Goal: Task Accomplishment & Management: Manage account settings

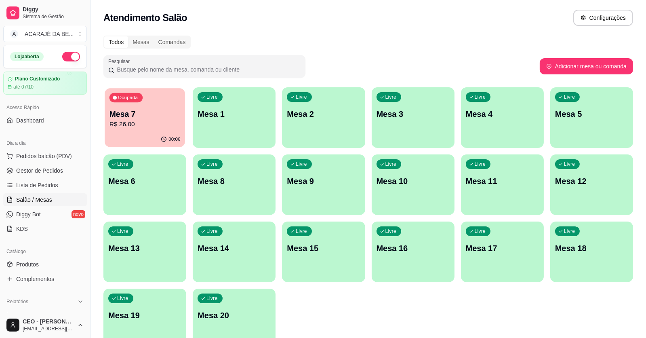
click at [143, 135] on button "Ocupada Mesa 7 R$ 26,00 00:06" at bounding box center [145, 117] width 80 height 59
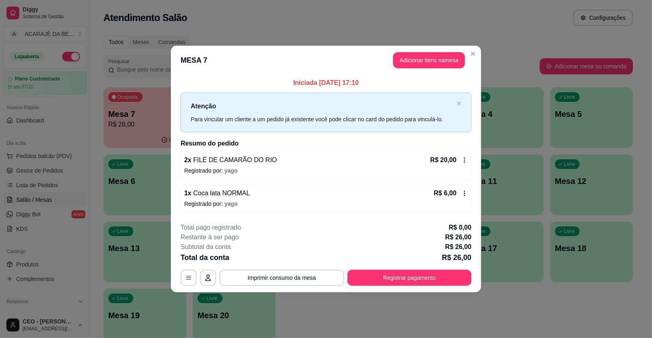
click at [174, 174] on div "**********" at bounding box center [326, 169] width 652 height 338
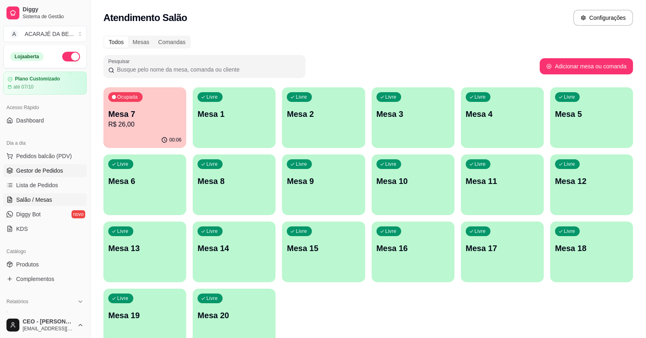
click at [68, 167] on link "Gestor de Pedidos" at bounding box center [45, 170] width 84 height 13
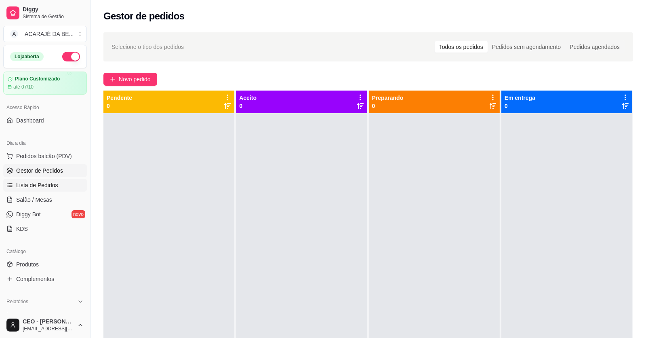
click at [61, 183] on link "Lista de Pedidos" at bounding box center [45, 184] width 84 height 13
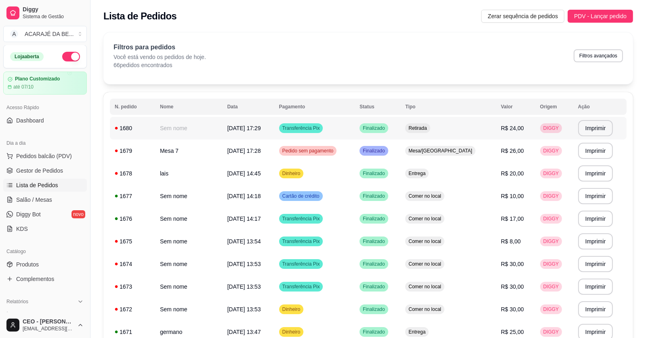
click at [185, 132] on td "Sem nome" at bounding box center [188, 128] width 67 height 23
click at [34, 167] on span "Gestor de Pedidos" at bounding box center [39, 170] width 47 height 8
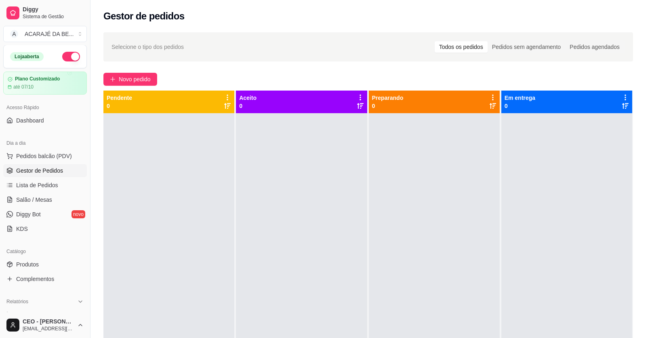
drag, startPoint x: 589, startPoint y: 290, endPoint x: 346, endPoint y: 240, distance: 248.1
click at [346, 240] on div at bounding box center [301, 282] width 131 height 338
click at [117, 48] on span "Selecione o tipo dos pedidos" at bounding box center [147, 46] width 72 height 9
click at [55, 82] on div "Plano Customizado até 07/10" at bounding box center [45, 83] width 76 height 14
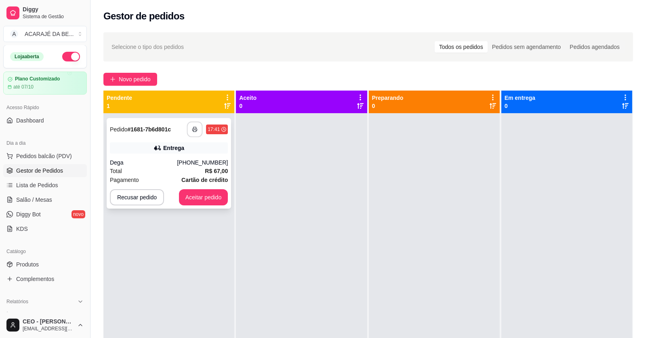
click at [193, 129] on icon "button" at bounding box center [195, 129] width 4 height 2
click at [197, 159] on div "(71) 99282-7439" at bounding box center [202, 162] width 51 height 8
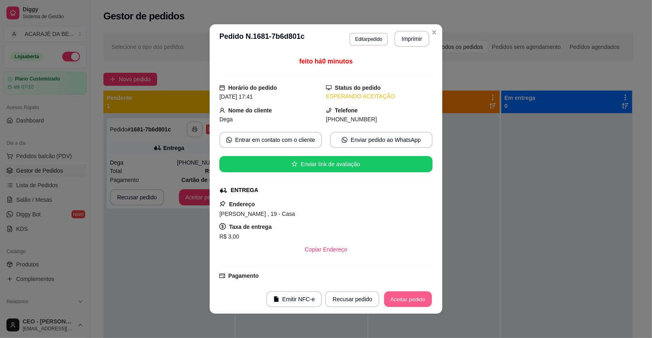
click at [389, 298] on button "Aceitar pedido" at bounding box center [408, 299] width 48 height 16
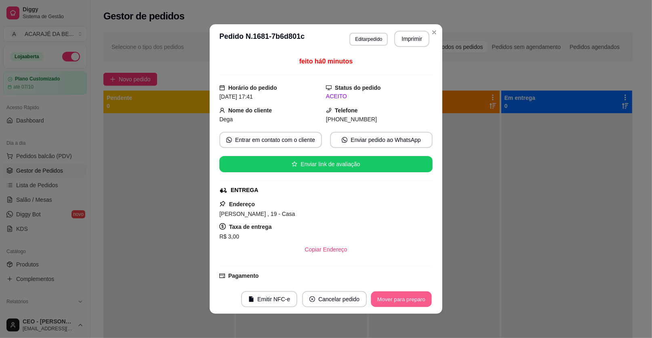
click at [399, 300] on button "Mover para preparo" at bounding box center [401, 299] width 61 height 16
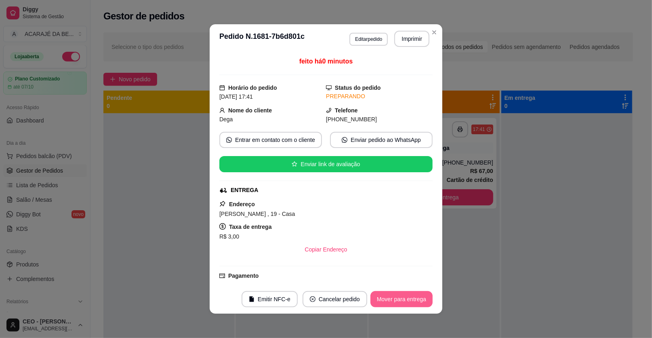
click at [398, 299] on button "Mover para entrega" at bounding box center [401, 299] width 62 height 16
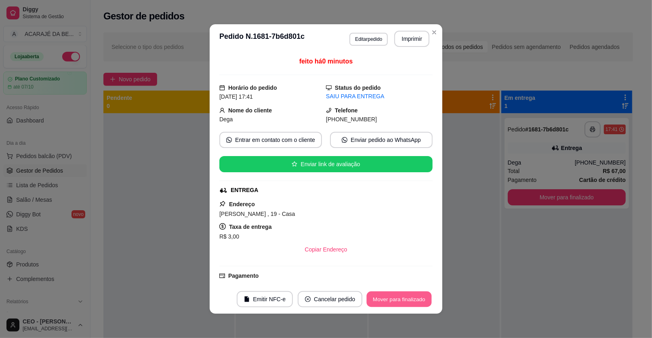
click at [398, 299] on button "Mover para finalizado" at bounding box center [399, 299] width 65 height 16
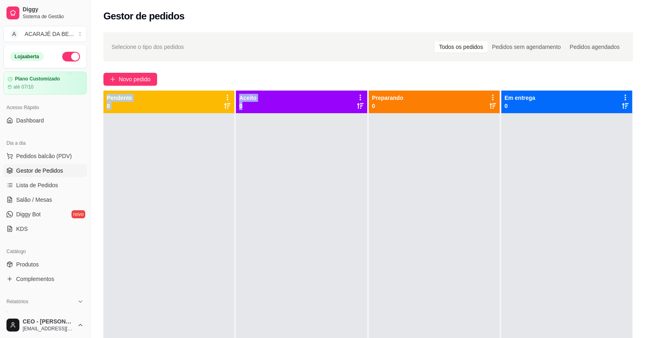
drag, startPoint x: 252, startPoint y: 107, endPoint x: 432, endPoint y: 85, distance: 181.9
click at [432, 85] on div "Selecione o tipo dos pedidos Todos os pedidos Pedidos sem agendamento Pedidos a…" at bounding box center [367, 232] width 555 height 410
click at [317, 187] on div at bounding box center [301, 282] width 131 height 338
click at [317, 186] on div at bounding box center [301, 282] width 131 height 338
click at [150, 75] on span "Novo pedido" at bounding box center [135, 79] width 32 height 9
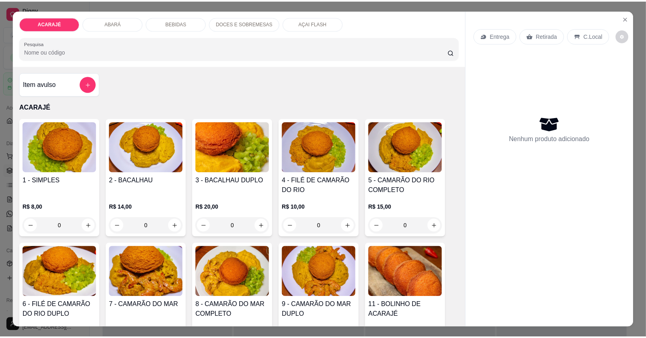
scroll to position [40, 0]
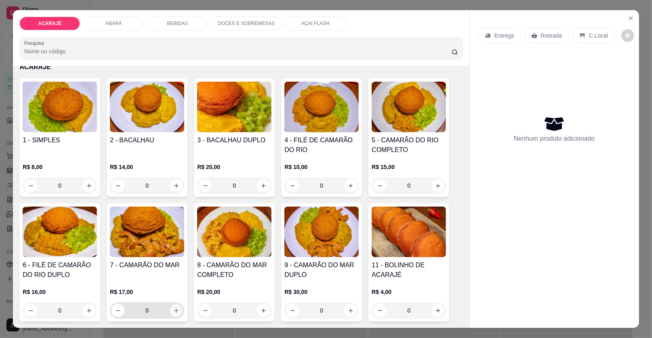
click at [176, 306] on button "increase-product-quantity" at bounding box center [176, 310] width 13 height 13
type input "1"
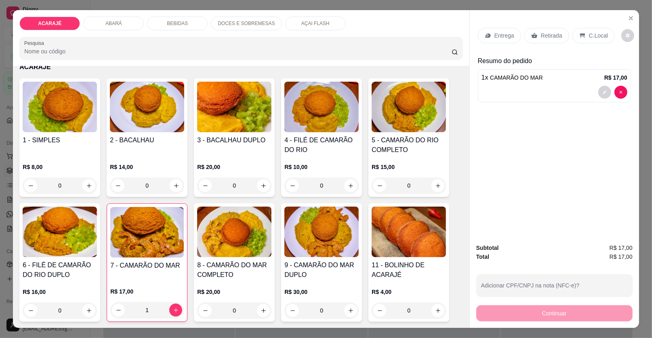
click at [558, 34] on div "Retirada" at bounding box center [546, 35] width 45 height 15
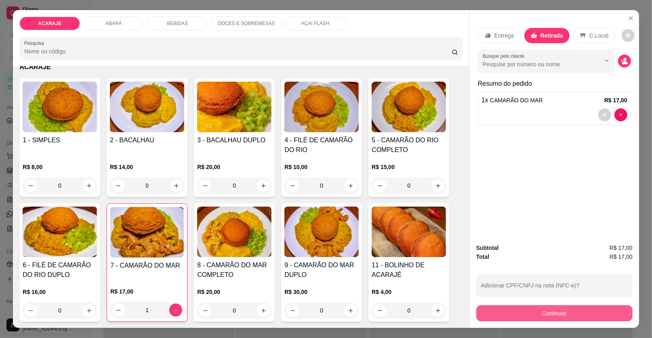
click at [532, 309] on button "Continuar" at bounding box center [554, 313] width 156 height 16
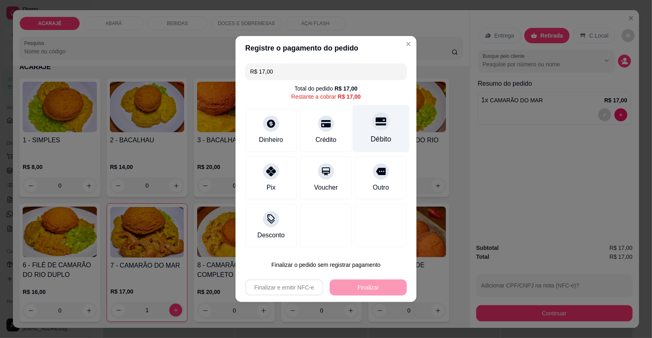
click at [386, 132] on div "Débito" at bounding box center [381, 128] width 57 height 47
type input "R$ 0,00"
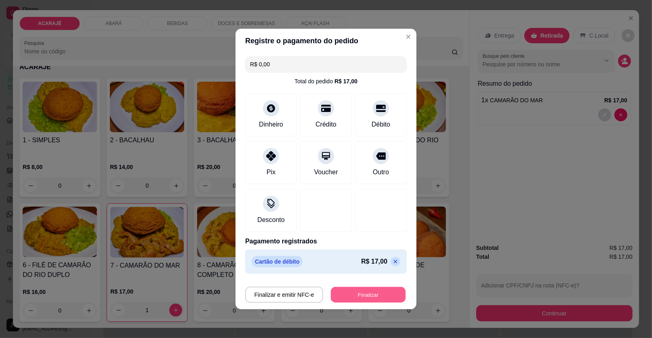
click at [364, 291] on button "Finalizar" at bounding box center [368, 295] width 75 height 16
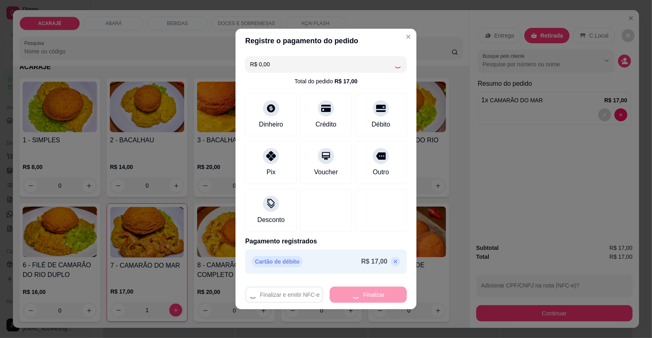
type input "0"
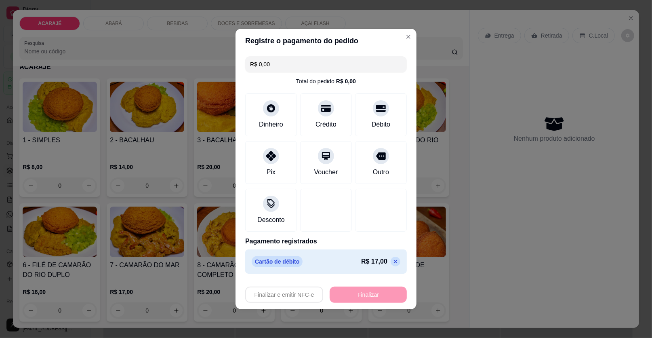
type input "-R$ 17,00"
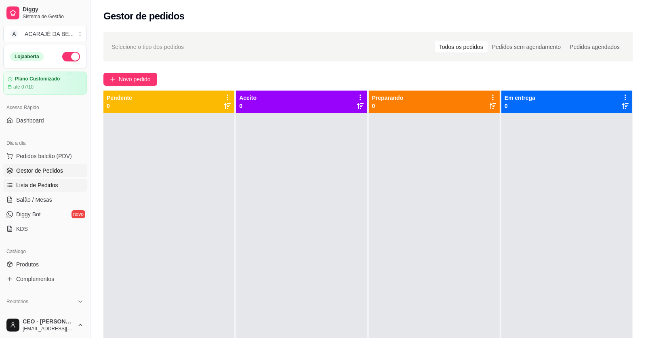
click at [51, 179] on link "Lista de Pedidos" at bounding box center [45, 184] width 84 height 13
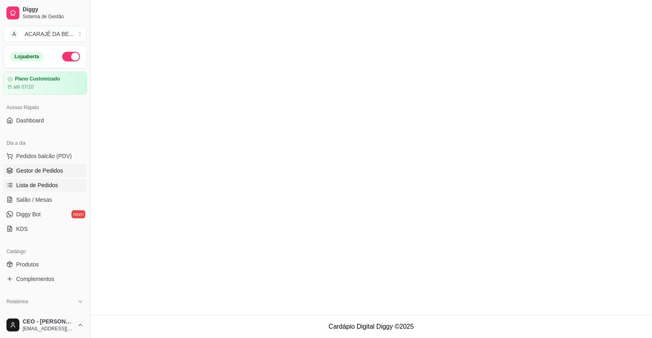
click at [49, 167] on span "Gestor de Pedidos" at bounding box center [39, 170] width 47 height 8
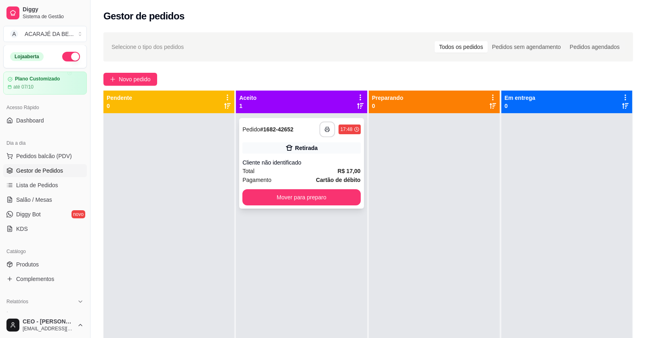
click at [327, 127] on button "button" at bounding box center [327, 130] width 16 height 16
click at [335, 193] on button "Mover para preparo" at bounding box center [301, 197] width 118 height 16
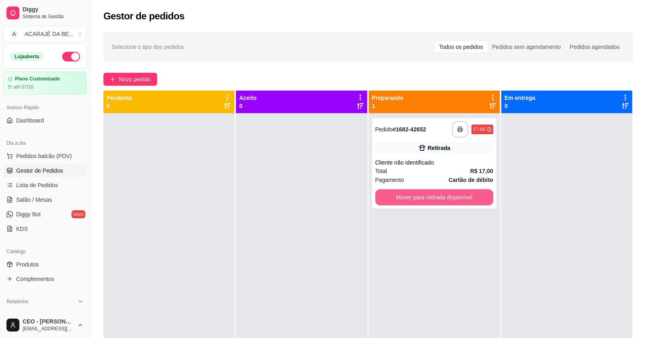
click at [421, 200] on button "Mover para retirada disponível" at bounding box center [434, 197] width 118 height 16
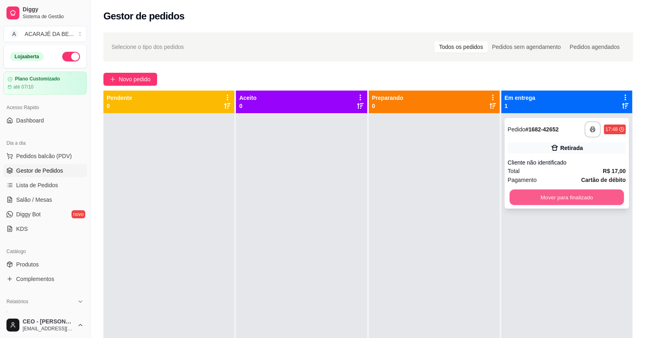
click at [536, 200] on button "Mover para finalizado" at bounding box center [566, 197] width 114 height 16
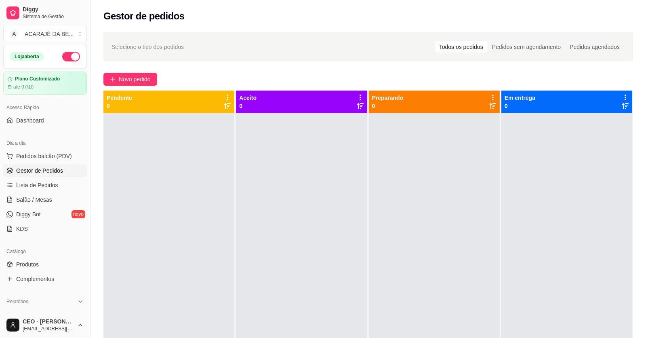
click at [492, 285] on div at bounding box center [434, 282] width 131 height 338
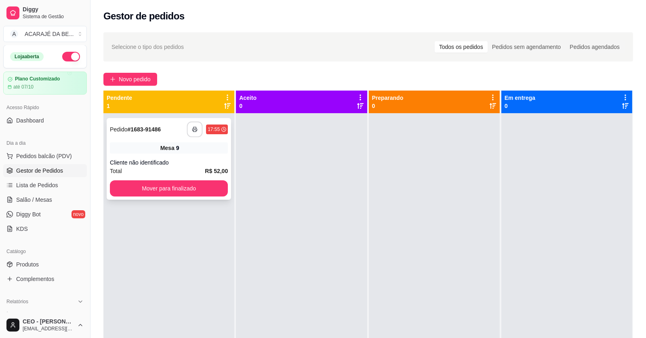
click at [197, 126] on button "button" at bounding box center [195, 130] width 16 height 16
click at [208, 170] on strong "R$ 52,00" at bounding box center [216, 171] width 23 height 6
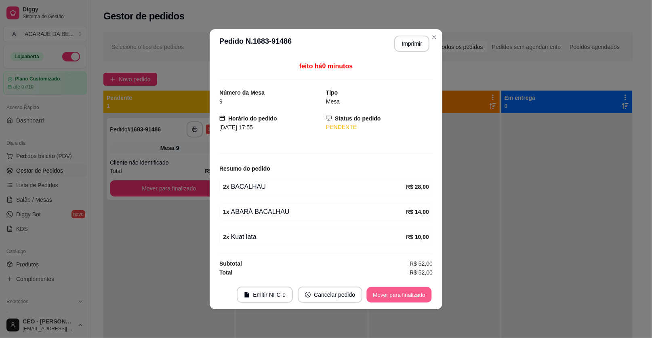
click at [416, 297] on button "Mover para finalizado" at bounding box center [399, 294] width 65 height 16
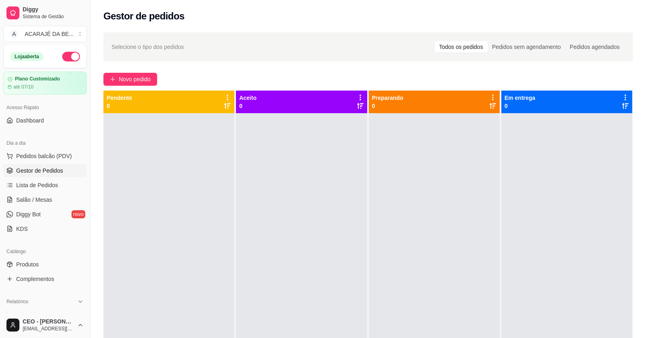
click at [481, 304] on div at bounding box center [434, 282] width 131 height 338
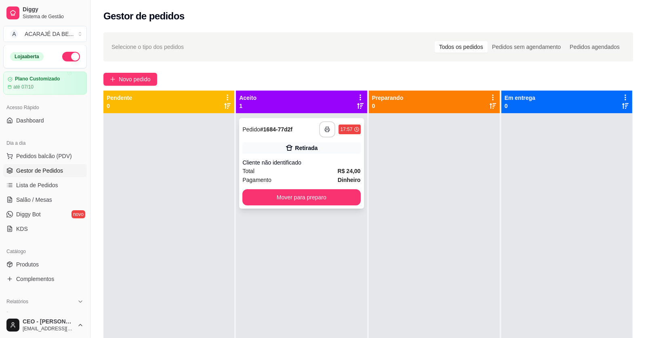
click at [319, 123] on button "button" at bounding box center [327, 129] width 16 height 16
click at [339, 174] on span "R$ 24,00" at bounding box center [349, 170] width 23 height 9
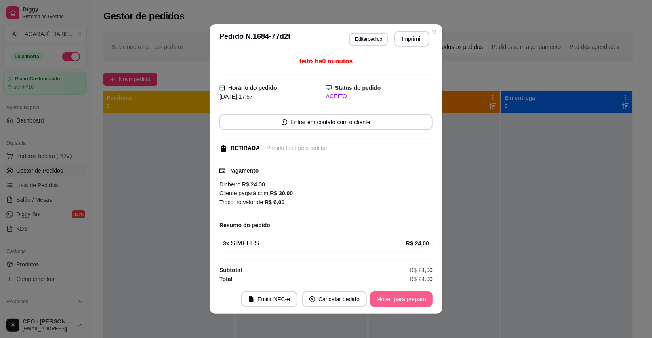
click at [410, 303] on button "Mover para preparo" at bounding box center [401, 299] width 63 height 16
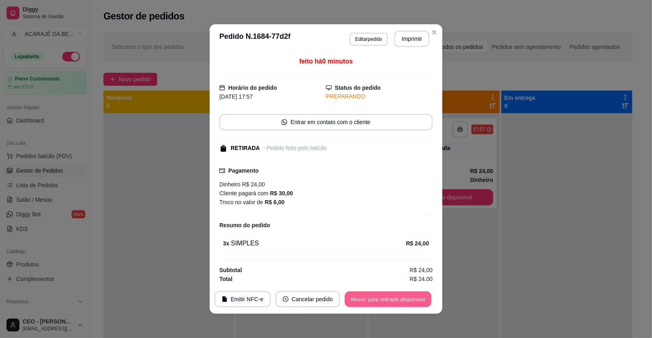
click at [409, 300] on button "Mover para retirada disponível" at bounding box center [387, 299] width 86 height 16
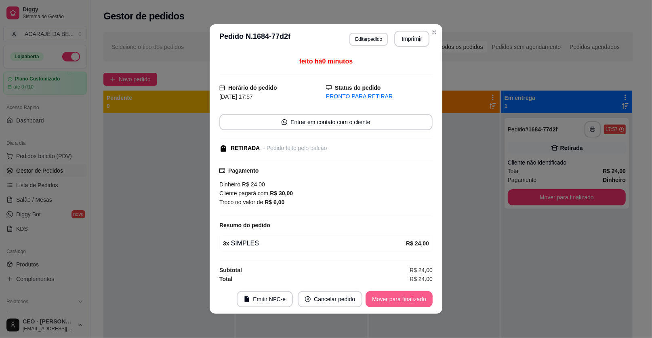
click at [409, 299] on button "Mover para finalizado" at bounding box center [398, 299] width 67 height 16
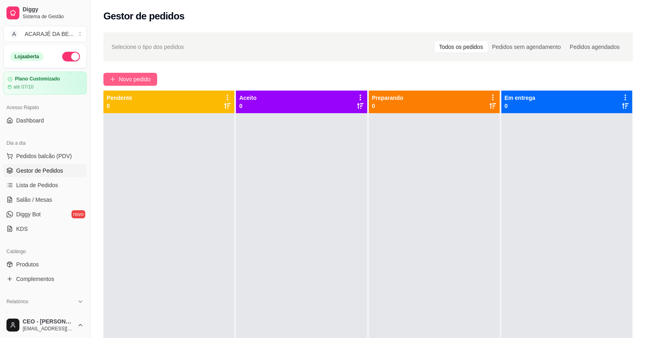
click at [130, 73] on button "Novo pedido" at bounding box center [130, 79] width 54 height 13
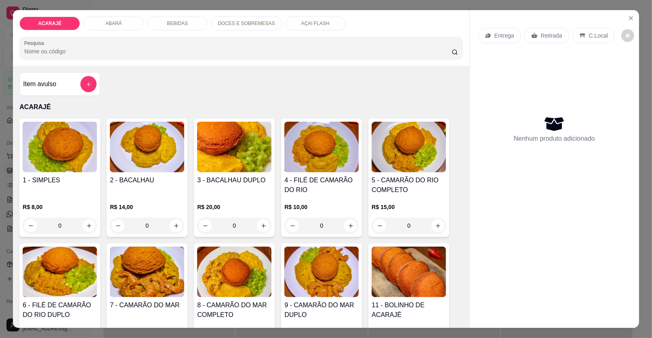
click at [160, 168] on img at bounding box center [147, 147] width 74 height 50
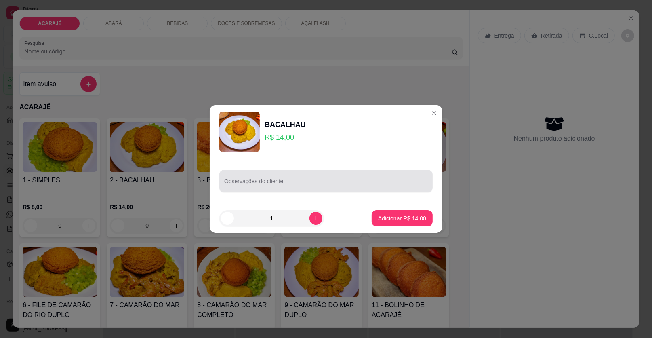
click at [238, 175] on div at bounding box center [326, 181] width 204 height 16
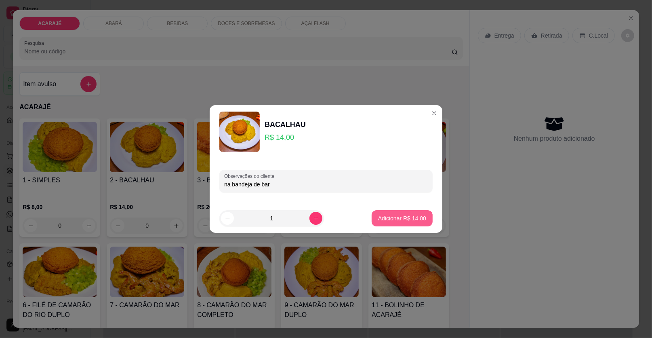
type input "na bandeja de bar"
click at [380, 212] on button "Adicionar R$ 14,00" at bounding box center [401, 218] width 61 height 16
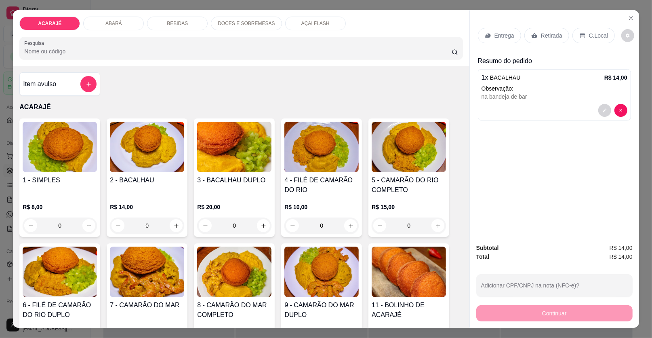
click at [539, 29] on div "Retirada" at bounding box center [546, 35] width 45 height 15
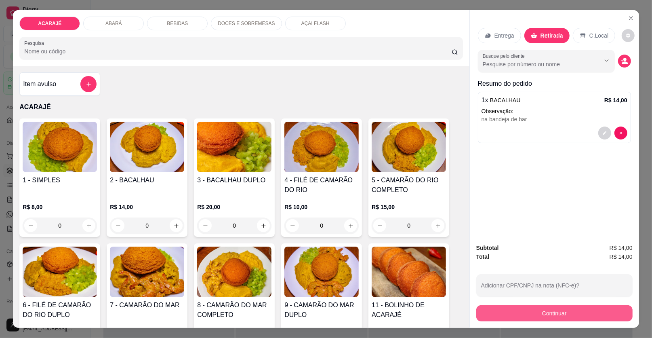
click at [516, 315] on button "Continuar" at bounding box center [554, 313] width 156 height 16
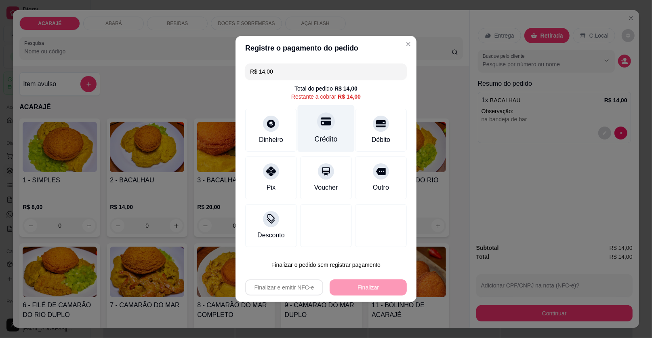
click at [321, 120] on icon at bounding box center [326, 121] width 10 height 10
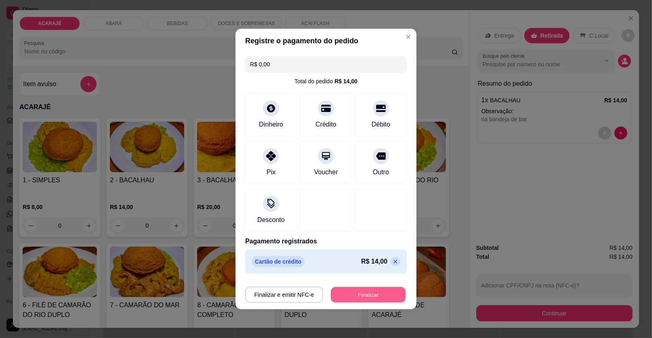
click at [370, 293] on button "Finalizar" at bounding box center [368, 295] width 75 height 16
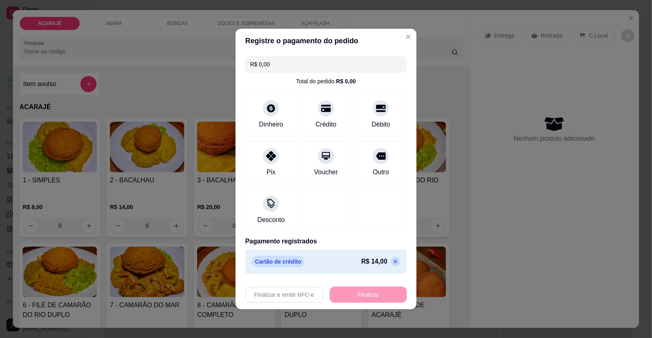
type input "-R$ 14,00"
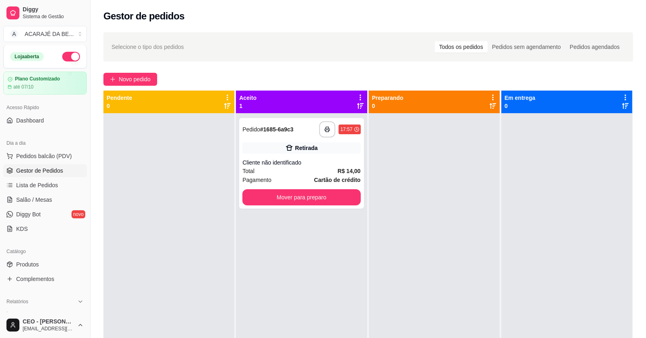
drag, startPoint x: 366, startPoint y: 294, endPoint x: 357, endPoint y: 300, distance: 11.0
drag, startPoint x: 357, startPoint y: 300, endPoint x: 187, endPoint y: 299, distance: 169.6
click at [187, 299] on div at bounding box center [168, 282] width 131 height 338
click at [328, 125] on button "button" at bounding box center [327, 130] width 16 height 16
click at [343, 177] on strong "Cartão de crédito" at bounding box center [337, 179] width 46 height 6
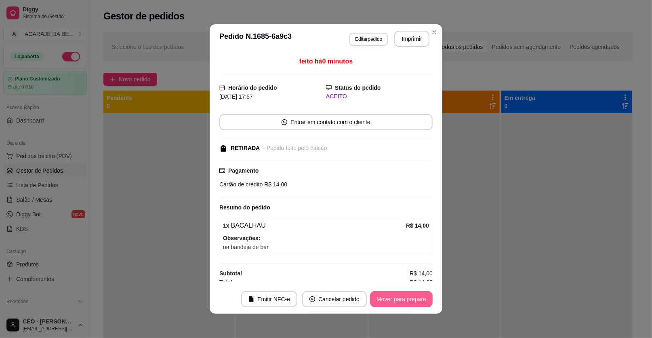
click at [386, 298] on button "Mover para preparo" at bounding box center [401, 299] width 63 height 16
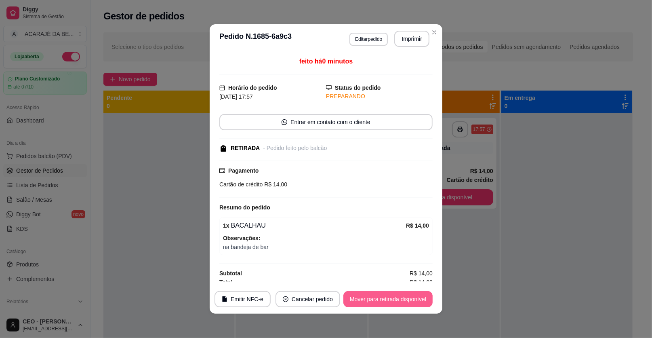
click at [385, 298] on button "Mover para retirada disponível" at bounding box center [387, 299] width 89 height 16
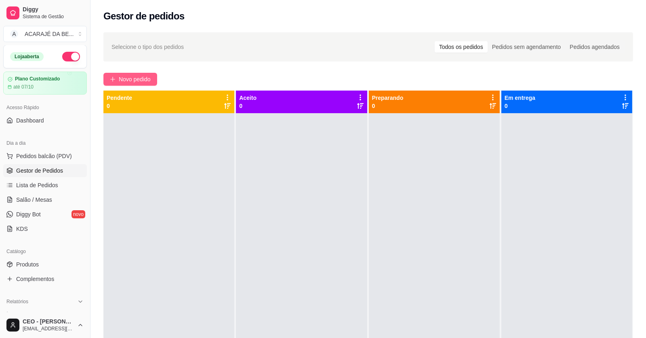
click at [128, 81] on span "Novo pedido" at bounding box center [135, 79] width 32 height 9
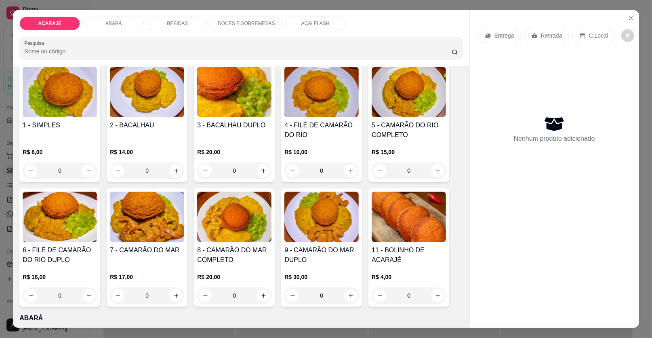
scroll to position [80, 0]
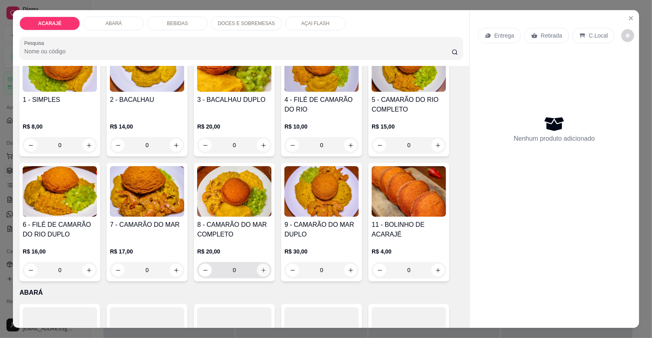
click at [260, 267] on icon "increase-product-quantity" at bounding box center [263, 270] width 6 height 6
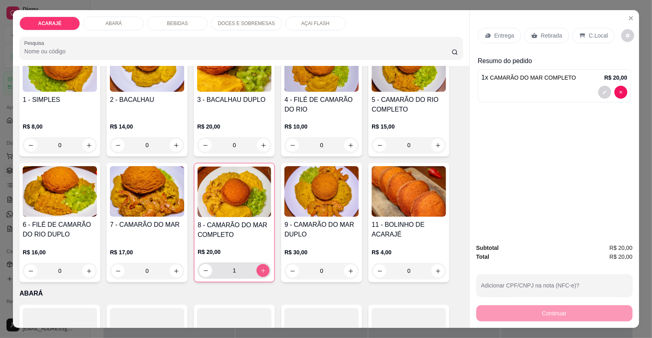
type input "1"
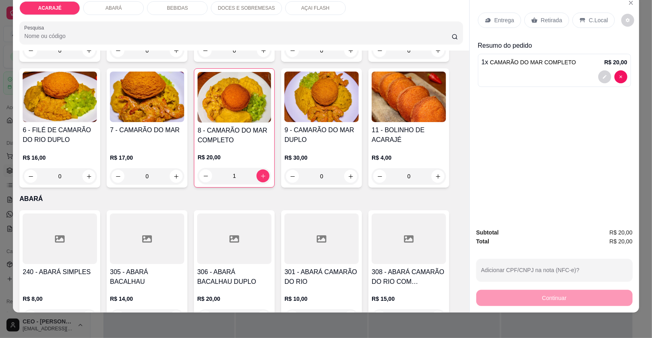
scroll to position [161, 0]
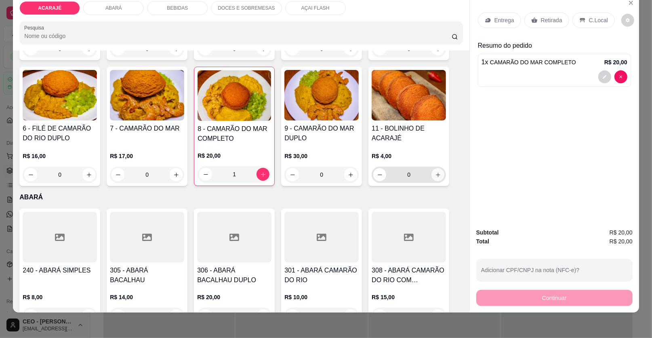
click at [435, 172] on icon "increase-product-quantity" at bounding box center [438, 175] width 6 height 6
type input "1"
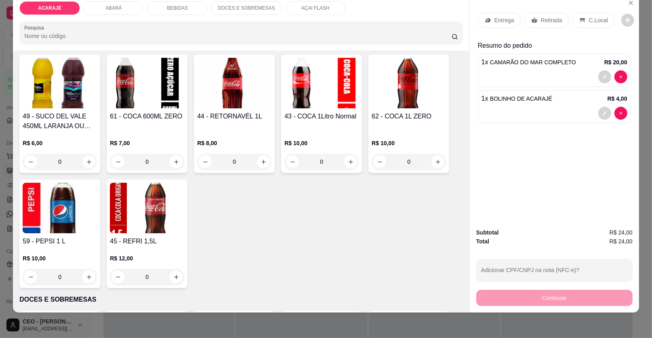
scroll to position [807, 0]
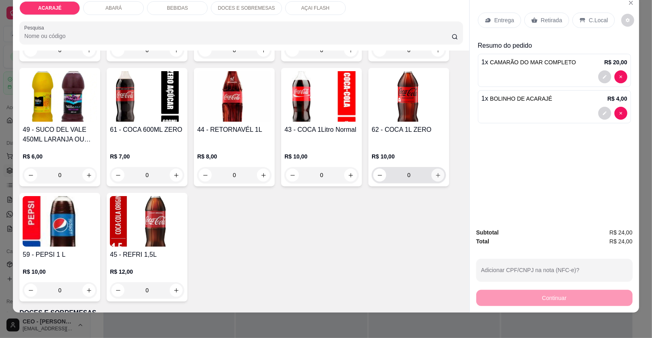
click at [437, 172] on icon "increase-product-quantity" at bounding box center [438, 175] width 6 height 6
type input "1"
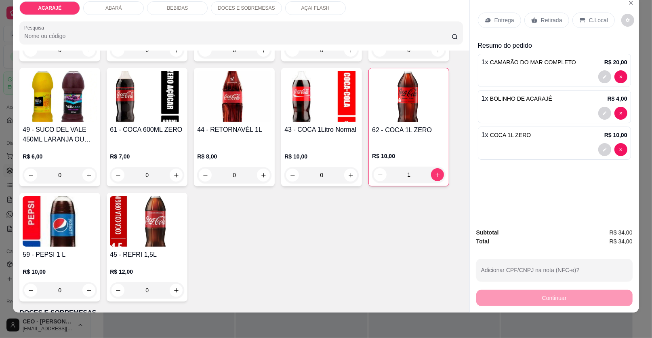
click at [541, 19] on p "Retirada" at bounding box center [551, 20] width 21 height 8
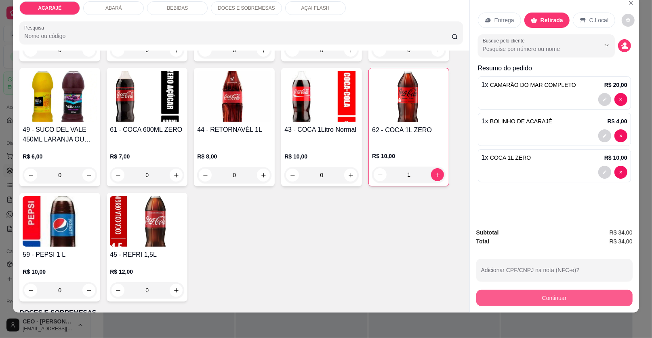
click at [555, 295] on button "Continuar" at bounding box center [554, 298] width 156 height 16
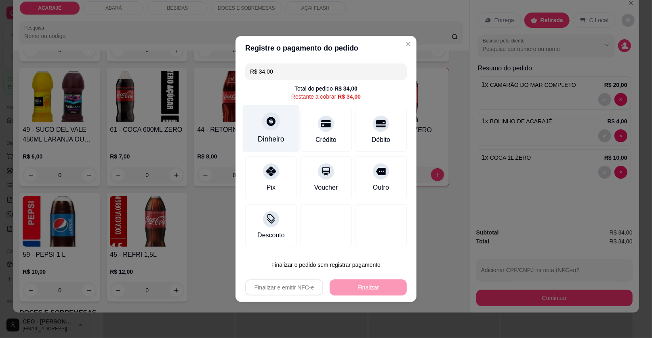
click at [267, 130] on div "Dinheiro" at bounding box center [271, 128] width 57 height 47
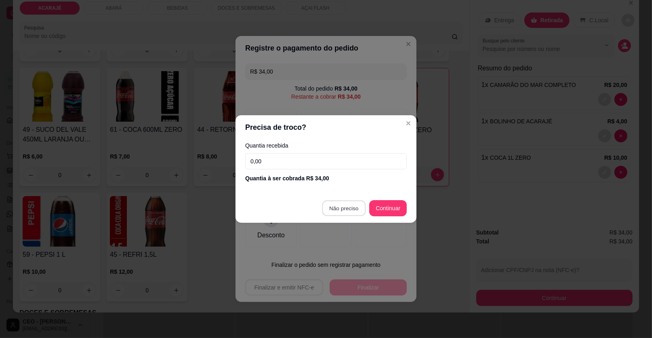
type input "R$ 0,00"
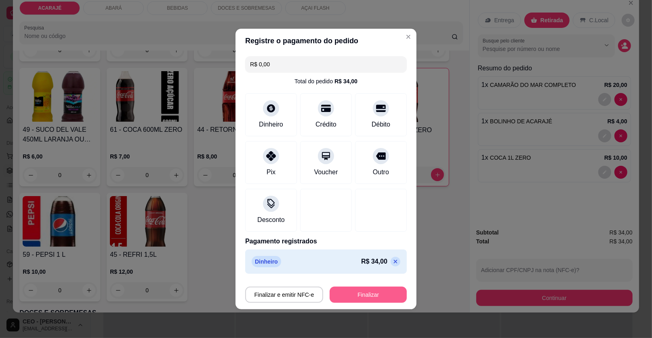
click at [348, 290] on button "Finalizar" at bounding box center [367, 294] width 77 height 16
type input "0"
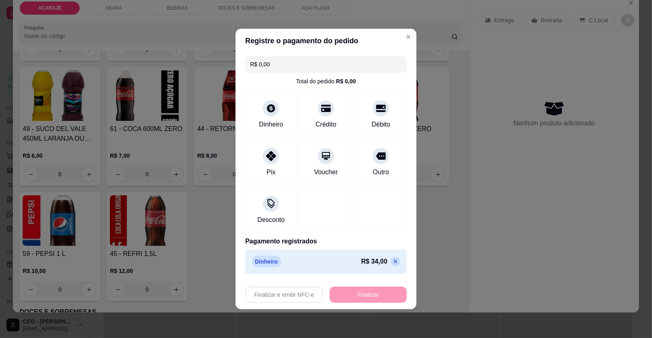
type input "-R$ 34,00"
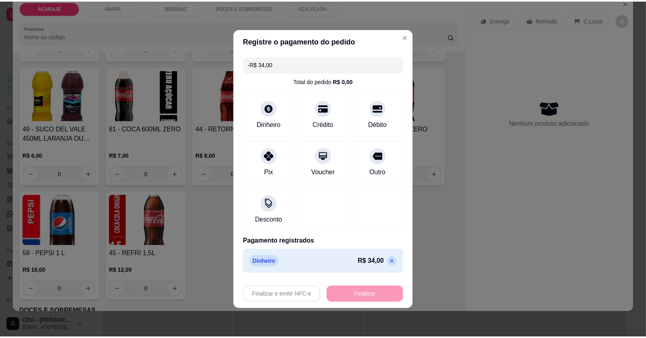
scroll to position [807, 0]
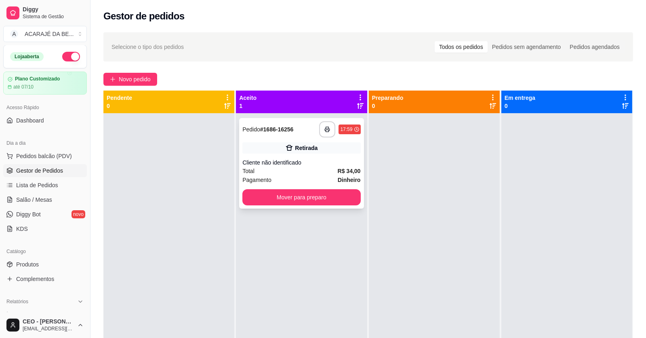
click at [327, 122] on button "button" at bounding box center [327, 129] width 16 height 16
click at [291, 193] on button "Mover para preparo" at bounding box center [301, 197] width 118 height 16
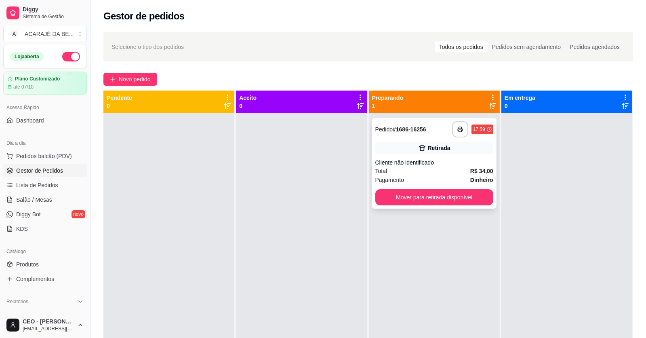
click at [476, 188] on div "**********" at bounding box center [434, 163] width 124 height 90
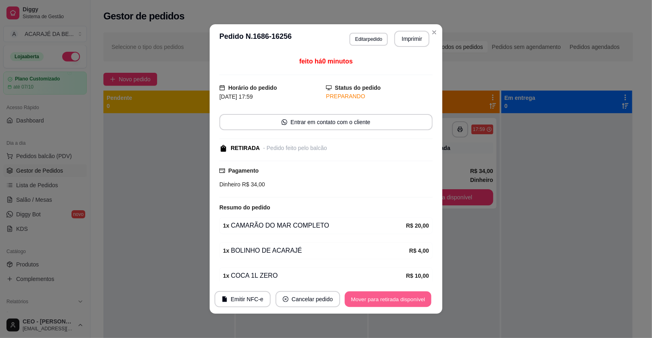
click at [401, 296] on button "Mover para retirada disponível" at bounding box center [387, 299] width 86 height 16
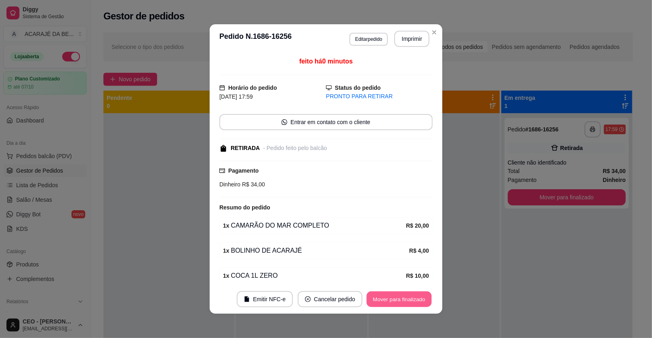
click at [405, 297] on button "Mover para finalizado" at bounding box center [399, 299] width 65 height 16
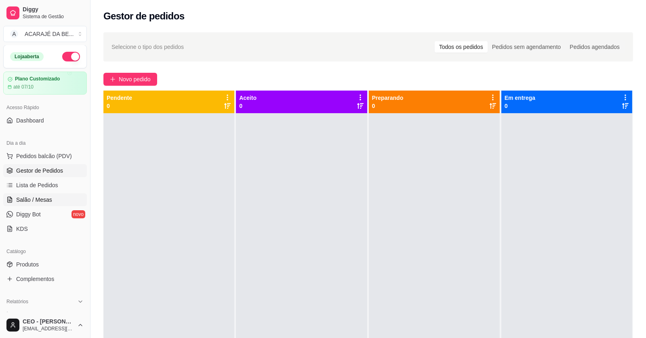
click at [21, 194] on link "Salão / Mesas" at bounding box center [45, 199] width 84 height 13
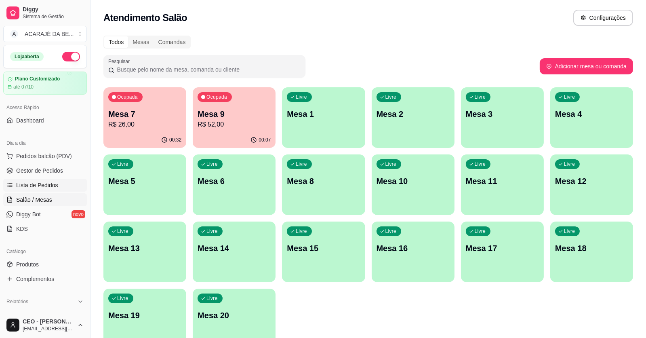
click at [33, 179] on link "Lista de Pedidos" at bounding box center [45, 184] width 84 height 13
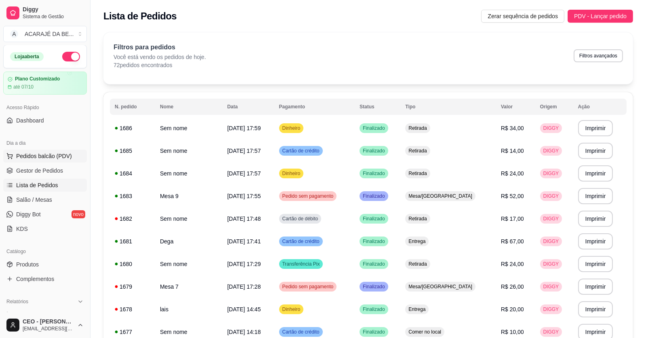
click at [55, 150] on button "Pedidos balcão (PDV)" at bounding box center [45, 155] width 84 height 13
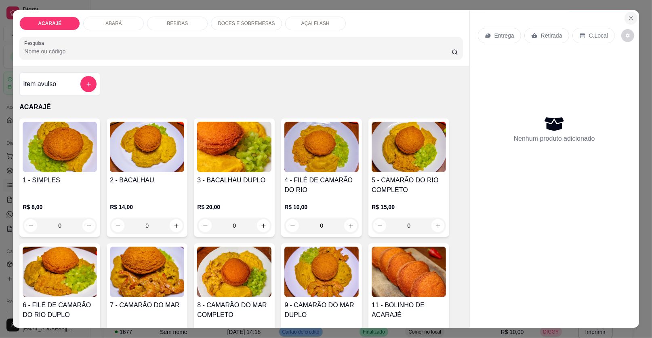
click at [627, 15] on icon "Close" at bounding box center [630, 18] width 6 height 6
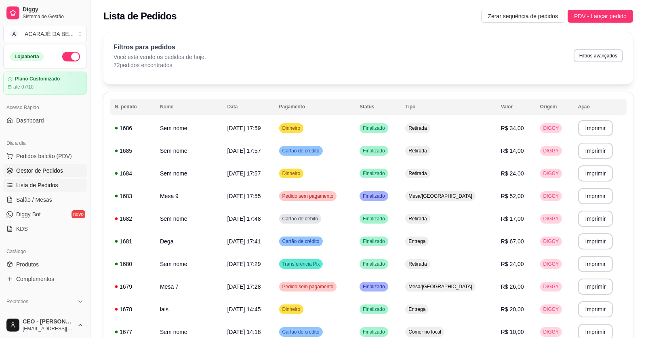
click at [50, 166] on link "Gestor de Pedidos" at bounding box center [45, 170] width 84 height 13
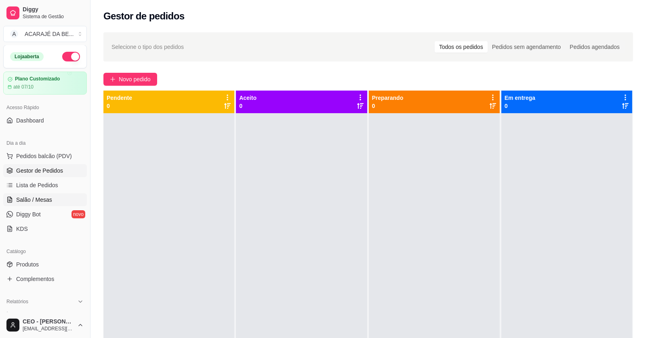
click at [24, 198] on span "Salão / Mesas" at bounding box center [34, 199] width 36 height 8
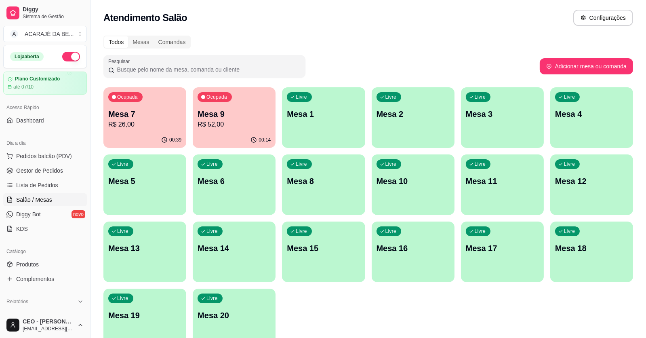
click at [179, 120] on p "R$ 26,00" at bounding box center [144, 125] width 73 height 10
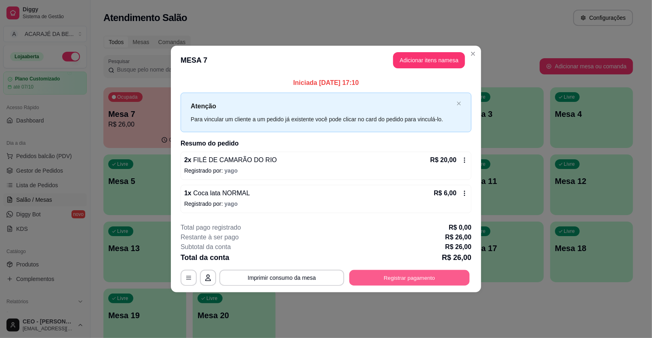
click at [387, 279] on button "Registrar pagamento" at bounding box center [409, 277] width 120 height 16
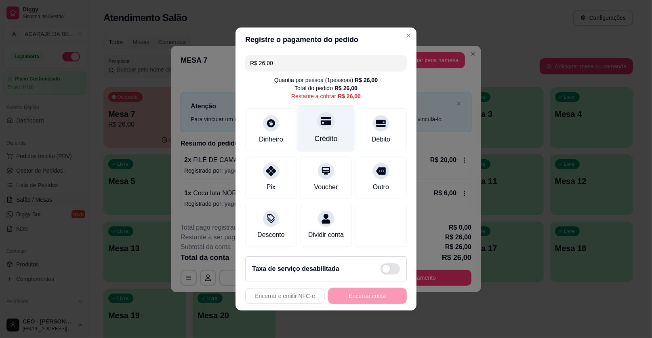
click at [329, 126] on div at bounding box center [326, 121] width 18 height 18
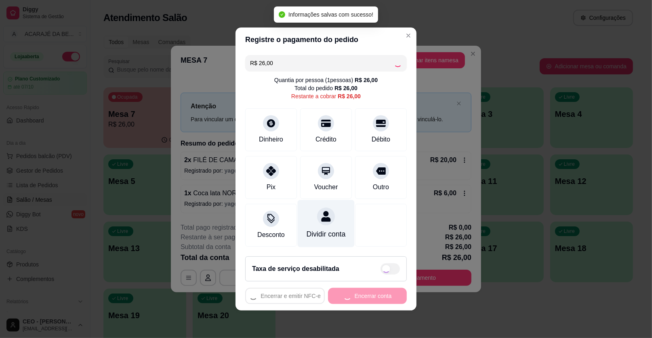
type input "R$ 0,00"
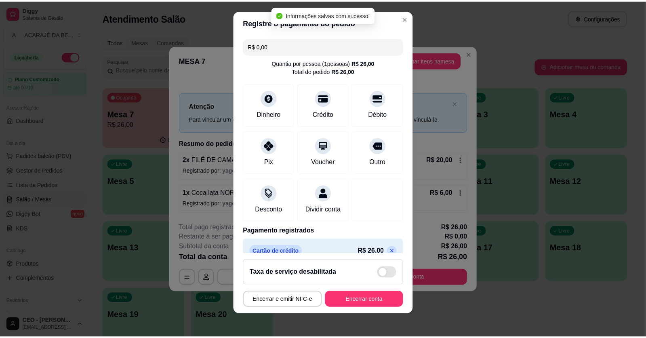
scroll to position [8, 0]
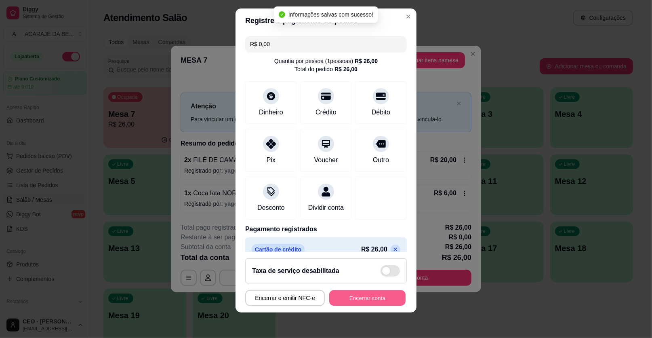
click at [352, 295] on button "Encerrar conta" at bounding box center [367, 298] width 76 height 16
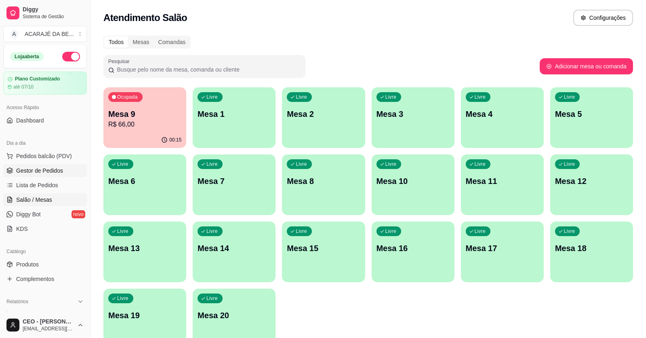
click at [64, 164] on link "Gestor de Pedidos" at bounding box center [45, 170] width 84 height 13
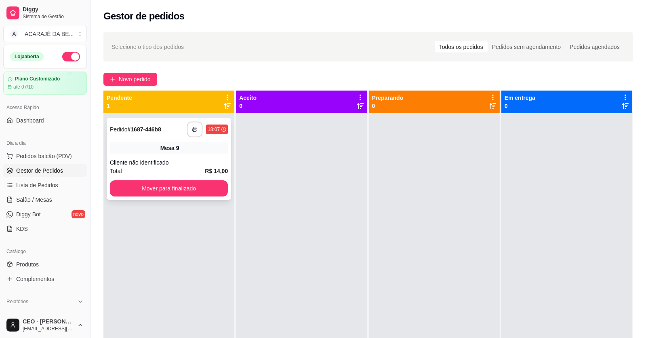
click at [190, 126] on button "button" at bounding box center [195, 130] width 16 height 16
click at [210, 185] on button "Mover para finalizado" at bounding box center [169, 188] width 118 height 16
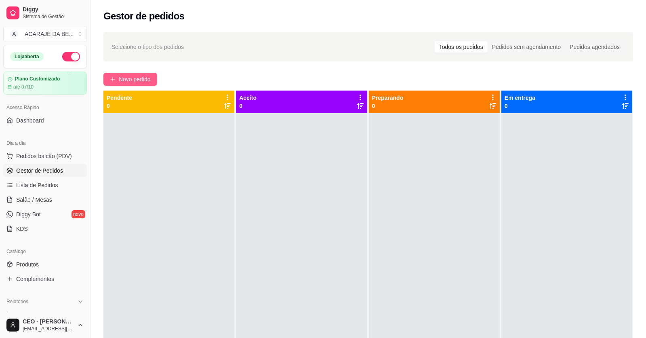
click at [116, 73] on button "Novo pedido" at bounding box center [130, 79] width 54 height 13
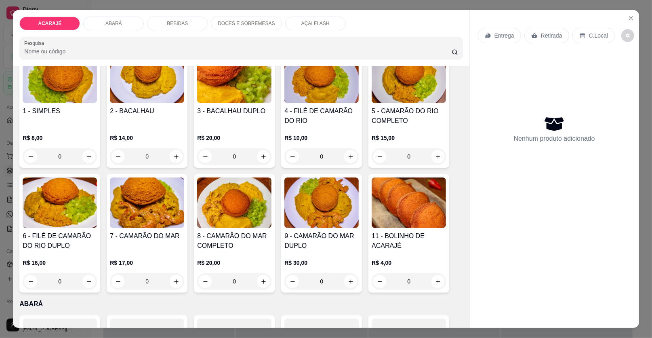
scroll to position [121, 0]
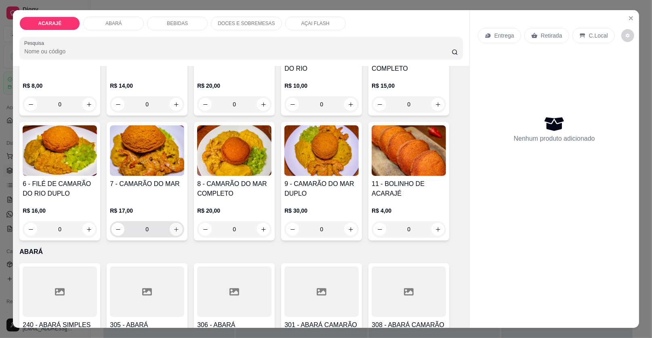
click at [173, 227] on icon "increase-product-quantity" at bounding box center [176, 229] width 6 height 6
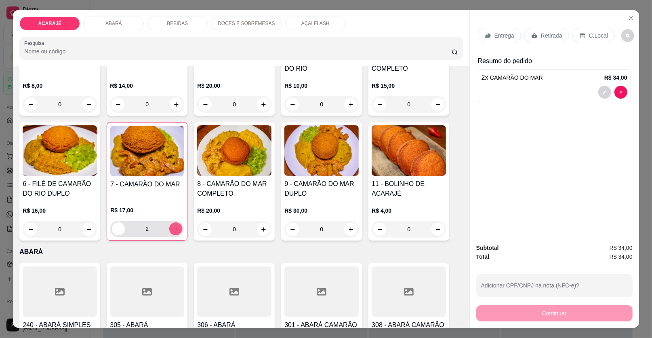
type input "2"
click at [488, 37] on div "Entrega" at bounding box center [499, 35] width 43 height 15
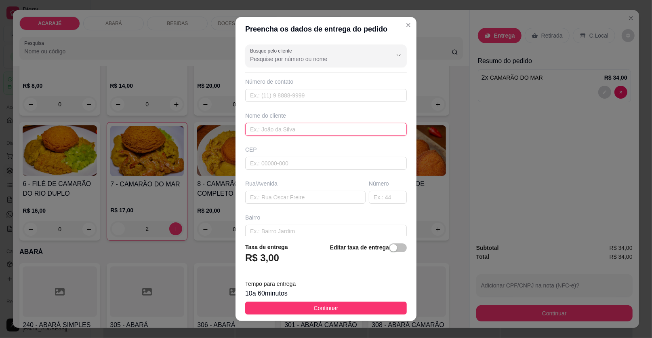
click at [273, 126] on input "text" at bounding box center [326, 129] width 162 height 13
type input "lory furtado"
click at [282, 192] on input "text" at bounding box center [305, 197] width 120 height 13
click at [319, 195] on input "rua reinaldo machado,reliquia" at bounding box center [305, 197] width 120 height 13
click at [318, 201] on input "rua reinaldo machado,reliquia" at bounding box center [305, 197] width 120 height 13
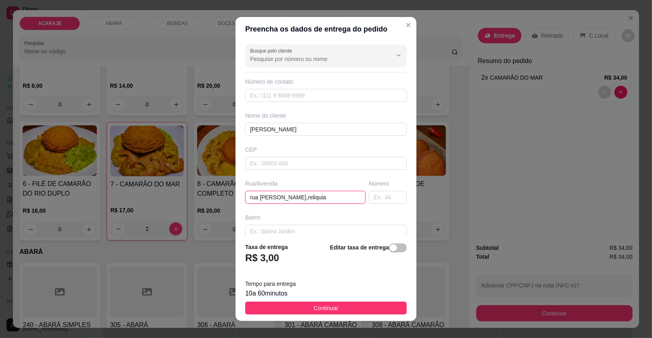
click at [249, 197] on input "rua reinaldo machado,reliquia" at bounding box center [305, 197] width 120 height 13
click at [258, 196] on input "Rua reinaldo machado,reliquia" at bounding box center [305, 197] width 120 height 13
click at [260, 197] on input "Rua reinaldo machado,reliquia" at bounding box center [305, 197] width 120 height 13
click at [285, 197] on input "Rua Reinaldo machado,reliquia" at bounding box center [305, 197] width 120 height 13
click at [325, 197] on input "Rua Reinaldo Machado,reliquia" at bounding box center [305, 197] width 120 height 13
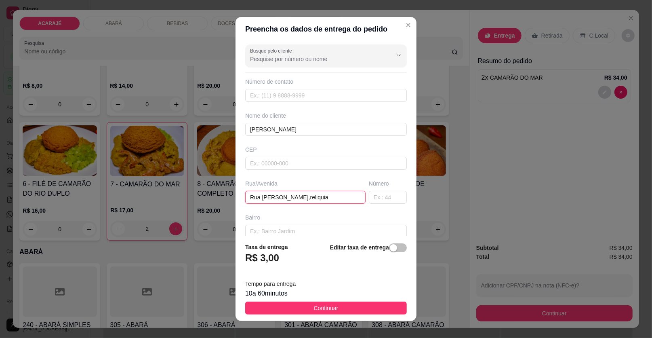
click at [309, 197] on input "Rua Reinaldo Machado,reliquia" at bounding box center [305, 197] width 120 height 13
click at [306, 197] on input "Rua Reinaldo Machado,reliquia" at bounding box center [305, 197] width 120 height 13
click at [325, 198] on input "Rua Reinaldo Machado,Reliquia" at bounding box center [305, 197] width 120 height 13
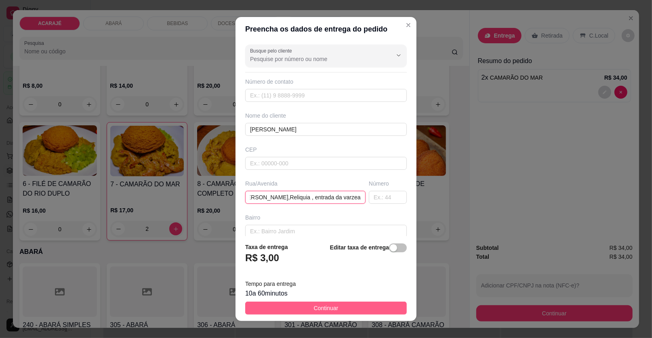
type input "Rua Reinaldo Machado,Reliquia , entrada da varzea"
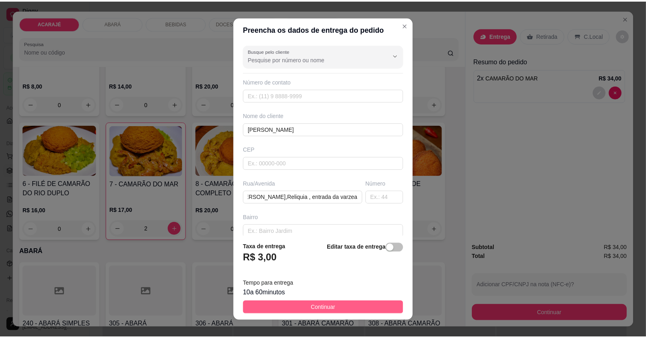
scroll to position [0, 0]
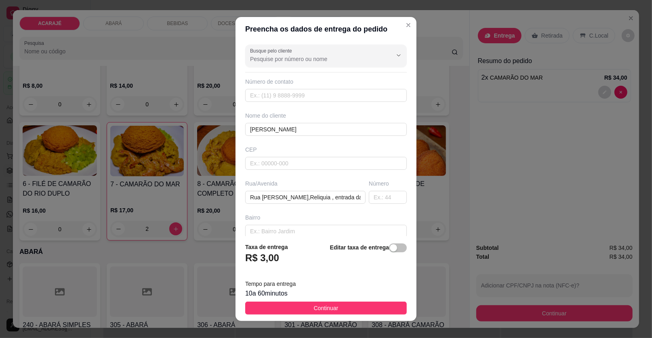
click at [316, 306] on span "Continuar" at bounding box center [326, 307] width 25 height 9
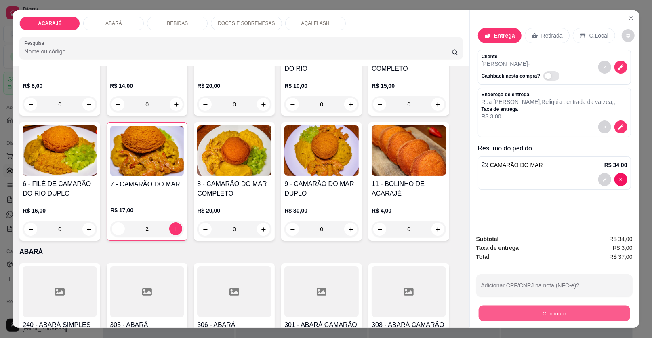
click at [545, 315] on button "Continuar" at bounding box center [553, 313] width 151 height 16
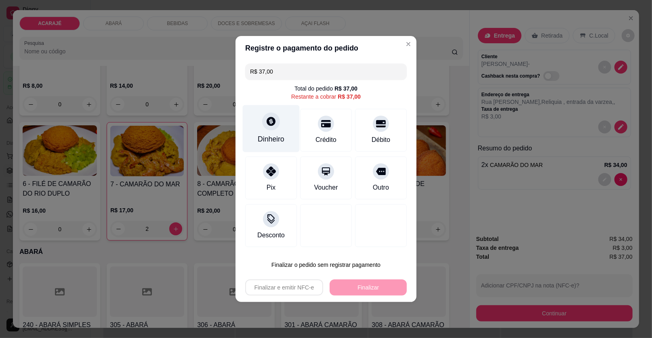
click at [254, 143] on div "Dinheiro" at bounding box center [271, 128] width 57 height 47
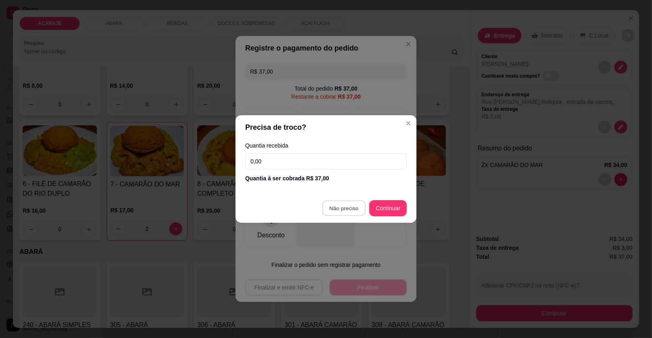
type input "R$ 0,00"
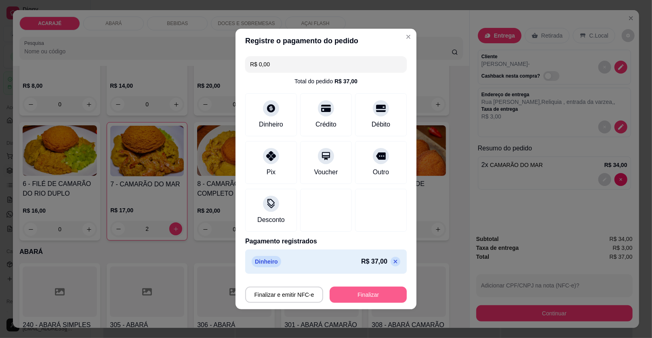
click at [370, 296] on button "Finalizar" at bounding box center [367, 294] width 77 height 16
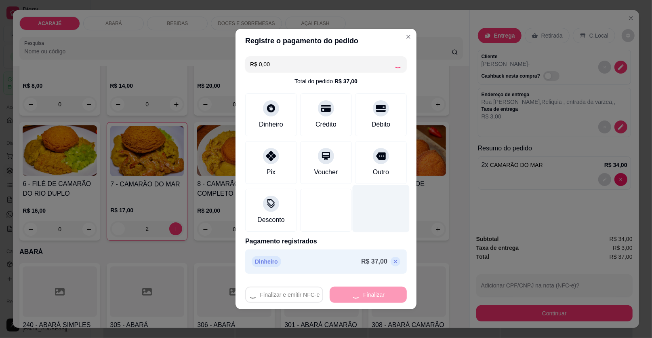
type input "0"
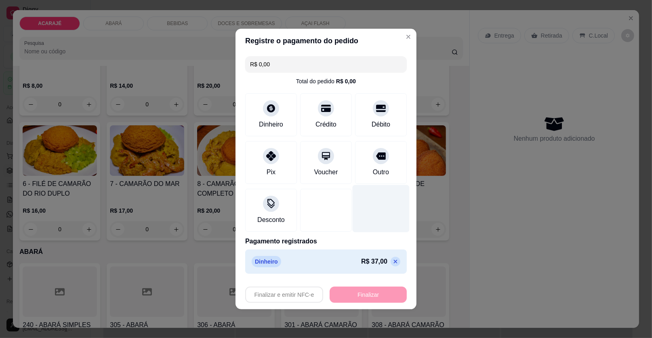
type input "-R$ 37,00"
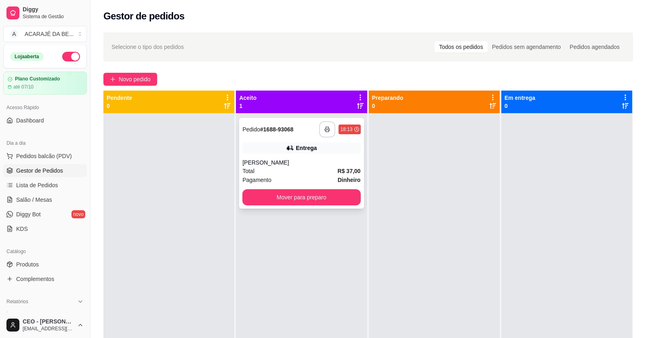
click at [327, 126] on icon "button" at bounding box center [327, 129] width 6 height 6
click at [317, 193] on button "Mover para preparo" at bounding box center [301, 197] width 118 height 16
drag, startPoint x: 343, startPoint y: 155, endPoint x: 346, endPoint y: 160, distance: 6.1
click at [346, 160] on div "**********" at bounding box center [301, 163] width 124 height 90
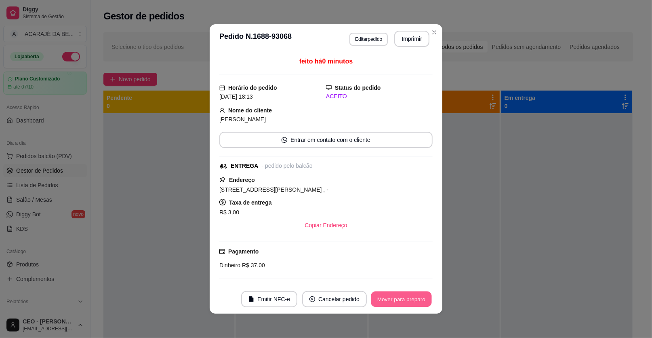
click at [414, 302] on button "Mover para preparo" at bounding box center [401, 299] width 61 height 16
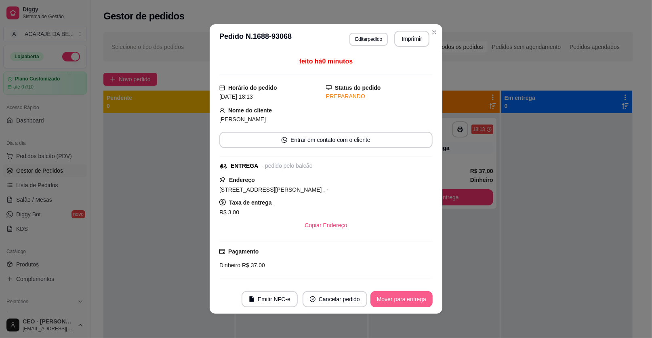
click at [414, 302] on button "Mover para entrega" at bounding box center [401, 299] width 62 height 16
click at [415, 302] on button "Mover para entrega" at bounding box center [401, 299] width 62 height 16
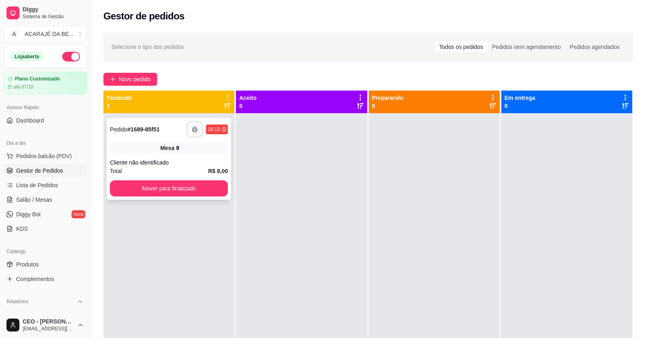
click at [195, 125] on button "button" at bounding box center [195, 129] width 16 height 16
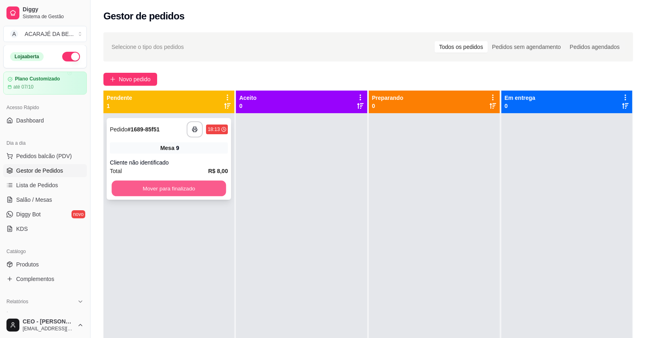
click at [165, 192] on button "Mover para finalizado" at bounding box center [168, 188] width 114 height 16
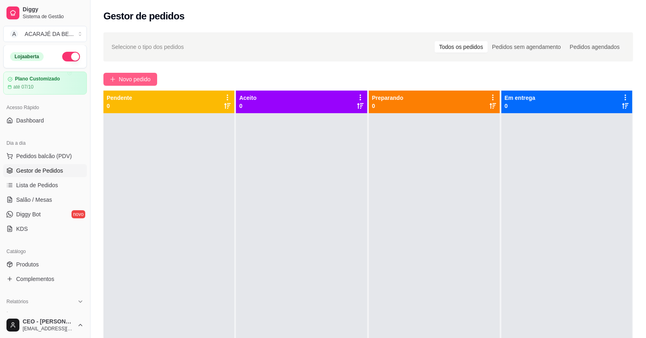
click at [120, 78] on span "Novo pedido" at bounding box center [135, 79] width 32 height 9
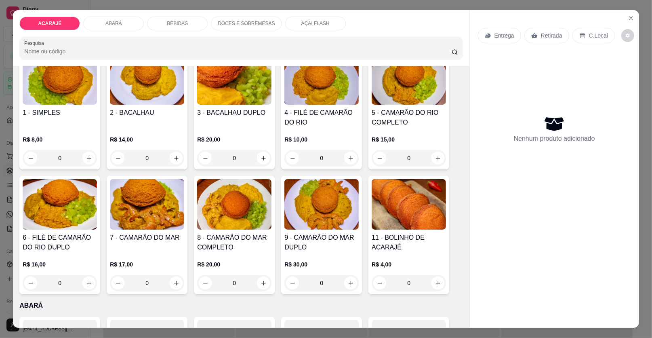
scroll to position [80, 0]
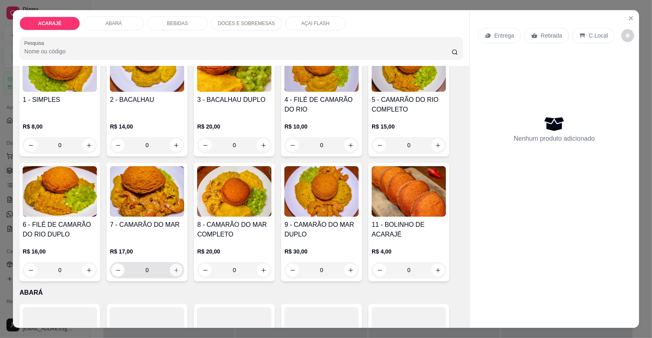
click at [170, 267] on button "increase-product-quantity" at bounding box center [176, 270] width 13 height 13
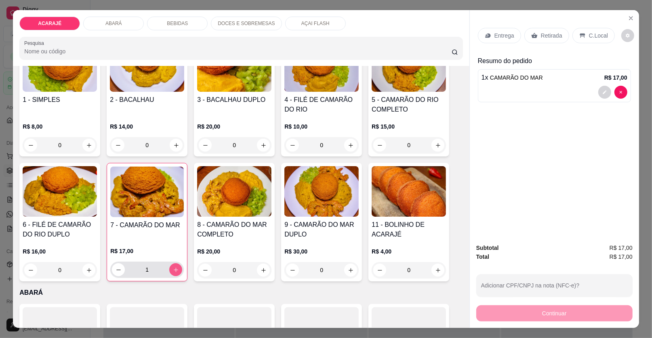
click at [170, 267] on button "increase-product-quantity" at bounding box center [175, 269] width 13 height 13
type input "2"
click at [509, 31] on p "Entrega" at bounding box center [504, 35] width 20 height 8
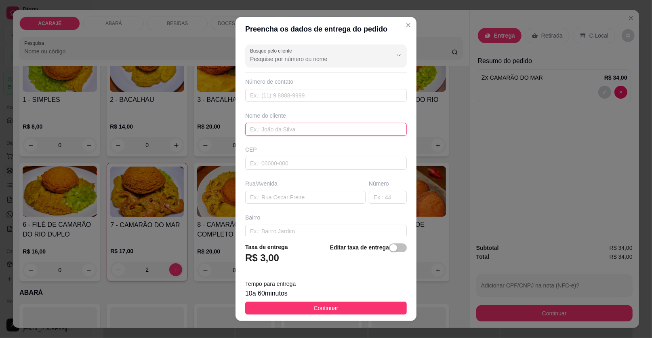
click at [260, 128] on input "text" at bounding box center [326, 129] width 162 height 13
click at [255, 127] on input "mari cliente" at bounding box center [326, 129] width 162 height 13
click at [251, 128] on input "mari cliente" at bounding box center [326, 129] width 162 height 13
type input "Mari cliente"
click at [278, 197] on input "text" at bounding box center [305, 197] width 120 height 13
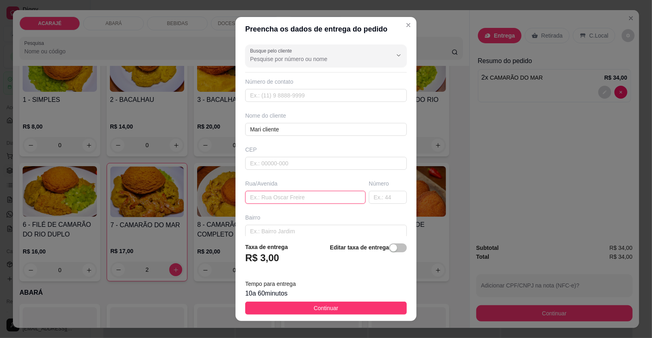
paste input "Luiz Neto Professora Vanusa Marilda"
click at [274, 195] on input "escola Luiz Neto Professora Vanusa Marilda" at bounding box center [305, 197] width 120 height 13
click at [275, 195] on input "escola Luiz Neto Professora Vanusa Marilda" at bounding box center [305, 197] width 120 height 13
click at [276, 195] on input "escola Luiz viana Neto Professora Vanusa Marilda" at bounding box center [305, 197] width 120 height 13
click at [277, 195] on input "escola Luiz viana Neto Professora Vanusa Marilda" at bounding box center [305, 197] width 120 height 13
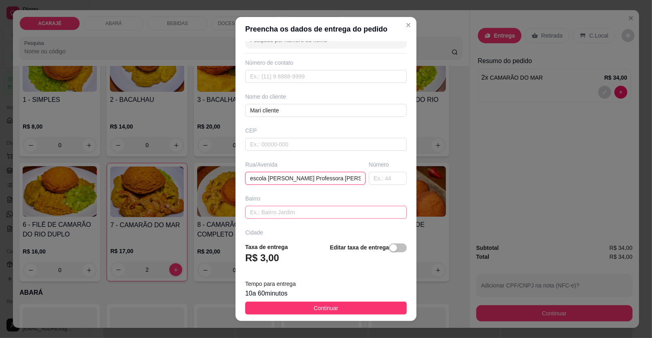
scroll to position [0, 0]
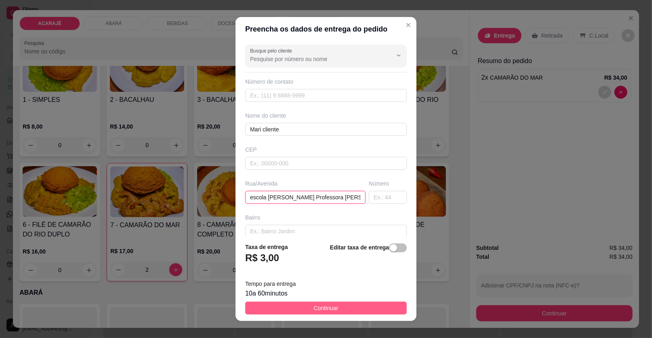
type input "escola Luiz Viana Neto Professora Vanusa Marilda"
click at [314, 310] on span "Continuar" at bounding box center [326, 307] width 25 height 9
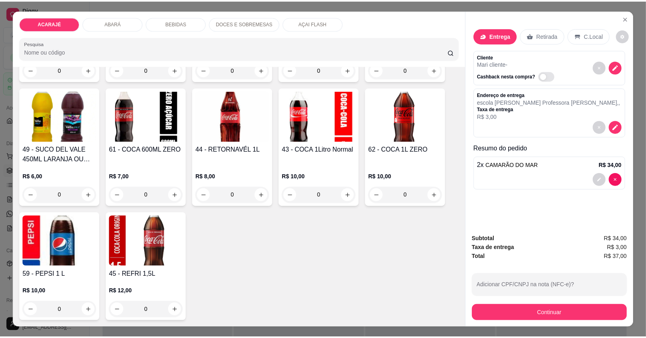
scroll to position [807, 0]
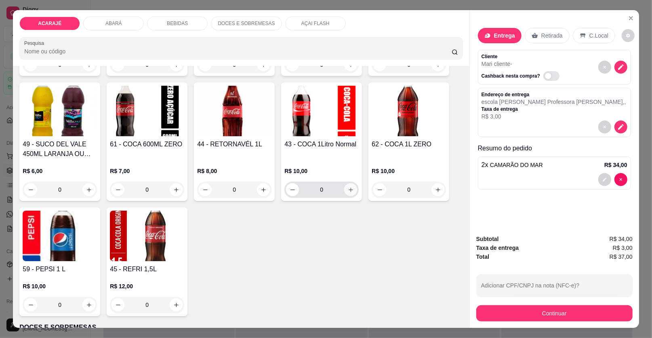
click at [348, 187] on icon "increase-product-quantity" at bounding box center [351, 190] width 6 height 6
type input "1"
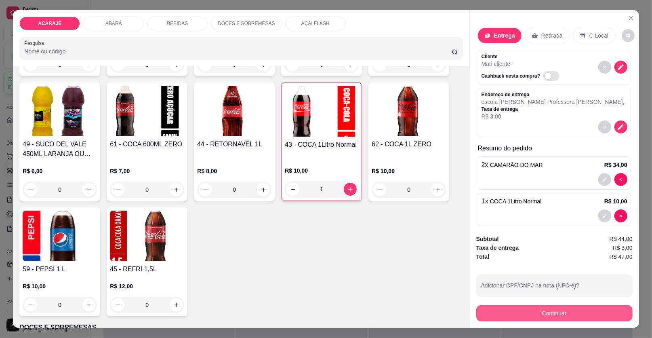
click at [546, 311] on button "Continuar" at bounding box center [554, 313] width 156 height 16
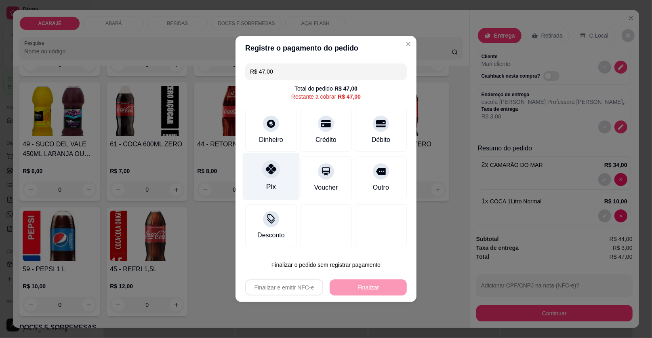
click at [259, 183] on div "Pix" at bounding box center [271, 176] width 57 height 47
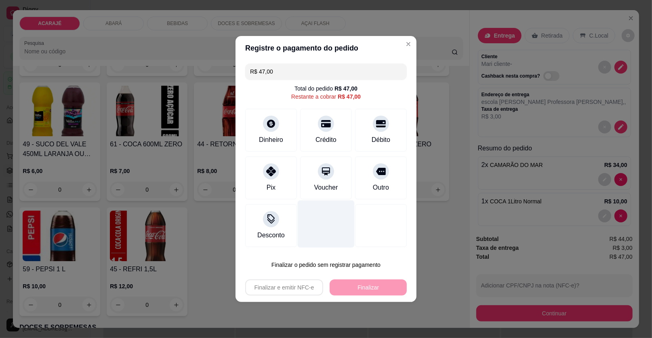
type input "R$ 0,00"
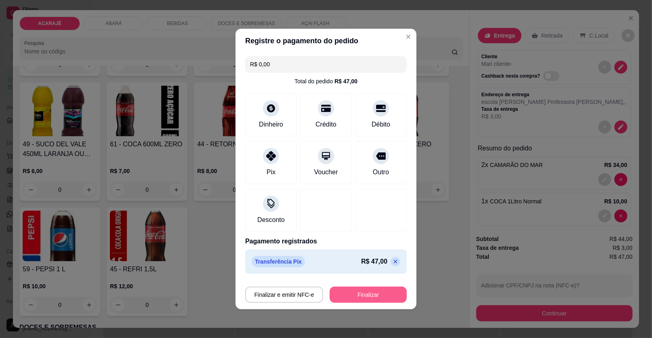
click at [372, 292] on button "Finalizar" at bounding box center [367, 294] width 77 height 16
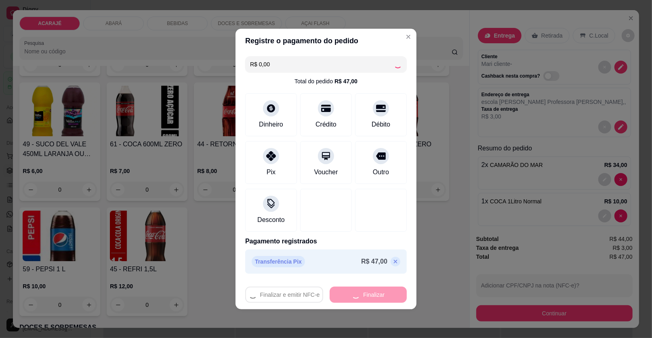
type input "0"
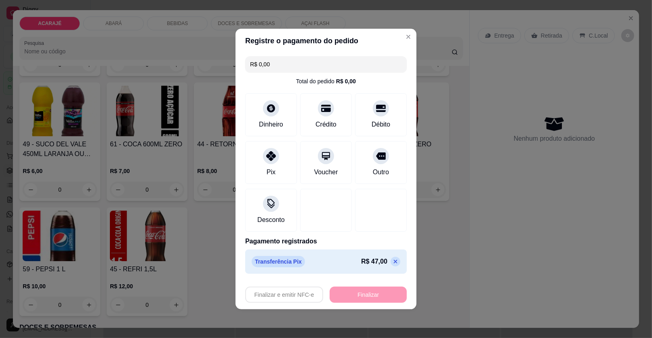
type input "-R$ 47,00"
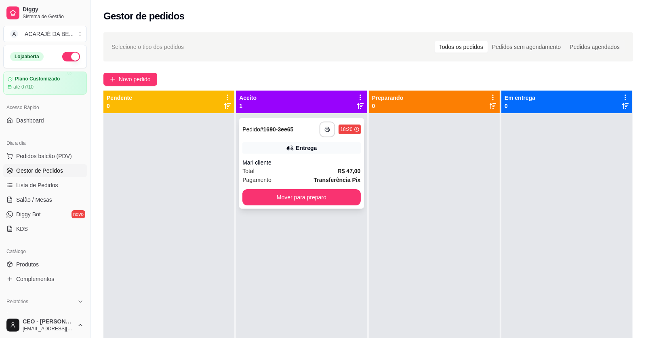
click at [328, 124] on button "button" at bounding box center [327, 130] width 16 height 16
click at [326, 124] on button "button" at bounding box center [327, 130] width 16 height 16
click at [317, 156] on div "**********" at bounding box center [301, 163] width 124 height 90
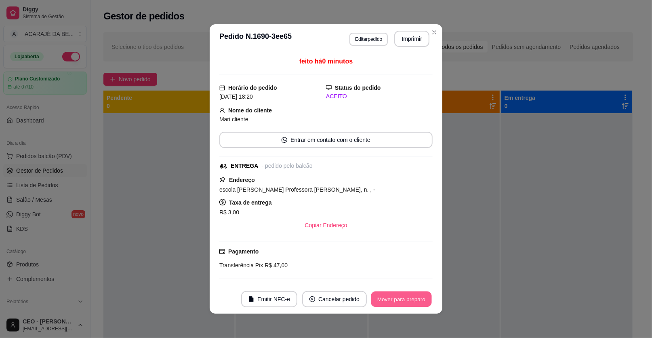
click at [379, 300] on button "Mover para preparo" at bounding box center [401, 299] width 61 height 16
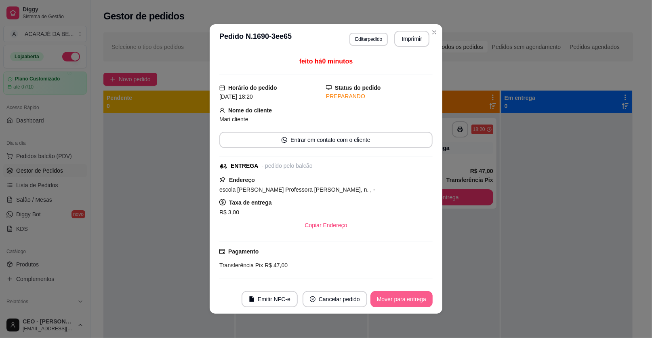
click at [380, 300] on button "Mover para entrega" at bounding box center [401, 299] width 62 height 16
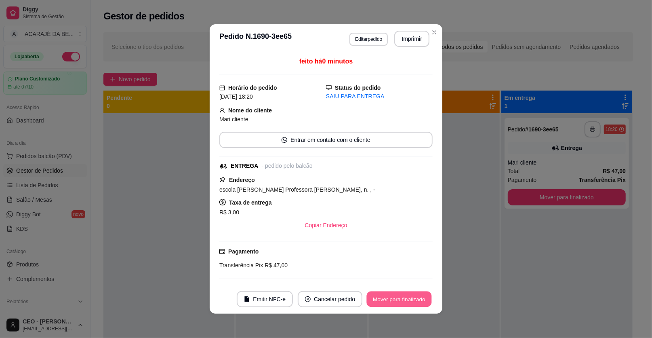
click at [380, 300] on button "Mover para finalizado" at bounding box center [399, 299] width 65 height 16
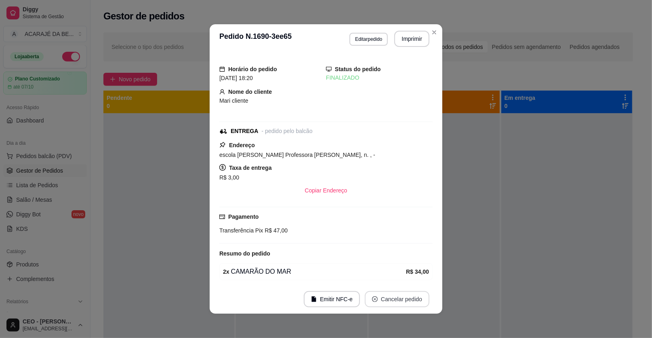
click at [381, 300] on button "Cancelar pedido" at bounding box center [397, 299] width 65 height 16
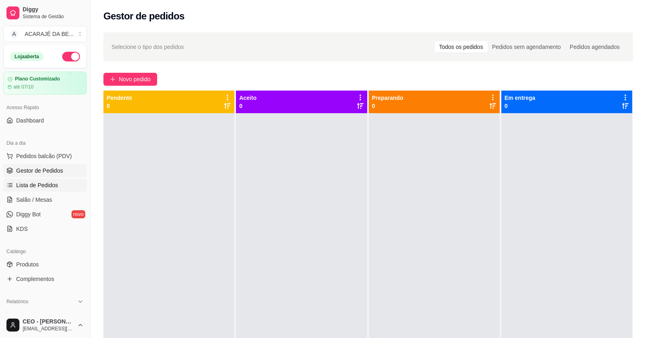
click at [23, 185] on span "Lista de Pedidos" at bounding box center [37, 185] width 42 height 8
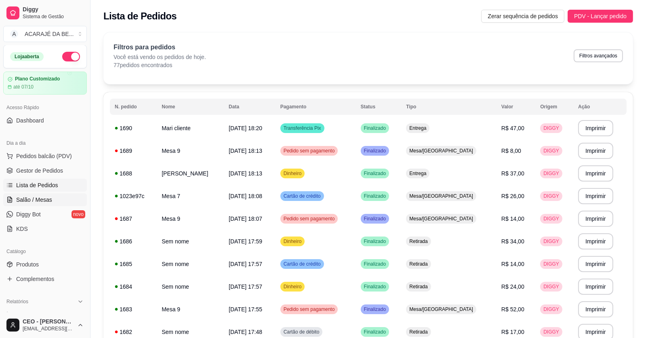
click at [43, 199] on span "Salão / Mesas" at bounding box center [34, 199] width 36 height 8
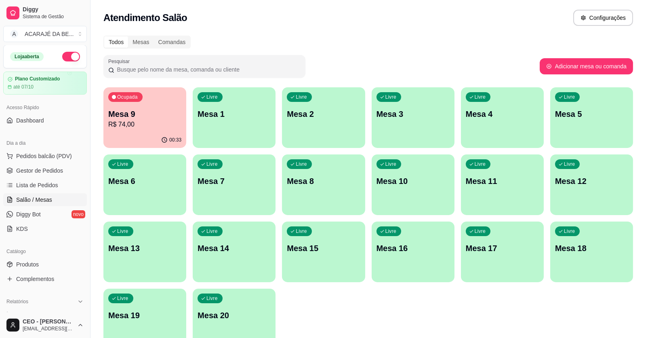
click at [128, 120] on p "R$ 74,00" at bounding box center [144, 125] width 73 height 10
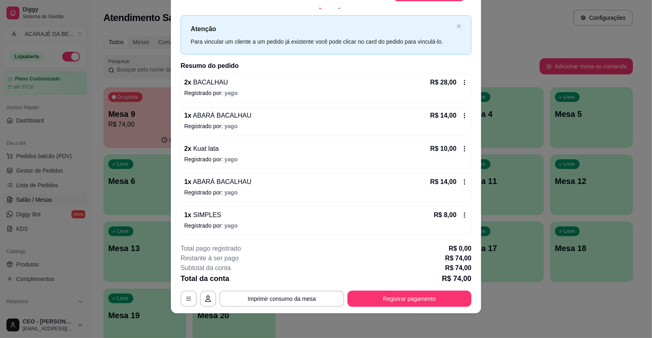
scroll to position [24, 0]
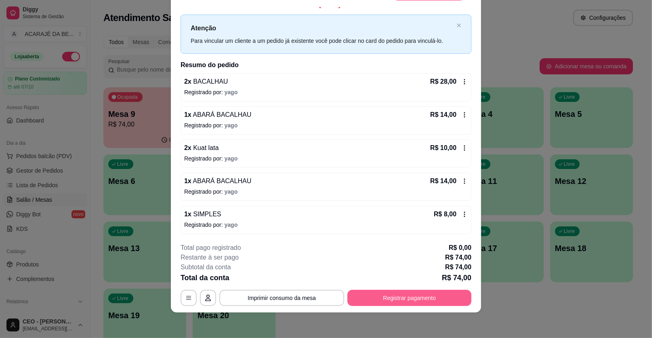
click at [380, 295] on button "Registrar pagamento" at bounding box center [409, 298] width 124 height 16
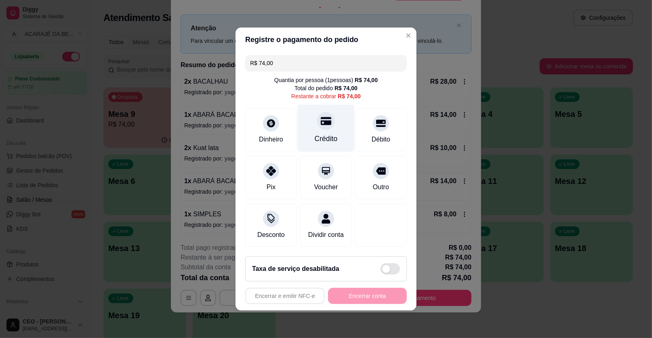
click at [330, 127] on div "Crédito" at bounding box center [326, 128] width 57 height 47
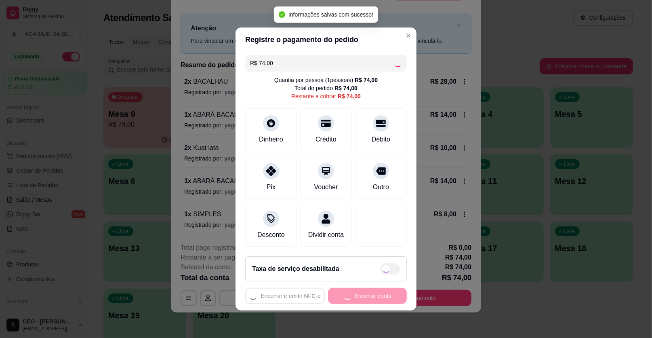
type input "R$ 0,00"
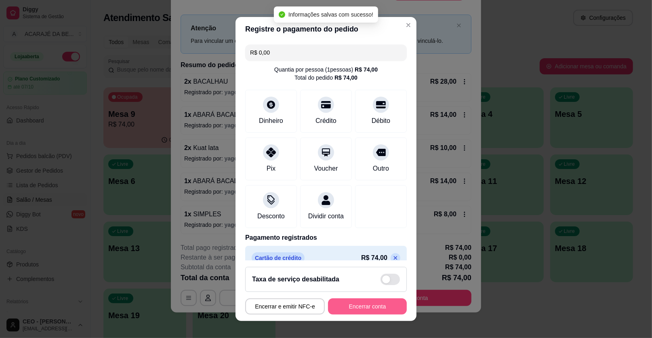
click at [366, 300] on button "Encerrar conta" at bounding box center [367, 306] width 79 height 16
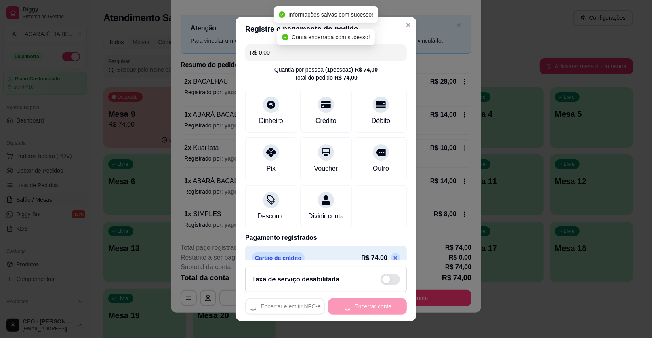
scroll to position [0, 0]
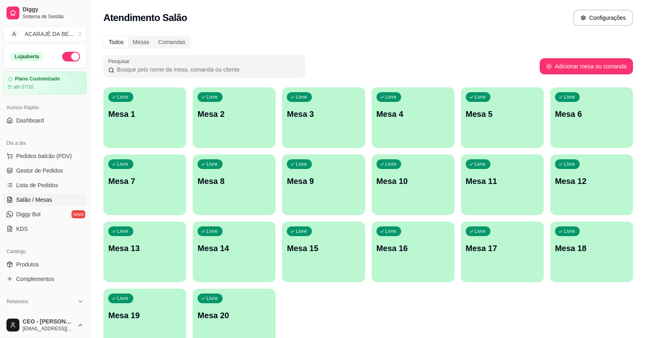
click at [261, 129] on div "Livre Mesa 2" at bounding box center [234, 112] width 83 height 51
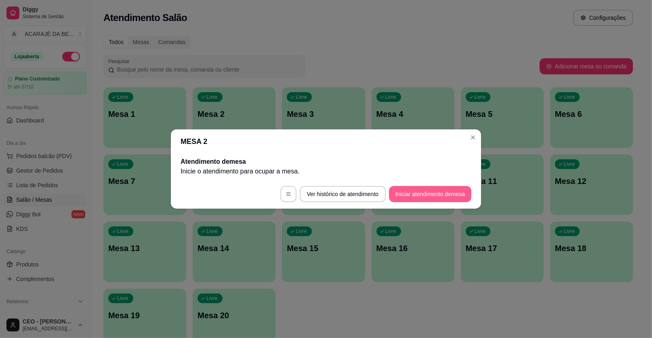
click at [416, 191] on button "Iniciar atendimento de mesa" at bounding box center [430, 194] width 82 height 16
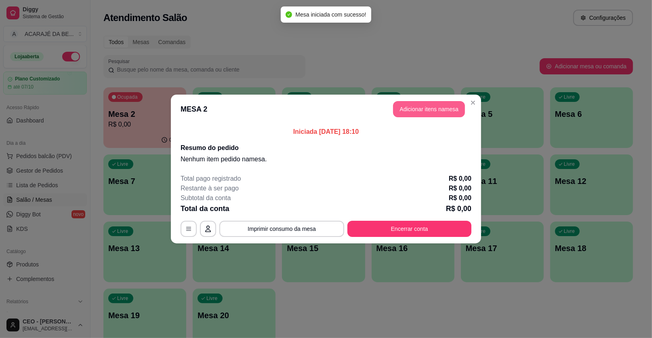
click at [428, 110] on button "Adicionar itens na mesa" at bounding box center [429, 109] width 72 height 16
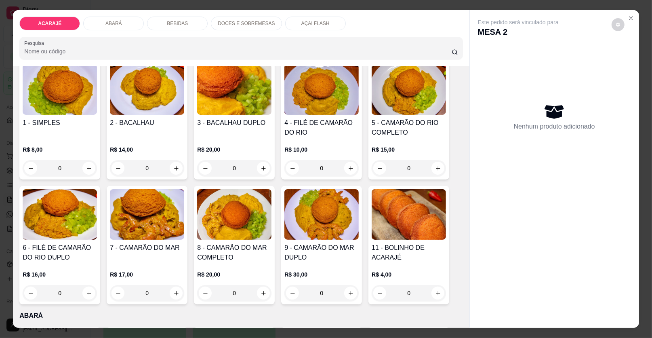
scroll to position [80, 0]
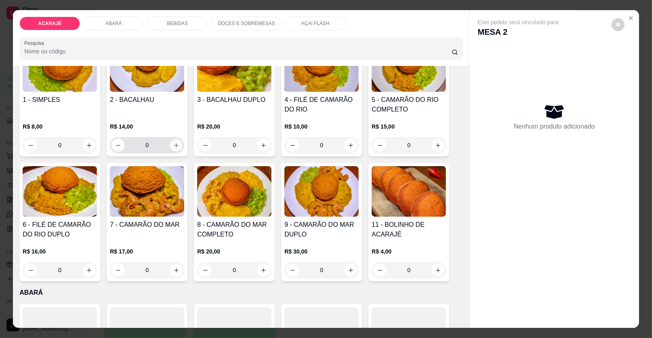
click at [174, 144] on icon "increase-product-quantity" at bounding box center [176, 145] width 4 height 4
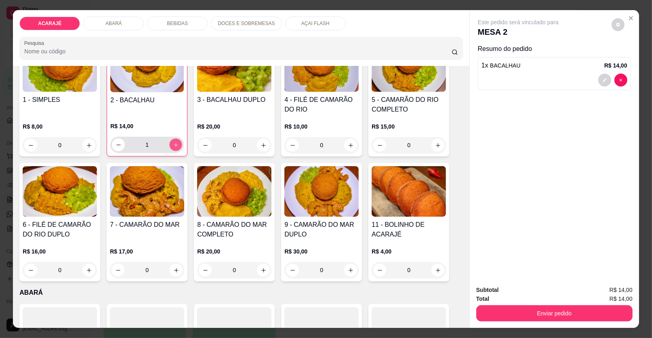
click at [173, 144] on icon "increase-product-quantity" at bounding box center [176, 145] width 6 height 6
type input "2"
click at [174, 267] on icon "increase-product-quantity" at bounding box center [176, 270] width 6 height 6
type input "1"
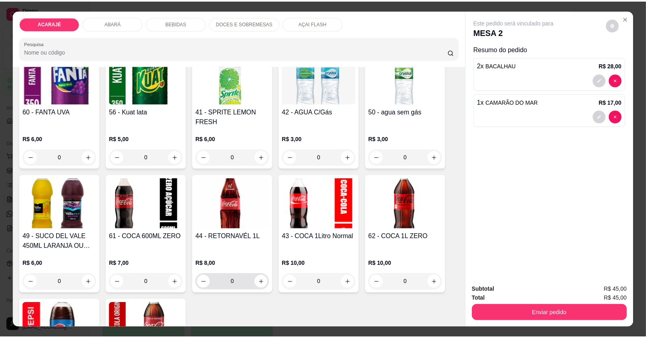
scroll to position [726, 0]
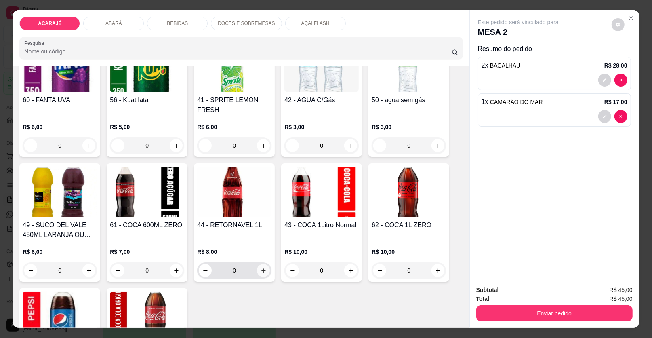
click at [262, 268] on icon "increase-product-quantity" at bounding box center [263, 270] width 6 height 6
type input "1"
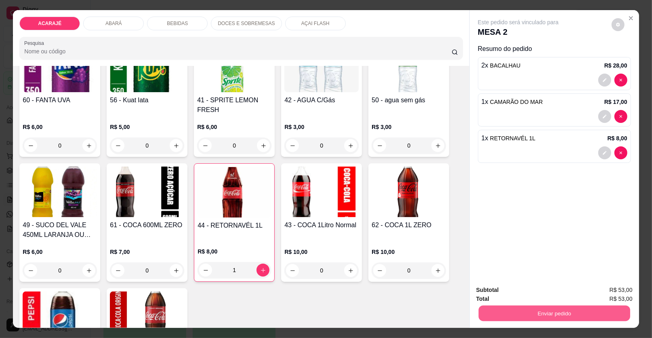
click at [523, 306] on button "Enviar pedido" at bounding box center [553, 313] width 151 height 16
click at [610, 288] on button "Enviar pedido" at bounding box center [611, 292] width 46 height 15
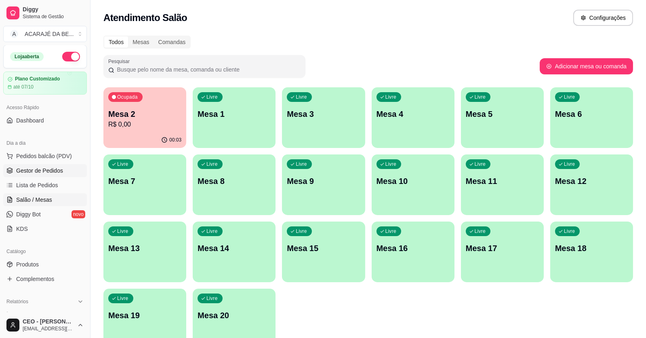
click at [52, 165] on link "Gestor de Pedidos" at bounding box center [45, 170] width 84 height 13
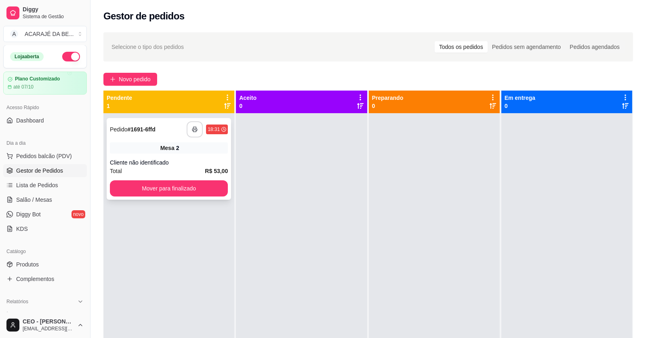
click at [192, 130] on icon "button" at bounding box center [194, 129] width 5 height 2
click at [208, 187] on button "Mover para finalizado" at bounding box center [169, 188] width 118 height 16
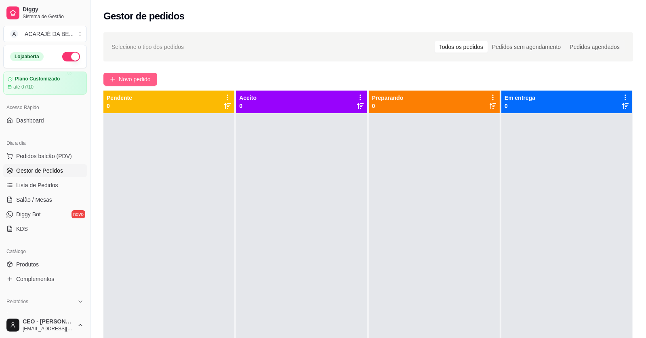
click at [136, 80] on span "Novo pedido" at bounding box center [135, 79] width 32 height 9
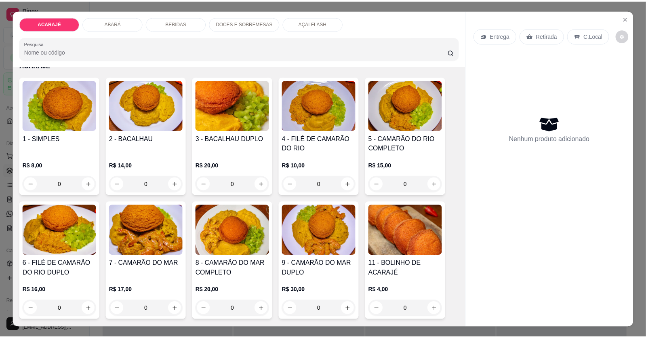
scroll to position [121, 0]
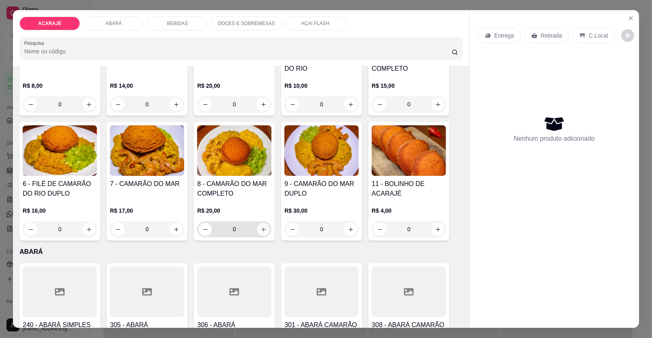
click at [260, 229] on icon "increase-product-quantity" at bounding box center [263, 229] width 6 height 6
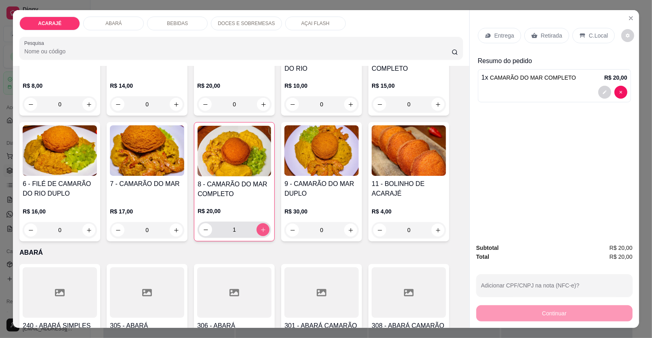
click at [261, 229] on icon "increase-product-quantity" at bounding box center [263, 230] width 6 height 6
type input "2"
click at [541, 31] on p "Retirada" at bounding box center [551, 35] width 21 height 8
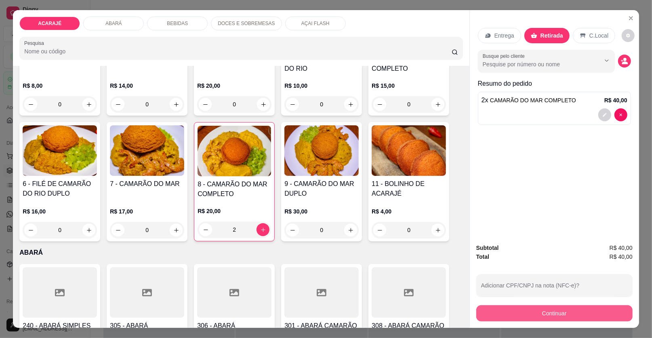
click at [551, 315] on button "Continuar" at bounding box center [554, 313] width 156 height 16
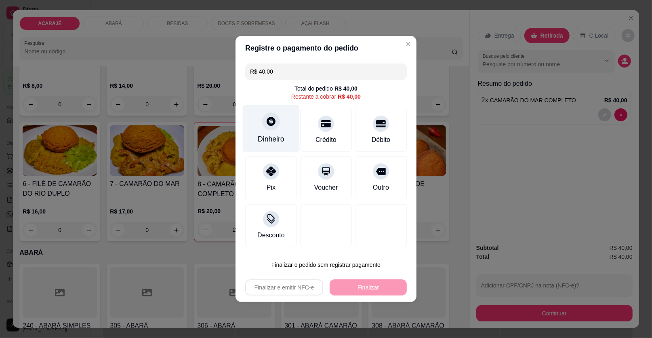
click at [257, 127] on div "Dinheiro" at bounding box center [271, 128] width 57 height 47
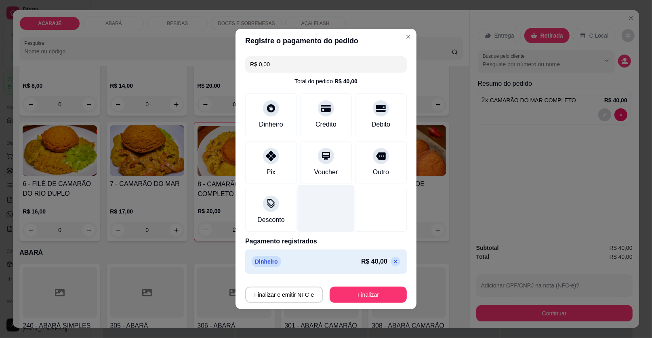
type input "R$ 0,00"
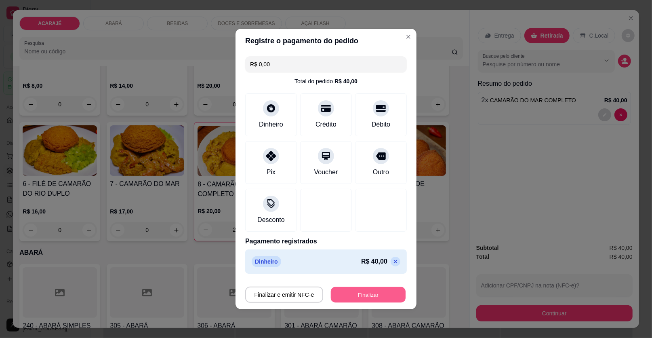
click at [373, 291] on button "Finalizar" at bounding box center [368, 295] width 75 height 16
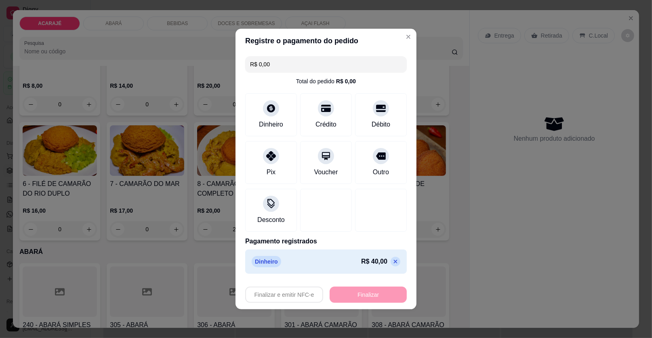
type input "0"
type input "-R$ 40,00"
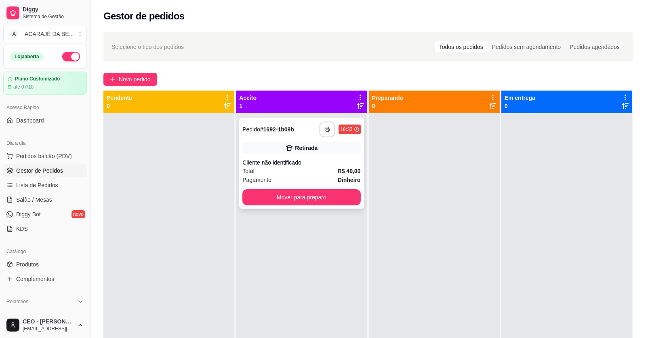
click at [326, 127] on polyline "button" at bounding box center [327, 128] width 3 height 2
click at [328, 174] on div "Total R$ 40,00" at bounding box center [301, 170] width 118 height 9
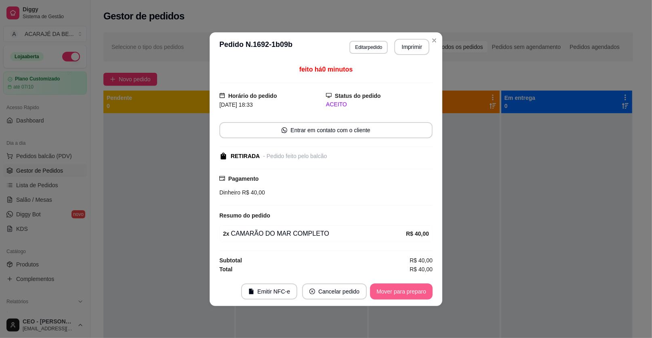
click at [390, 295] on button "Mover para preparo" at bounding box center [401, 291] width 63 height 16
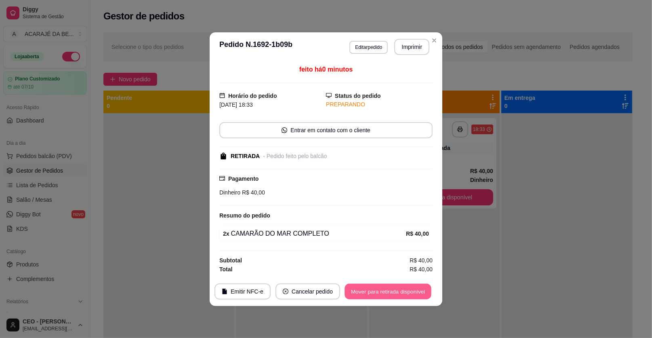
click at [392, 294] on button "Mover para retirada disponível" at bounding box center [387, 291] width 86 height 16
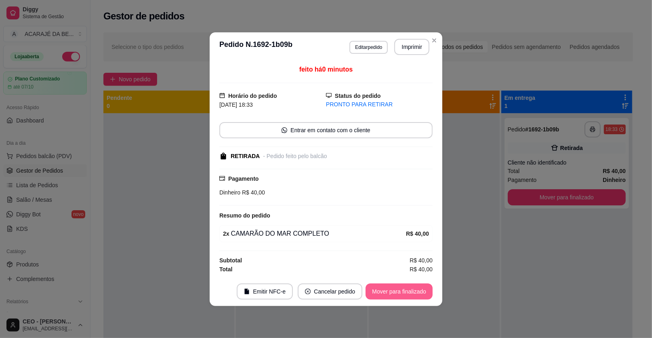
click at [392, 293] on button "Mover para finalizado" at bounding box center [398, 291] width 67 height 16
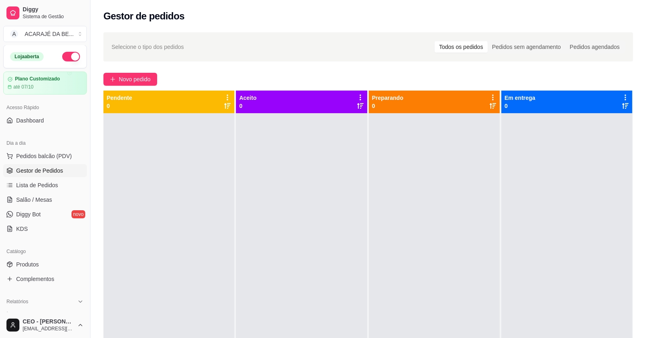
click at [206, 70] on div "Selecione o tipo dos pedidos Todos os pedidos Pedidos sem agendamento Pedidos a…" at bounding box center [367, 232] width 555 height 410
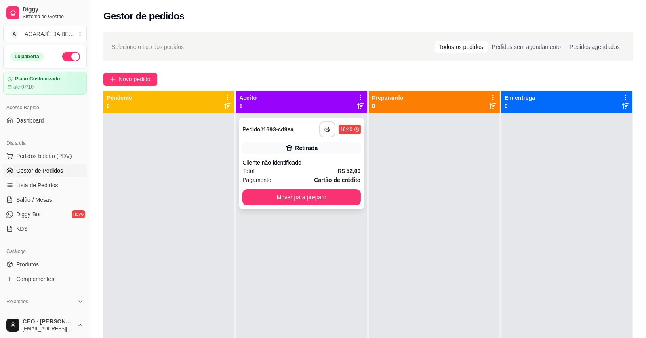
click at [328, 124] on button "button" at bounding box center [327, 129] width 16 height 16
click at [297, 196] on button "Mover para preparo" at bounding box center [301, 197] width 114 height 16
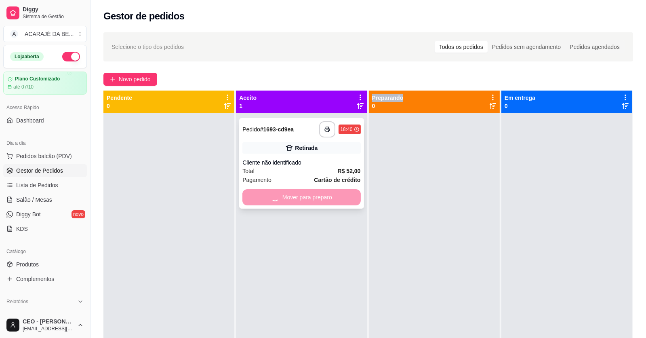
click at [297, 196] on div "Mover para preparo" at bounding box center [301, 197] width 118 height 16
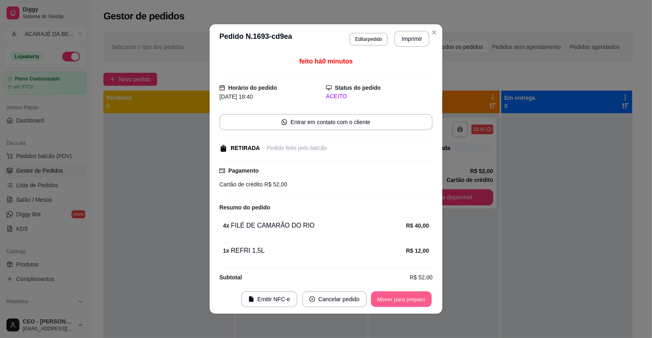
click at [374, 293] on button "Mover para preparo" at bounding box center [401, 299] width 61 height 16
click at [374, 293] on button "Mover para retirada disponível" at bounding box center [387, 299] width 86 height 16
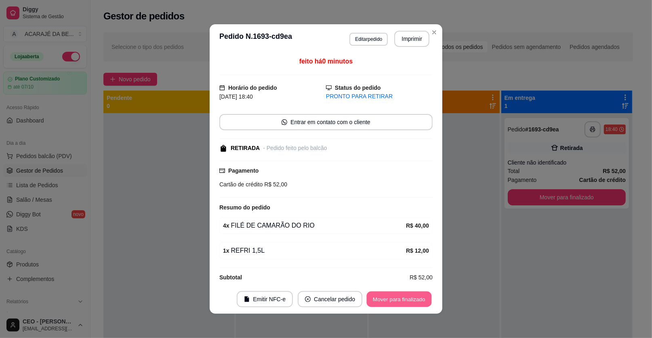
click at [372, 295] on button "Mover para finalizado" at bounding box center [399, 299] width 65 height 16
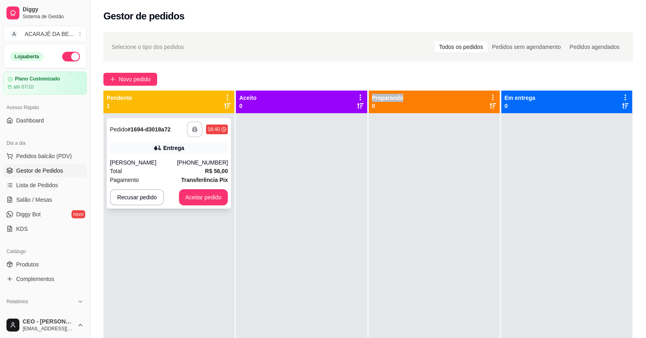
click at [195, 130] on rect "button" at bounding box center [194, 131] width 3 height 2
click at [167, 173] on div "Total R$ 56,00" at bounding box center [169, 170] width 118 height 9
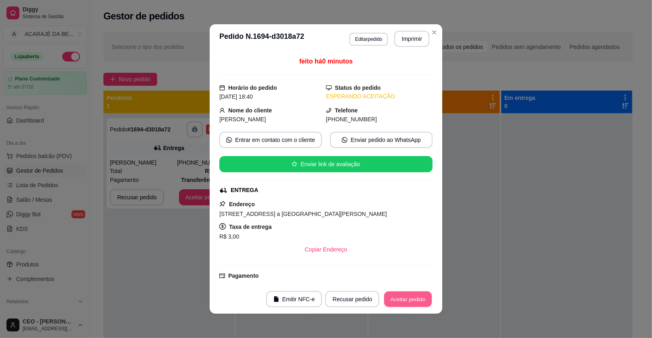
click at [416, 296] on button "Aceitar pedido" at bounding box center [408, 299] width 48 height 16
click at [418, 293] on div "Recusar pedido Aceitar pedido" at bounding box center [367, 299] width 130 height 16
click at [395, 294] on button "Aceitar pedido" at bounding box center [408, 299] width 48 height 16
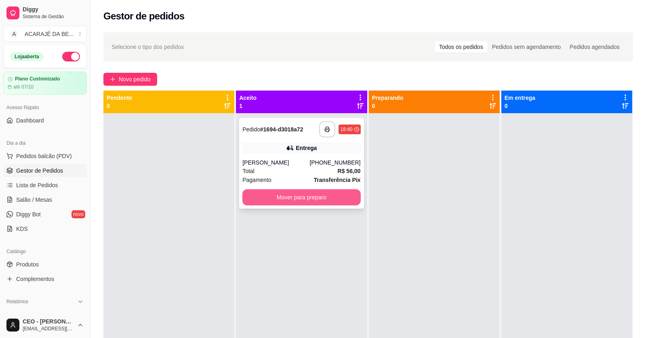
click at [338, 195] on button "Mover para preparo" at bounding box center [301, 197] width 118 height 16
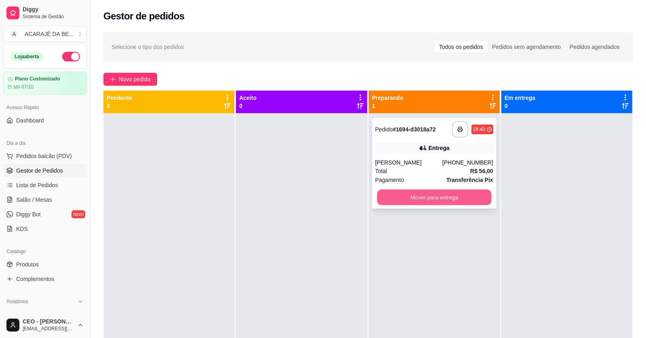
click at [453, 191] on button "Mover para entrega" at bounding box center [434, 197] width 114 height 16
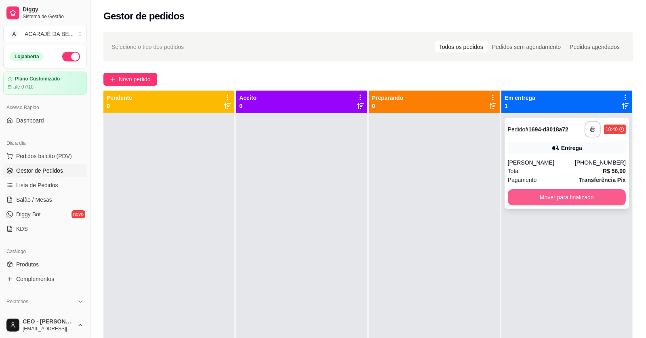
click at [561, 197] on button "Mover para finalizado" at bounding box center [567, 197] width 118 height 16
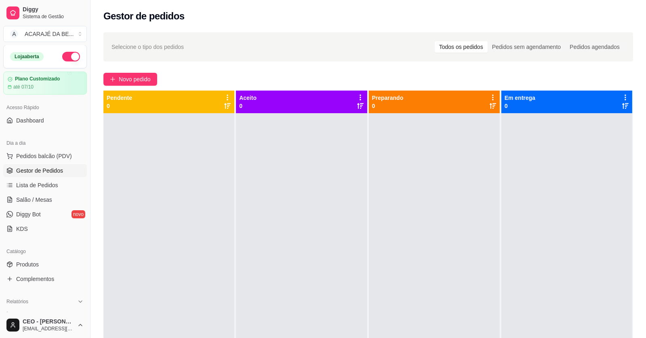
click at [414, 216] on div at bounding box center [434, 282] width 131 height 338
click at [43, 189] on link "Lista de Pedidos" at bounding box center [45, 184] width 84 height 13
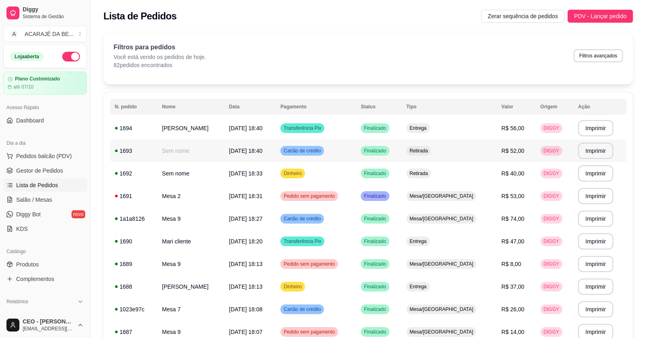
click at [275, 149] on td "[DATE] 18:40" at bounding box center [249, 150] width 51 height 23
click at [36, 170] on span "Gestor de Pedidos" at bounding box center [39, 170] width 47 height 8
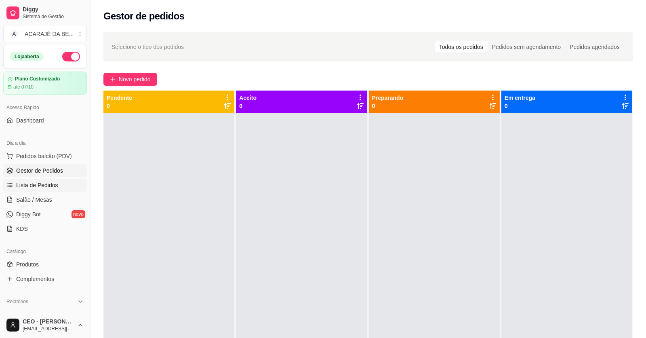
click at [39, 182] on span "Lista de Pedidos" at bounding box center [37, 185] width 42 height 8
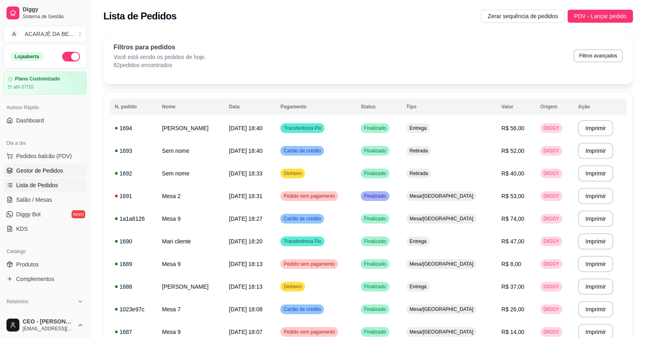
click at [61, 166] on span "Gestor de Pedidos" at bounding box center [39, 170] width 47 height 8
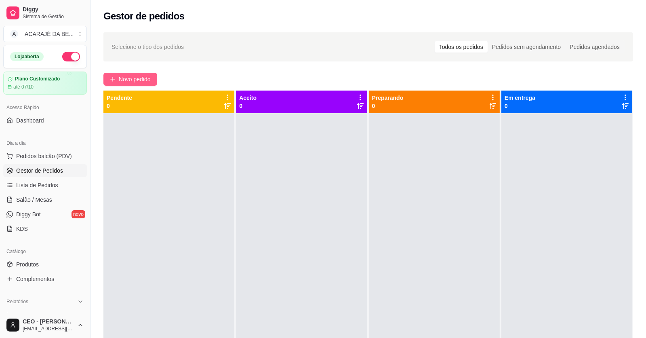
click at [124, 78] on span "Novo pedido" at bounding box center [135, 79] width 32 height 9
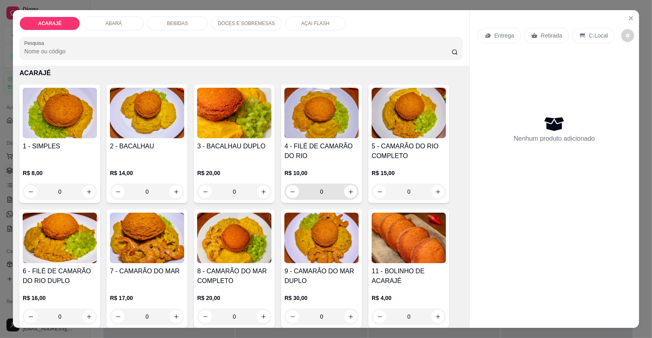
scroll to position [40, 0]
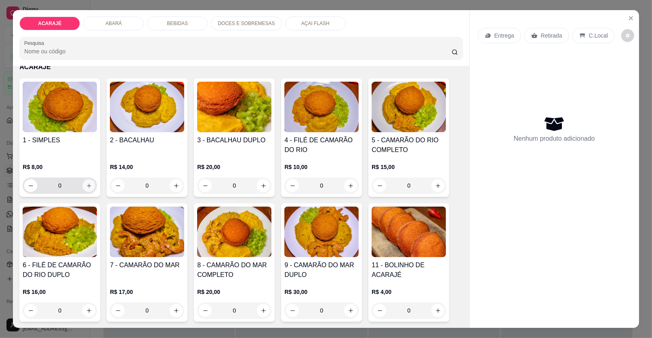
click at [87, 183] on icon "increase-product-quantity" at bounding box center [89, 186] width 6 height 6
type input "2"
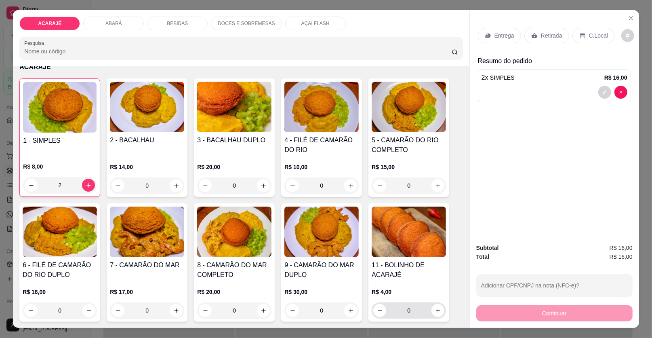
scroll to position [121, 0]
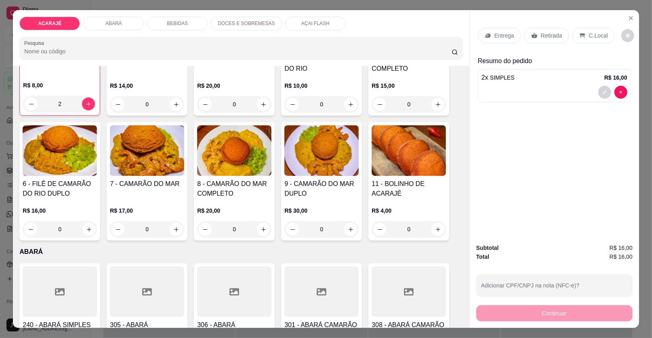
click at [499, 31] on p "Entrega" at bounding box center [504, 35] width 20 height 8
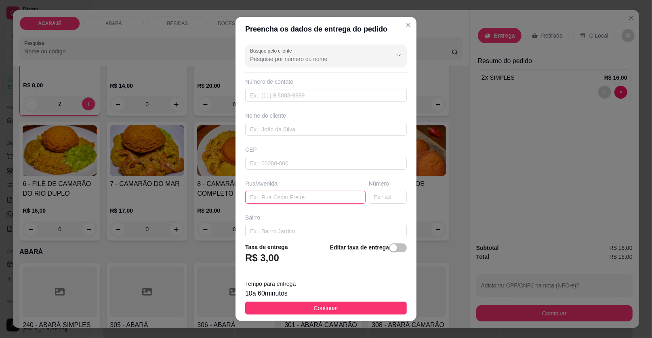
paste input "rua f bairro novo camamuzinho próximo ao bar de boneca Número da casa 47"
type input "rua f bairro novo camamuzinho próximo ao bar de boneca Número da casa 47"
click at [302, 125] on input "text" at bounding box center [326, 129] width 162 height 13
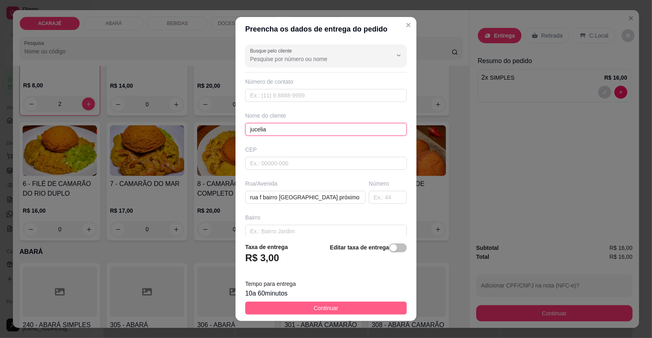
type input "jucelia"
click at [317, 308] on span "Continuar" at bounding box center [326, 307] width 25 height 9
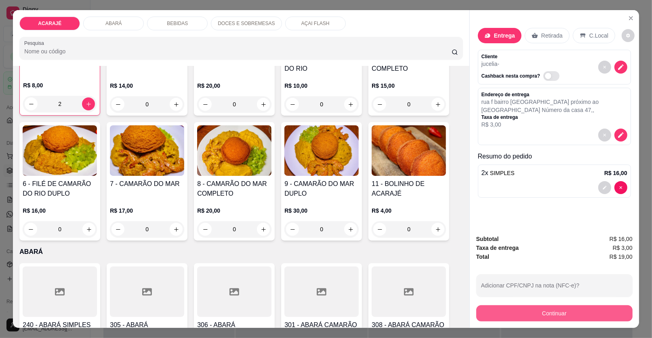
click at [512, 314] on button "Continuar" at bounding box center [554, 313] width 156 height 16
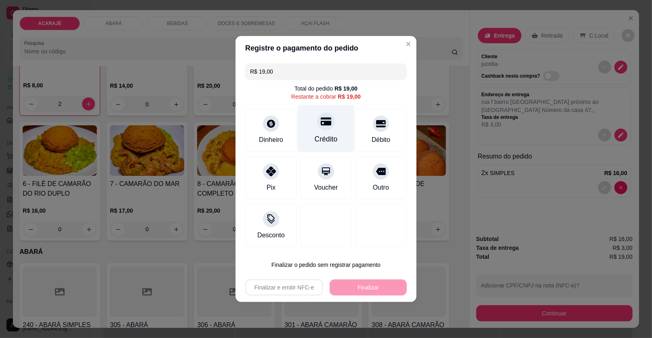
click at [326, 143] on div "Crédito" at bounding box center [326, 139] width 23 height 10
type input "R$ 0,00"
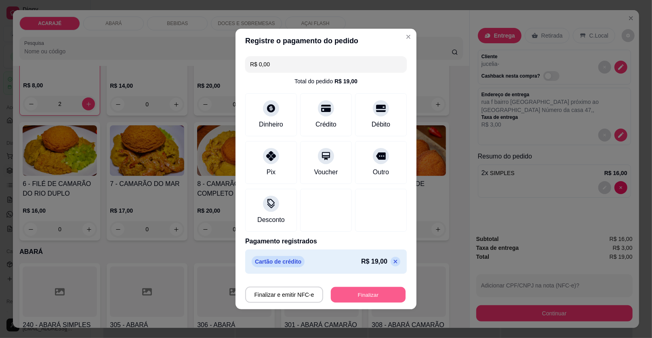
click at [361, 296] on button "Finalizar" at bounding box center [368, 295] width 75 height 16
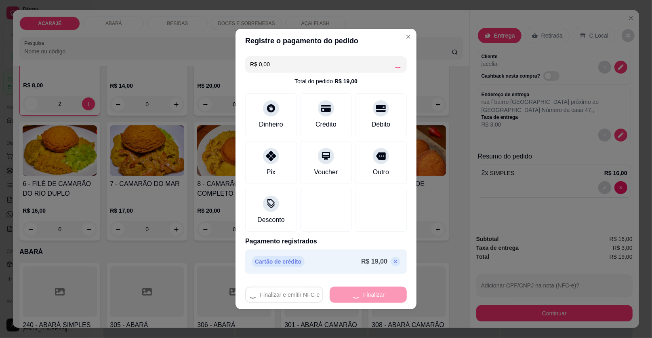
type input "0"
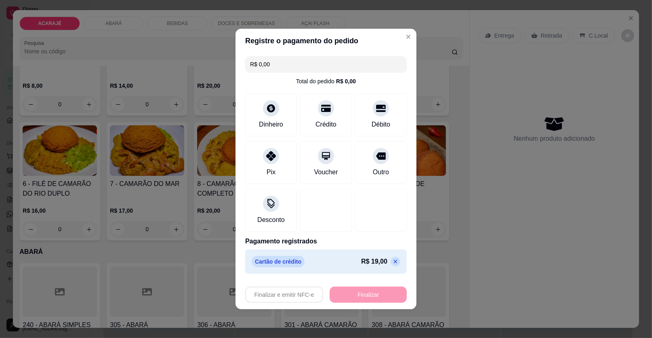
type input "-R$ 19,00"
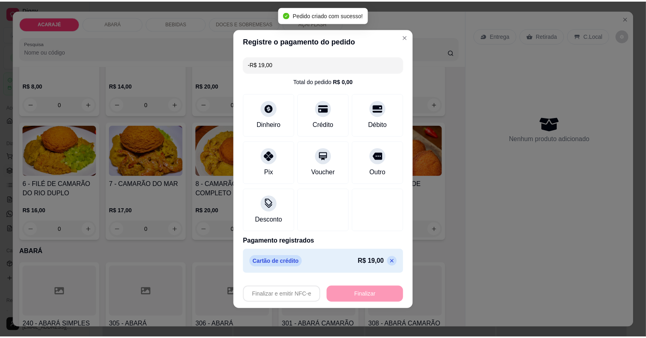
scroll to position [121, 0]
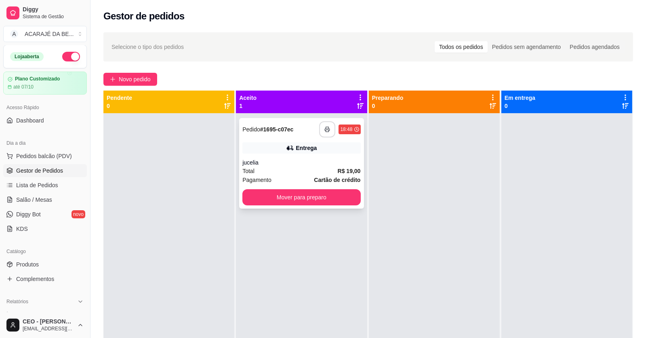
click at [321, 129] on button "button" at bounding box center [327, 129] width 16 height 16
click at [342, 195] on button "Mover para preparo" at bounding box center [301, 197] width 114 height 16
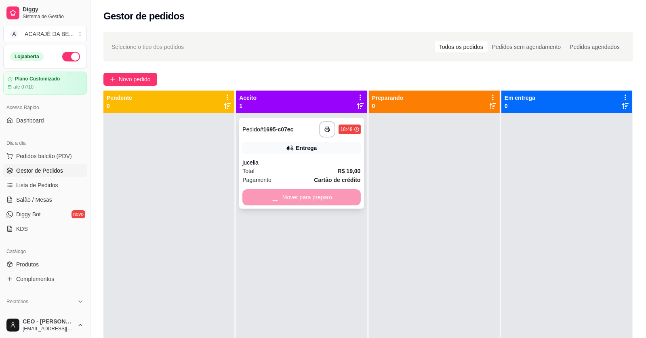
click at [327, 165] on div "jucelia" at bounding box center [301, 162] width 118 height 8
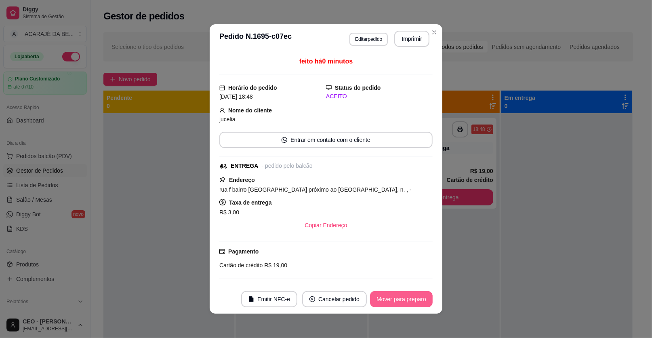
click at [394, 296] on button "Mover para preparo" at bounding box center [401, 299] width 63 height 16
click at [397, 295] on button "Mover para entrega" at bounding box center [401, 299] width 62 height 16
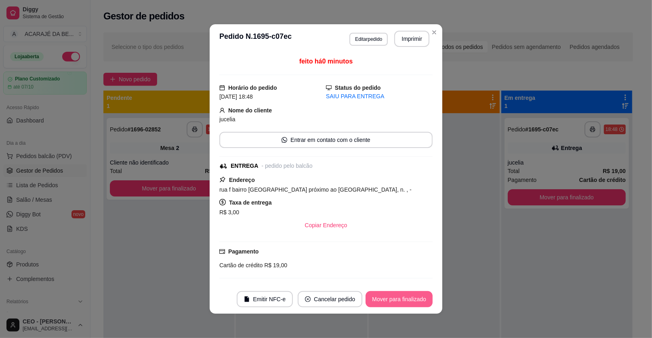
click at [399, 295] on button "Mover para finalizado" at bounding box center [398, 299] width 67 height 16
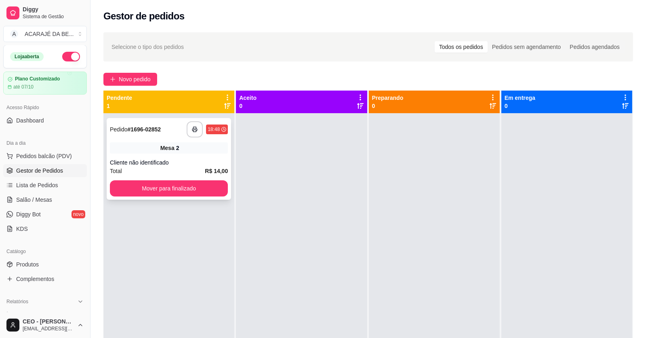
click at [182, 149] on div "Mesa 2" at bounding box center [169, 147] width 118 height 11
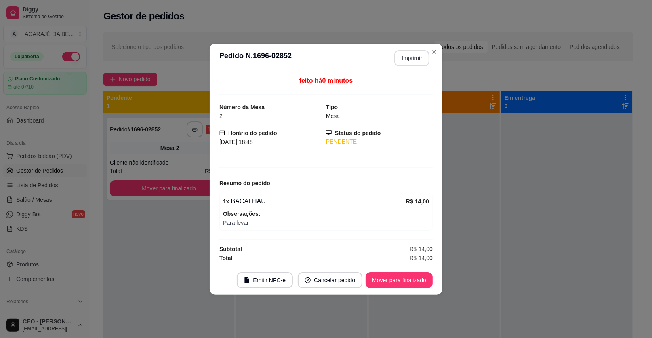
click at [416, 59] on button "Imprimir" at bounding box center [411, 58] width 35 height 16
click at [421, 276] on button "Mover para finalizado" at bounding box center [398, 280] width 67 height 16
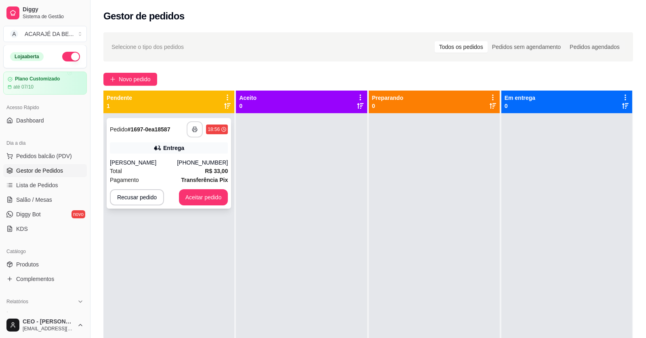
click at [193, 126] on icon "button" at bounding box center [195, 129] width 6 height 6
click at [209, 165] on div "(73) 99192-7037" at bounding box center [202, 162] width 51 height 8
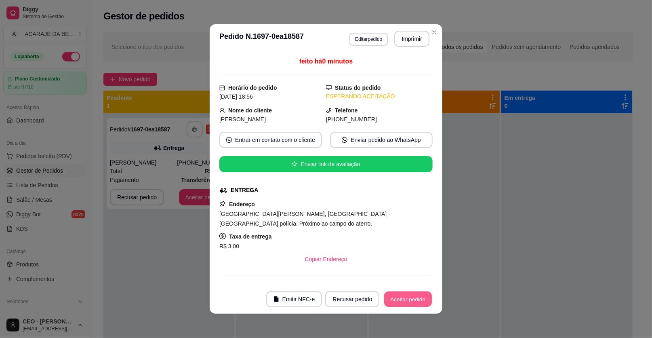
click at [421, 298] on button "Aceitar pedido" at bounding box center [408, 299] width 48 height 16
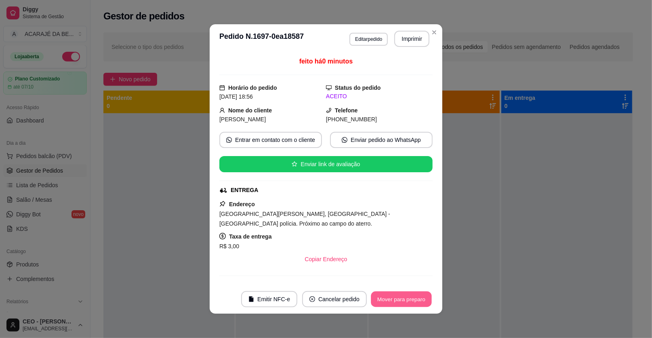
click at [422, 301] on button "Mover para preparo" at bounding box center [401, 299] width 61 height 16
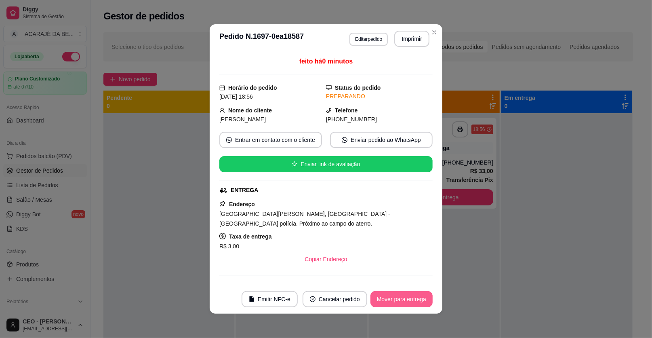
click at [423, 301] on button "Mover para entrega" at bounding box center [401, 299] width 62 height 16
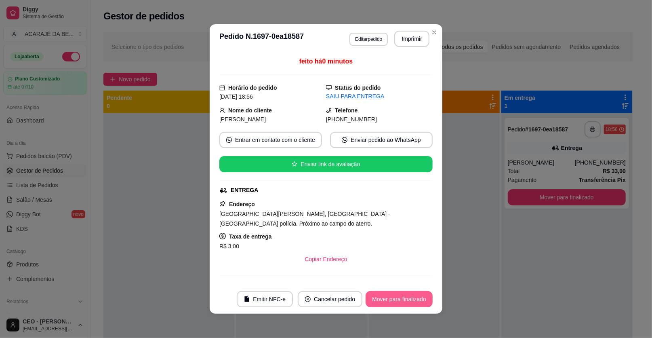
click at [426, 299] on button "Mover para finalizado" at bounding box center [398, 299] width 67 height 16
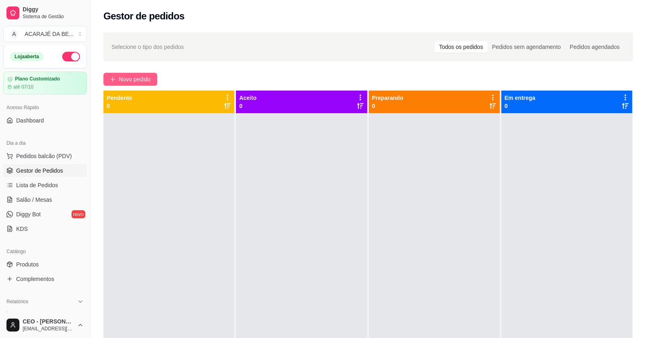
click at [139, 75] on span "Novo pedido" at bounding box center [135, 79] width 32 height 9
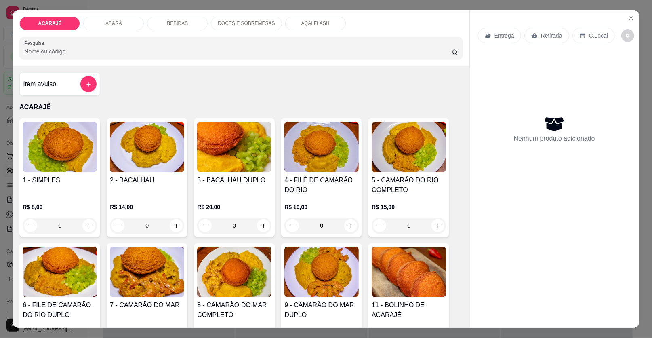
click at [319, 196] on div "R$ 10,00 0" at bounding box center [321, 214] width 74 height 39
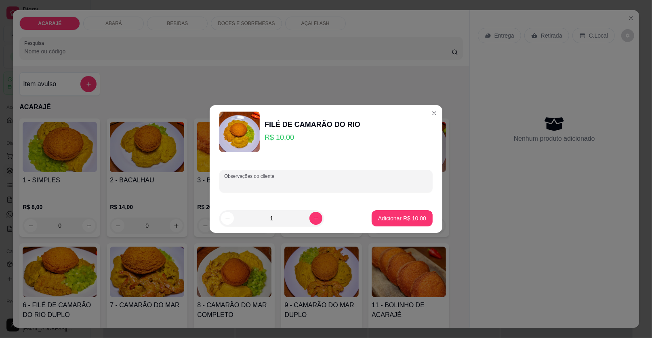
click at [311, 180] on input "Observações do cliente" at bounding box center [326, 184] width 204 height 8
type input "no papel"
click at [411, 222] on button "Adicionar R$ 10,00" at bounding box center [401, 218] width 59 height 16
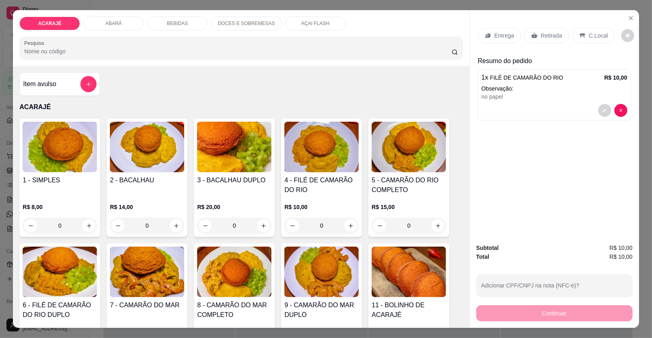
drag, startPoint x: 549, startPoint y: 42, endPoint x: 549, endPoint y: 37, distance: 5.2
click at [549, 41] on div "Retirada" at bounding box center [546, 35] width 45 height 15
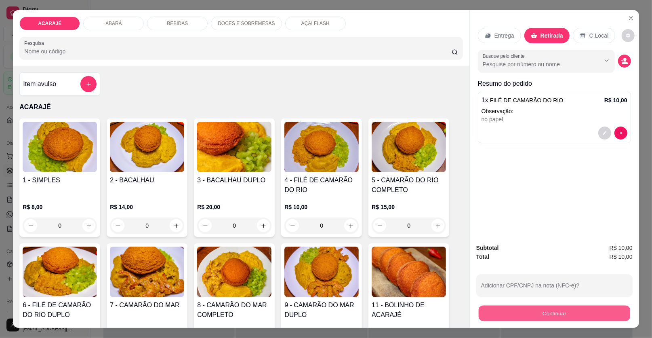
click at [573, 315] on button "Continuar" at bounding box center [553, 313] width 151 height 16
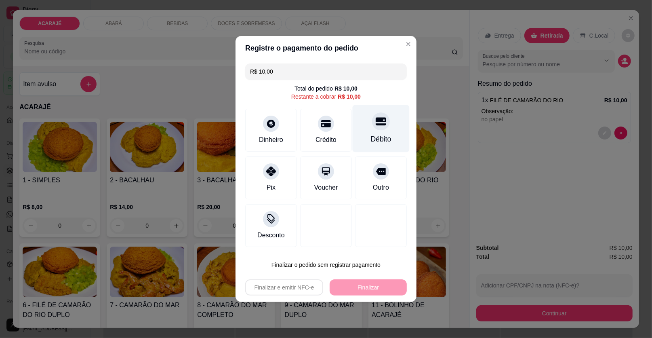
click at [375, 134] on div "Débito" at bounding box center [381, 139] width 21 height 10
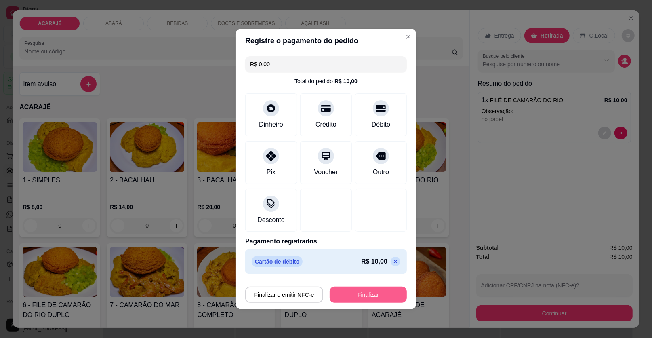
click at [383, 287] on button "Finalizar" at bounding box center [367, 294] width 77 height 16
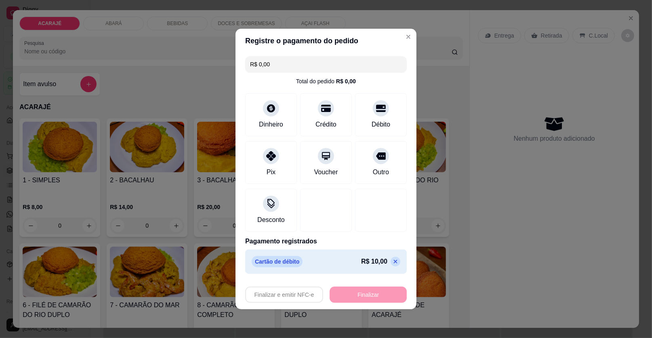
type input "-R$ 10,00"
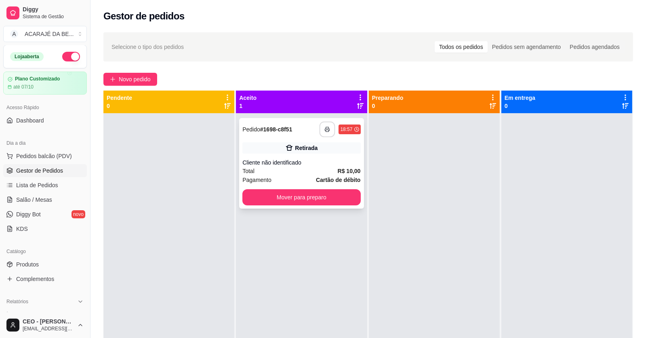
click at [323, 124] on button "button" at bounding box center [327, 130] width 16 height 16
click at [335, 166] on div "Total R$ 10,00" at bounding box center [301, 170] width 118 height 9
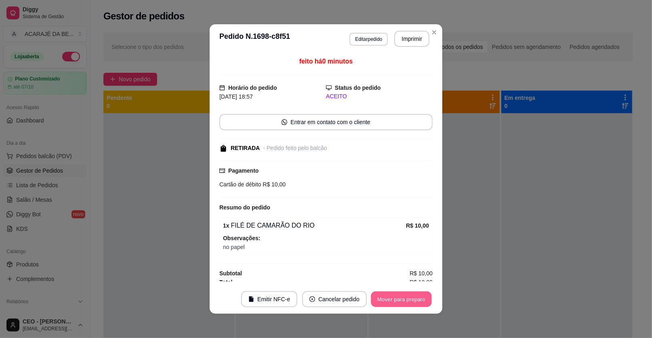
click at [422, 294] on button "Mover para preparo" at bounding box center [401, 299] width 61 height 16
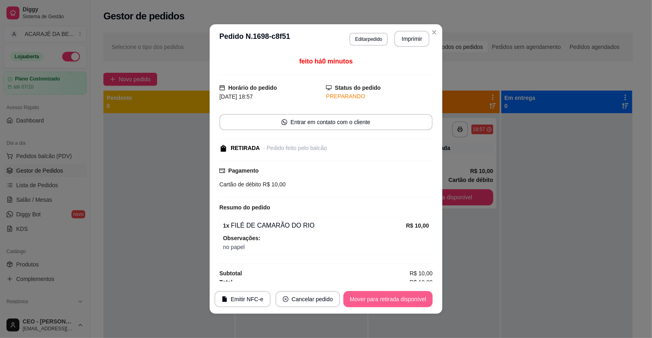
click at [422, 293] on button "Mover para retirada disponível" at bounding box center [387, 299] width 89 height 16
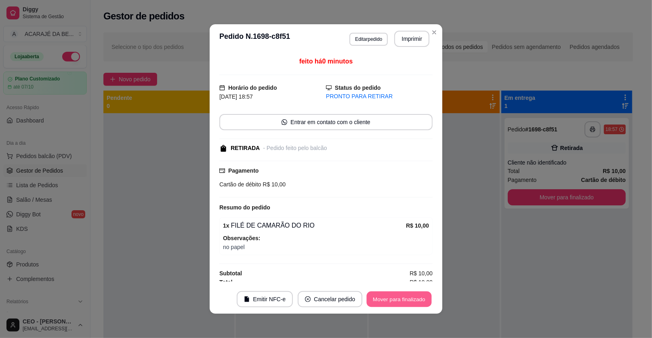
click at [422, 294] on button "Mover para finalizado" at bounding box center [399, 299] width 65 height 16
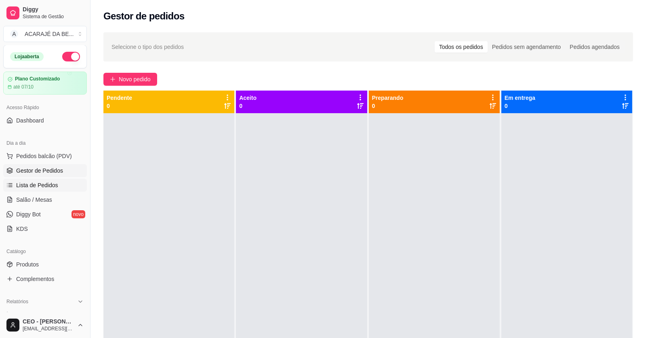
click at [39, 186] on span "Lista de Pedidos" at bounding box center [37, 185] width 42 height 8
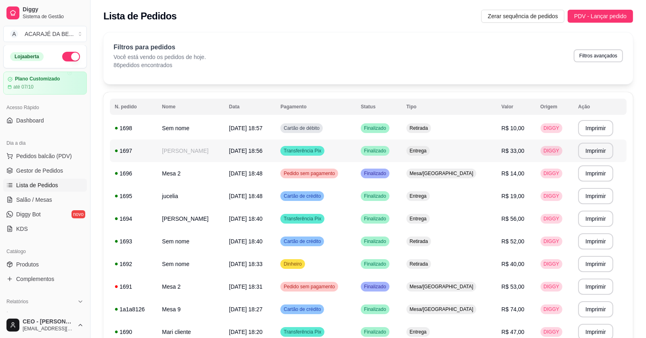
click at [232, 151] on span "02/10/25 às 18:56" at bounding box center [246, 150] width 34 height 6
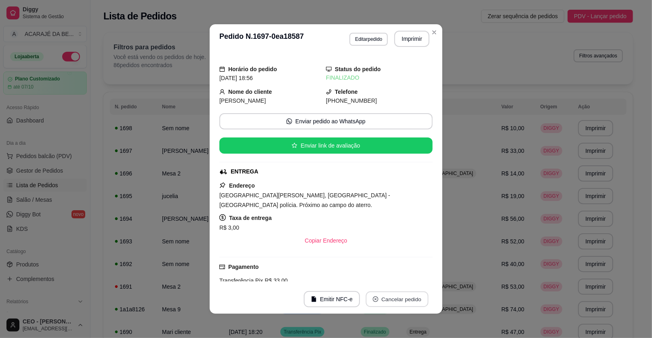
click at [377, 299] on button "Cancelar pedido" at bounding box center [396, 299] width 63 height 16
click at [418, 272] on button "Sim" at bounding box center [417, 279] width 32 height 16
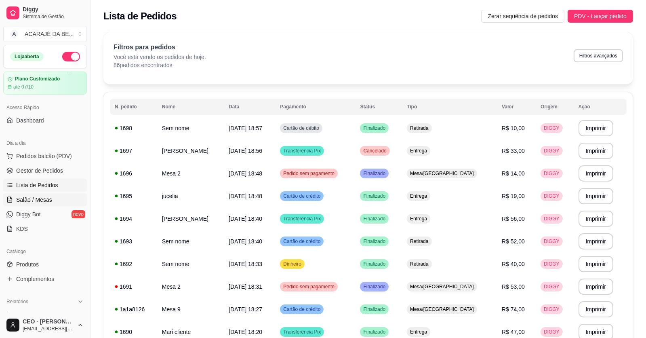
click at [42, 196] on span "Salão / Mesas" at bounding box center [34, 199] width 36 height 8
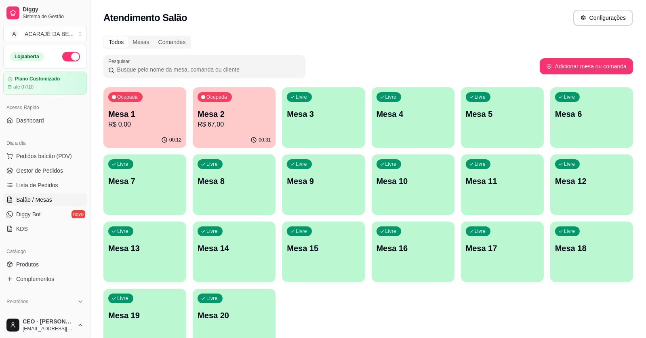
click at [214, 118] on p "Mesa 2" at bounding box center [233, 113] width 73 height 11
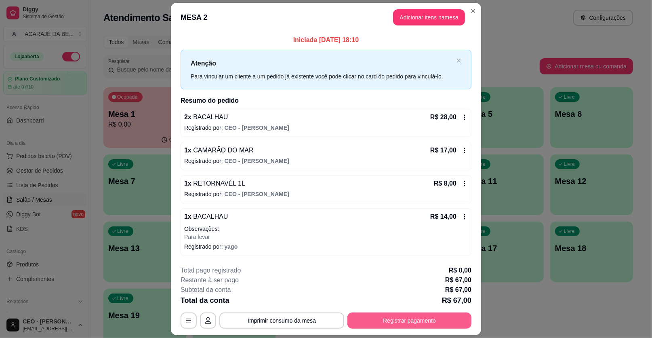
click at [436, 323] on button "Registrar pagamento" at bounding box center [409, 320] width 124 height 16
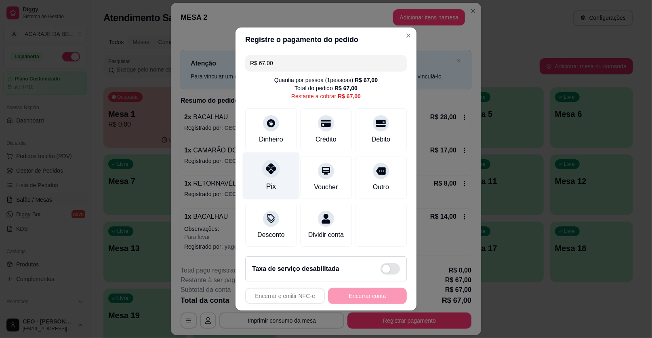
click at [272, 172] on icon at bounding box center [271, 168] width 10 height 10
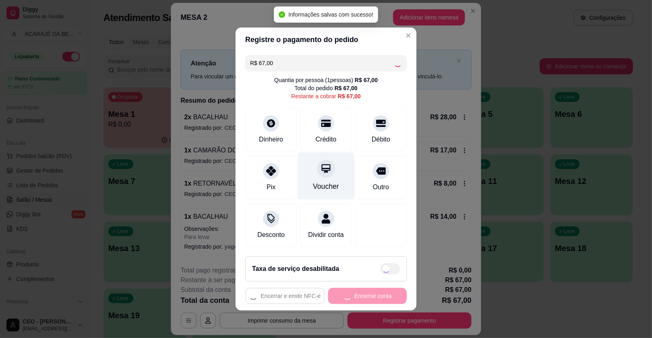
type input "R$ 0,00"
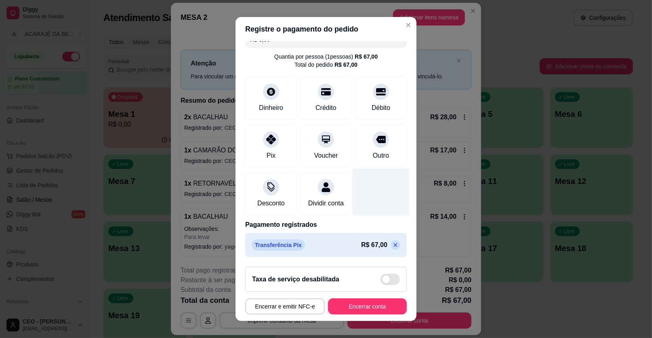
scroll to position [8, 0]
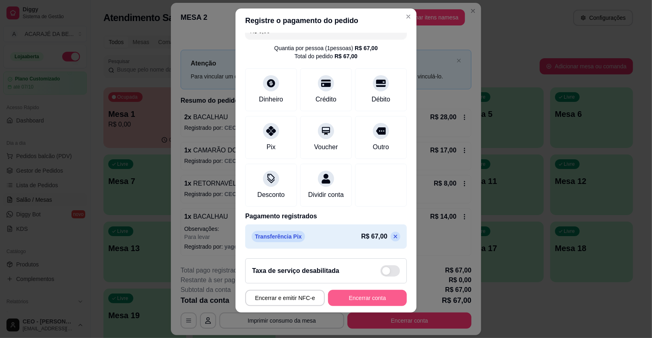
click at [348, 301] on button "Encerrar conta" at bounding box center [367, 298] width 79 height 16
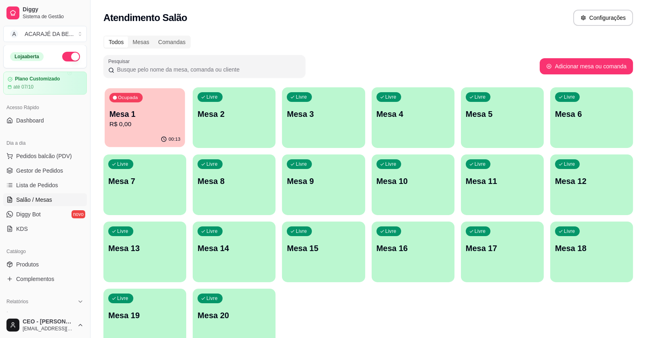
click at [143, 131] on div "Ocupada Mesa 1 R$ 0,00" at bounding box center [145, 110] width 80 height 44
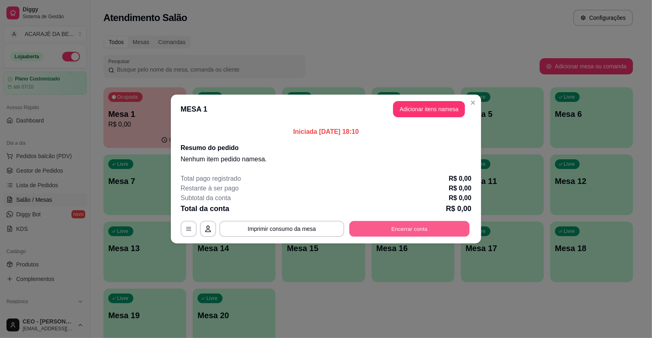
click at [401, 225] on button "Encerrar conta" at bounding box center [409, 229] width 120 height 16
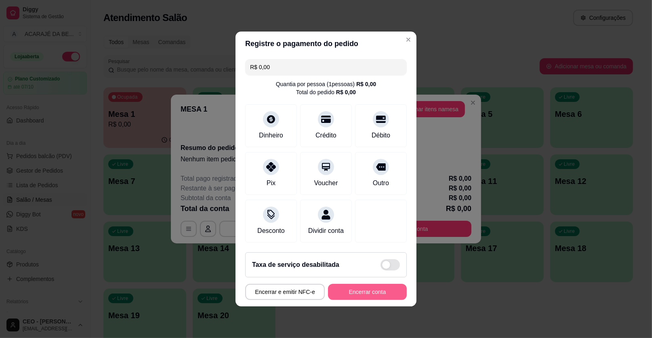
click at [376, 288] on button "Encerrar conta" at bounding box center [367, 291] width 79 height 16
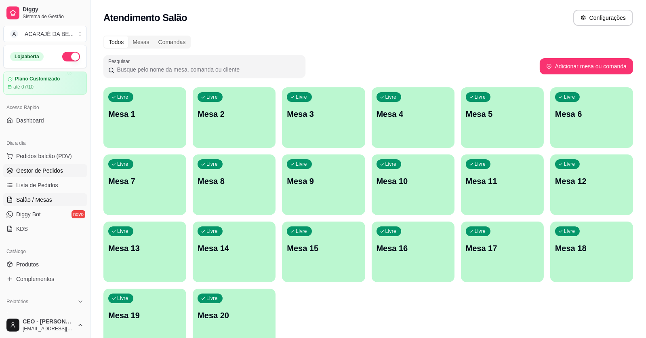
click at [53, 168] on span "Gestor de Pedidos" at bounding box center [39, 170] width 47 height 8
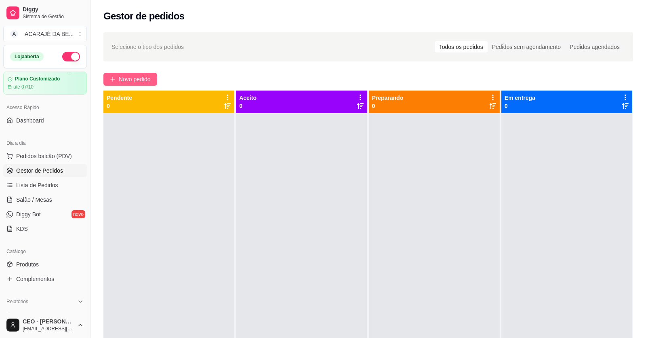
click at [105, 77] on button "Novo pedido" at bounding box center [130, 79] width 54 height 13
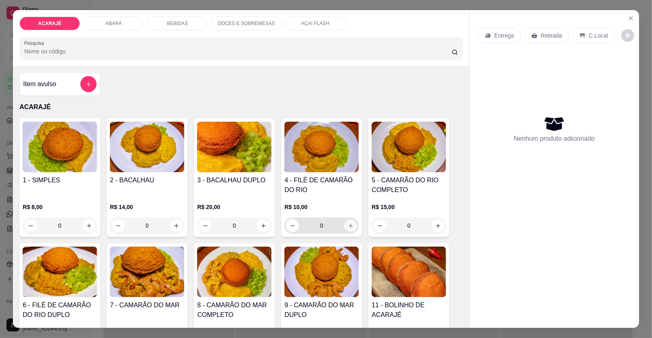
click at [348, 223] on icon "increase-product-quantity" at bounding box center [351, 225] width 6 height 6
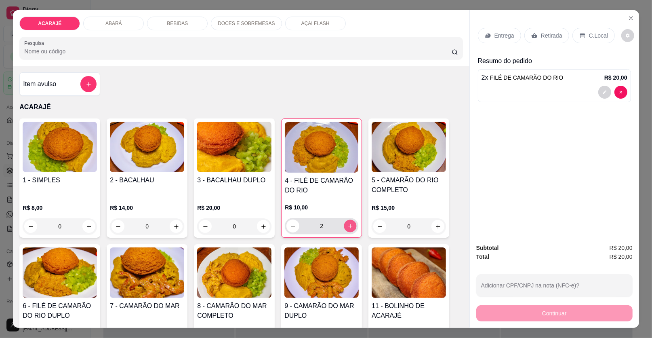
click at [347, 223] on icon "increase-product-quantity" at bounding box center [350, 226] width 6 height 6
type input "4"
click at [173, 225] on icon "increase-product-quantity" at bounding box center [176, 226] width 6 height 6
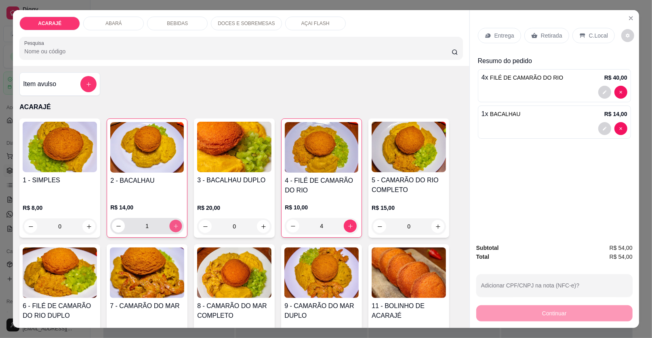
click at [174, 225] on icon "increase-product-quantity" at bounding box center [176, 226] width 4 height 4
type input "2"
click at [604, 89] on button "decrease-product-quantity" at bounding box center [604, 92] width 13 height 13
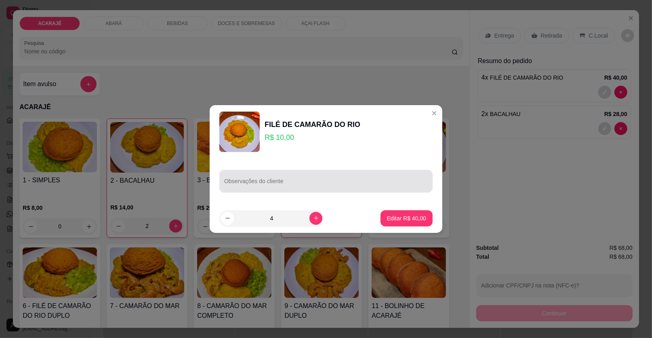
click at [267, 179] on div at bounding box center [326, 181] width 204 height 16
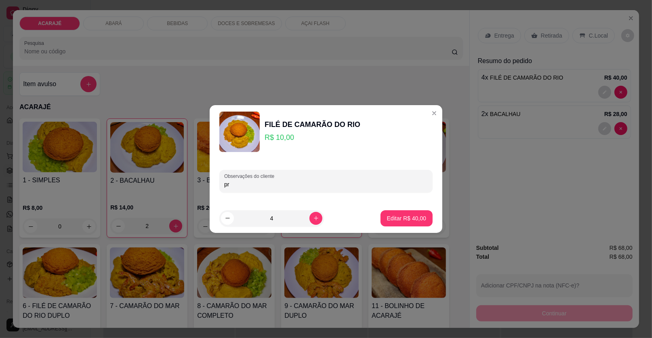
type input "p"
type input "NO SAQUINHO PARA VIAGEM"
click at [409, 216] on p "Editar R$ 40,00" at bounding box center [406, 218] width 38 height 8
type input "0"
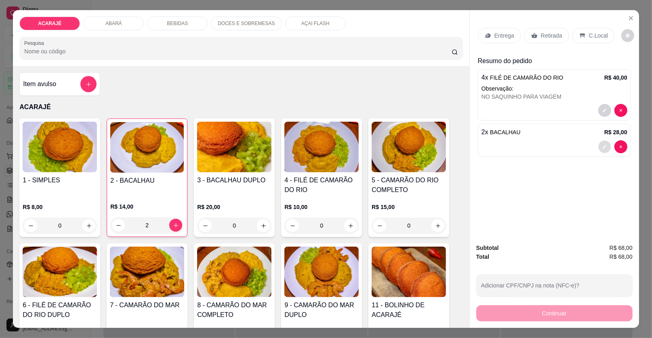
click at [604, 144] on button "decrease-product-quantity" at bounding box center [604, 147] width 13 height 13
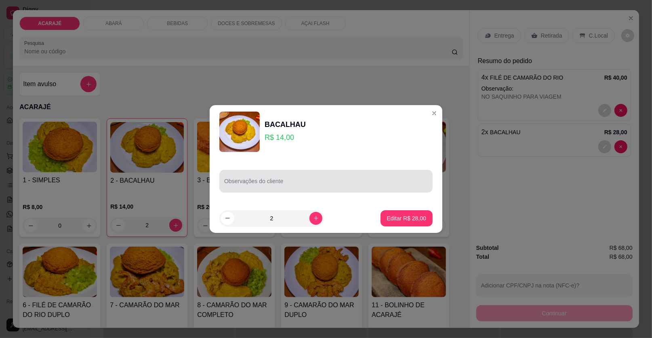
click at [292, 186] on input "Observações do cliente" at bounding box center [326, 184] width 204 height 8
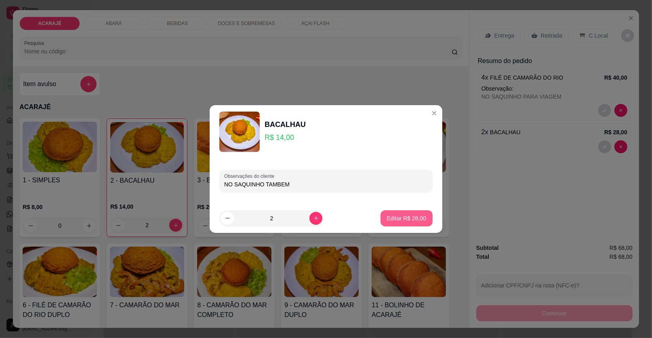
type input "NO SAQUINHO TAMBEM"
click at [420, 219] on button "Editar R$ 28,00" at bounding box center [406, 218] width 50 height 16
type input "0"
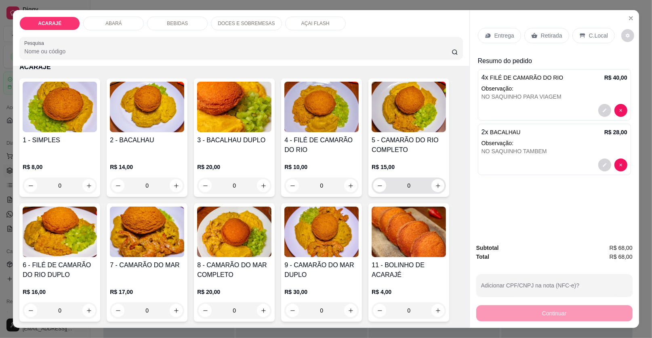
scroll to position [80, 0]
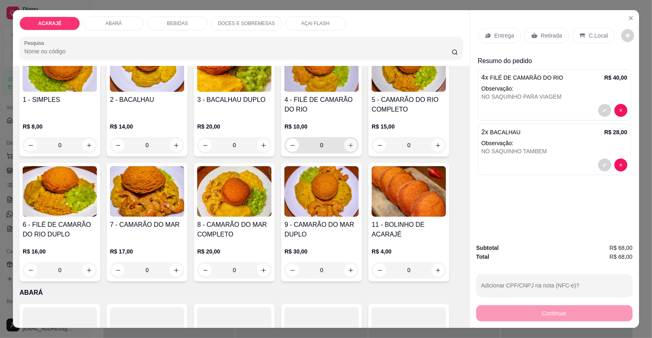
click at [345, 140] on button "increase-product-quantity" at bounding box center [350, 145] width 13 height 13
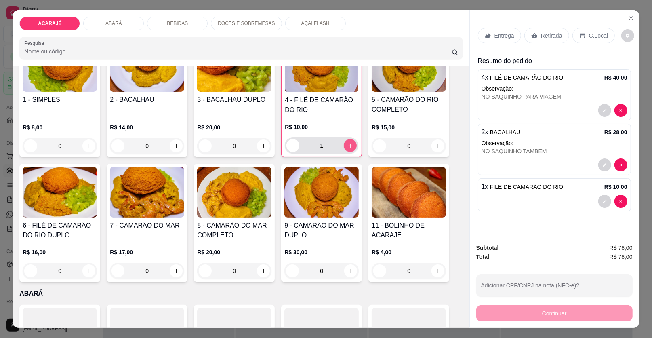
click at [345, 140] on button "increase-product-quantity" at bounding box center [350, 145] width 13 height 13
type input "4"
click at [173, 268] on icon "increase-product-quantity" at bounding box center [176, 271] width 6 height 6
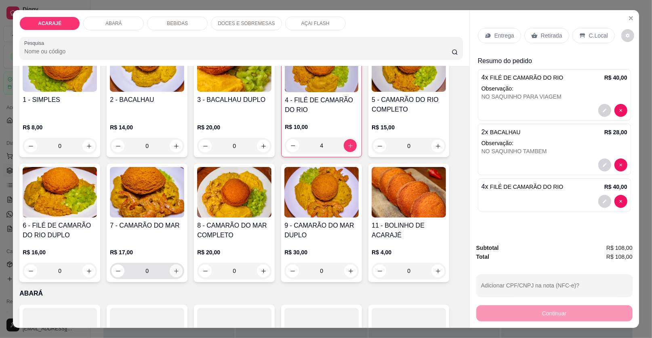
type input "1"
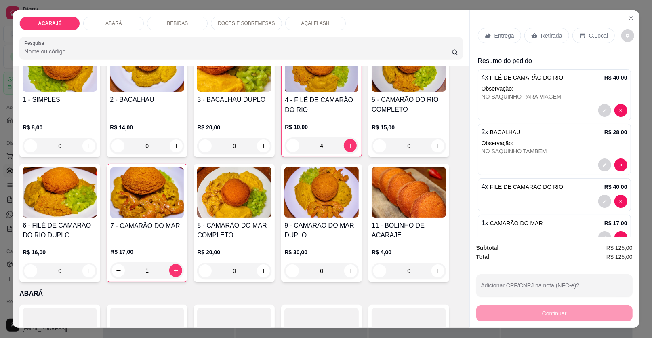
scroll to position [21, 0]
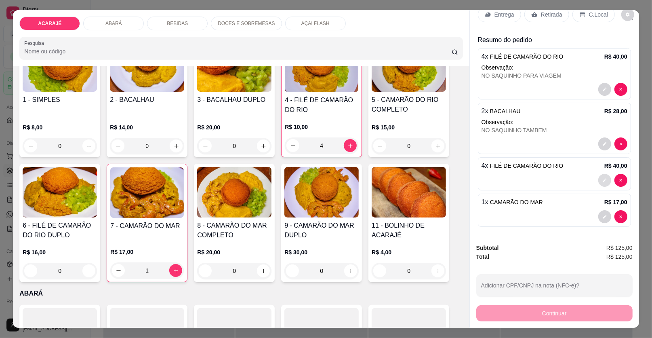
click at [602, 179] on icon "decrease-product-quantity" at bounding box center [604, 180] width 5 height 5
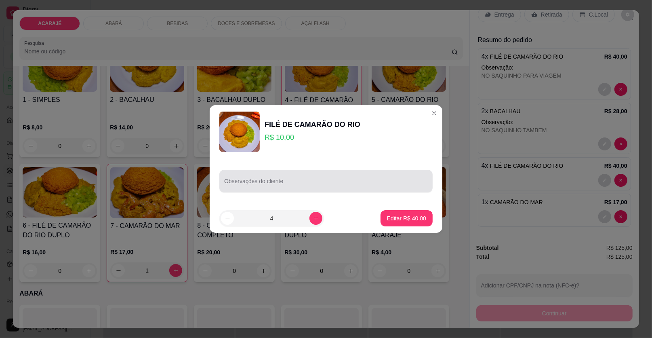
click at [312, 175] on div at bounding box center [326, 181] width 204 height 16
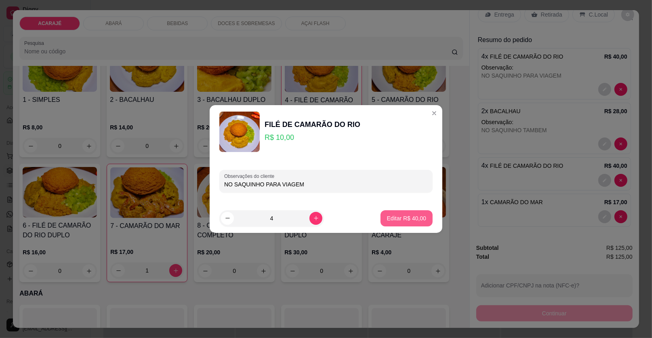
type input "NO SAQUINHO PARA VIAGEM"
click at [389, 212] on button "Editar R$ 40,00" at bounding box center [406, 218] width 50 height 16
type input "0"
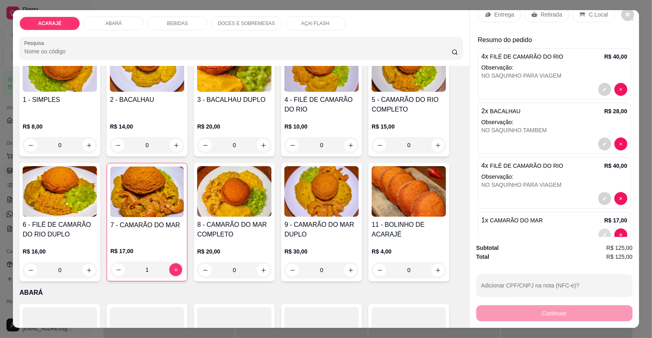
click at [602, 233] on icon "decrease-product-quantity" at bounding box center [604, 234] width 5 height 5
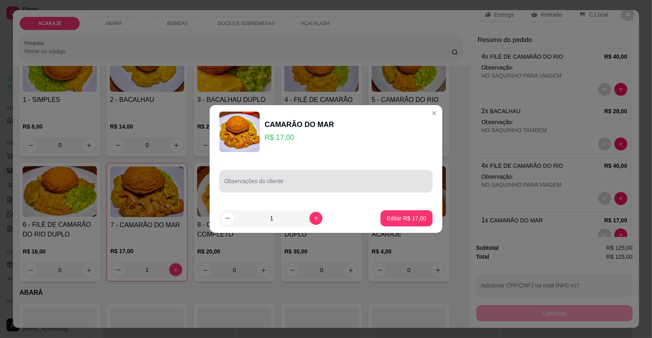
click at [295, 176] on div at bounding box center [326, 181] width 204 height 16
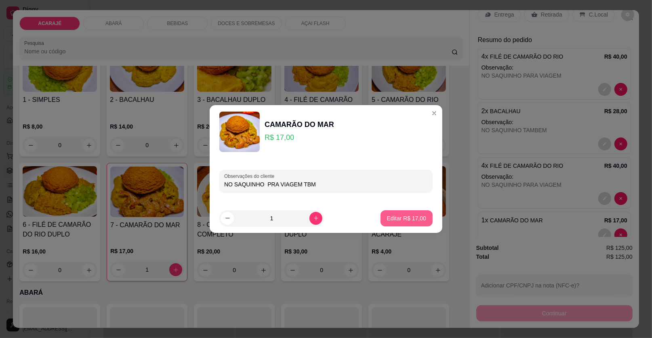
type input "NO SAQUINHO PRA VIAGEM TBM"
click at [418, 216] on p "Editar R$ 17,00" at bounding box center [406, 218] width 39 height 8
type input "0"
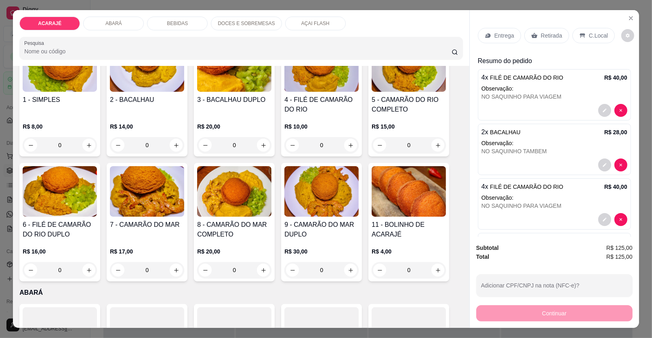
scroll to position [0, 0]
click at [549, 30] on div "Retirada" at bounding box center [546, 35] width 45 height 15
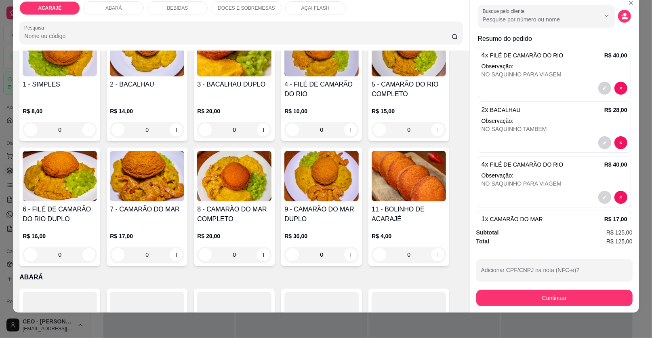
scroll to position [80, 0]
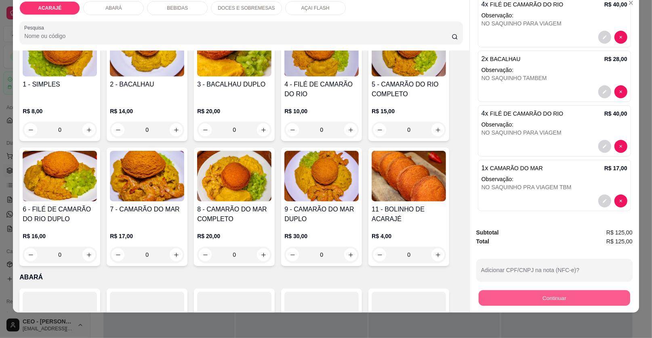
click at [539, 297] on button "Continuar" at bounding box center [553, 298] width 151 height 16
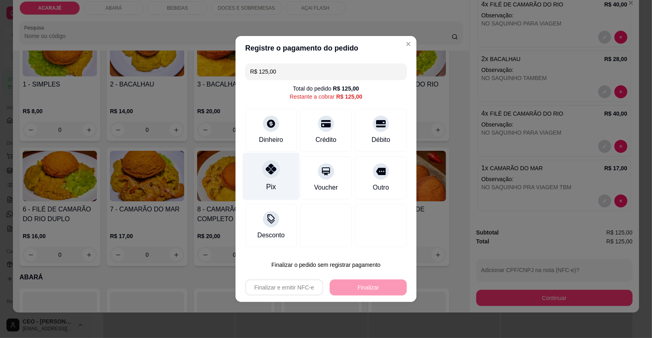
click at [256, 185] on div "Pix" at bounding box center [271, 176] width 57 height 47
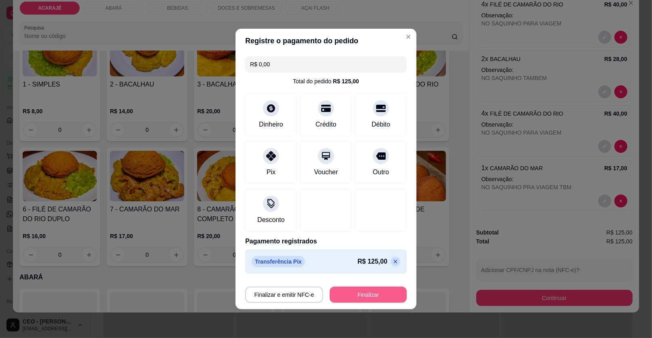
click at [372, 293] on button "Finalizar" at bounding box center [367, 294] width 77 height 16
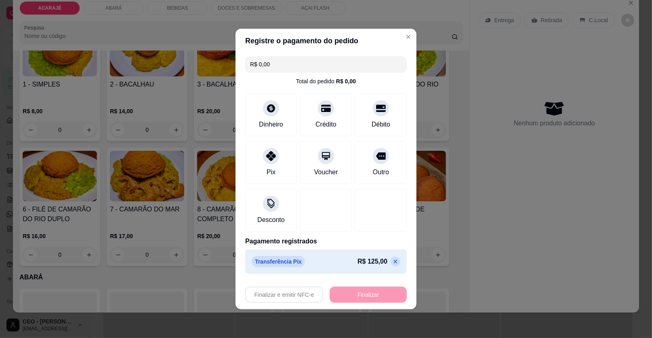
type input "-R$ 125,00"
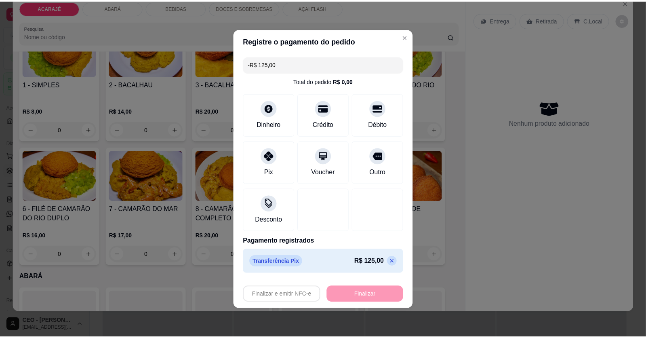
scroll to position [0, 0]
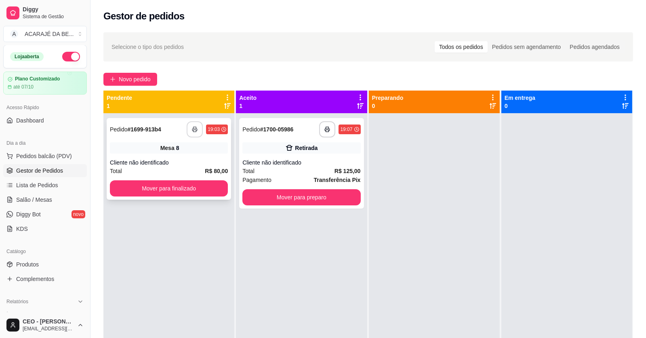
click at [194, 127] on icon "button" at bounding box center [195, 129] width 6 height 6
click at [191, 185] on button "Mover para finalizado" at bounding box center [169, 188] width 118 height 16
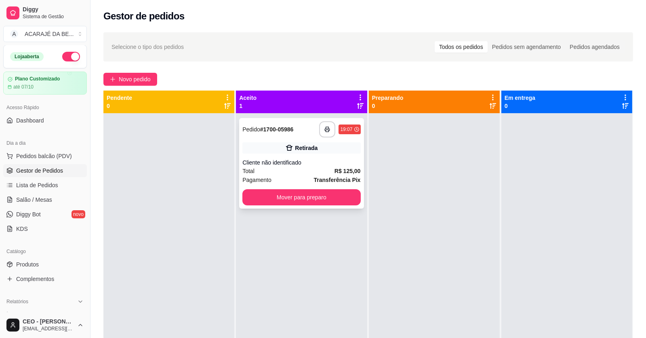
click at [257, 168] on div "Total R$ 125,00" at bounding box center [301, 170] width 118 height 9
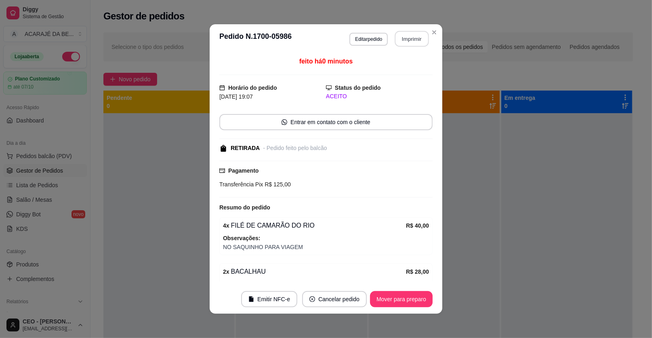
click at [414, 40] on button "Imprimir" at bounding box center [412, 39] width 34 height 16
click at [412, 300] on button "Mover para preparo" at bounding box center [401, 299] width 63 height 16
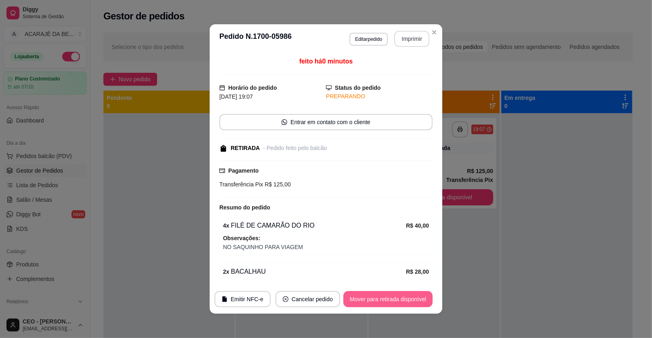
click at [412, 300] on button "Mover para retirada disponível" at bounding box center [387, 299] width 89 height 16
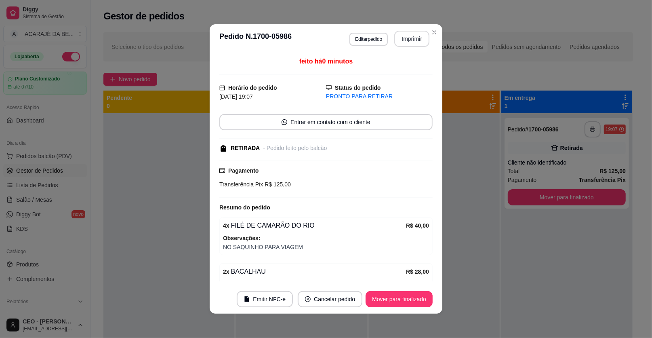
click at [423, 35] on button "Imprimir" at bounding box center [411, 39] width 35 height 16
click at [401, 298] on button "Mover para finalizado" at bounding box center [398, 299] width 67 height 16
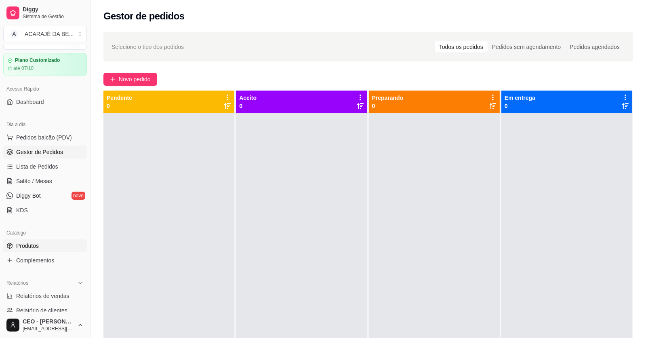
scroll to position [81, 0]
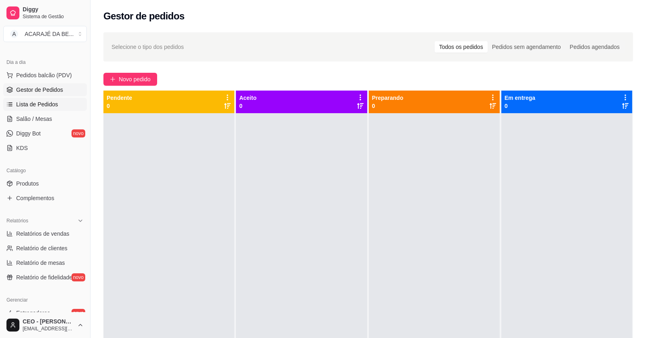
click at [30, 104] on span "Lista de Pedidos" at bounding box center [37, 104] width 42 height 8
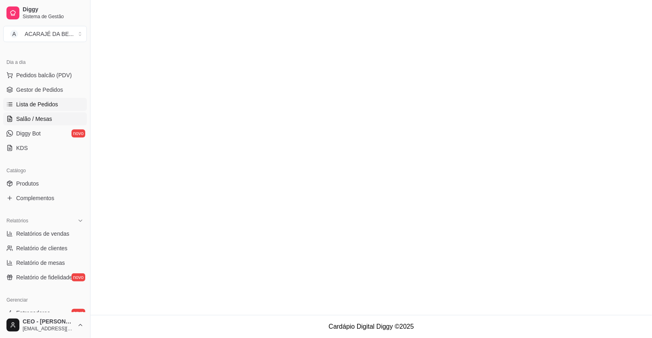
click at [34, 120] on span "Salão / Mesas" at bounding box center [34, 119] width 36 height 8
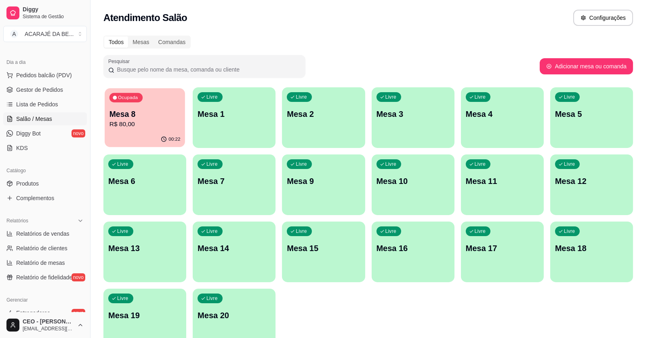
click at [163, 118] on p "Mesa 8" at bounding box center [144, 114] width 71 height 11
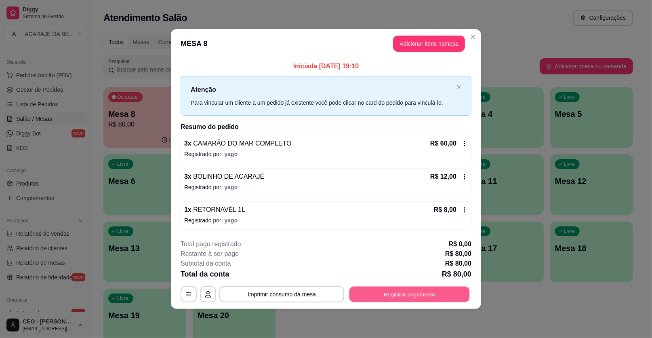
click at [431, 291] on button "Registrar pagamento" at bounding box center [409, 294] width 120 height 16
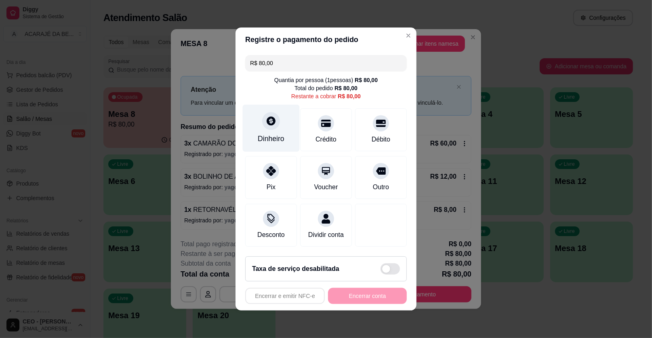
click at [270, 129] on div at bounding box center [271, 121] width 18 height 18
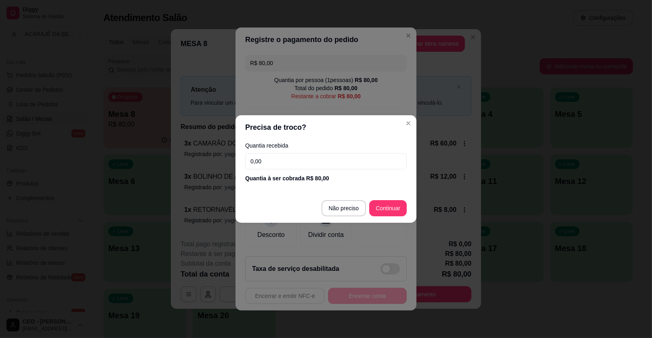
click at [275, 163] on input "0,00" at bounding box center [326, 161] width 162 height 16
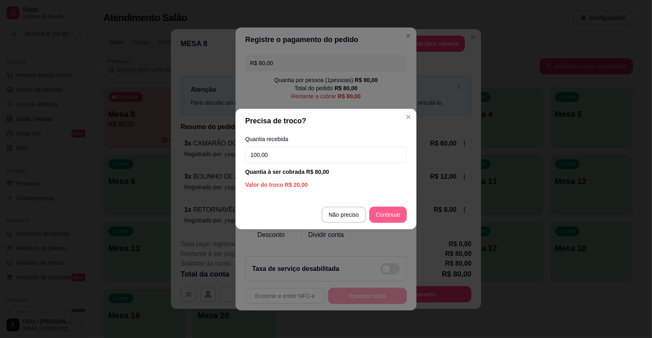
type input "100,00"
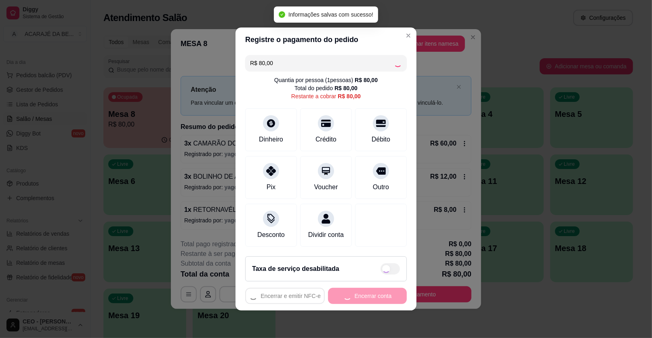
type input "R$ 0,00"
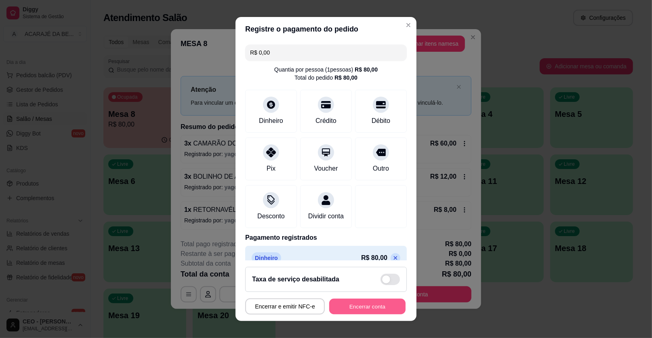
click at [355, 304] on button "Encerrar conta" at bounding box center [367, 306] width 76 height 16
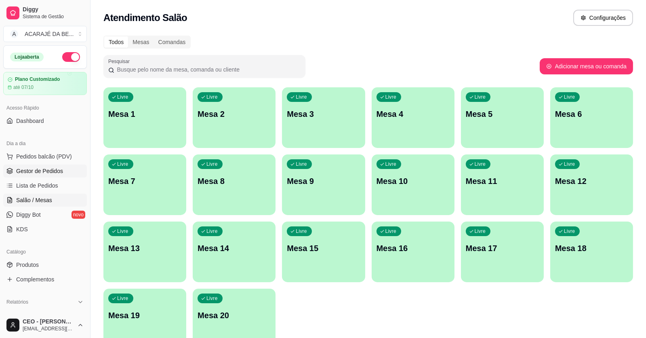
click at [20, 168] on span "Gestor de Pedidos" at bounding box center [39, 171] width 47 height 8
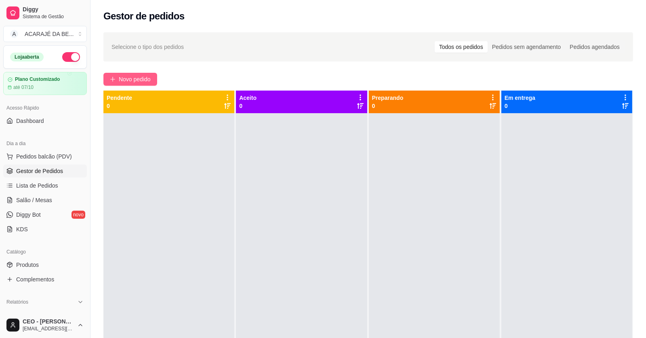
click at [154, 79] on button "Novo pedido" at bounding box center [130, 79] width 54 height 13
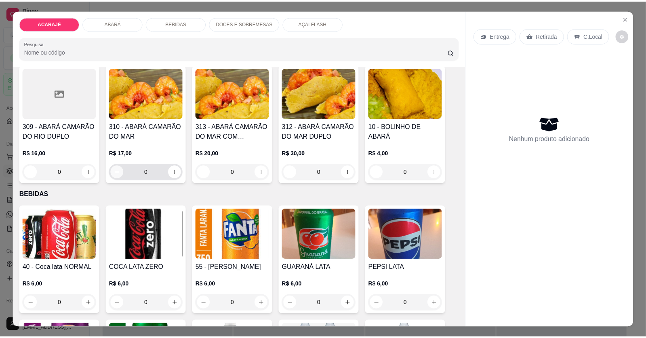
scroll to position [282, 0]
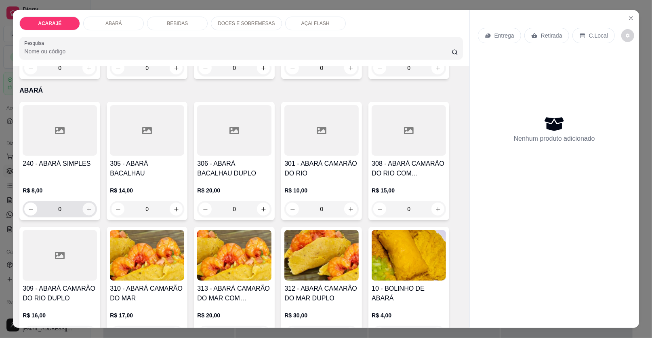
click at [86, 209] on icon "increase-product-quantity" at bounding box center [89, 209] width 6 height 6
type input "1"
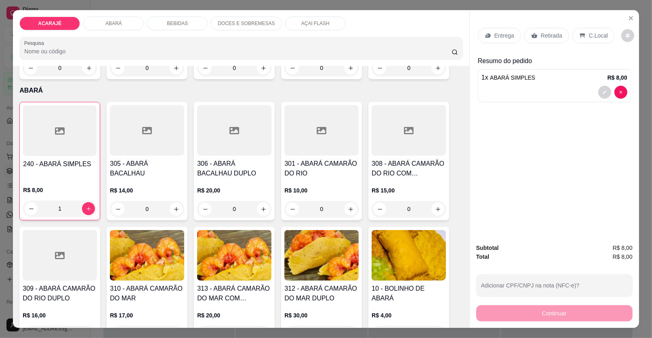
click at [542, 32] on p "Retirada" at bounding box center [551, 35] width 21 height 8
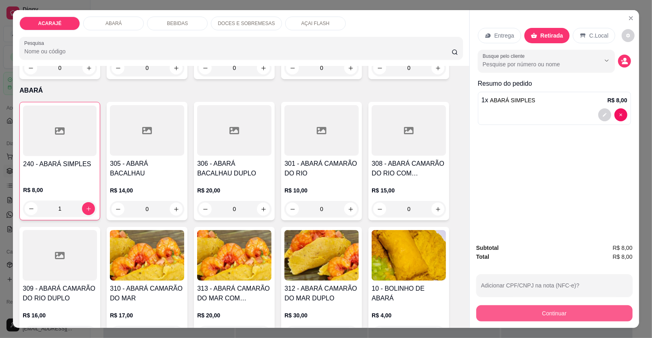
click at [491, 314] on button "Continuar" at bounding box center [554, 313] width 156 height 16
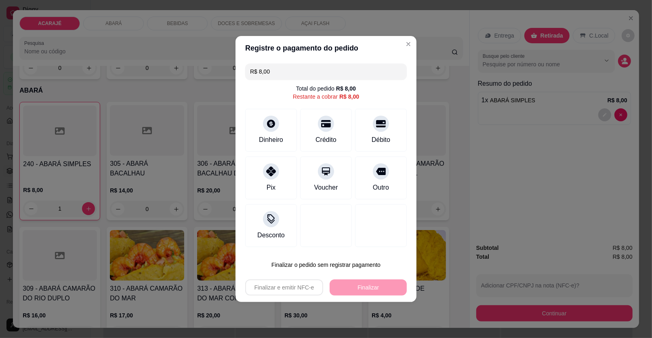
click at [285, 187] on div "Pix" at bounding box center [271, 177] width 52 height 43
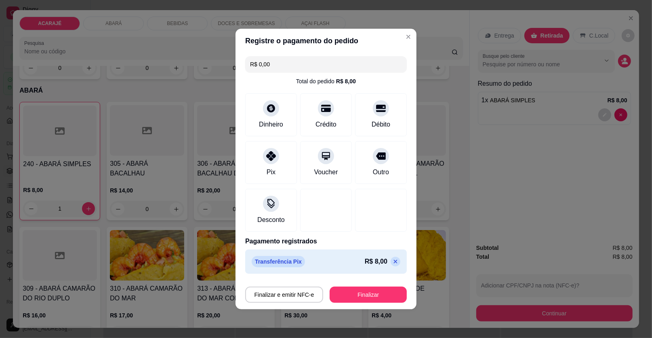
click at [392, 258] on icon at bounding box center [395, 261] width 6 height 6
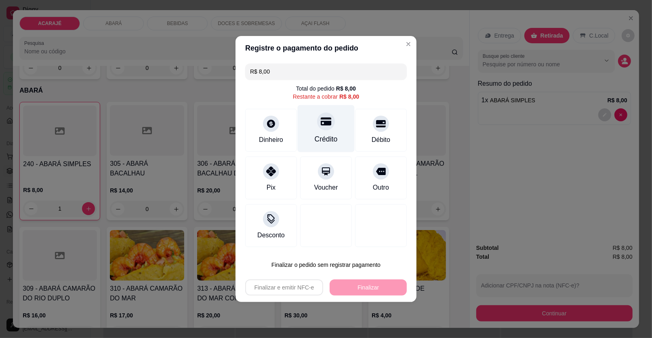
click at [320, 140] on div "Crédito" at bounding box center [326, 139] width 23 height 10
type input "R$ 0,00"
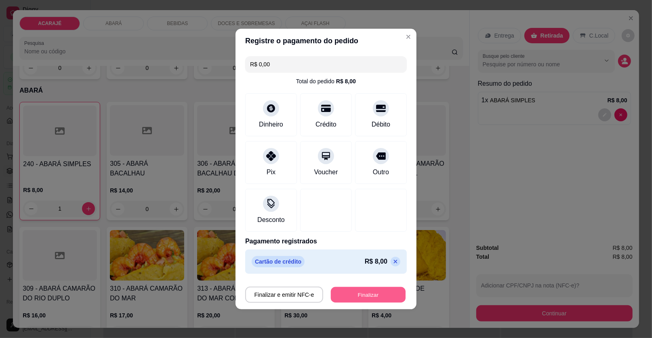
click at [348, 292] on button "Finalizar" at bounding box center [368, 295] width 75 height 16
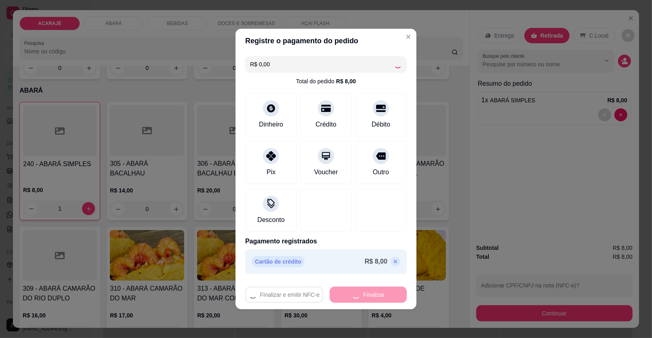
type input "0"
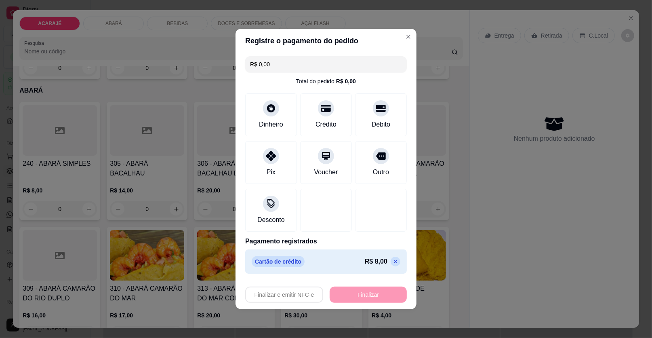
type input "-R$ 8,00"
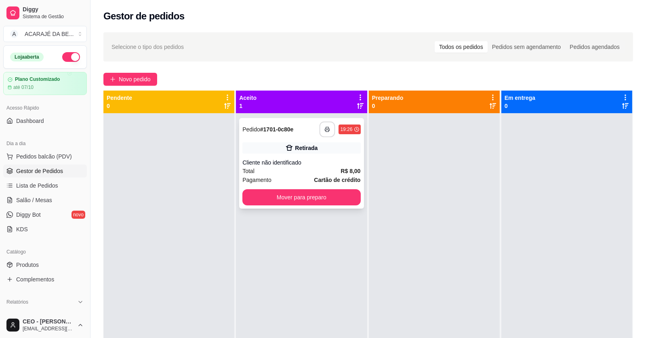
click at [326, 127] on polyline "button" at bounding box center [327, 128] width 3 height 2
click at [329, 191] on button "Mover para preparo" at bounding box center [301, 197] width 114 height 16
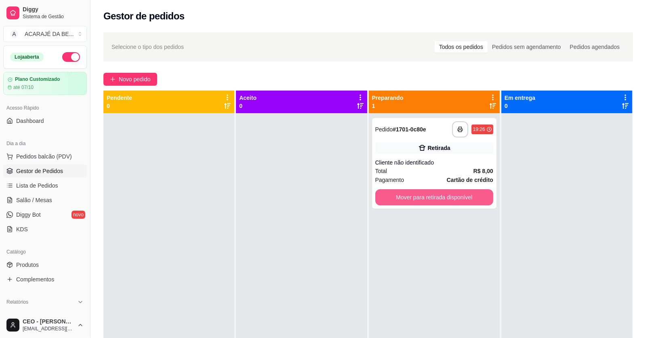
click at [390, 195] on button "Mover para retirada disponível" at bounding box center [434, 197] width 118 height 16
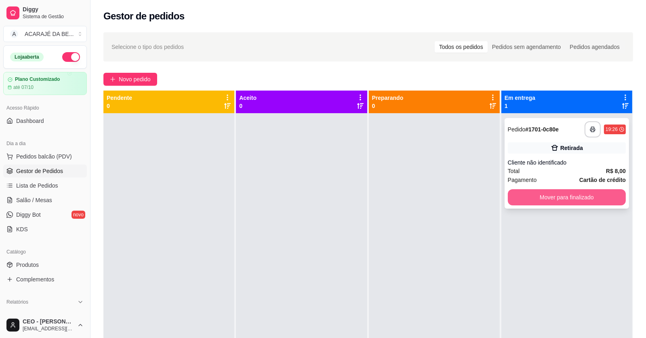
click at [511, 191] on button "Mover para finalizado" at bounding box center [567, 197] width 118 height 16
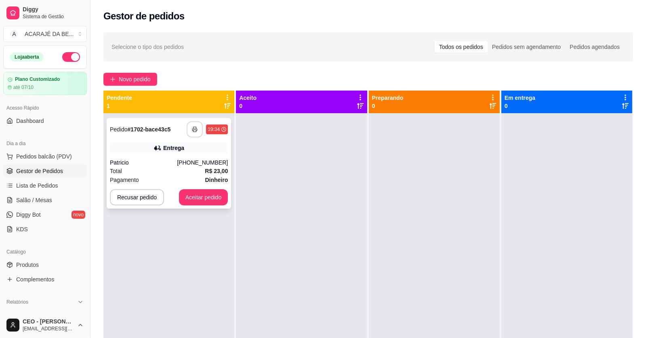
click at [196, 128] on icon "button" at bounding box center [195, 129] width 6 height 6
click at [205, 197] on button "Aceitar pedido" at bounding box center [204, 197] width 48 height 16
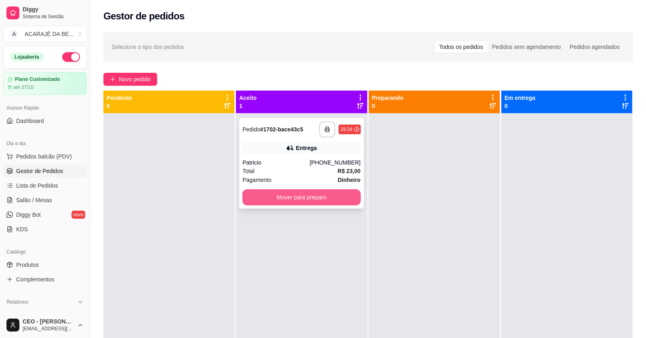
click at [310, 189] on button "Mover para preparo" at bounding box center [301, 197] width 118 height 16
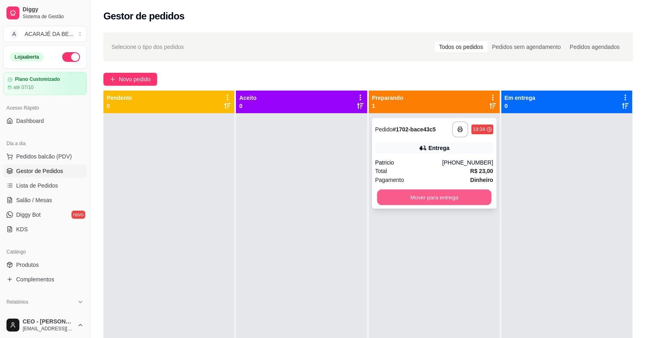
click at [385, 198] on button "Mover para entrega" at bounding box center [434, 197] width 114 height 16
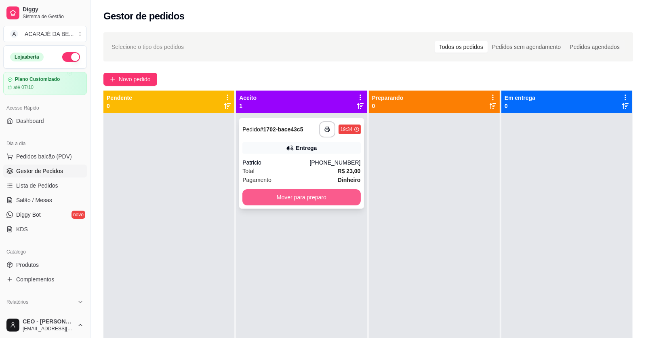
click at [304, 196] on button "Mover para preparo" at bounding box center [301, 197] width 118 height 16
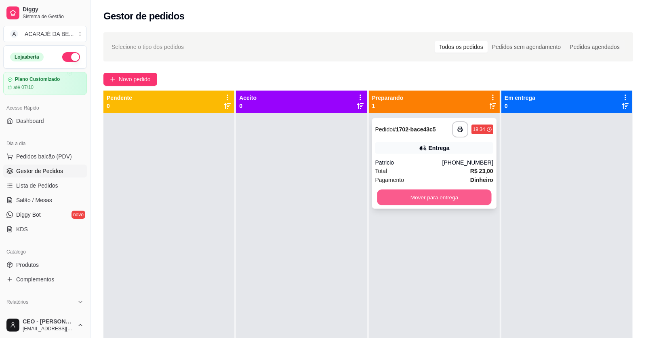
click at [416, 198] on button "Mover para entrega" at bounding box center [434, 197] width 114 height 16
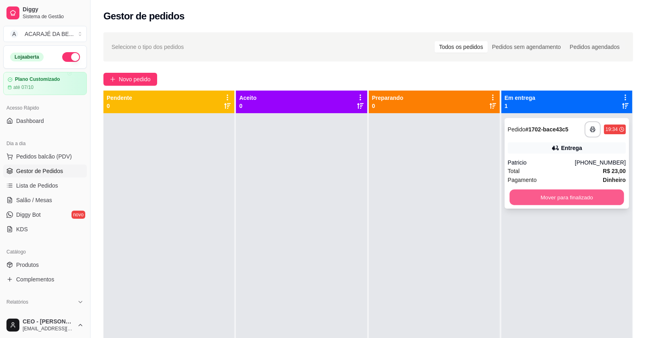
click at [550, 190] on button "Mover para finalizado" at bounding box center [566, 197] width 114 height 16
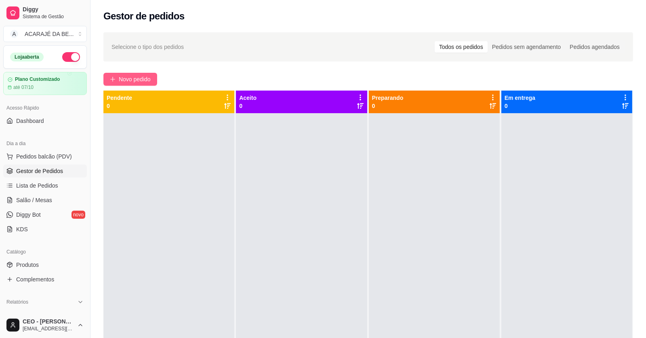
click at [156, 77] on button "Novo pedido" at bounding box center [130, 79] width 54 height 13
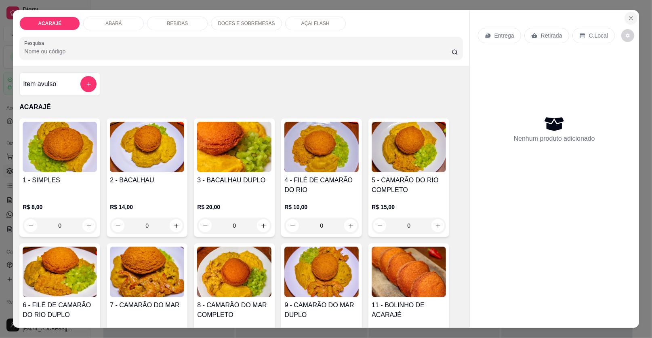
click at [627, 17] on icon "Close" at bounding box center [630, 18] width 6 height 6
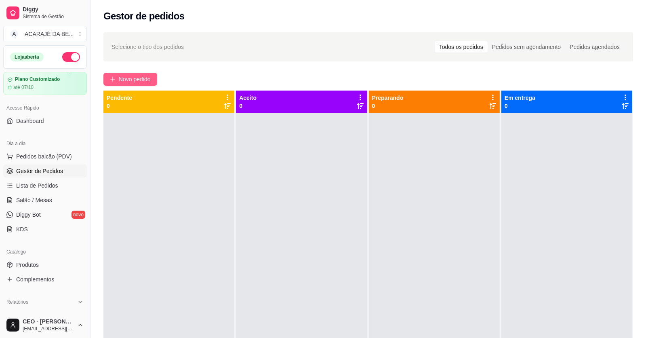
click at [130, 76] on span "Novo pedido" at bounding box center [135, 79] width 32 height 9
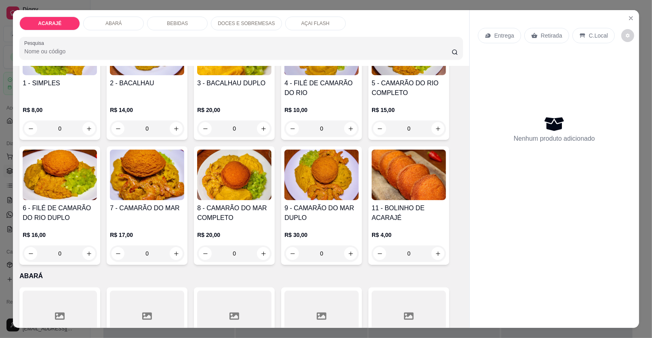
scroll to position [121, 0]
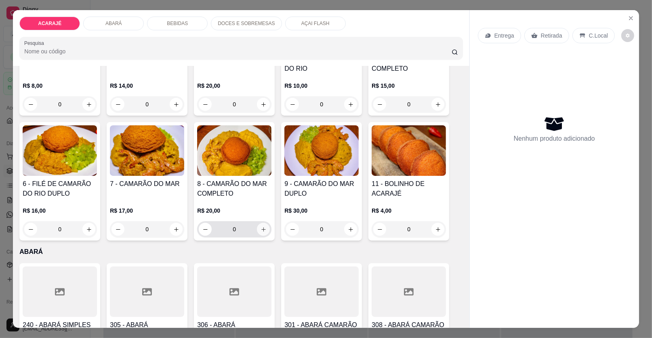
click at [257, 229] on button "increase-product-quantity" at bounding box center [263, 228] width 13 height 13
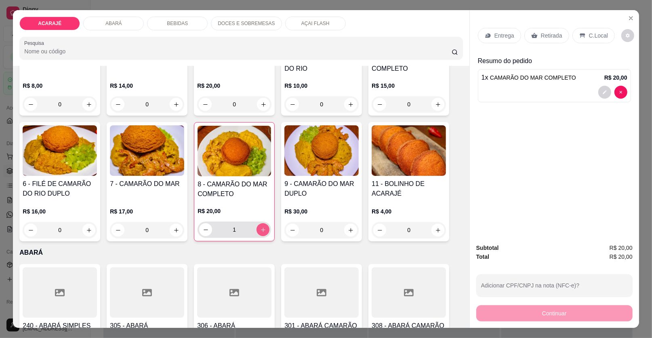
click at [260, 228] on icon "increase-product-quantity" at bounding box center [263, 230] width 6 height 6
click at [260, 227] on icon "increase-product-quantity" at bounding box center [263, 230] width 6 height 6
type input "3"
click at [603, 91] on icon "decrease-product-quantity" at bounding box center [604, 92] width 5 height 5
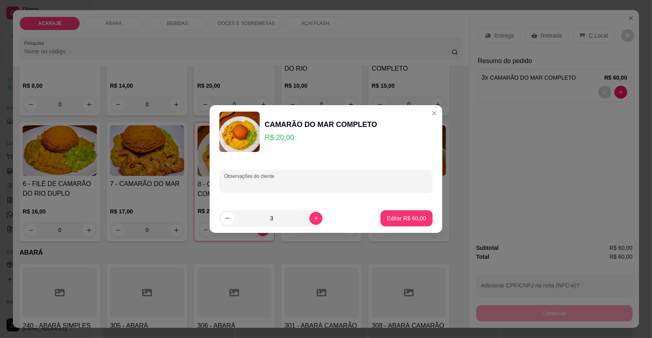
click at [348, 182] on input "Observações do cliente" at bounding box center [326, 184] width 204 height 8
type input "no saquinho"
click at [315, 215] on button "increase-product-quantity" at bounding box center [315, 218] width 13 height 13
click at [227, 214] on button "decrease-product-quantity" at bounding box center [227, 218] width 13 height 13
type input "3"
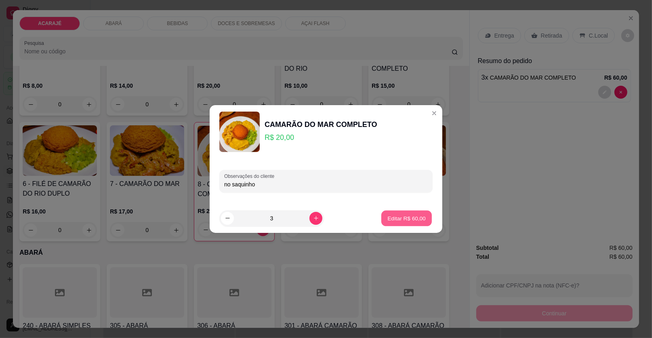
click at [395, 219] on p "Editar R$ 60,00" at bounding box center [406, 218] width 38 height 8
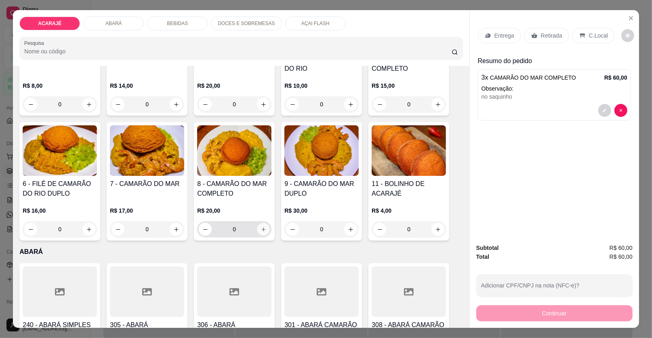
click at [257, 227] on button "increase-product-quantity" at bounding box center [263, 229] width 13 height 13
type input "1"
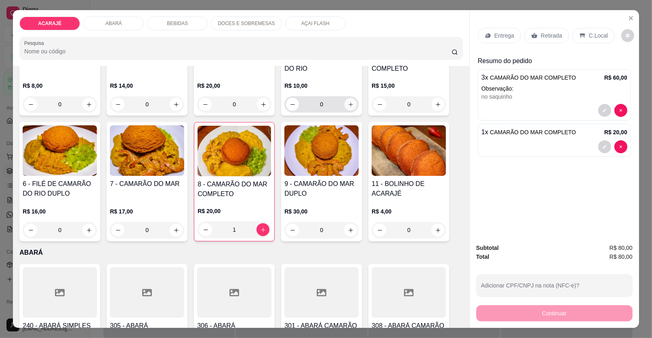
click at [348, 103] on icon "increase-product-quantity" at bounding box center [351, 104] width 6 height 6
type input "1"
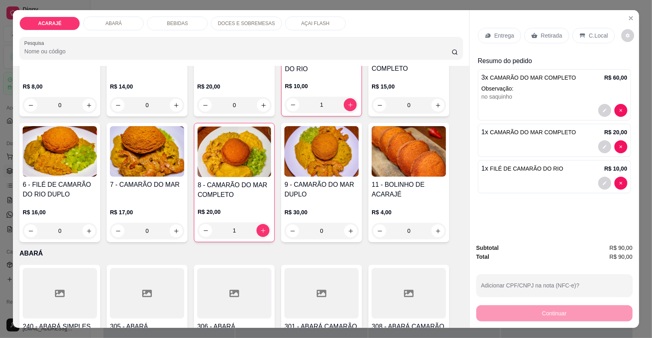
click at [605, 140] on div at bounding box center [612, 146] width 29 height 13
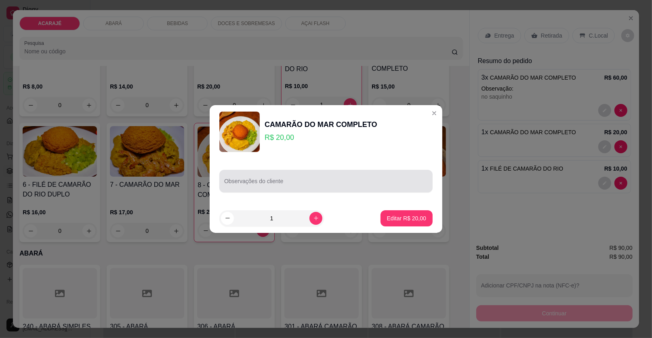
click at [347, 183] on input "Observações do cliente" at bounding box center [326, 184] width 204 height 8
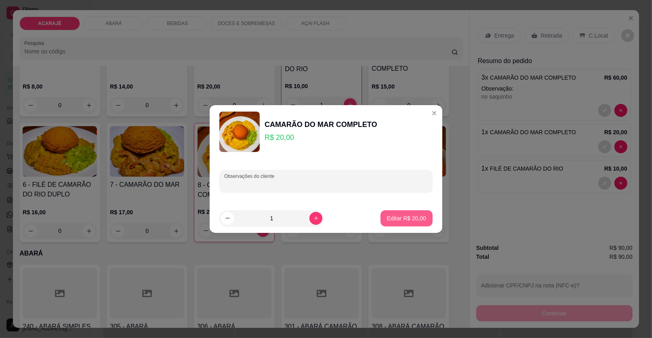
click at [408, 219] on p "Editar R$ 20,00" at bounding box center [406, 218] width 39 height 8
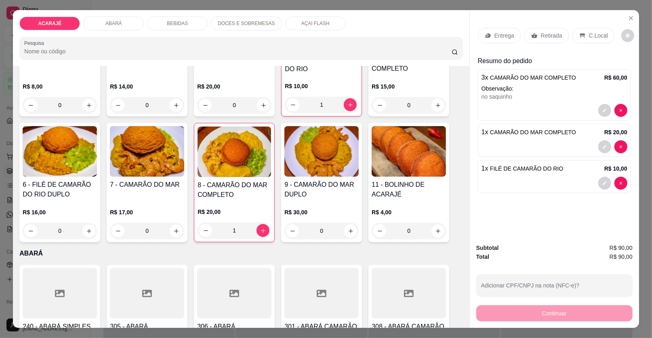
click at [229, 195] on h4 "8 - CAMARÃO DO MAR COMPLETO" at bounding box center [233, 189] width 73 height 19
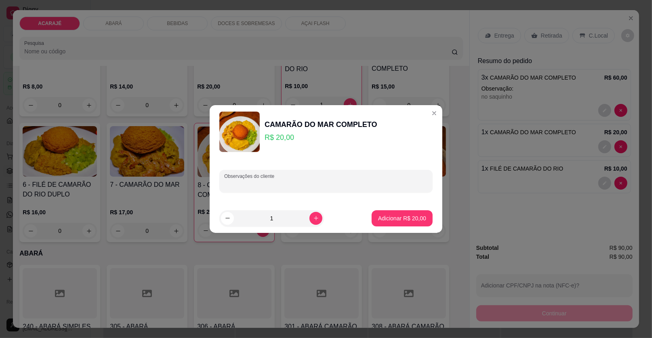
click at [246, 185] on input "Observações do cliente" at bounding box center [326, 184] width 204 height 8
type input "thiala"
click at [397, 218] on p "Adicionar R$ 20,00" at bounding box center [402, 218] width 48 height 8
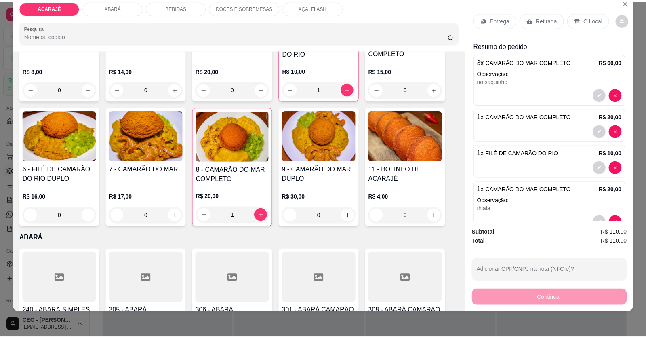
scroll to position [0, 0]
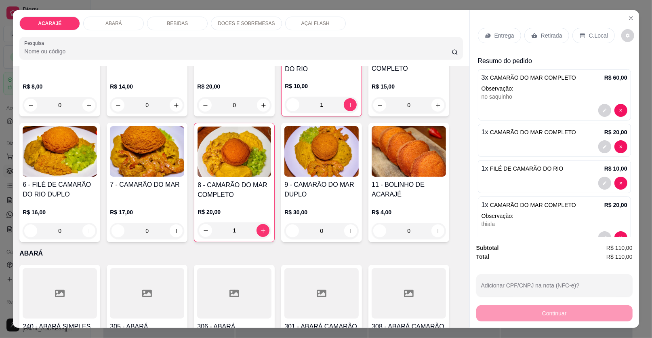
click at [558, 40] on div "Retirada" at bounding box center [546, 35] width 45 height 15
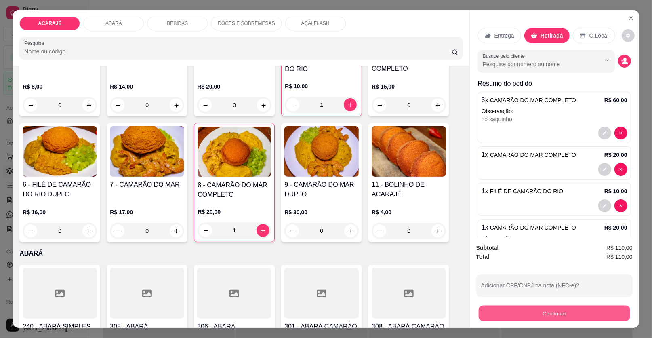
click at [506, 310] on button "Continuar" at bounding box center [553, 313] width 151 height 16
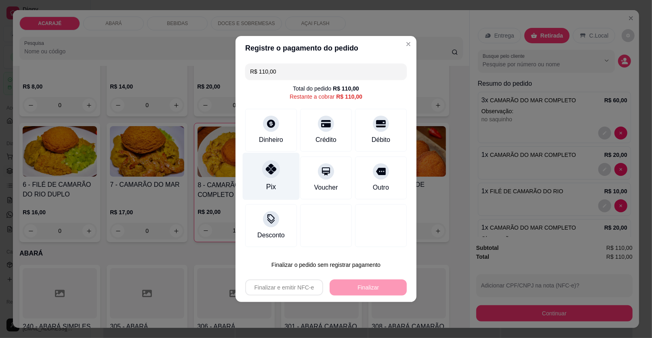
click at [269, 169] on icon at bounding box center [271, 169] width 10 height 10
type input "R$ 0,00"
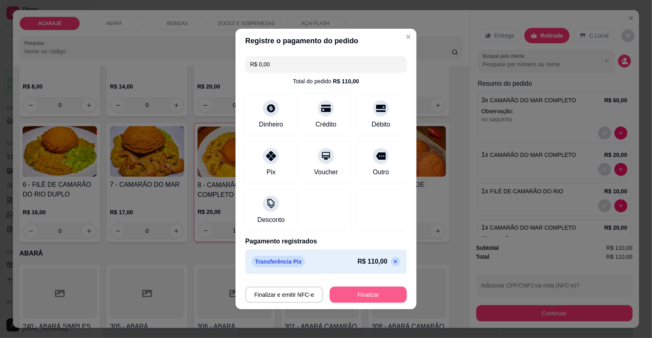
click at [344, 297] on button "Finalizar" at bounding box center [367, 294] width 77 height 16
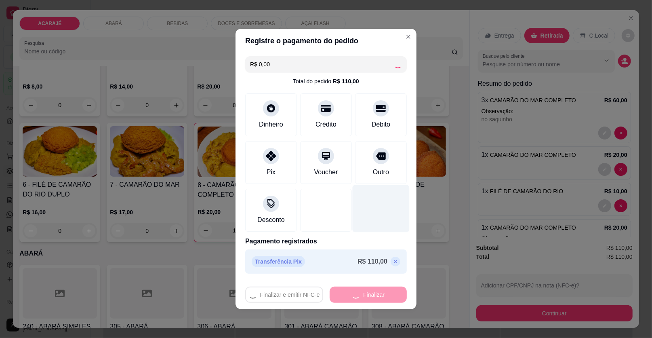
type input "0"
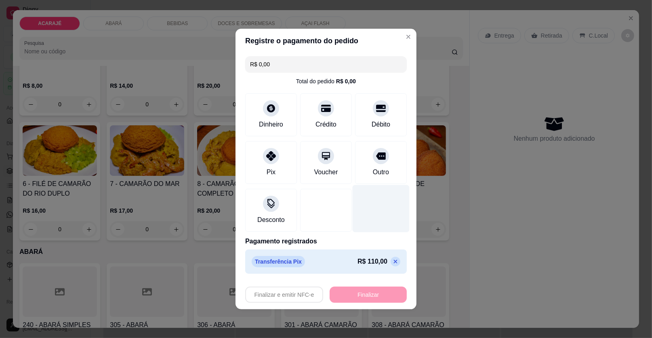
type input "-R$ 110,00"
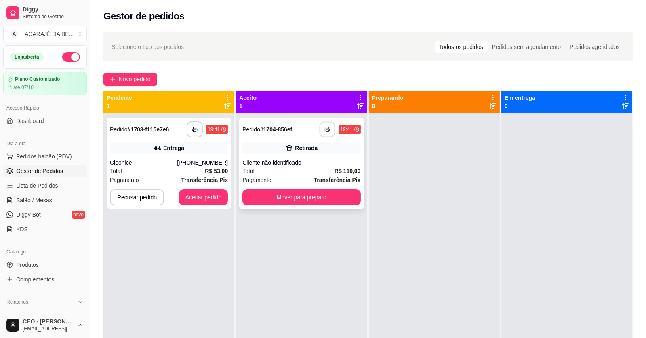
click at [321, 126] on button "button" at bounding box center [327, 130] width 16 height 16
click at [190, 126] on button "button" at bounding box center [195, 129] width 16 height 16
click at [190, 178] on strong "Transferência Pix" at bounding box center [204, 179] width 47 height 6
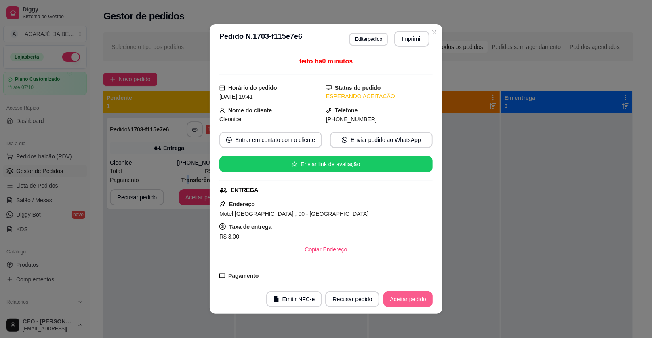
click at [412, 297] on button "Aceitar pedido" at bounding box center [407, 299] width 49 height 16
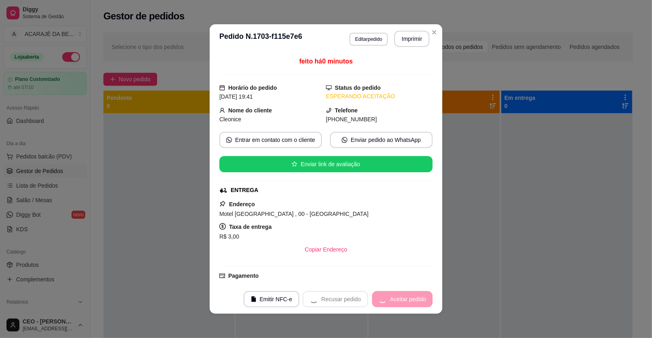
click at [415, 296] on div "Recusar pedido Aceitar pedido" at bounding box center [367, 299] width 130 height 16
click at [416, 296] on div "Recusar pedido Aceitar pedido" at bounding box center [367, 299] width 130 height 16
click at [417, 297] on div "Recusar pedido Aceitar pedido" at bounding box center [367, 299] width 130 height 16
click at [418, 297] on button "Mover para preparo" at bounding box center [401, 299] width 61 height 16
click at [418, 297] on div "Mover para preparo" at bounding box center [396, 299] width 74 height 16
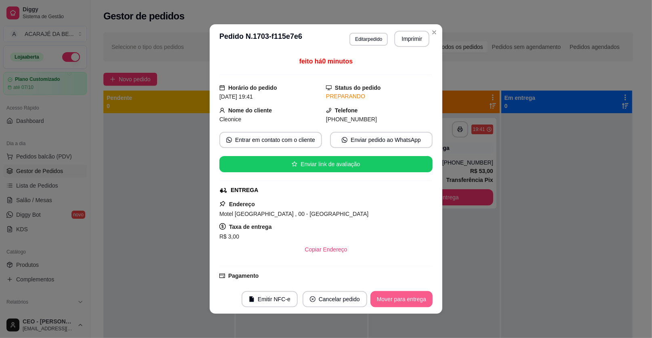
click at [418, 297] on button "Mover para entrega" at bounding box center [401, 299] width 62 height 16
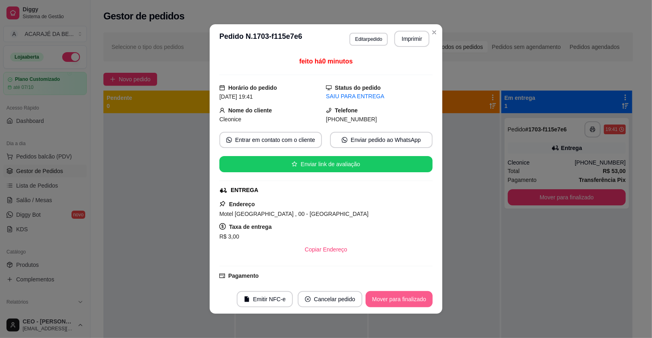
click at [418, 297] on button "Mover para finalizado" at bounding box center [398, 299] width 67 height 16
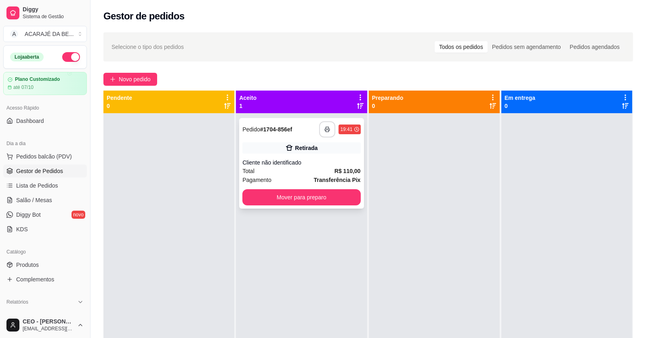
click at [308, 157] on div "**********" at bounding box center [301, 163] width 124 height 90
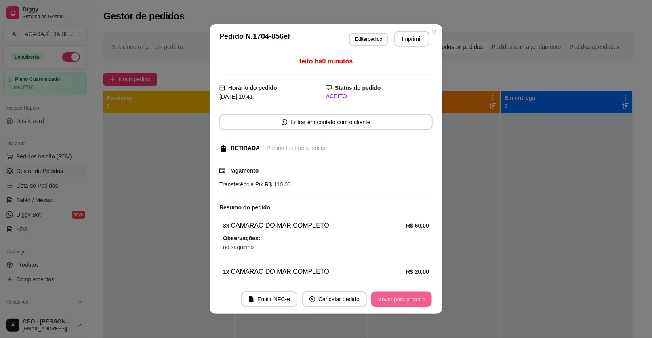
click at [401, 295] on button "Mover para preparo" at bounding box center [401, 299] width 61 height 16
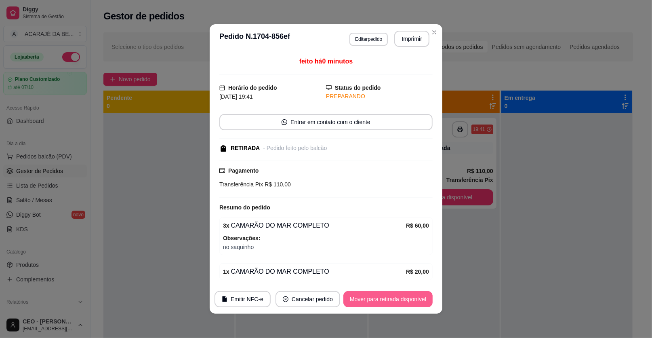
click at [399, 295] on button "Mover para retirada disponível" at bounding box center [387, 299] width 89 height 16
click at [399, 295] on div "Mover para retirada disponível" at bounding box center [382, 299] width 101 height 16
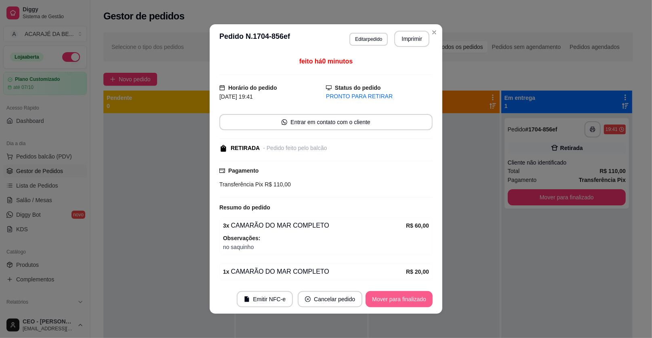
click at [399, 297] on button "Mover para finalizado" at bounding box center [398, 299] width 67 height 16
click at [399, 296] on div "Mover para finalizado" at bounding box center [393, 299] width 78 height 16
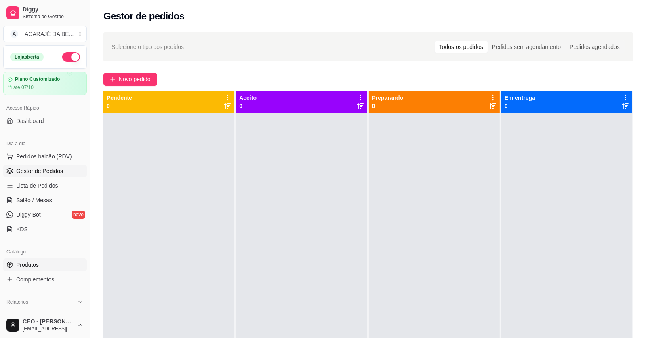
drag, startPoint x: 52, startPoint y: 199, endPoint x: 34, endPoint y: 265, distance: 68.0
click at [34, 265] on span "Produtos" at bounding box center [27, 264] width 23 height 8
click at [32, 265] on span "Produtos" at bounding box center [27, 264] width 23 height 8
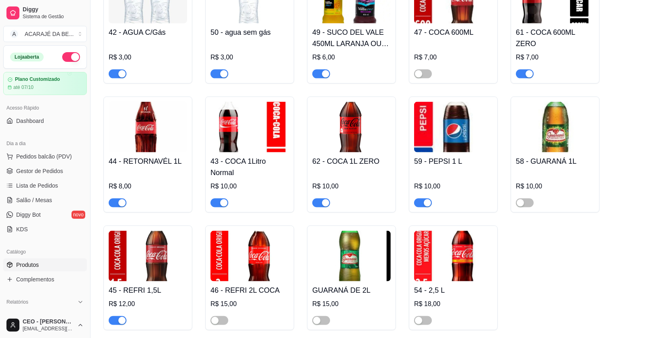
scroll to position [1453, 0]
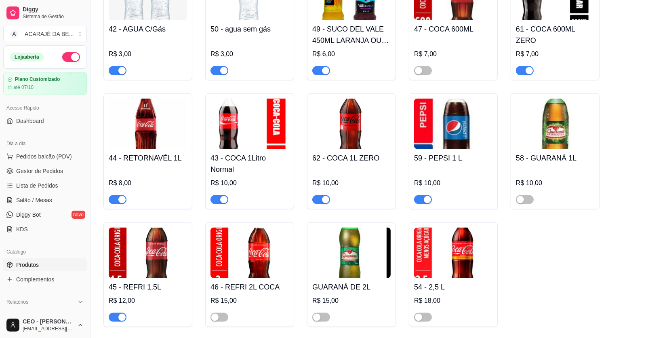
click at [524, 71] on span "button" at bounding box center [525, 70] width 18 height 9
click at [322, 202] on div "button" at bounding box center [325, 199] width 7 height 7
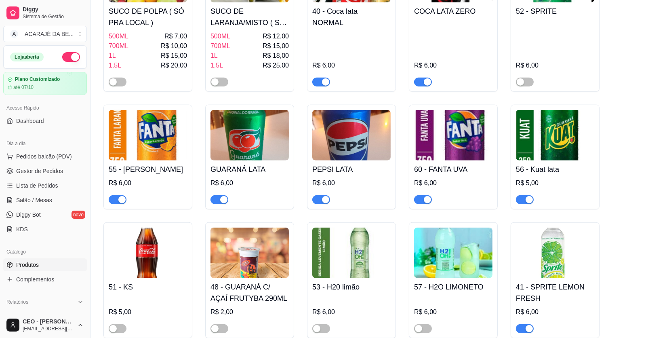
scroll to position [1009, 0]
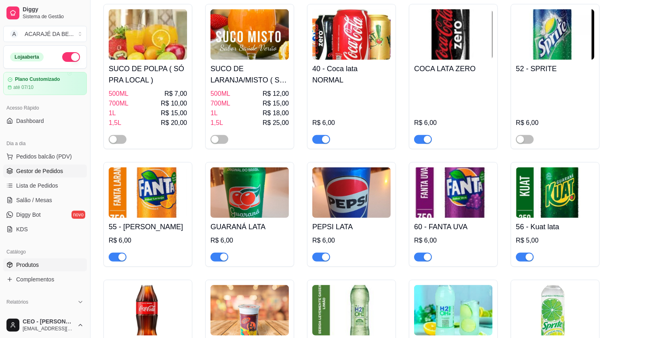
click at [44, 170] on span "Gestor de Pedidos" at bounding box center [39, 171] width 47 height 8
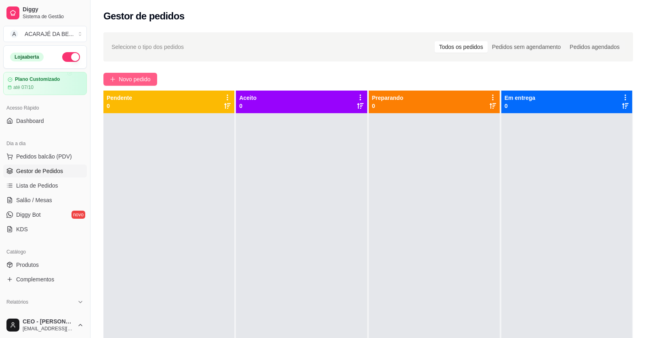
click at [140, 75] on span "Novo pedido" at bounding box center [135, 79] width 32 height 9
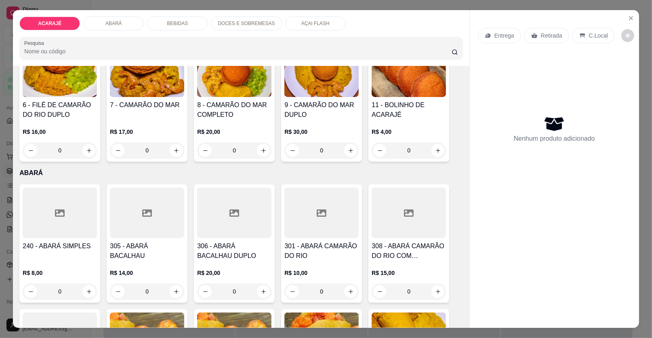
scroll to position [201, 0]
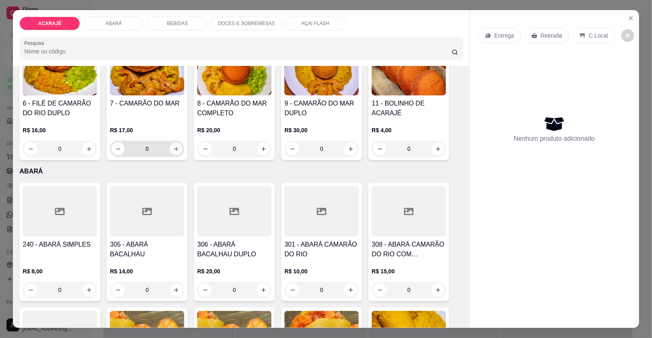
click at [174, 151] on icon "increase-product-quantity" at bounding box center [176, 149] width 6 height 6
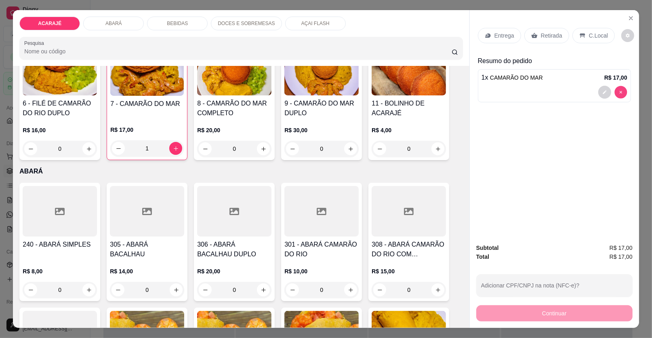
type input "0"
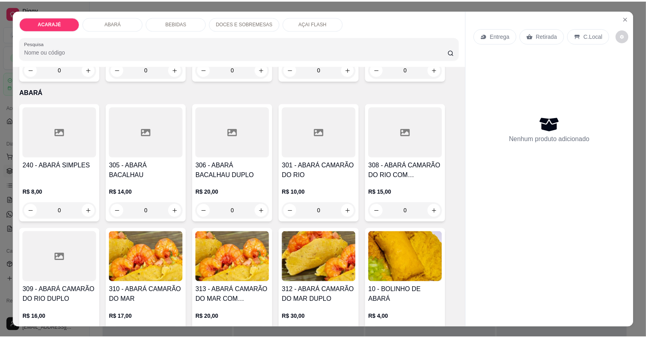
scroll to position [323, 0]
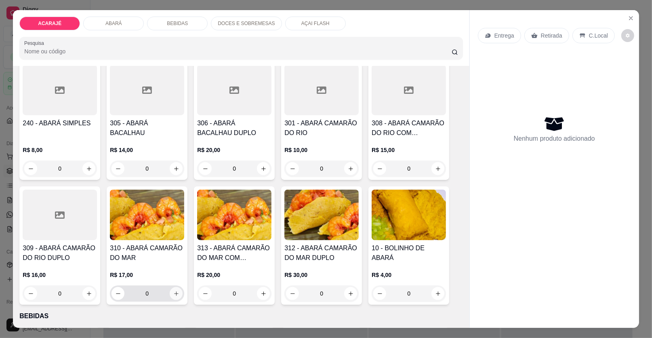
click at [173, 292] on icon "increase-product-quantity" at bounding box center [176, 293] width 6 height 6
type input "1"
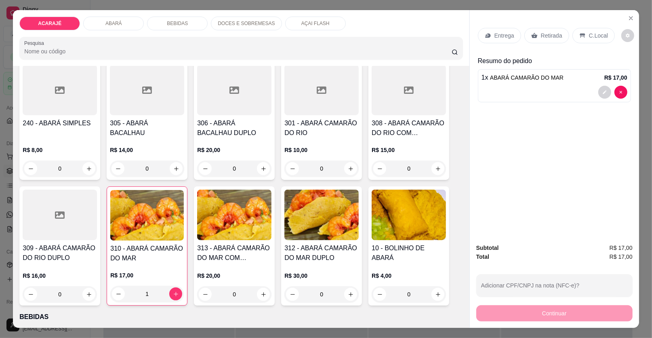
click at [533, 35] on div "Retirada" at bounding box center [546, 35] width 45 height 15
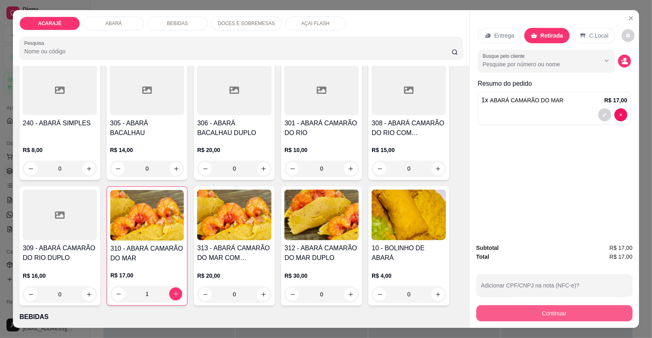
click at [543, 310] on button "Continuar" at bounding box center [554, 313] width 156 height 16
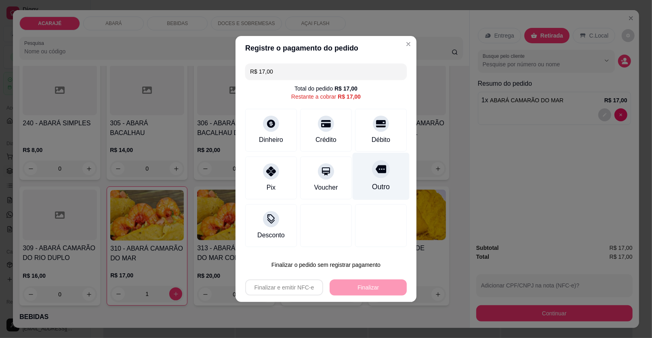
click at [393, 179] on div "Outro" at bounding box center [381, 176] width 57 height 47
type input "R$ 0,00"
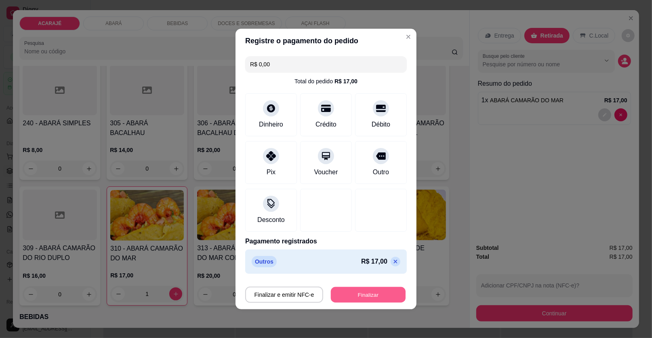
click at [386, 291] on button "Finalizar" at bounding box center [368, 295] width 75 height 16
type input "0"
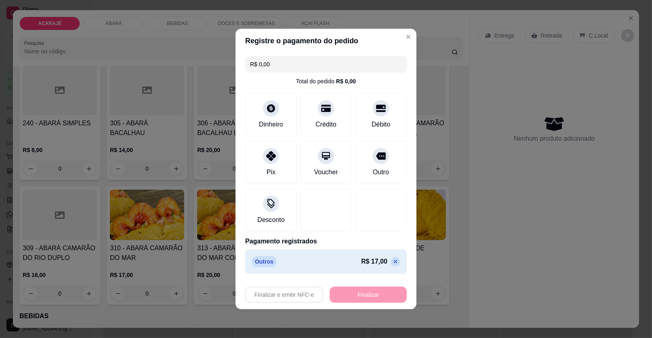
type input "-R$ 17,00"
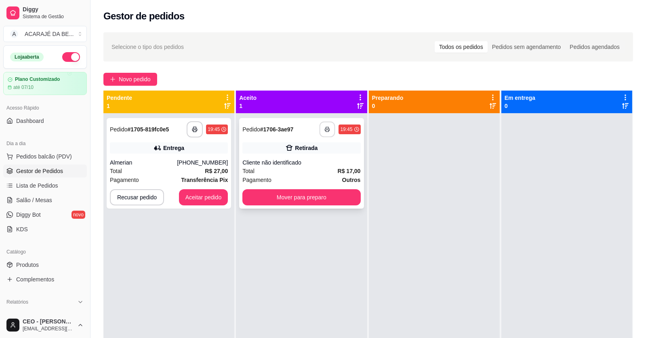
click at [325, 125] on button "button" at bounding box center [327, 130] width 16 height 16
click at [195, 128] on icon "button" at bounding box center [195, 129] width 6 height 6
drag, startPoint x: 195, startPoint y: 128, endPoint x: 136, endPoint y: 153, distance: 64.4
click at [136, 153] on div "Entrega" at bounding box center [169, 147] width 118 height 11
click at [187, 155] on div "**********" at bounding box center [169, 163] width 124 height 90
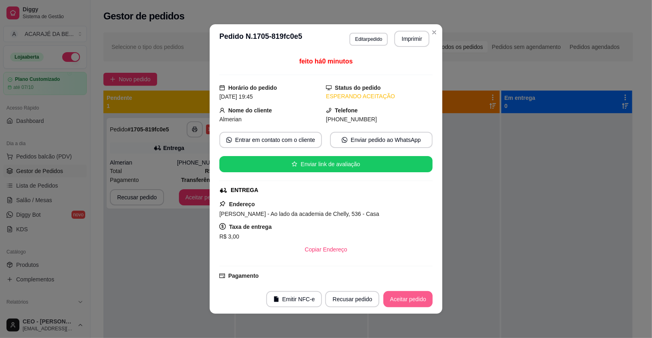
click at [393, 298] on button "Aceitar pedido" at bounding box center [407, 299] width 49 height 16
click at [393, 298] on div "Recusar pedido Aceitar pedido" at bounding box center [367, 299] width 130 height 16
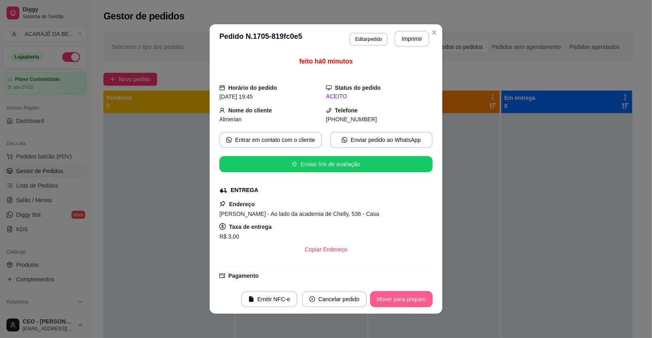
click at [393, 298] on button "Mover para preparo" at bounding box center [401, 299] width 63 height 16
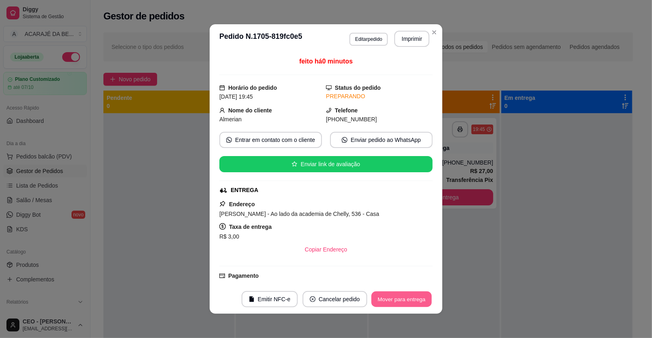
click at [393, 298] on button "Mover para entrega" at bounding box center [401, 299] width 61 height 16
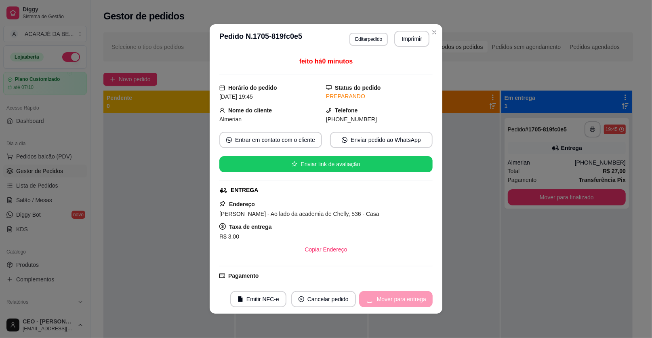
click at [393, 298] on div "Mover para entrega" at bounding box center [395, 299] width 73 height 16
click at [397, 300] on button "Mover para finalizado" at bounding box center [399, 299] width 65 height 16
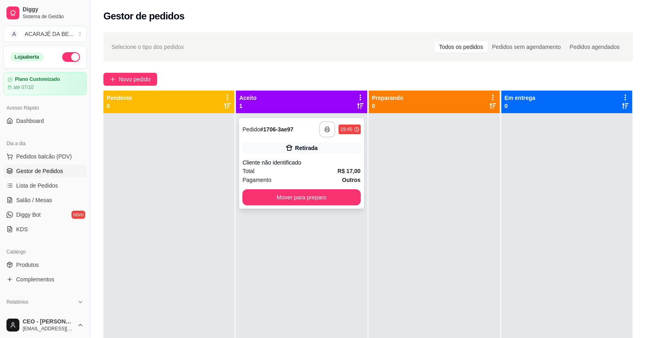
click at [303, 153] on div "**********" at bounding box center [301, 163] width 124 height 90
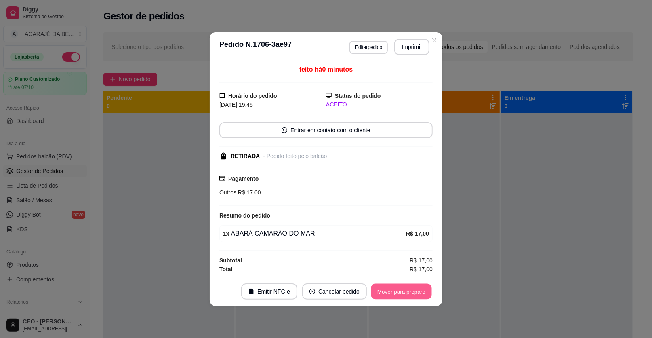
click at [407, 289] on button "Mover para preparo" at bounding box center [401, 291] width 61 height 16
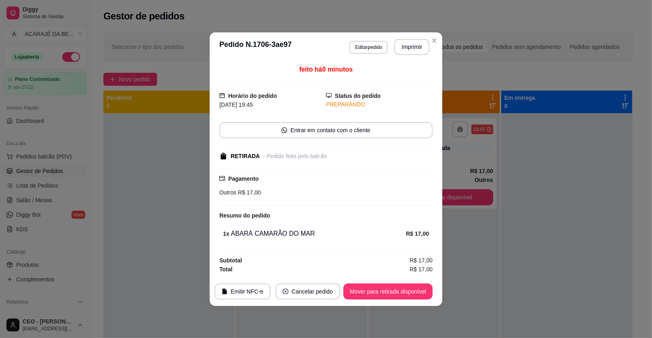
click at [408, 280] on footer "Emitir NFC-e Cancelar pedido Mover para retirada disponível" at bounding box center [326, 291] width 233 height 29
click at [403, 290] on button "Mover para retirada disponível" at bounding box center [387, 291] width 89 height 16
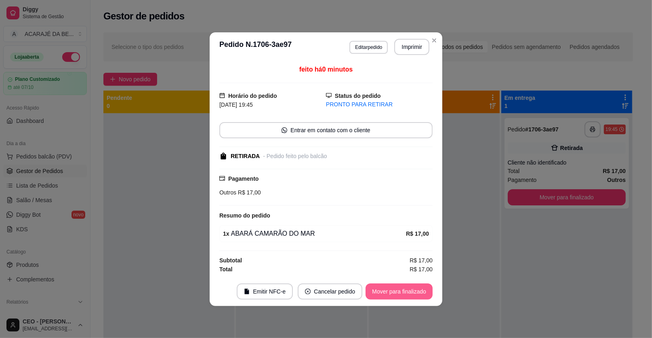
click at [403, 290] on button "Mover para finalizado" at bounding box center [398, 291] width 67 height 16
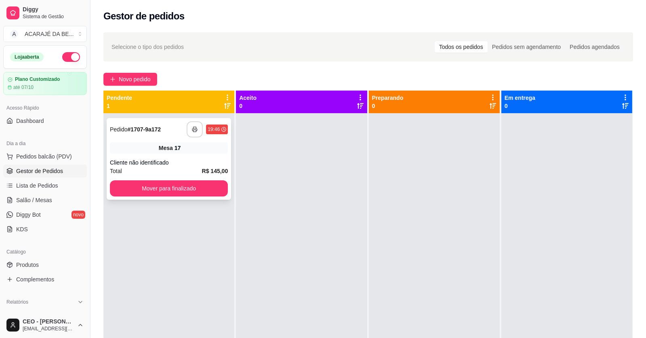
click at [195, 127] on polyline "button" at bounding box center [194, 128] width 3 height 2
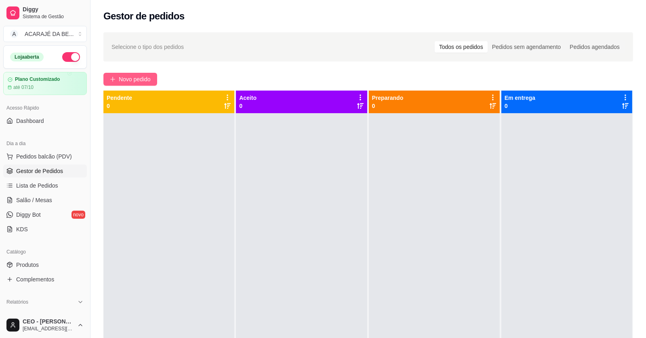
click at [154, 80] on button "Novo pedido" at bounding box center [130, 79] width 54 height 13
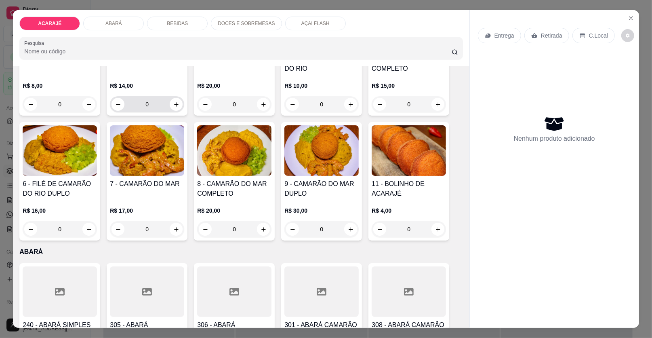
scroll to position [80, 0]
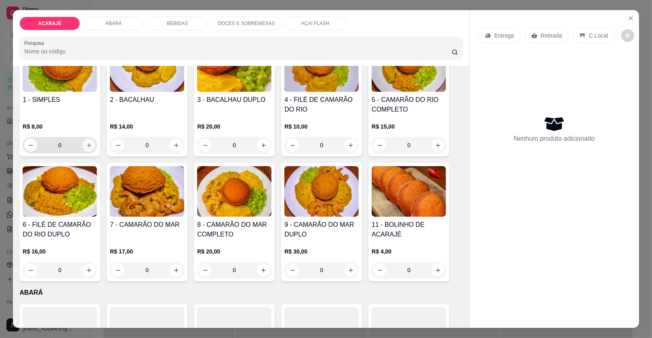
click at [89, 141] on button "increase-product-quantity" at bounding box center [88, 145] width 13 height 13
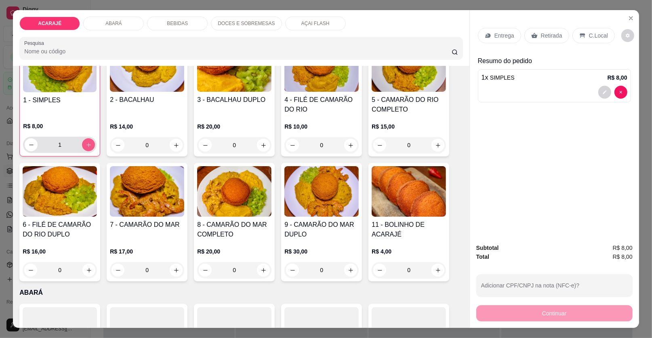
scroll to position [81, 0]
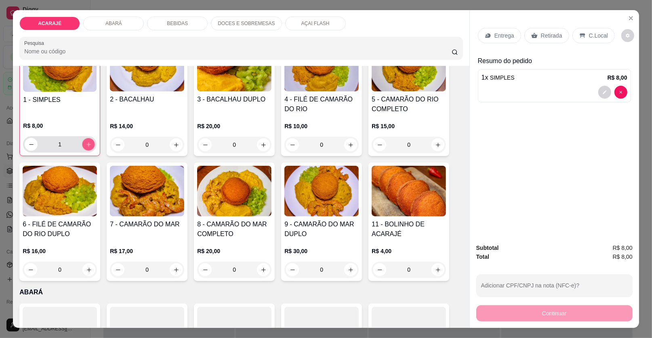
click at [89, 141] on button "increase-product-quantity" at bounding box center [88, 144] width 13 height 13
click at [88, 141] on button "increase-product-quantity" at bounding box center [88, 144] width 13 height 13
click at [88, 141] on icon "increase-product-quantity" at bounding box center [89, 144] width 6 height 6
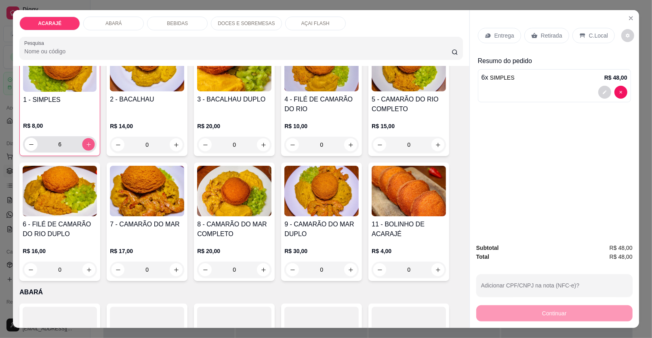
click at [88, 141] on icon "increase-product-quantity" at bounding box center [89, 144] width 6 height 6
click at [27, 136] on div "7" at bounding box center [60, 144] width 70 height 16
click at [27, 138] on button "decrease-product-quantity" at bounding box center [31, 144] width 13 height 13
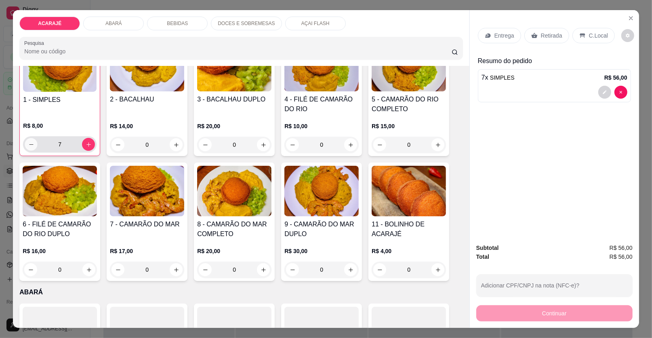
click at [27, 138] on button "decrease-product-quantity" at bounding box center [31, 144] width 13 height 13
click at [28, 138] on button "decrease-product-quantity" at bounding box center [31, 144] width 13 height 13
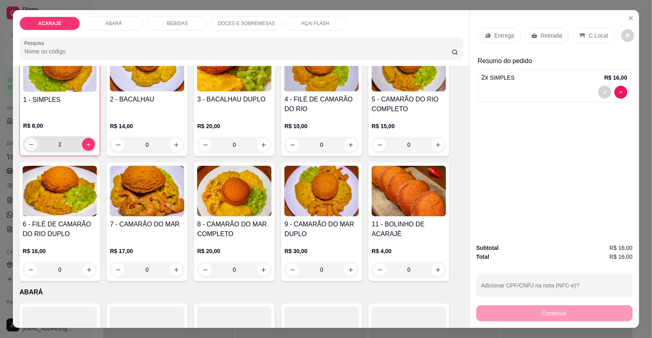
type input "0"
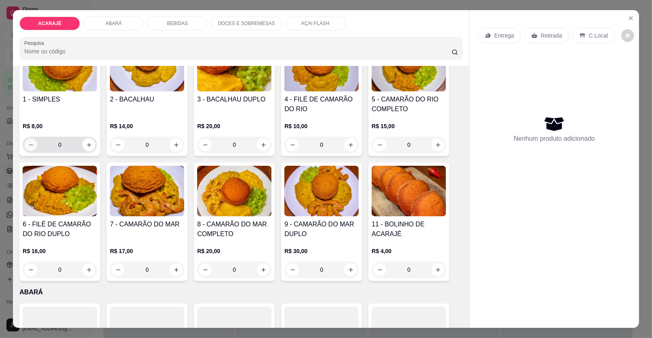
click at [28, 139] on button "decrease-product-quantity" at bounding box center [31, 145] width 13 height 13
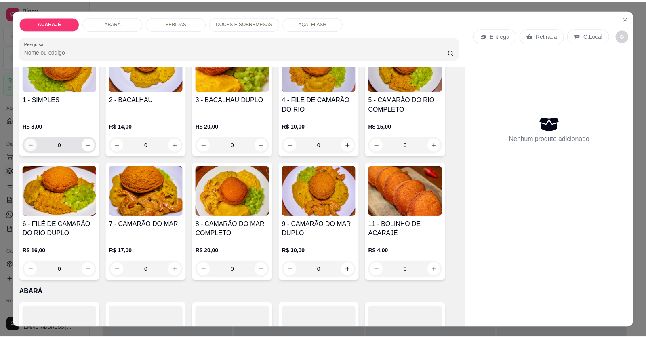
scroll to position [80, 0]
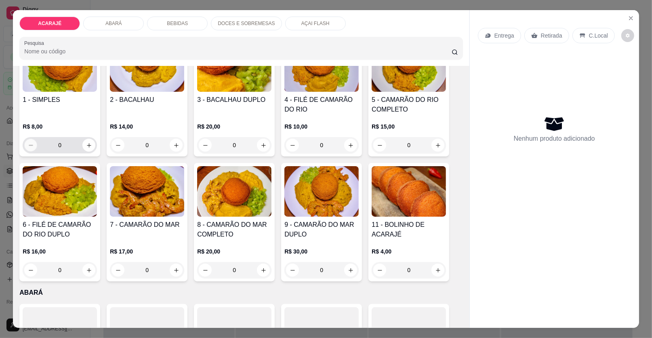
click at [28, 139] on button "decrease-product-quantity" at bounding box center [31, 145] width 13 height 13
click at [147, 265] on input "0" at bounding box center [146, 270] width 45 height 16
click at [147, 271] on input "0" at bounding box center [146, 270] width 45 height 16
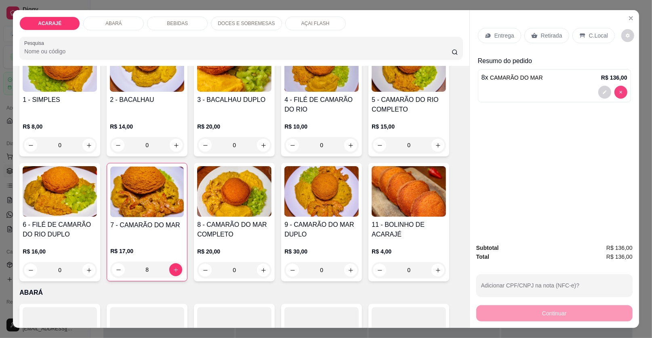
type input "0"
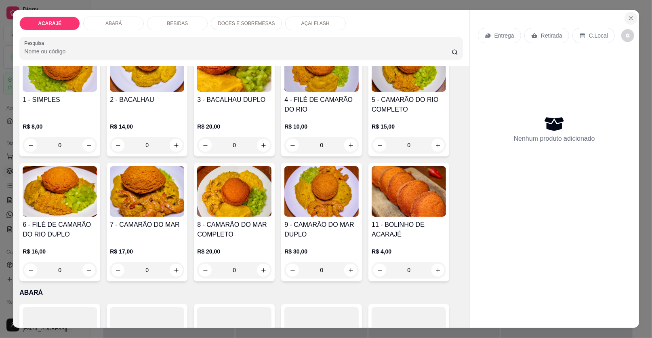
click at [628, 15] on icon "Close" at bounding box center [630, 18] width 6 height 6
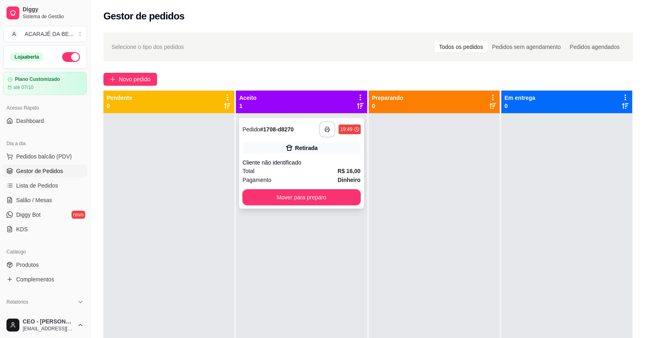
click at [322, 127] on button "button" at bounding box center [327, 129] width 16 height 16
click at [340, 156] on div "**********" at bounding box center [301, 163] width 124 height 90
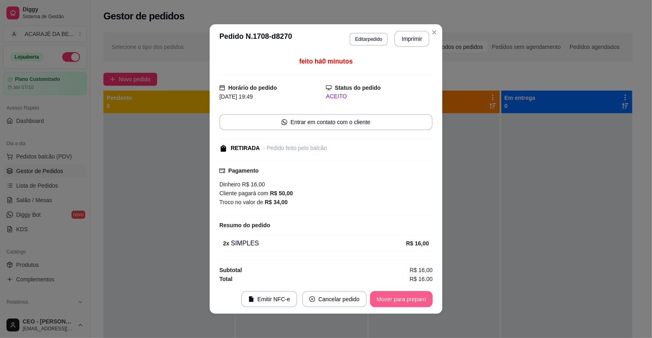
click at [404, 295] on button "Mover para preparo" at bounding box center [401, 299] width 63 height 16
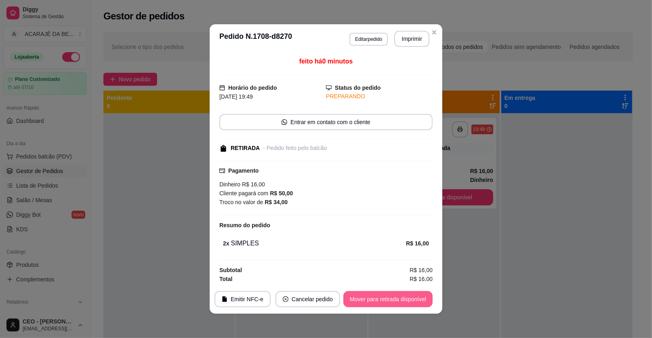
click at [407, 298] on button "Mover para retirada disponível" at bounding box center [387, 299] width 89 height 16
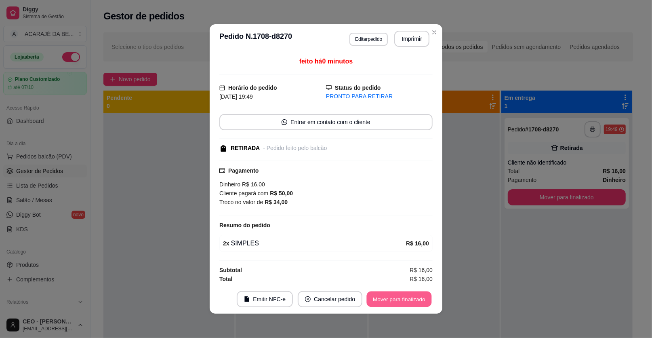
click at [408, 298] on button "Mover para finalizado" at bounding box center [399, 299] width 65 height 16
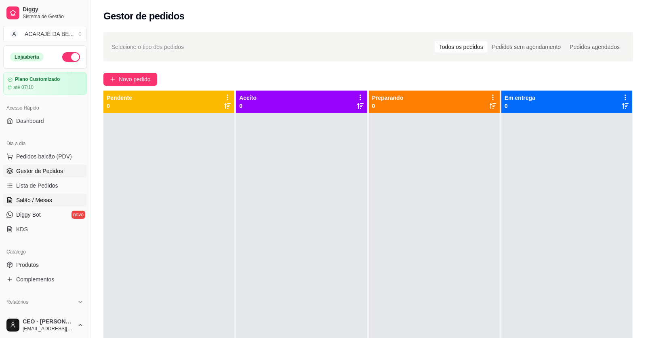
click at [42, 196] on span "Salão / Mesas" at bounding box center [34, 200] width 36 height 8
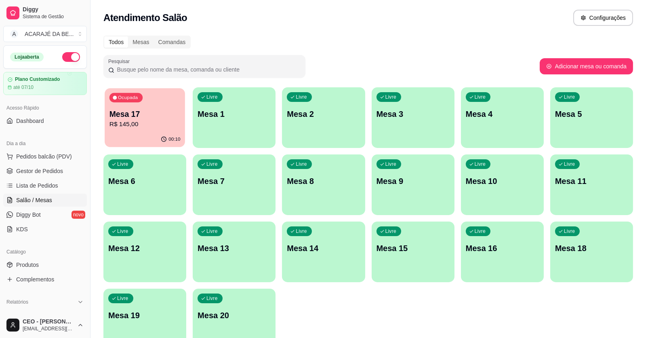
click at [121, 132] on div "00:10" at bounding box center [145, 139] width 80 height 15
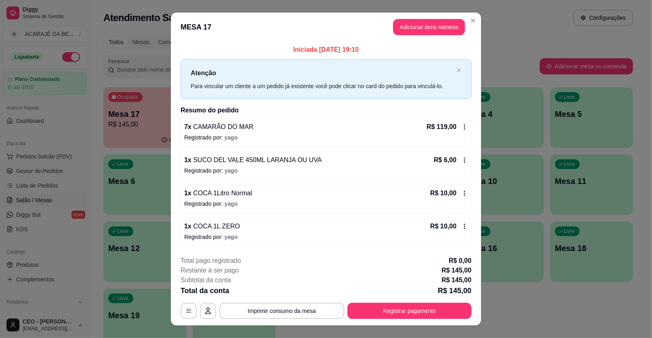
click at [461, 191] on icon at bounding box center [464, 193] width 6 height 6
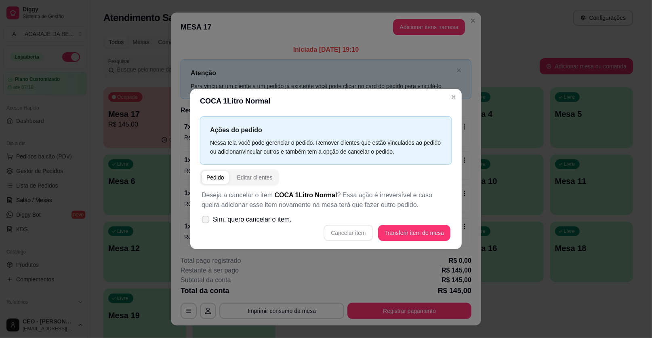
click at [204, 214] on label "Sim, quero cancelar o item." at bounding box center [246, 219] width 97 height 16
click at [204, 221] on input "Sim, quero cancelar o item." at bounding box center [203, 223] width 5 height 5
checkbox input "true"
click at [336, 233] on button "Cancelar item" at bounding box center [347, 233] width 49 height 16
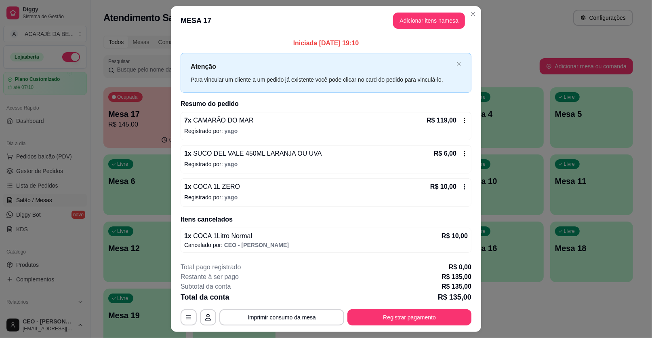
click at [463, 183] on icon at bounding box center [464, 186] width 6 height 6
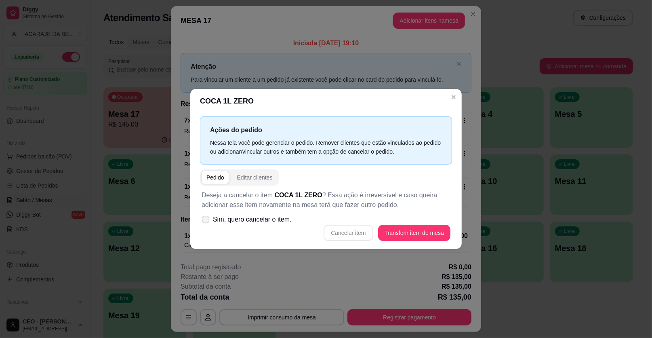
click at [204, 218] on icon at bounding box center [205, 219] width 6 height 4
click at [204, 221] on input "Sim, quero cancelar o item." at bounding box center [203, 223] width 5 height 5
checkbox input "true"
click at [337, 227] on button "Cancelar item" at bounding box center [347, 233] width 49 height 16
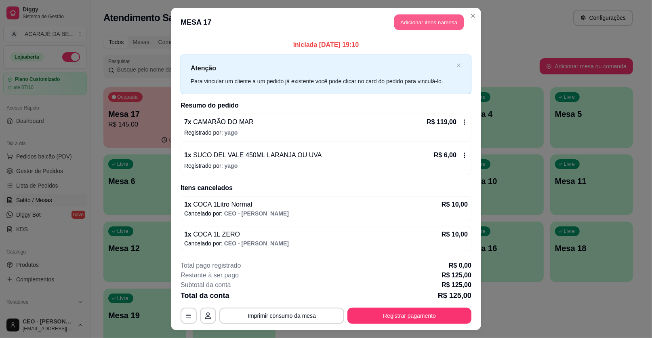
click at [399, 21] on button "Adicionar itens na mesa" at bounding box center [428, 23] width 69 height 16
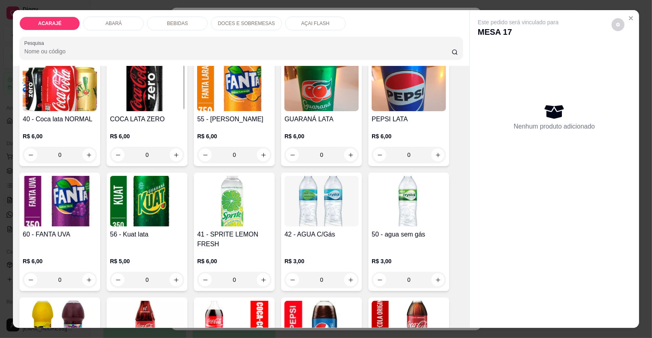
scroll to position [605, 0]
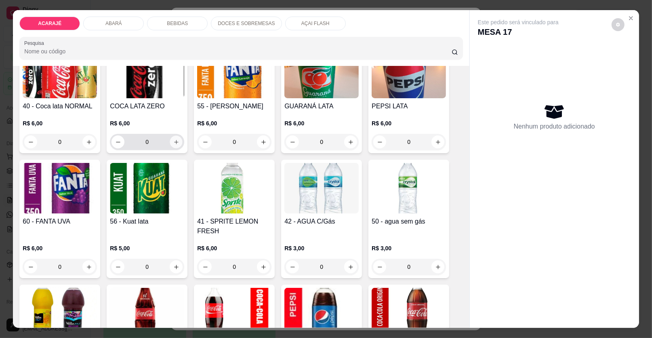
click at [172, 137] on button "increase-product-quantity" at bounding box center [176, 142] width 13 height 13
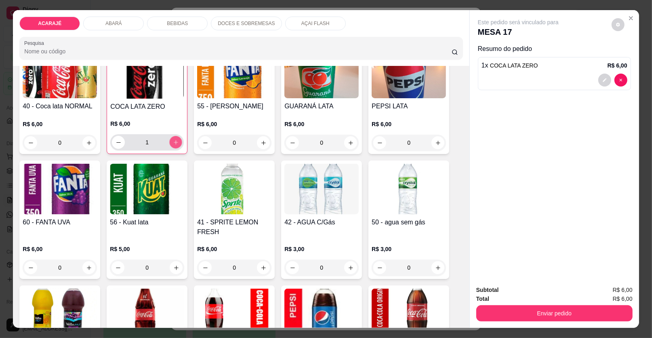
click at [172, 137] on button "increase-product-quantity" at bounding box center [176, 142] width 13 height 13
type input "2"
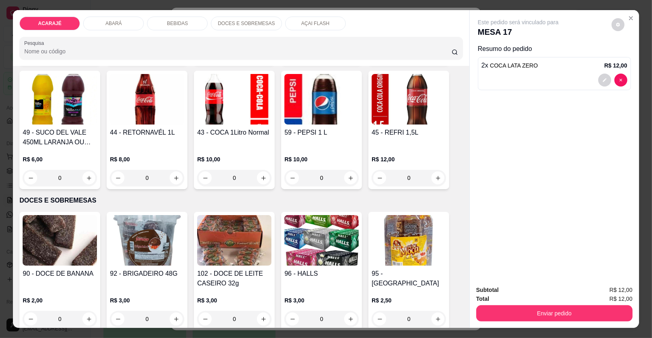
scroll to position [848, 0]
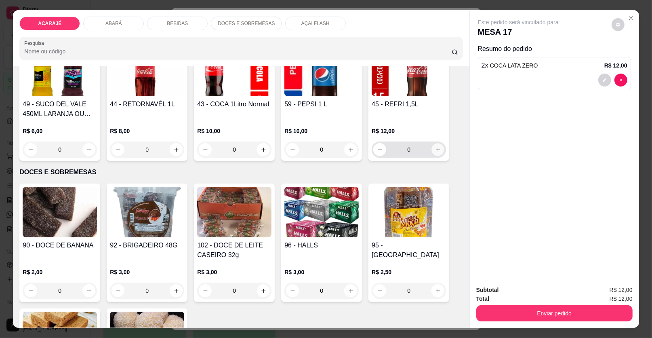
click at [432, 149] on button "increase-product-quantity" at bounding box center [438, 149] width 13 height 13
type input "1"
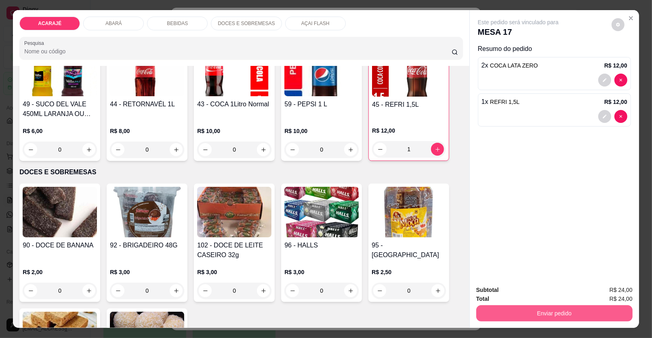
click at [607, 311] on button "Enviar pedido" at bounding box center [554, 313] width 156 height 16
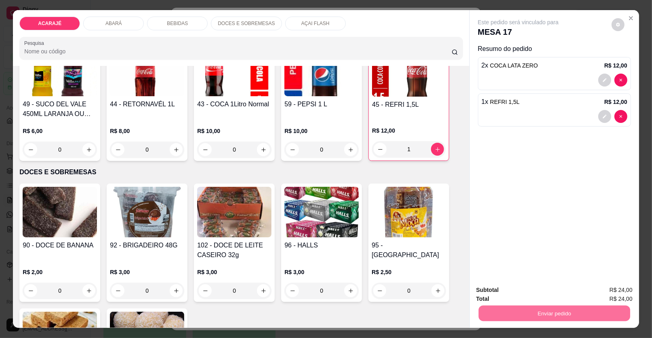
click at [609, 292] on button "Enviar pedido" at bounding box center [611, 292] width 46 height 15
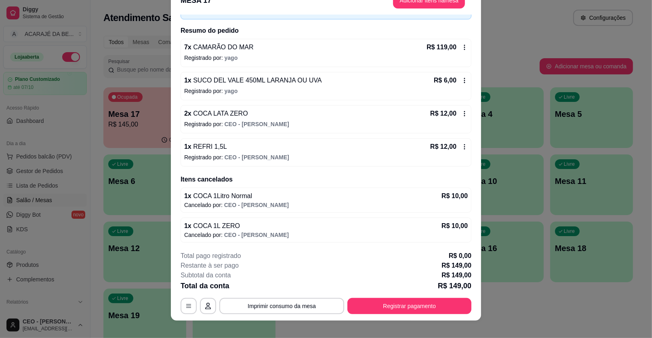
scroll to position [24, 0]
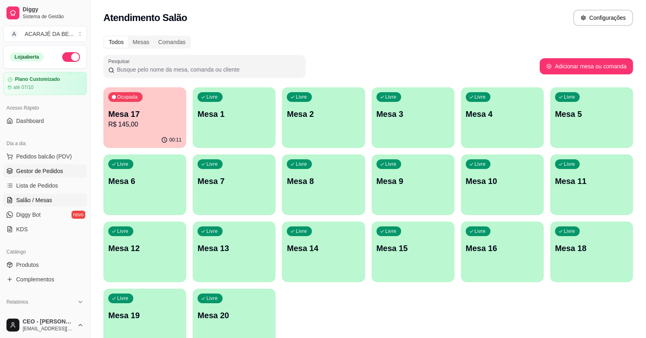
click at [34, 172] on span "Gestor de Pedidos" at bounding box center [39, 171] width 47 height 8
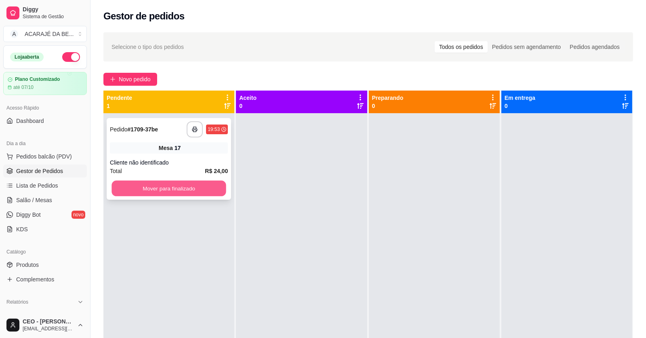
click at [199, 191] on button "Mover para finalizado" at bounding box center [168, 188] width 114 height 16
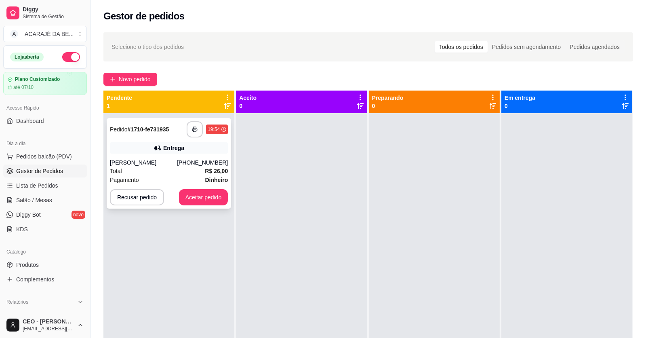
click at [200, 162] on div "(73) 98192-3274" at bounding box center [202, 162] width 51 height 8
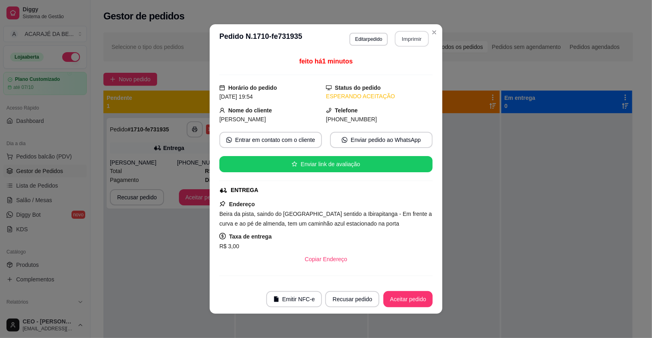
click at [413, 38] on button "Imprimir" at bounding box center [412, 39] width 34 height 16
click at [399, 298] on button "Aceitar pedido" at bounding box center [408, 299] width 48 height 16
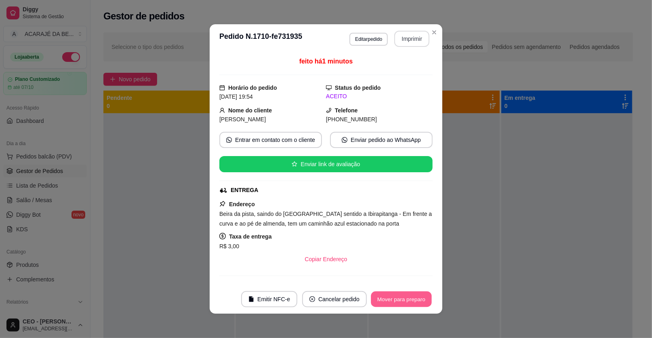
click at [405, 298] on button "Mover para preparo" at bounding box center [401, 299] width 61 height 16
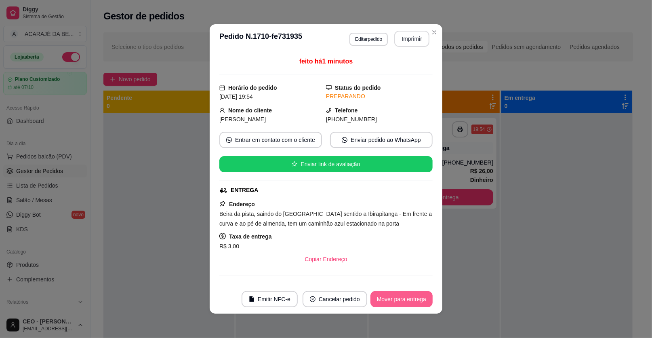
click at [405, 298] on button "Mover para entrega" at bounding box center [401, 299] width 62 height 16
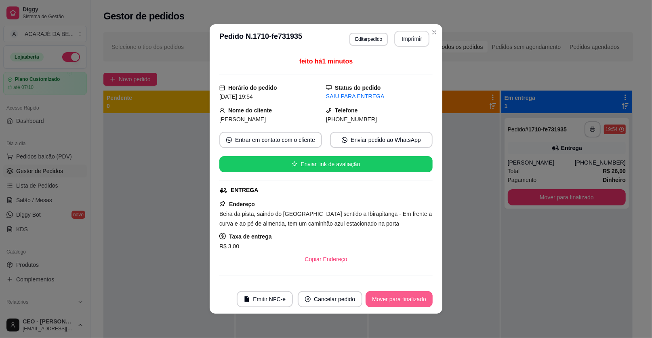
click at [405, 298] on button "Mover para finalizado" at bounding box center [398, 299] width 67 height 16
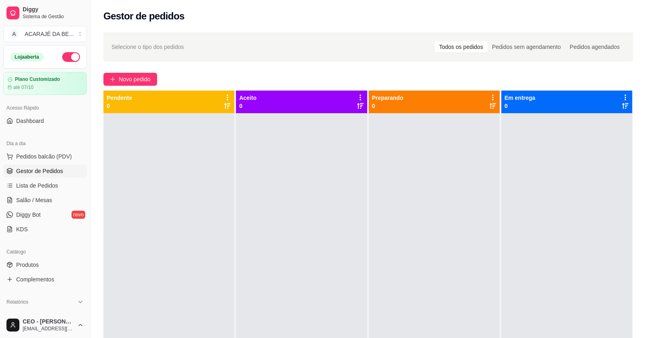
click at [176, 74] on div "Novo pedido" at bounding box center [367, 79] width 529 height 13
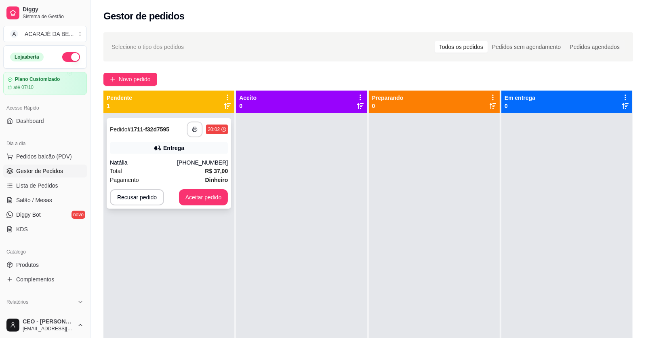
click at [199, 126] on button "button" at bounding box center [195, 130] width 16 height 16
click at [215, 192] on button "Aceitar pedido" at bounding box center [204, 197] width 48 height 16
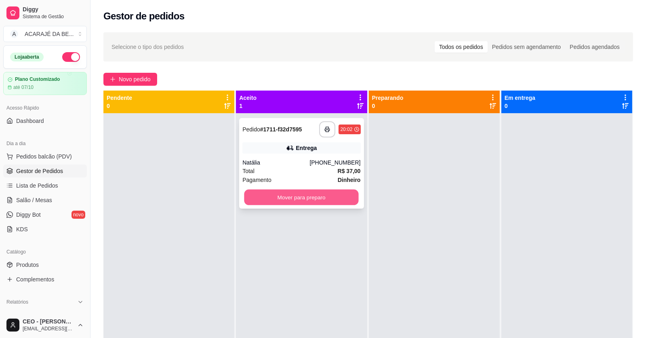
click at [256, 199] on button "Mover para preparo" at bounding box center [301, 197] width 114 height 16
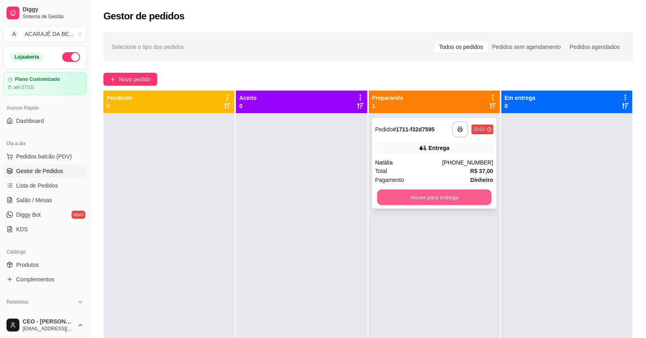
click at [411, 195] on button "Mover para entrega" at bounding box center [434, 197] width 114 height 16
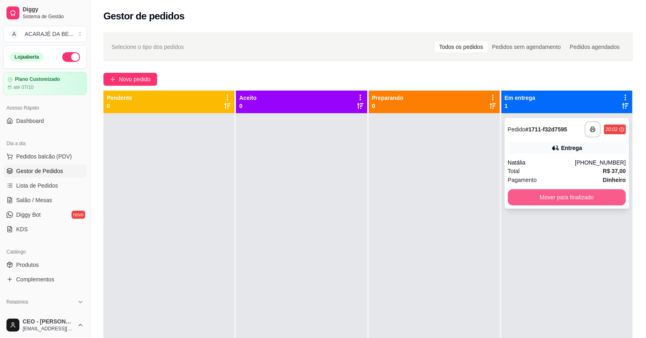
click at [518, 193] on button "Mover para finalizado" at bounding box center [567, 197] width 118 height 16
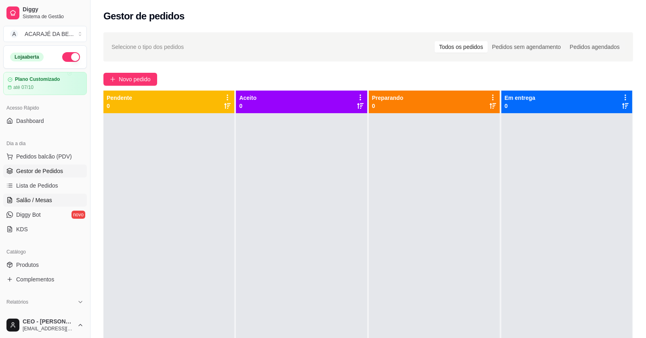
click at [36, 193] on link "Salão / Mesas" at bounding box center [45, 199] width 84 height 13
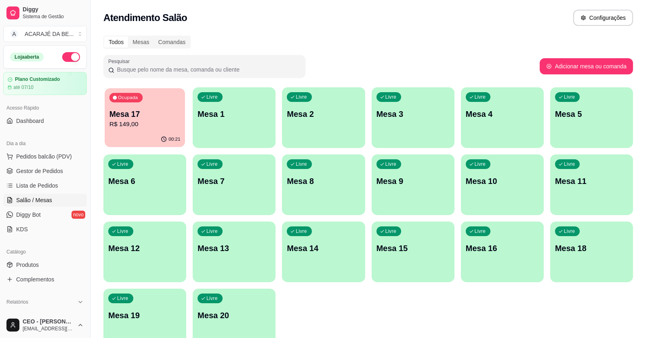
click at [151, 123] on p "R$ 149,00" at bounding box center [144, 124] width 71 height 9
click at [57, 182] on link "Lista de Pedidos" at bounding box center [45, 185] width 84 height 13
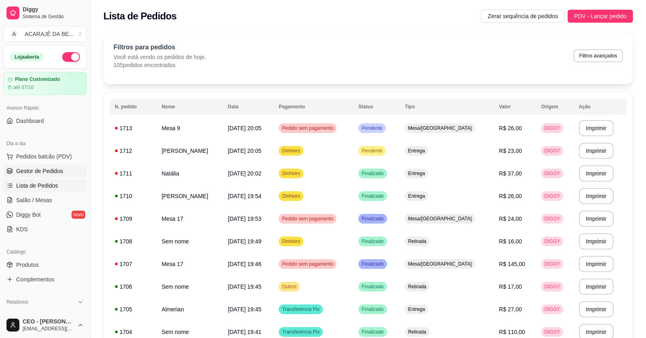
click at [30, 170] on span "Gestor de Pedidos" at bounding box center [39, 171] width 47 height 8
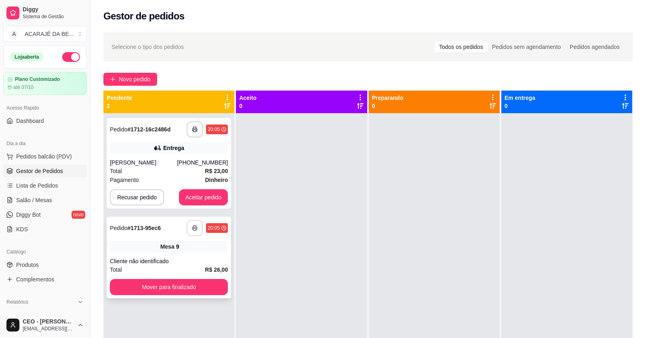
click at [194, 229] on icon "button" at bounding box center [195, 228] width 6 height 6
click at [208, 282] on button "Mover para finalizado" at bounding box center [169, 287] width 118 height 16
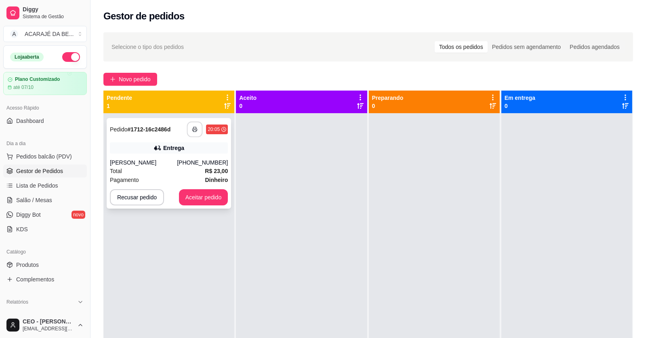
click at [192, 129] on icon "button" at bounding box center [195, 129] width 6 height 6
click at [43, 197] on span "Salão / Mesas" at bounding box center [34, 200] width 36 height 8
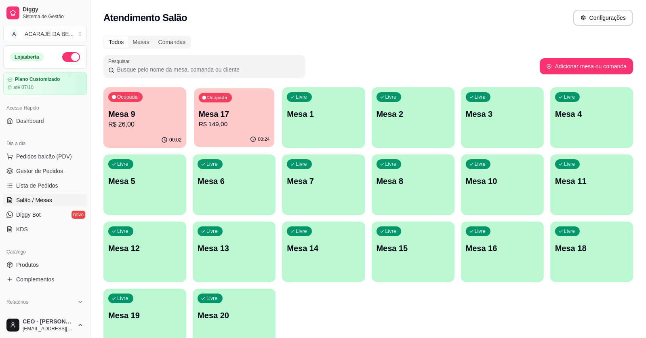
click at [246, 125] on p "R$ 149,00" at bounding box center [234, 124] width 71 height 9
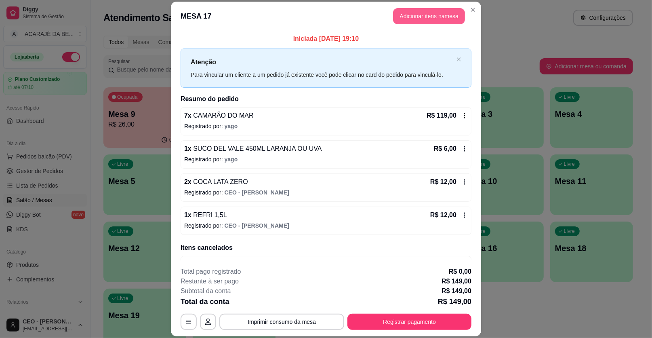
click at [410, 11] on button "Adicionar itens na mesa" at bounding box center [429, 16] width 72 height 16
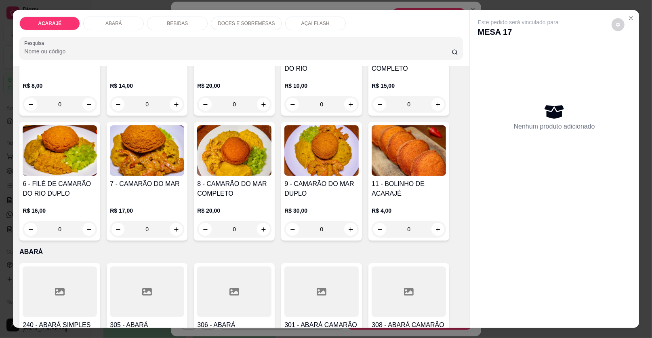
scroll to position [161, 0]
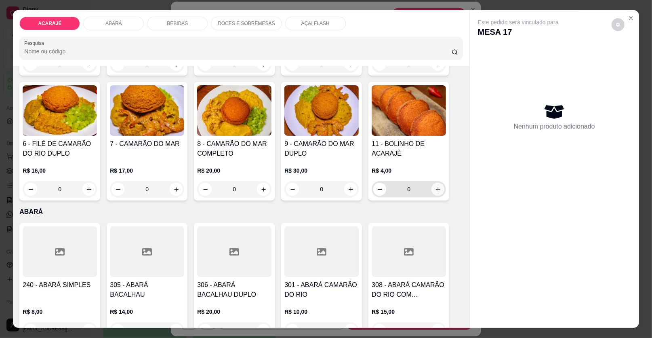
click at [440, 189] on button "increase-product-quantity" at bounding box center [437, 189] width 13 height 13
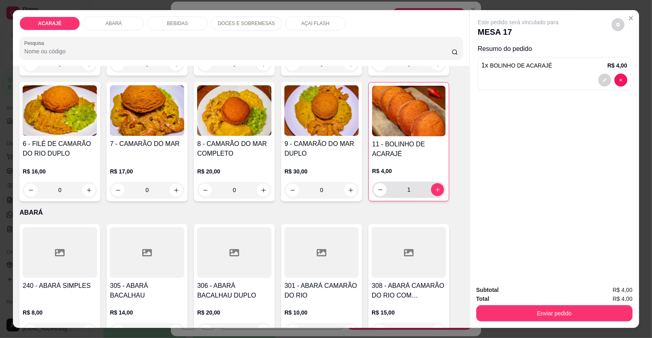
type input "1"
click at [174, 188] on icon "increase-product-quantity" at bounding box center [176, 190] width 6 height 6
type input "1"
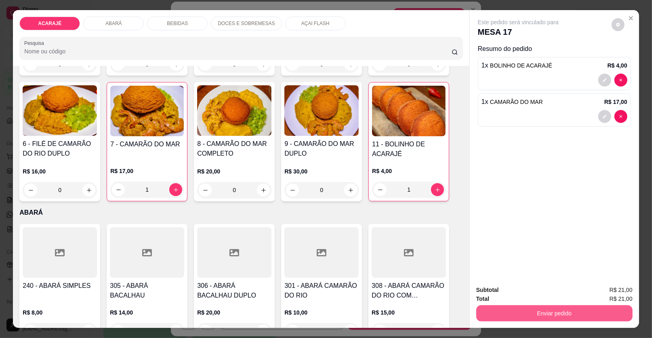
click at [484, 311] on button "Enviar pedido" at bounding box center [554, 313] width 156 height 16
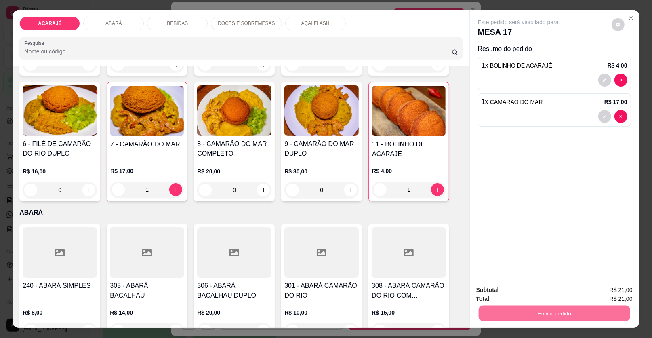
click at [611, 291] on button "Enviar pedido" at bounding box center [611, 292] width 46 height 15
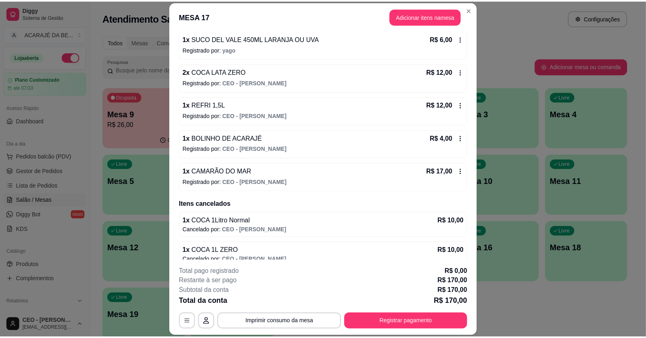
scroll to position [119, 0]
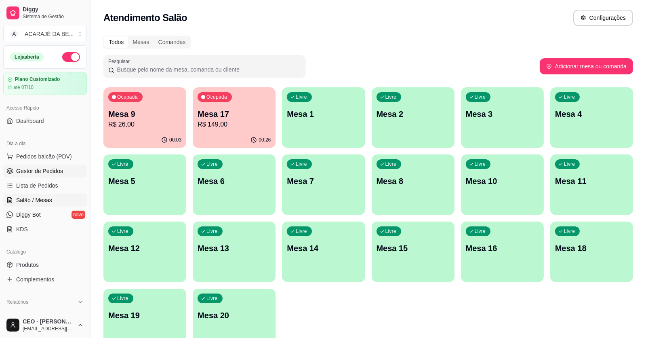
click at [69, 169] on link "Gestor de Pedidos" at bounding box center [45, 170] width 84 height 13
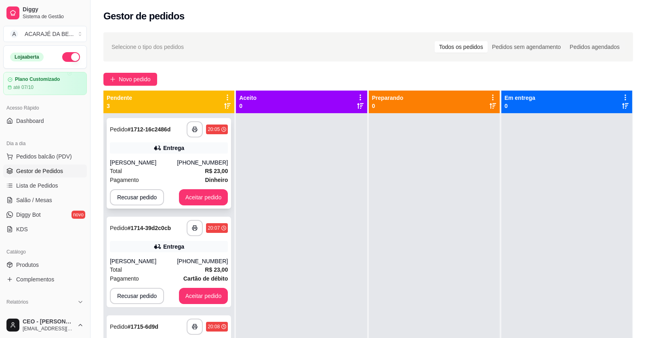
click at [189, 166] on div "Total R$ 23,00" at bounding box center [169, 170] width 118 height 9
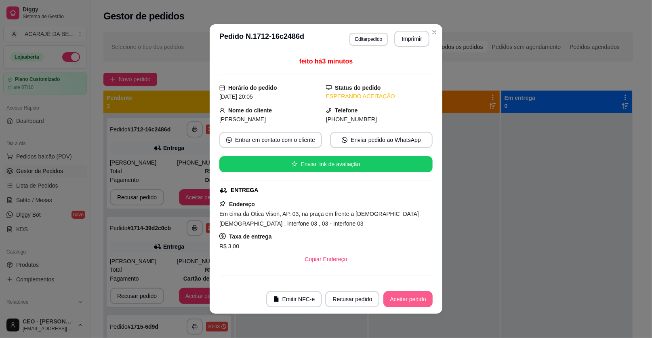
click at [395, 297] on button "Aceitar pedido" at bounding box center [407, 299] width 49 height 16
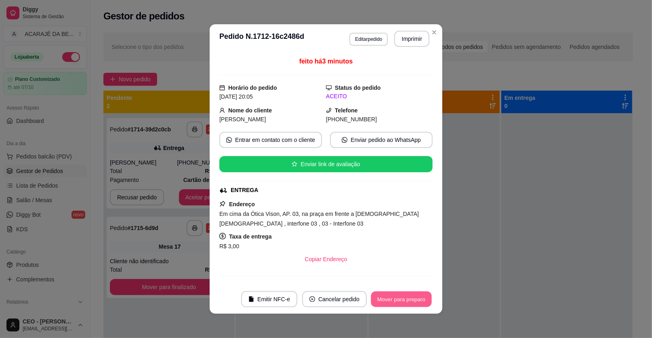
click at [397, 297] on button "Mover para preparo" at bounding box center [401, 299] width 61 height 16
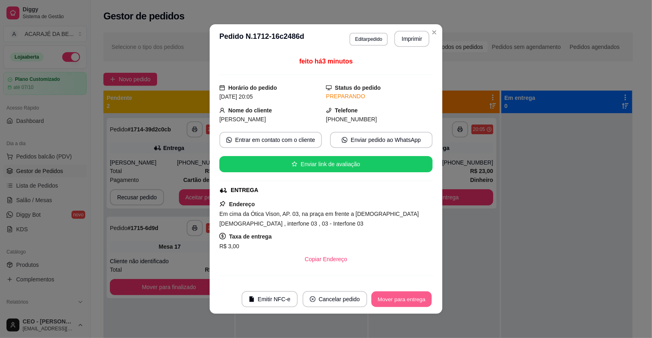
click at [397, 297] on button "Mover para entrega" at bounding box center [401, 299] width 61 height 16
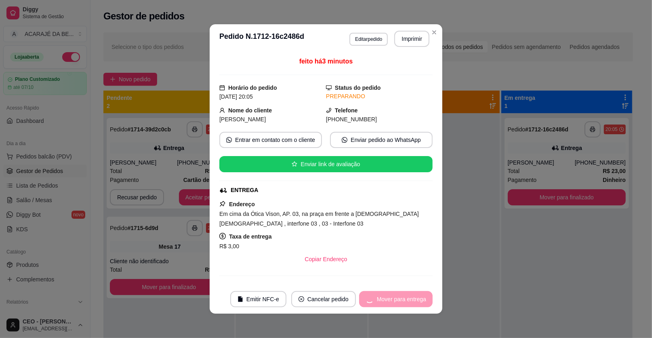
click at [398, 297] on div "Mover para entrega" at bounding box center [395, 299] width 73 height 16
click at [398, 297] on button "Mover para finalizado" at bounding box center [399, 299] width 65 height 16
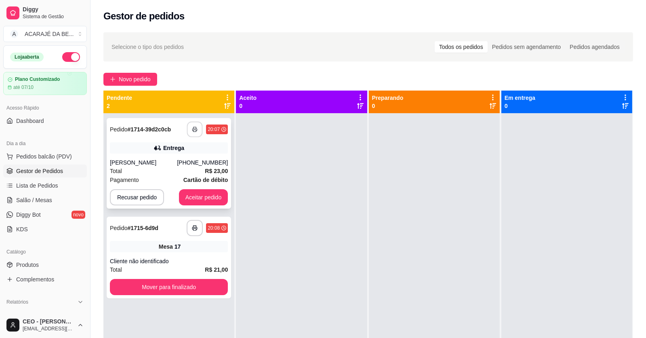
click at [197, 128] on button "button" at bounding box center [195, 130] width 16 height 16
click at [203, 183] on strong "Cartão de débito" at bounding box center [205, 179] width 44 height 6
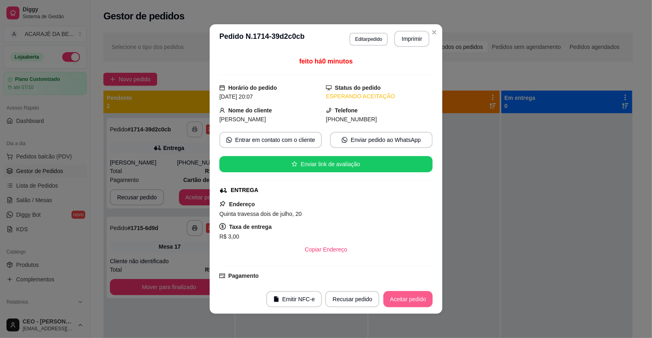
click at [409, 302] on button "Aceitar pedido" at bounding box center [407, 299] width 49 height 16
click at [409, 302] on div "Recusar pedido Aceitar pedido" at bounding box center [367, 299] width 130 height 16
click at [409, 301] on div "Recusar pedido Aceitar pedido" at bounding box center [367, 299] width 130 height 16
click at [401, 293] on button "Aceitar pedido" at bounding box center [407, 299] width 49 height 16
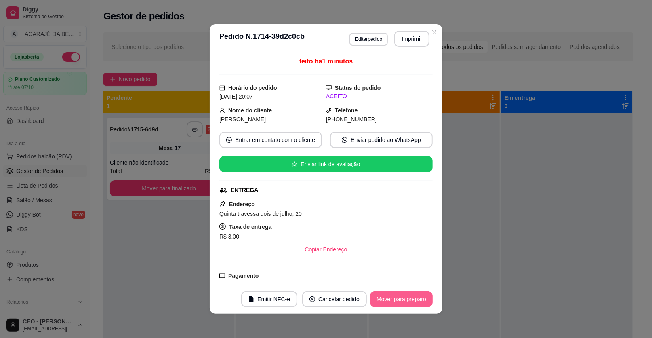
click at [387, 300] on button "Mover para preparo" at bounding box center [401, 299] width 63 height 16
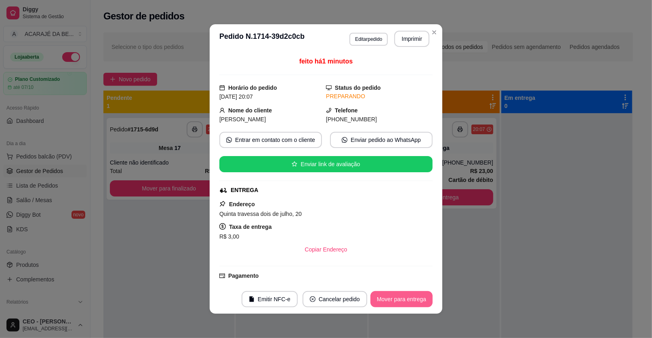
click at [387, 300] on button "Mover para entrega" at bounding box center [401, 299] width 62 height 16
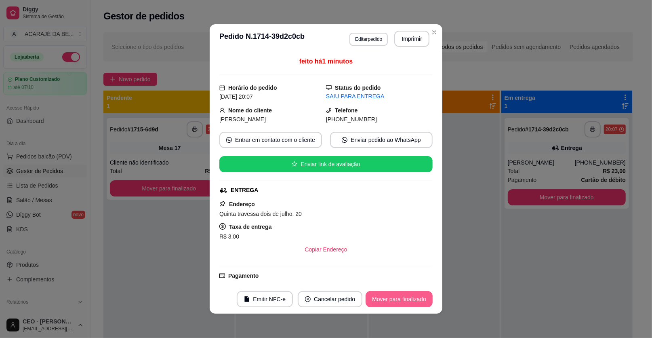
click at [387, 300] on button "Mover para finalizado" at bounding box center [398, 299] width 67 height 16
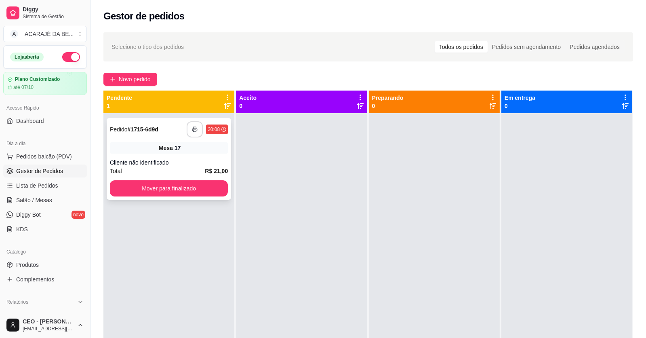
click at [191, 123] on button "button" at bounding box center [195, 129] width 16 height 16
click at [197, 180] on button "Mover para finalizado" at bounding box center [169, 188] width 118 height 16
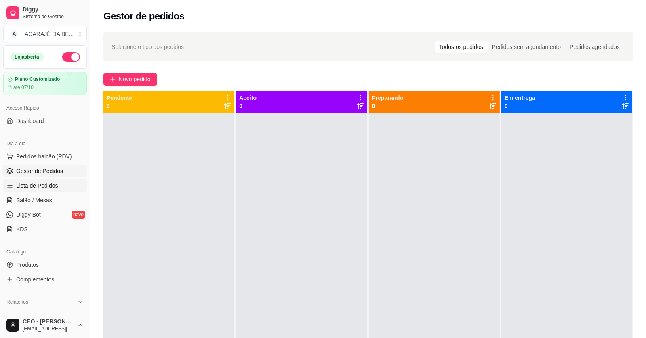
click at [37, 189] on span "Lista de Pedidos" at bounding box center [37, 185] width 42 height 8
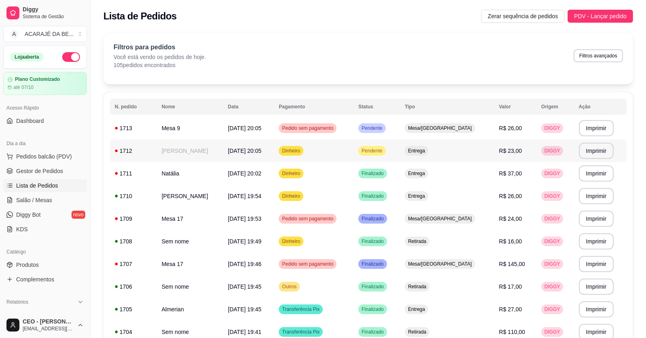
click at [201, 151] on td "Robson Guimarães Silva" at bounding box center [190, 150] width 66 height 23
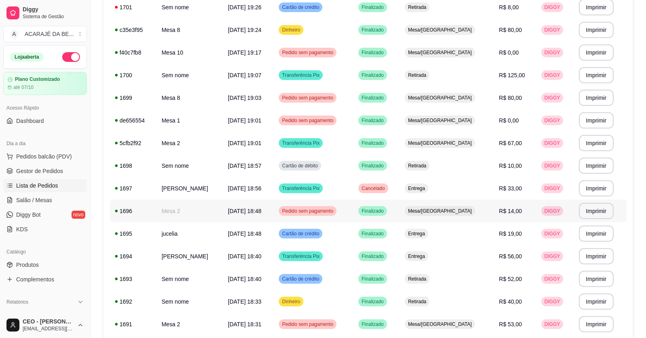
scroll to position [515, 0]
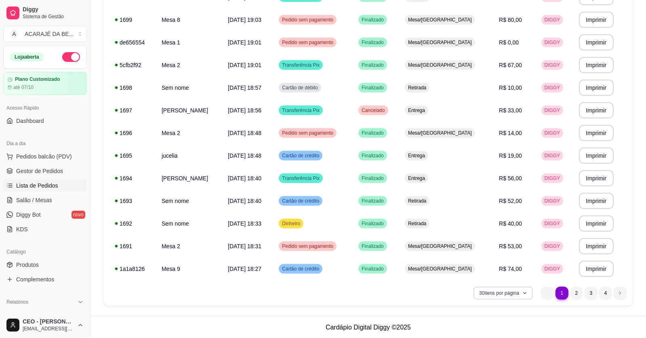
click at [524, 292] on icon "button" at bounding box center [524, 292] width 5 height 5
click at [269, 295] on div "30 itens por página 1 1 2 3 4" at bounding box center [368, 292] width 516 height 13
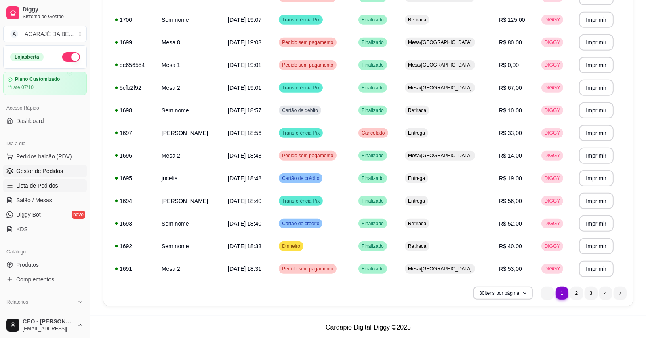
click at [46, 172] on span "Gestor de Pedidos" at bounding box center [39, 171] width 47 height 8
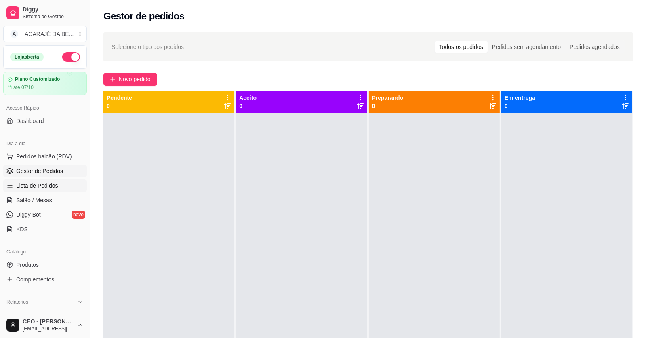
click at [42, 187] on span "Lista de Pedidos" at bounding box center [37, 185] width 42 height 8
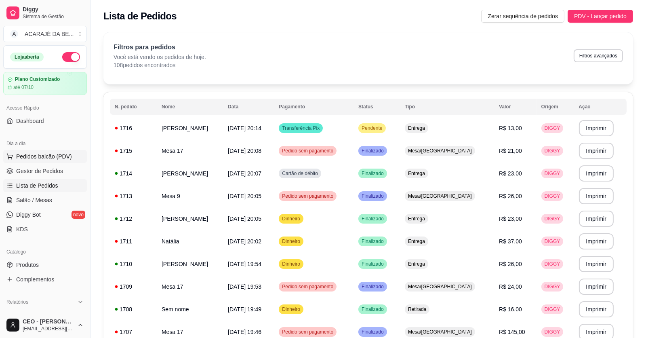
click at [50, 157] on span "Pedidos balcão (PDV)" at bounding box center [44, 156] width 56 height 8
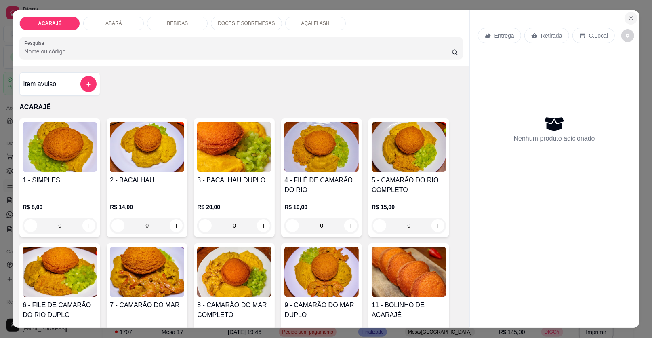
click at [627, 16] on icon "Close" at bounding box center [630, 18] width 6 height 6
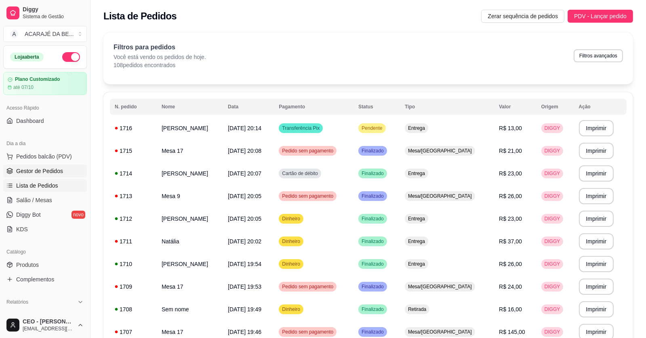
click at [69, 167] on link "Gestor de Pedidos" at bounding box center [45, 170] width 84 height 13
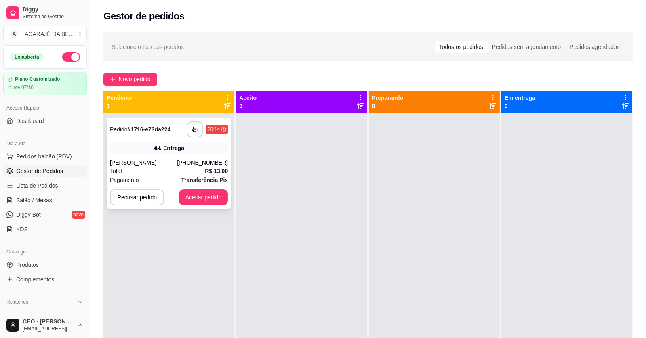
click at [141, 166] on div "Mikael" at bounding box center [143, 162] width 67 height 8
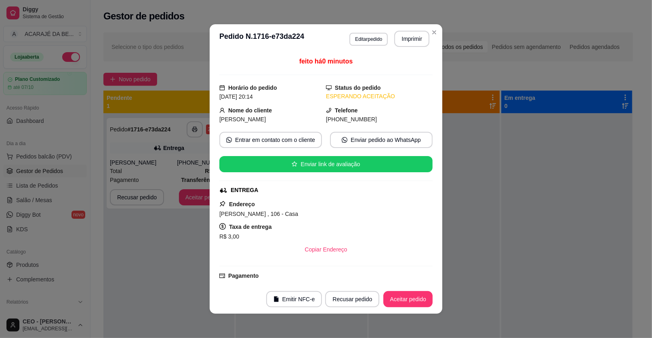
click at [400, 29] on header "**********" at bounding box center [326, 38] width 233 height 29
click at [411, 39] on button "Imprimir" at bounding box center [412, 39] width 34 height 16
click at [411, 298] on button "Aceitar pedido" at bounding box center [408, 299] width 48 height 16
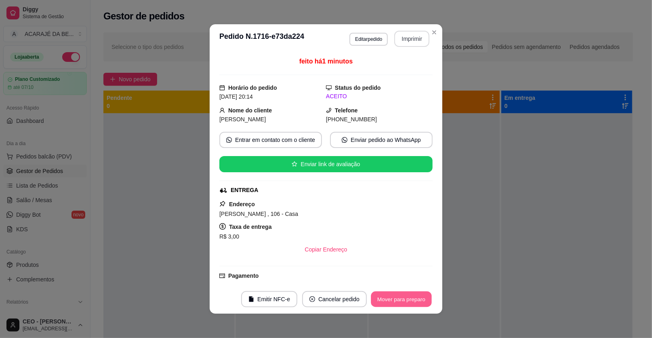
click at [412, 297] on button "Mover para preparo" at bounding box center [401, 299] width 61 height 16
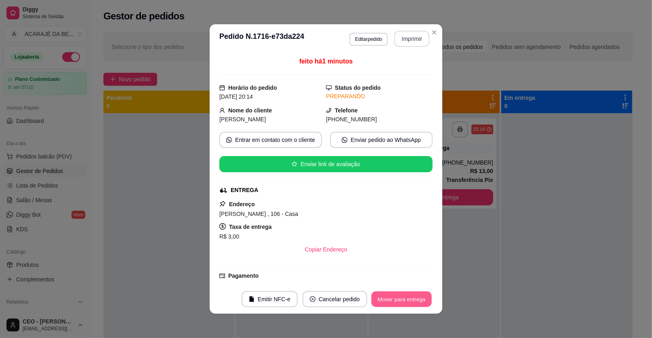
click at [412, 296] on button "Mover para entrega" at bounding box center [401, 299] width 61 height 16
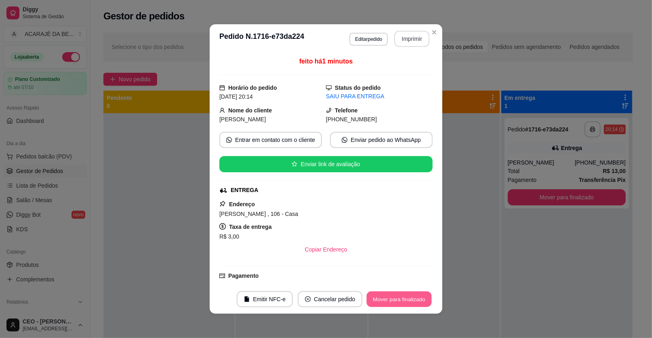
click at [412, 296] on button "Mover para finalizado" at bounding box center [399, 299] width 65 height 16
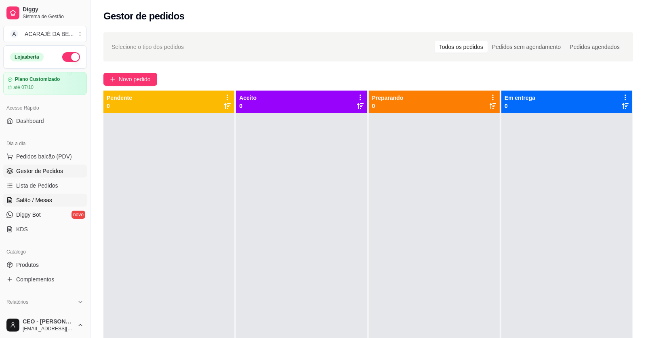
click at [40, 199] on span "Salão / Mesas" at bounding box center [34, 200] width 36 height 8
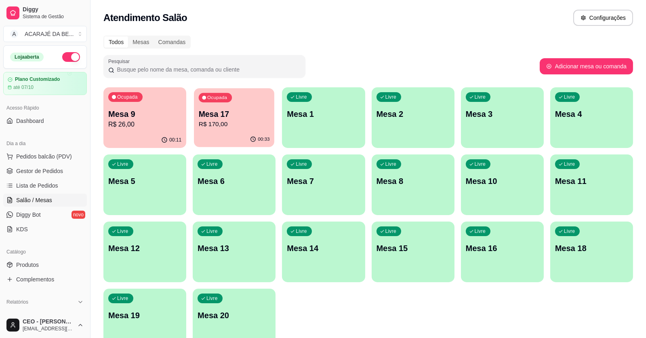
click at [214, 116] on p "Mesa 17" at bounding box center [234, 114] width 71 height 11
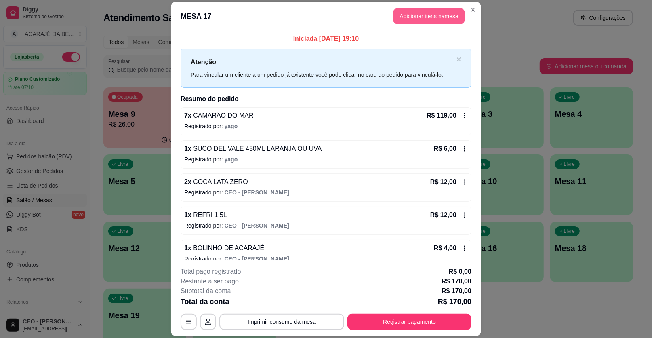
click at [433, 19] on button "Adicionar itens na mesa" at bounding box center [429, 16] width 72 height 16
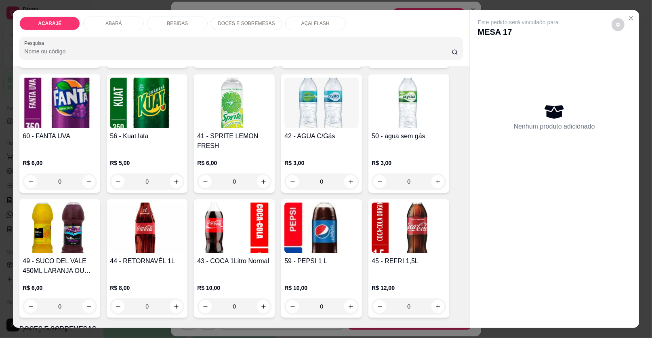
scroll to position [848, 0]
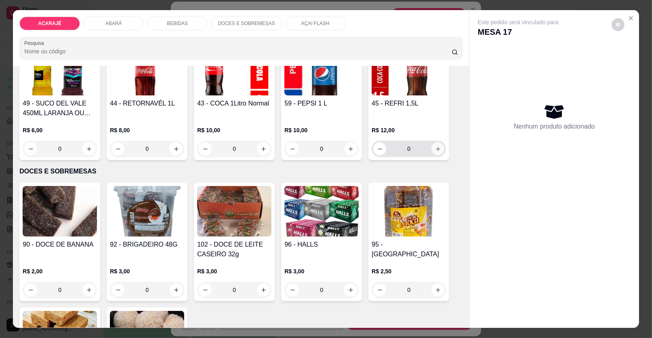
click at [432, 154] on button "increase-product-quantity" at bounding box center [437, 148] width 13 height 13
type input "1"
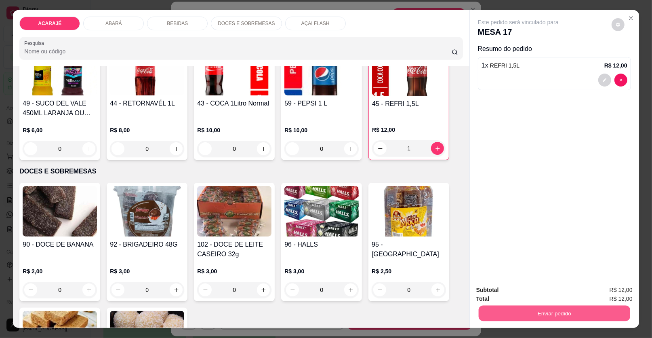
click at [567, 311] on button "Enviar pedido" at bounding box center [553, 313] width 151 height 16
click at [624, 288] on button "Enviar pedido" at bounding box center [611, 292] width 46 height 15
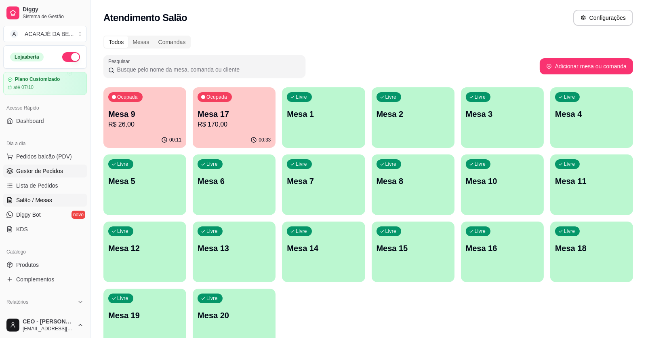
click at [36, 172] on span "Gestor de Pedidos" at bounding box center [39, 171] width 47 height 8
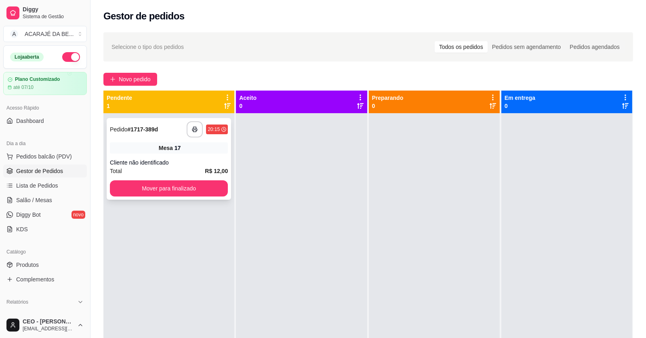
click at [134, 155] on div "**********" at bounding box center [169, 159] width 124 height 82
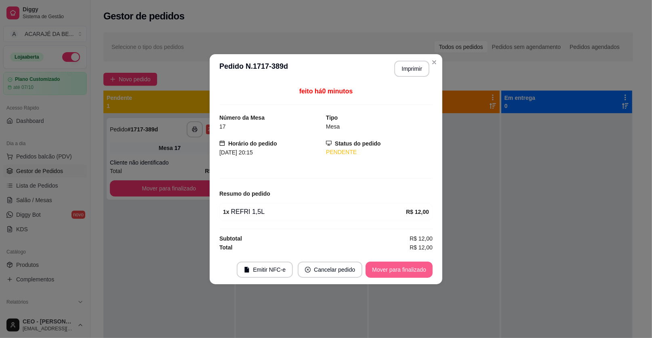
click at [384, 267] on button "Mover para finalizado" at bounding box center [398, 269] width 67 height 16
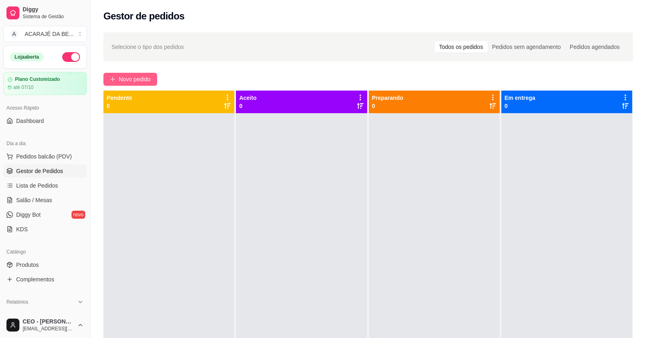
click at [119, 78] on span "Novo pedido" at bounding box center [135, 79] width 32 height 9
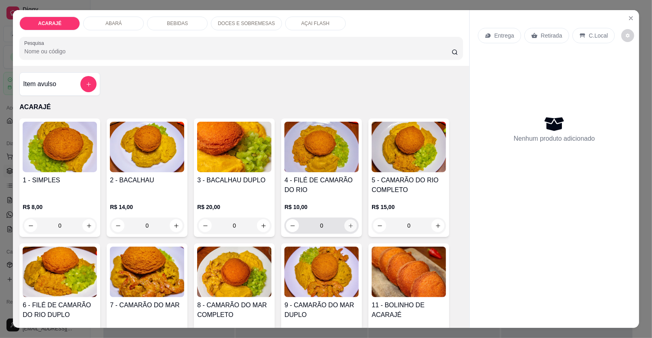
click at [348, 220] on button "increase-product-quantity" at bounding box center [350, 225] width 13 height 13
type input "1"
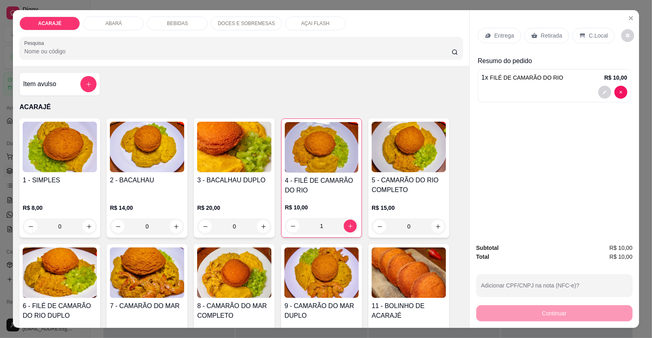
click at [531, 34] on icon at bounding box center [534, 35] width 6 height 5
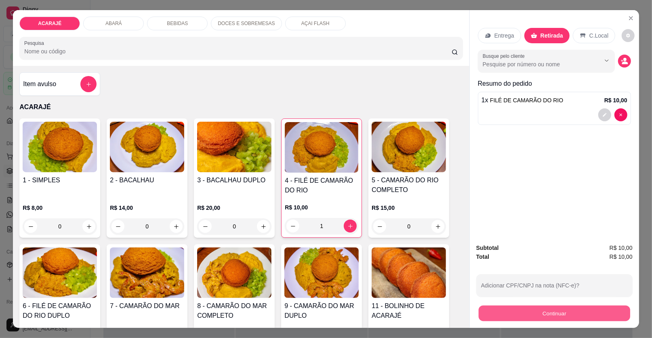
click at [605, 308] on button "Continuar" at bounding box center [553, 313] width 151 height 16
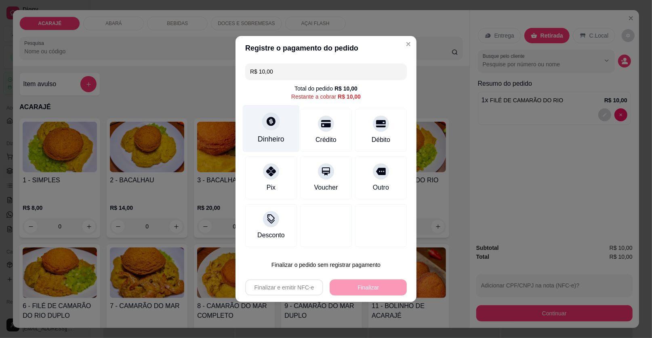
click at [273, 136] on div "Dinheiro" at bounding box center [271, 139] width 27 height 10
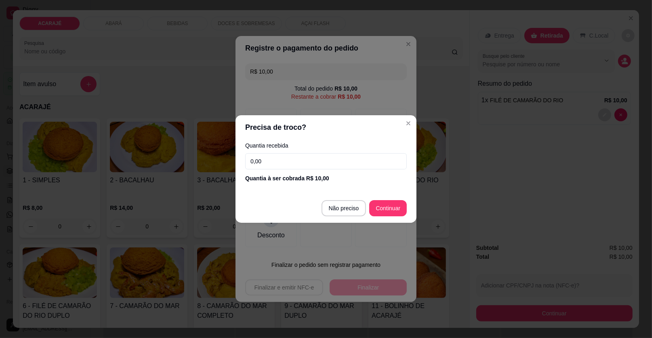
click at [291, 159] on input "0,00" at bounding box center [326, 161] width 162 height 16
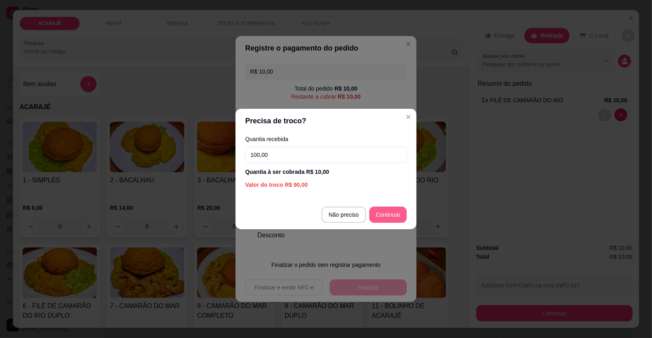
type input "100,00"
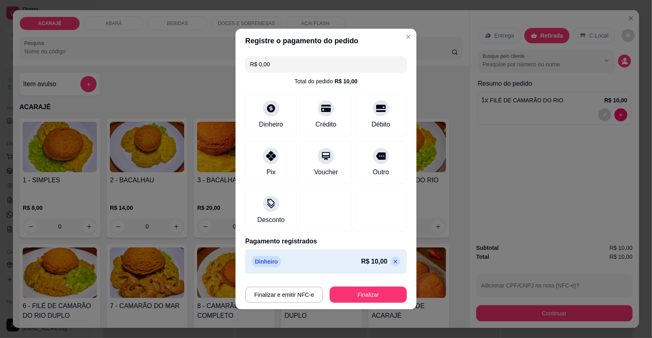
type input "R$ 0,00"
click at [382, 292] on button "Finalizar" at bounding box center [367, 294] width 77 height 16
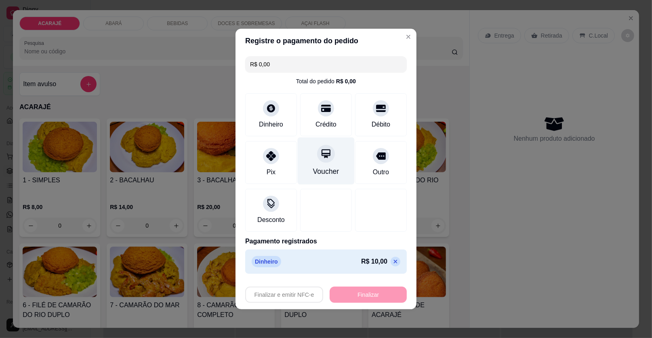
type input "0"
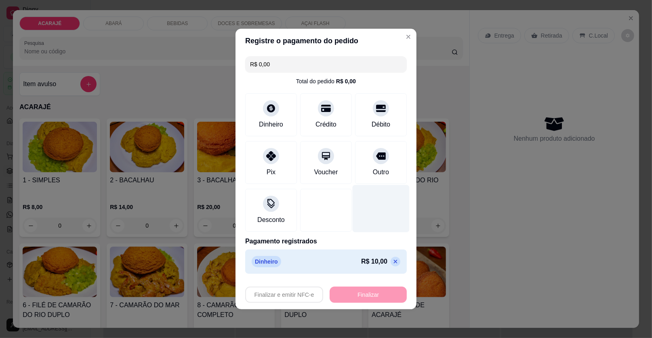
type input "-R$ 10,00"
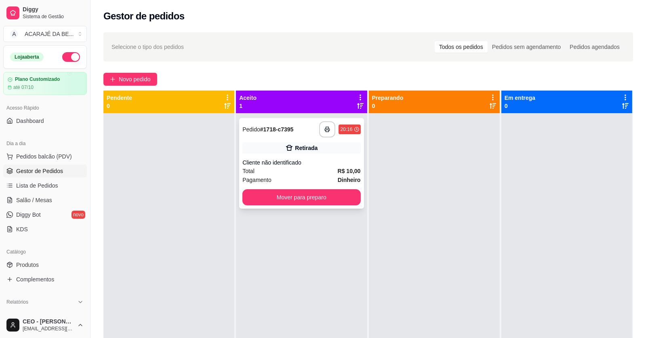
click at [330, 154] on div "**********" at bounding box center [301, 163] width 124 height 90
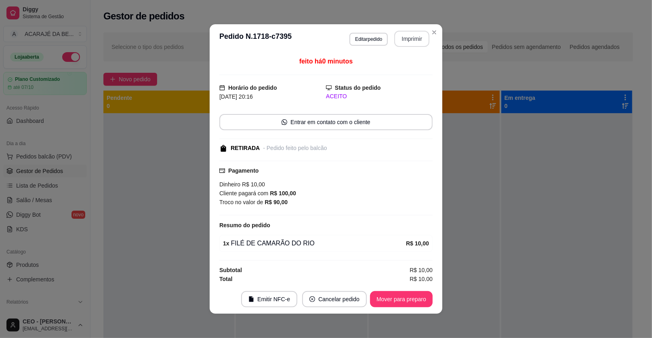
click at [403, 35] on button "Imprimir" at bounding box center [411, 39] width 35 height 16
click at [410, 292] on footer "Emitir NFC-e Cancelar pedido Mover para preparo" at bounding box center [326, 298] width 233 height 29
click at [411, 296] on button "Mover para preparo" at bounding box center [401, 299] width 63 height 16
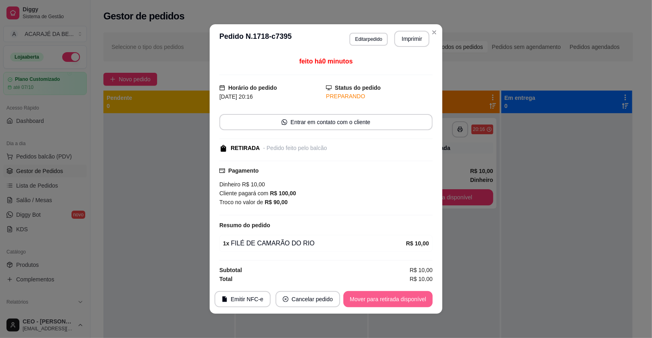
click at [413, 298] on button "Mover para retirada disponível" at bounding box center [387, 299] width 89 height 16
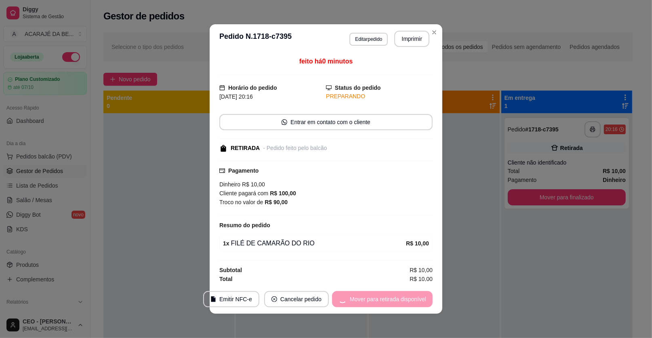
click at [412, 298] on div "Mover para retirada disponível" at bounding box center [382, 299] width 101 height 16
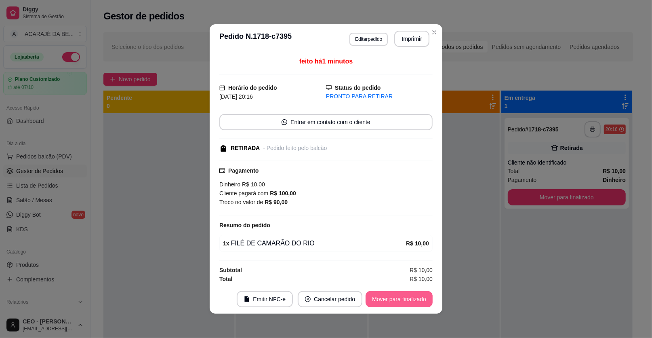
click at [399, 298] on button "Mover para finalizado" at bounding box center [398, 299] width 67 height 16
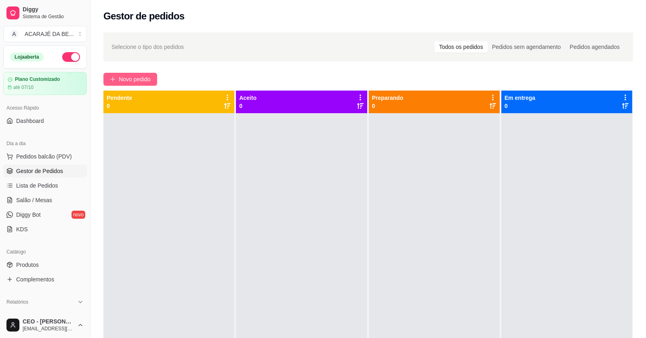
click at [138, 75] on span "Novo pedido" at bounding box center [135, 79] width 32 height 9
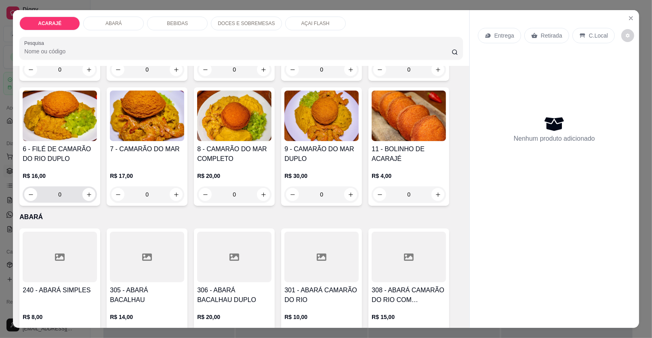
scroll to position [80, 0]
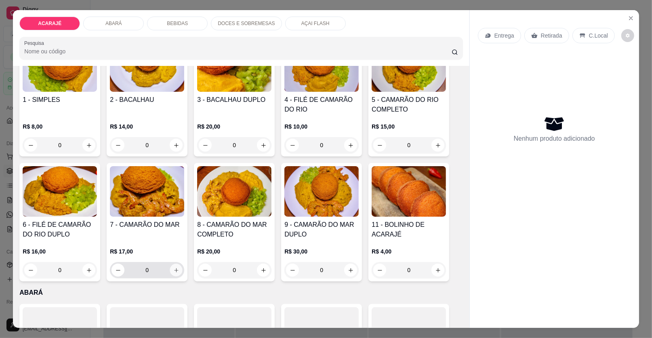
click at [177, 267] on button "increase-product-quantity" at bounding box center [176, 270] width 13 height 13
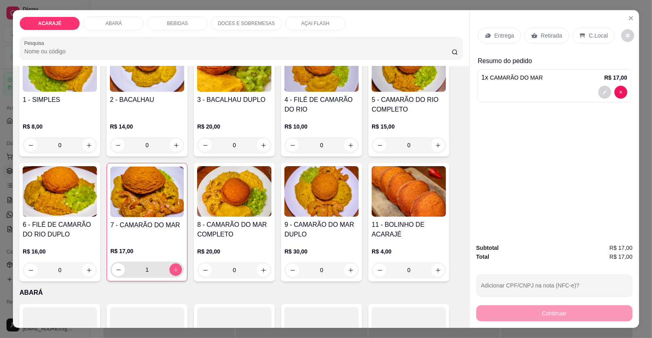
click at [174, 267] on icon "increase-product-quantity" at bounding box center [176, 270] width 6 height 6
type input "2"
click at [605, 90] on button "decrease-product-quantity" at bounding box center [604, 92] width 13 height 13
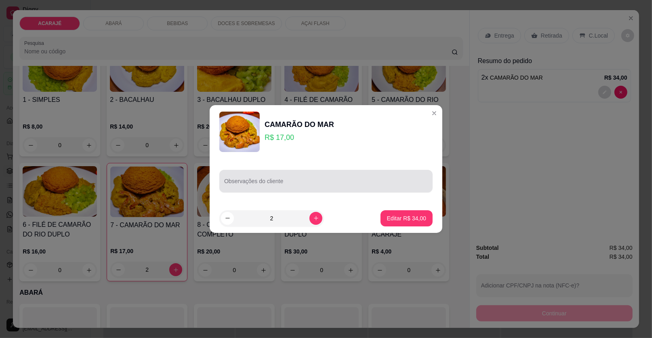
click at [376, 175] on div at bounding box center [326, 181] width 204 height 16
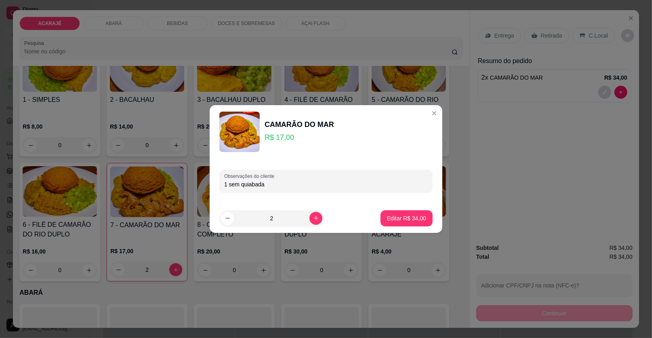
type input "1 sem quiabada"
click at [397, 220] on p "Editar R$ 34,00" at bounding box center [406, 218] width 38 height 8
type input "0"
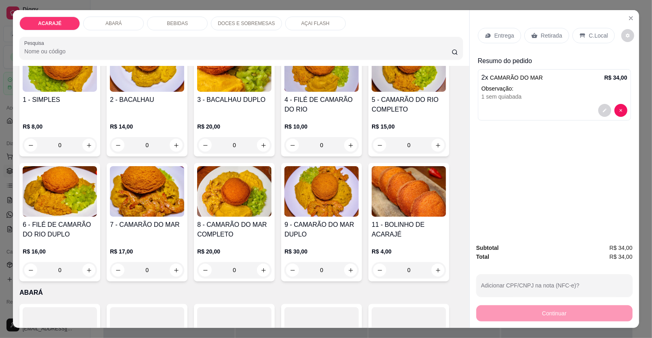
click at [498, 30] on div "Entrega" at bounding box center [499, 35] width 43 height 15
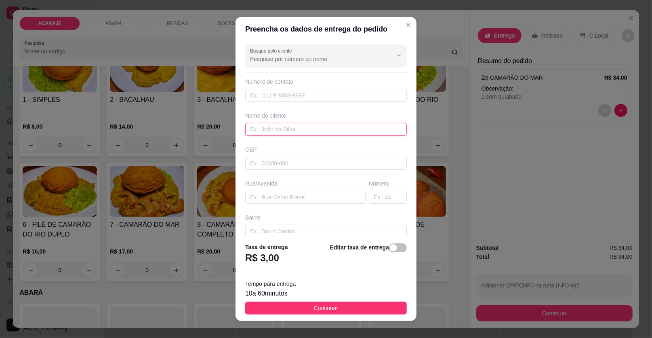
click at [310, 127] on input "text" at bounding box center [326, 129] width 162 height 13
type input "i"
type input "Ivana"
click at [254, 192] on input "text" at bounding box center [305, 197] width 120 height 13
paste input "Rua Maria do Carmo Número 61 Bairro Júlio aderne"
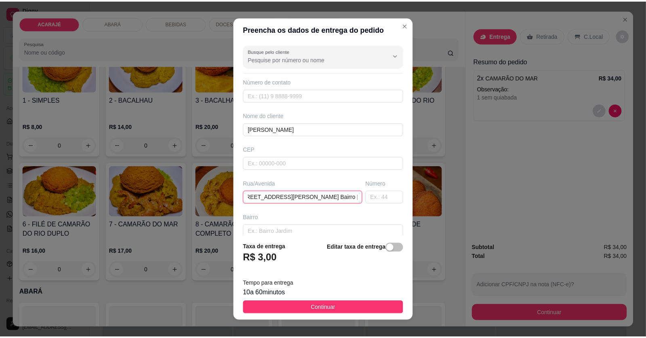
scroll to position [0, 0]
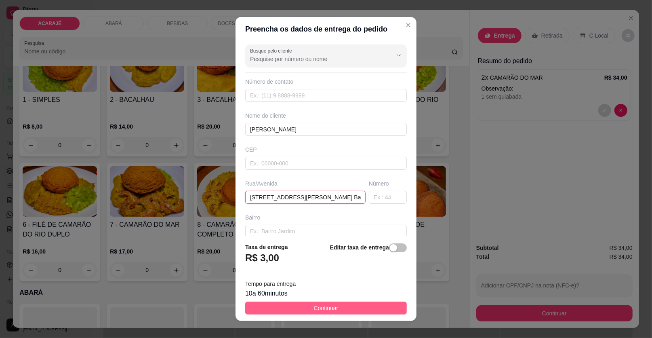
type input "Rua Maria do Carmo Número 61 Bairro Júlio aderne"
click at [379, 309] on button "Continuar" at bounding box center [326, 307] width 162 height 13
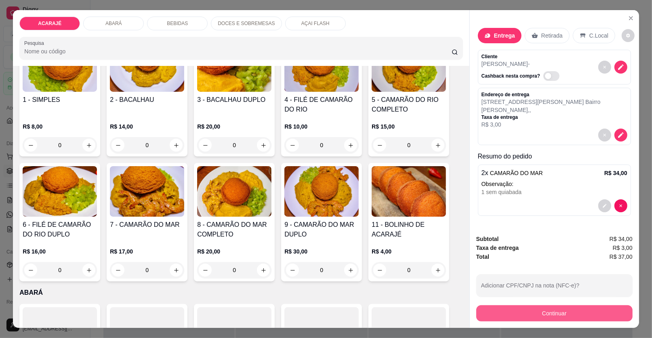
click at [613, 315] on button "Continuar" at bounding box center [554, 313] width 156 height 16
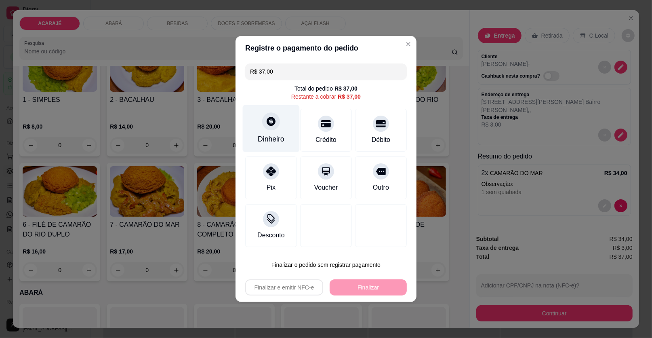
click at [258, 136] on div "Dinheiro" at bounding box center [271, 139] width 27 height 10
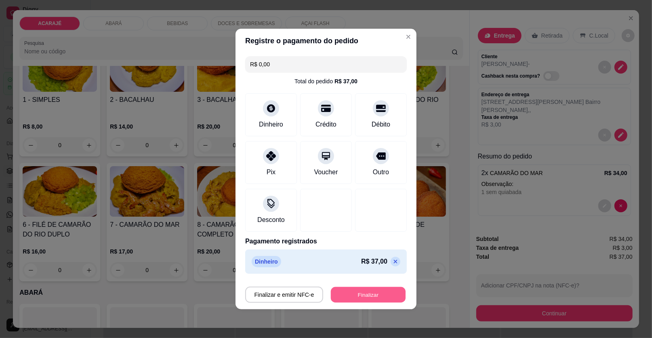
click at [382, 291] on button "Finalizar" at bounding box center [368, 295] width 75 height 16
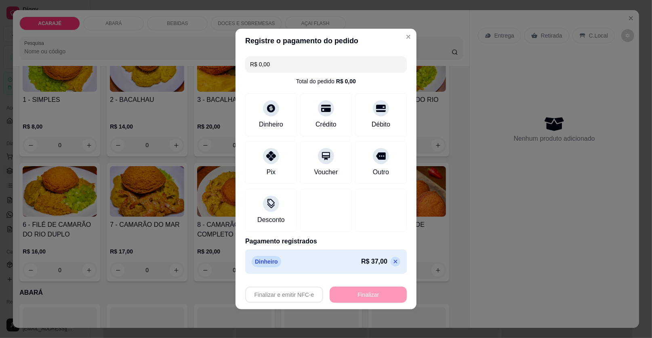
type input "-R$ 37,00"
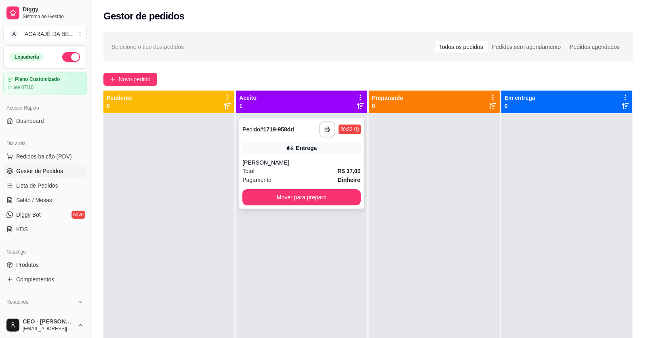
click at [327, 125] on button "button" at bounding box center [327, 129] width 16 height 16
click at [345, 195] on button "Mover para preparo" at bounding box center [301, 197] width 118 height 16
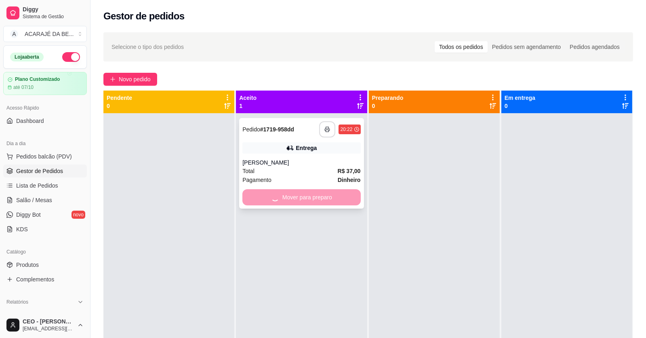
click at [345, 195] on div "Mover para preparo" at bounding box center [301, 197] width 118 height 16
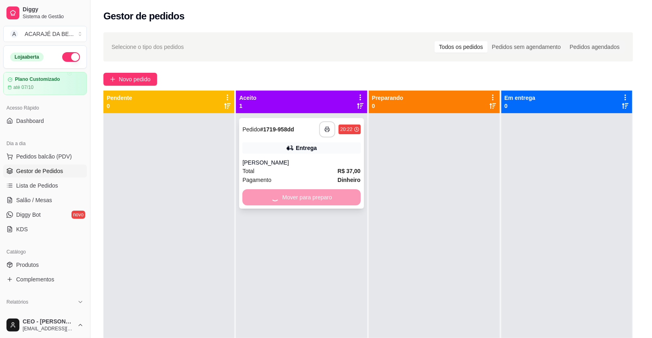
click at [345, 195] on div "Endereço Rua Maria do Carmo Número 61 Bairro Júlio aderne, n. , - Taxa de entre…" at bounding box center [326, 204] width 214 height 58
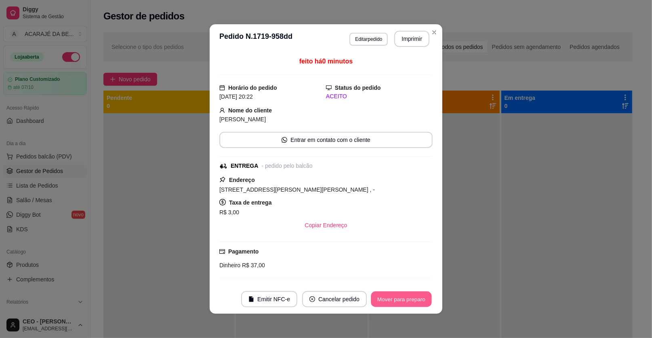
click at [374, 295] on button "Mover para preparo" at bounding box center [401, 299] width 61 height 16
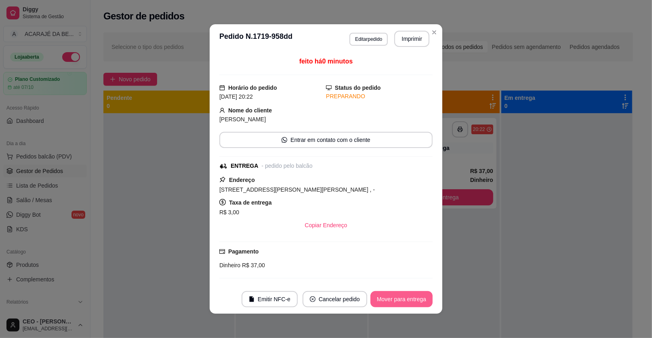
click at [384, 298] on button "Mover para entrega" at bounding box center [401, 299] width 62 height 16
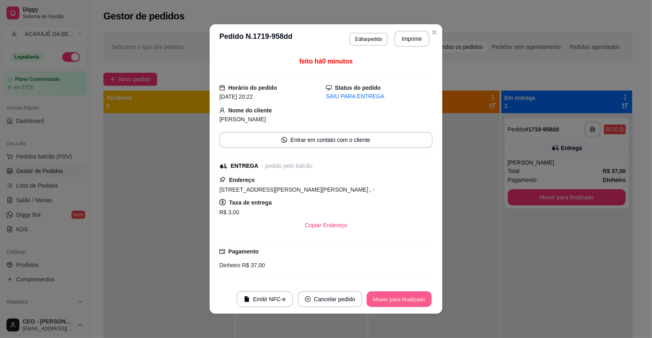
click at [383, 298] on button "Mover para finalizado" at bounding box center [399, 299] width 65 height 16
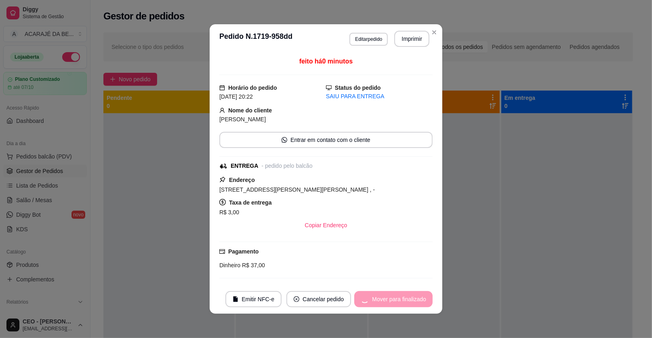
click at [383, 298] on div "Mover para finalizado" at bounding box center [393, 299] width 78 height 16
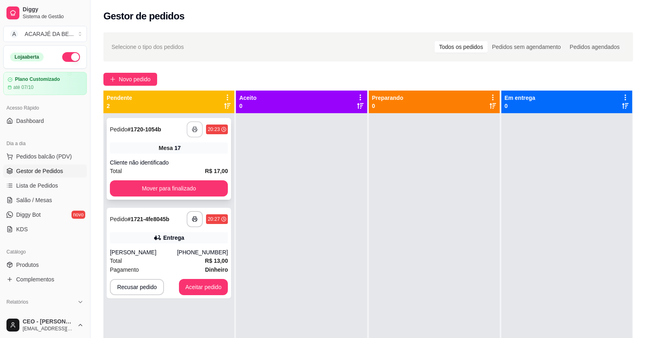
click at [193, 127] on icon "button" at bounding box center [195, 129] width 6 height 6
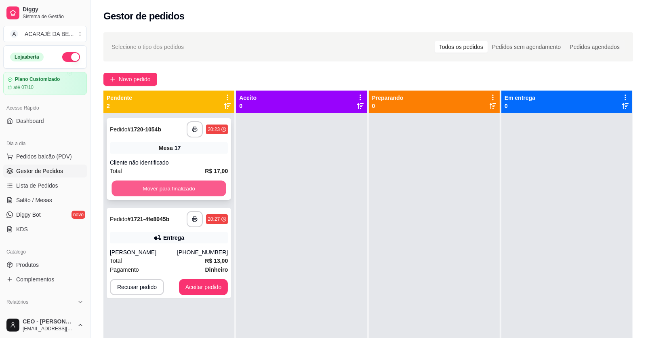
click at [194, 184] on button "Mover para finalizado" at bounding box center [168, 188] width 114 height 16
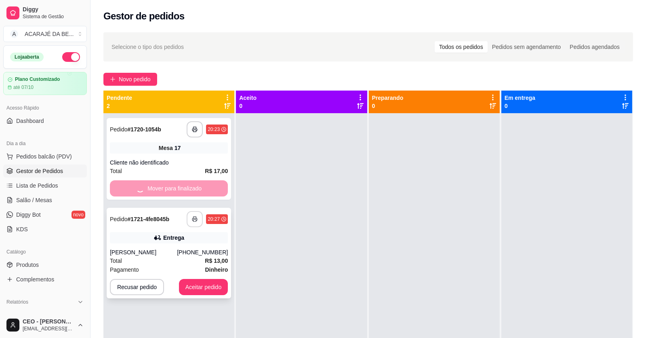
click at [193, 213] on button "button" at bounding box center [195, 219] width 16 height 16
click at [206, 274] on div "**********" at bounding box center [169, 253] width 124 height 90
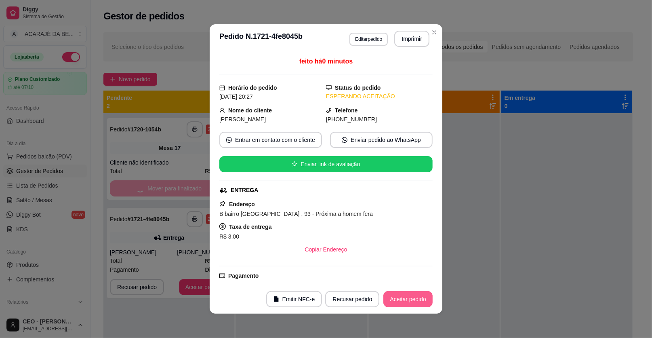
click at [411, 295] on button "Aceitar pedido" at bounding box center [407, 299] width 49 height 16
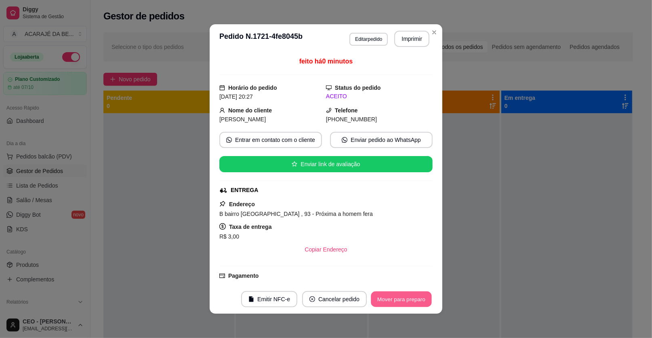
click at [417, 299] on button "Mover para preparo" at bounding box center [401, 299] width 61 height 16
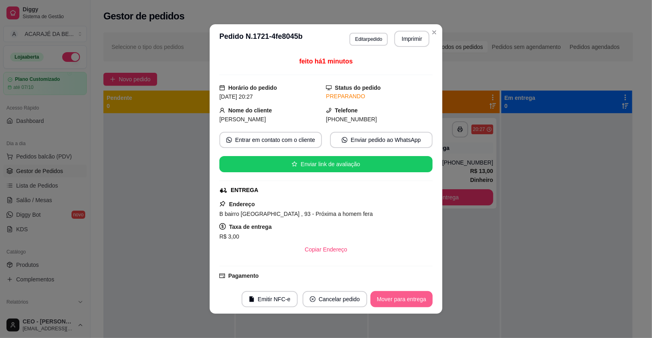
click at [410, 295] on button "Mover para entrega" at bounding box center [401, 299] width 62 height 16
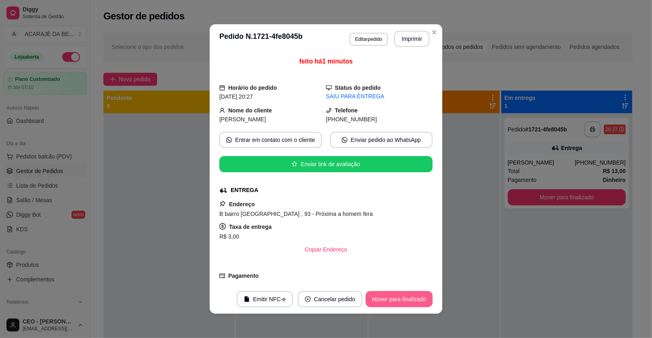
click at [408, 297] on button "Mover para finalizado" at bounding box center [398, 299] width 67 height 16
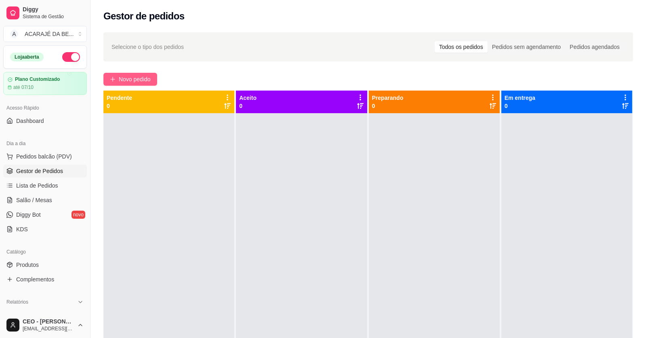
click at [124, 77] on span "Novo pedido" at bounding box center [135, 79] width 32 height 9
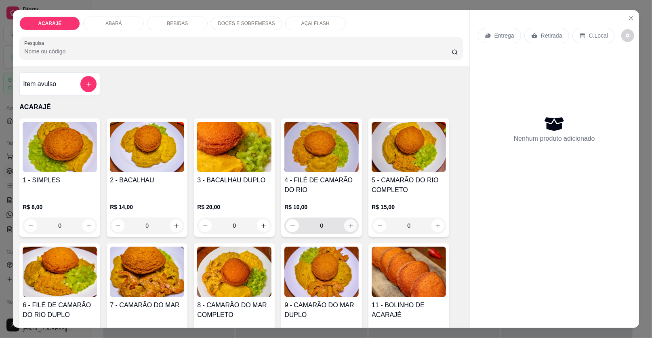
click at [348, 222] on icon "increase-product-quantity" at bounding box center [351, 225] width 6 height 6
type input "1"
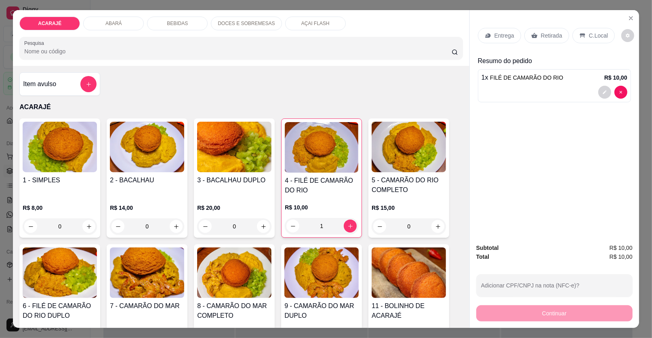
click at [591, 31] on p "C.Local" at bounding box center [598, 35] width 19 height 8
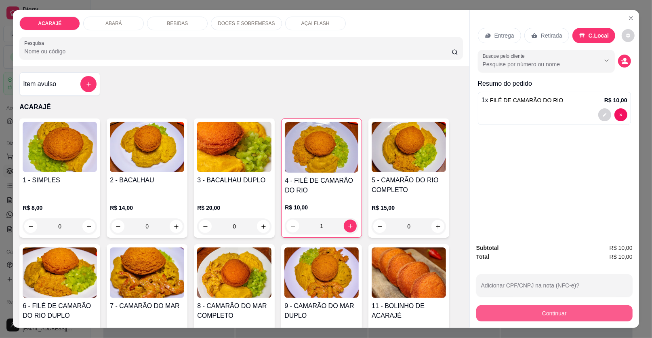
click at [503, 314] on button "Continuar" at bounding box center [554, 313] width 156 height 16
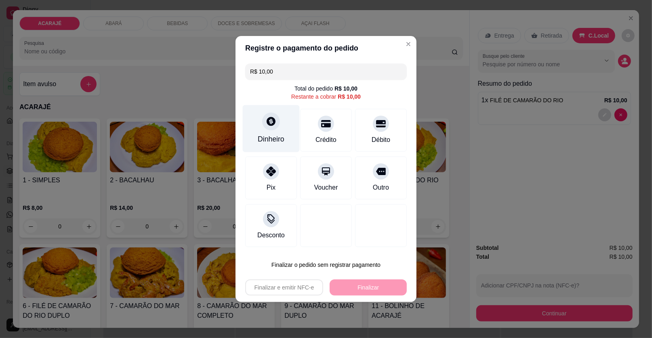
click at [277, 138] on div "Dinheiro" at bounding box center [271, 139] width 27 height 10
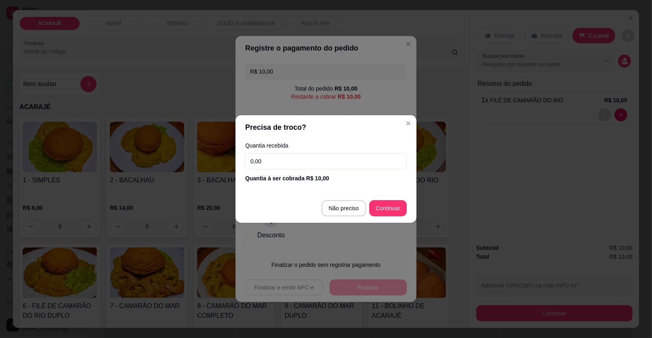
click at [286, 161] on input "0,00" at bounding box center [326, 161] width 162 height 16
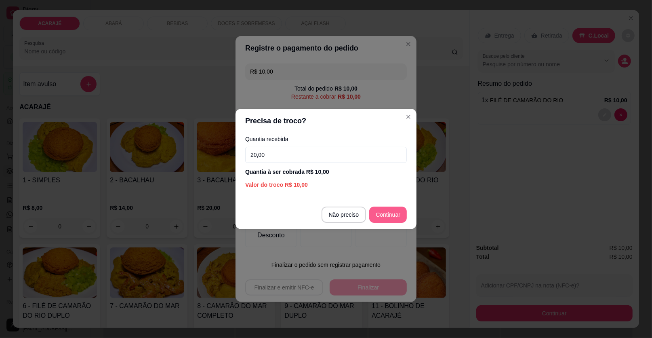
type input "20,00"
type input "R$ 0,00"
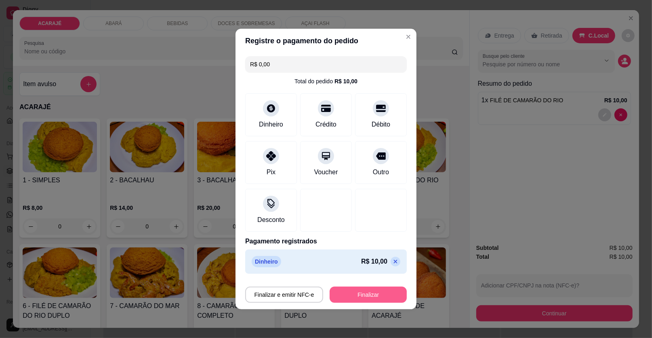
click at [367, 293] on button "Finalizar" at bounding box center [367, 294] width 77 height 16
type input "0"
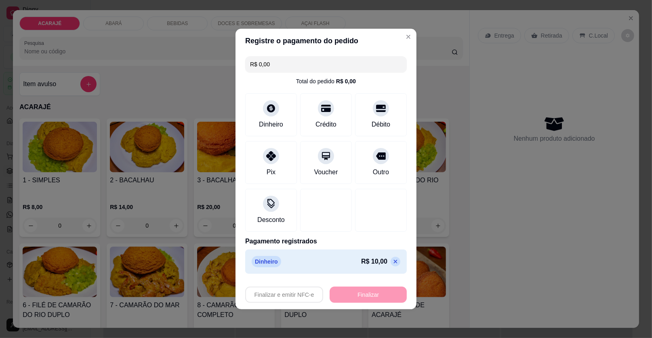
type input "-R$ 10,00"
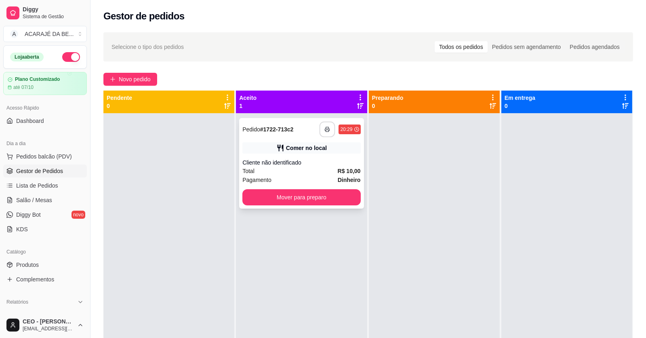
click at [326, 127] on icon "button" at bounding box center [328, 129] width 6 height 6
click at [331, 178] on div "Pagamento Dinheiro" at bounding box center [301, 179] width 118 height 9
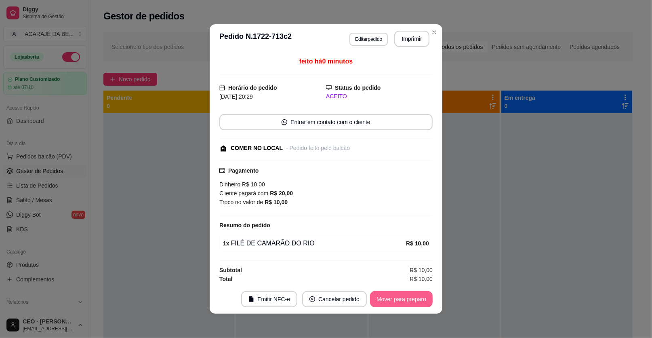
click at [414, 299] on button "Mover para preparo" at bounding box center [401, 299] width 63 height 16
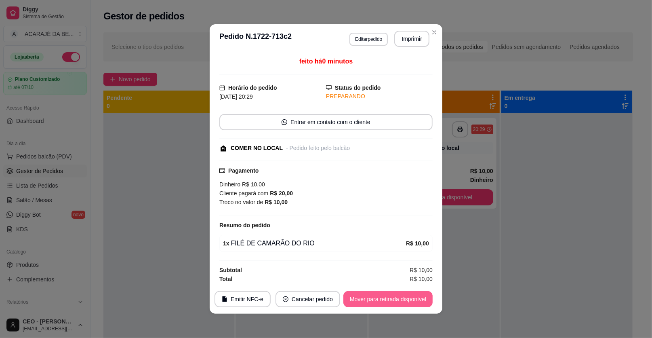
click at [420, 297] on button "Mover para retirada disponível" at bounding box center [387, 299] width 89 height 16
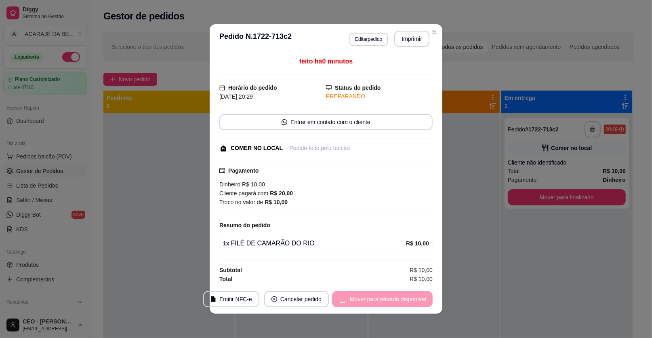
click at [420, 297] on div "Mover para retirada disponível" at bounding box center [382, 299] width 101 height 16
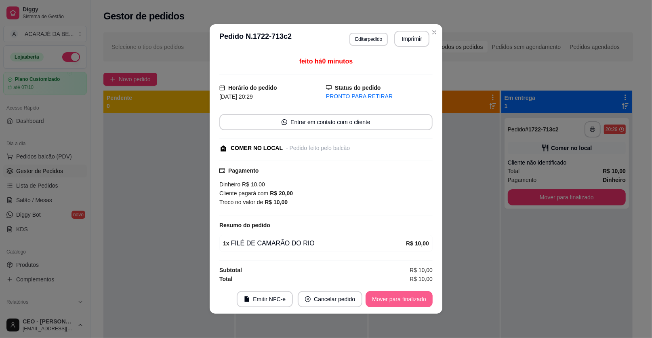
click at [426, 294] on button "Mover para finalizado" at bounding box center [398, 299] width 67 height 16
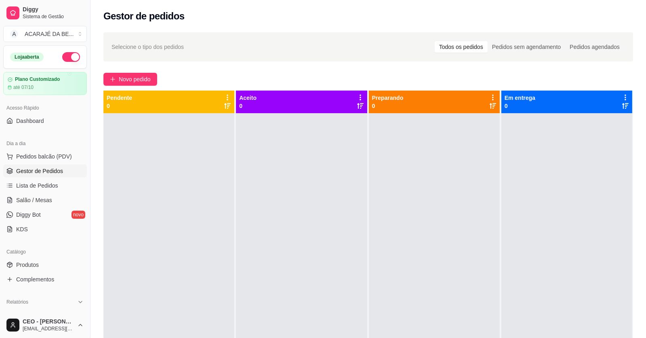
click at [113, 194] on div at bounding box center [168, 282] width 131 height 338
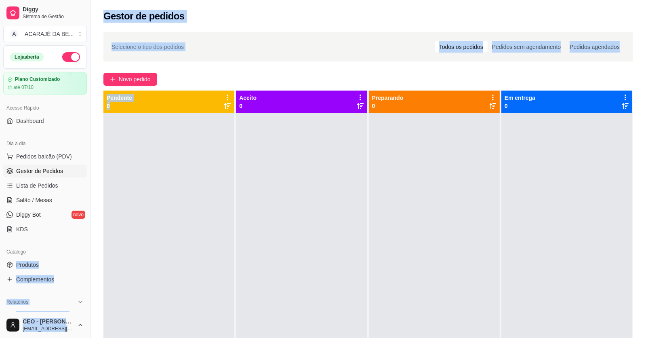
drag, startPoint x: 77, startPoint y: 246, endPoint x: 162, endPoint y: 298, distance: 99.7
click at [162, 298] on div "Diggy Sistema de Gestão A ACARAJÉ DA BE ... Loja aberta Plano Customizado até 0…" at bounding box center [323, 230] width 646 height 461
click at [195, 154] on div at bounding box center [168, 282] width 131 height 338
click at [52, 199] on link "Salão / Mesas" at bounding box center [45, 199] width 84 height 13
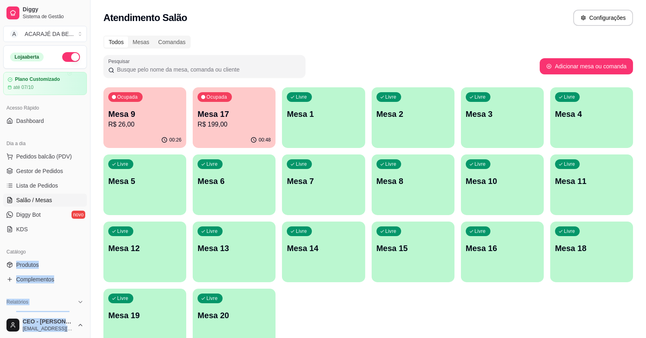
click at [128, 117] on p "Mesa 9" at bounding box center [144, 113] width 73 height 11
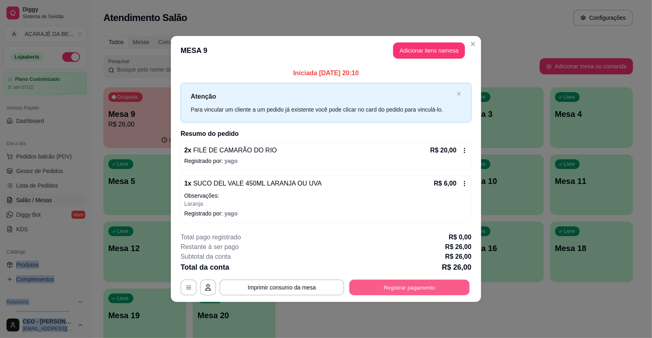
click at [362, 288] on button "Registrar pagamento" at bounding box center [409, 287] width 120 height 16
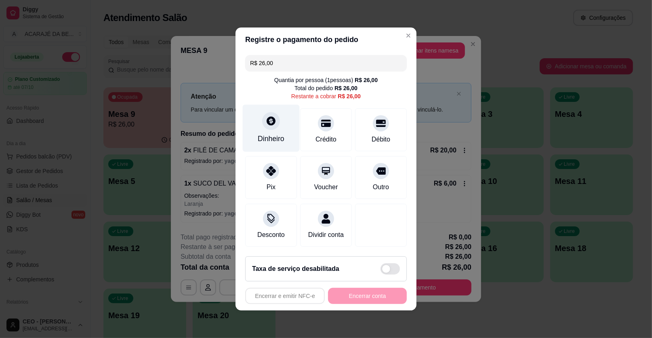
click at [262, 141] on div "Dinheiro" at bounding box center [271, 138] width 27 height 10
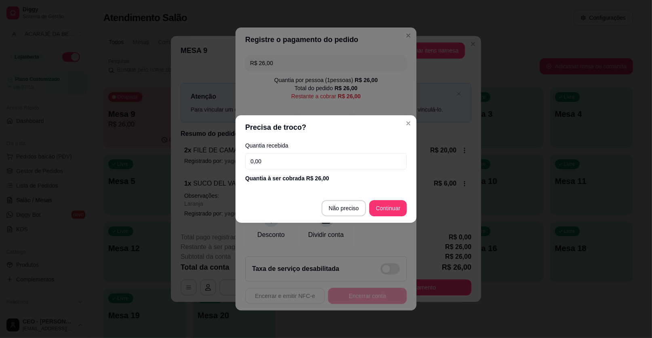
click at [266, 163] on input "0,00" at bounding box center [326, 161] width 162 height 16
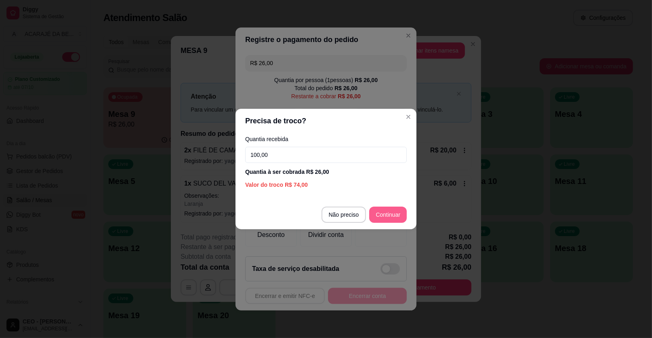
type input "100,00"
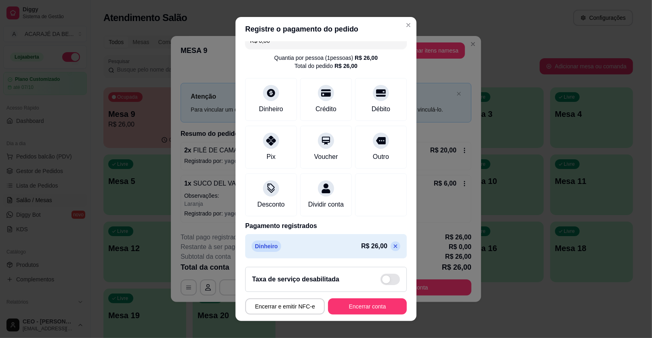
scroll to position [21, 0]
click at [392, 244] on icon at bounding box center [395, 244] width 6 height 6
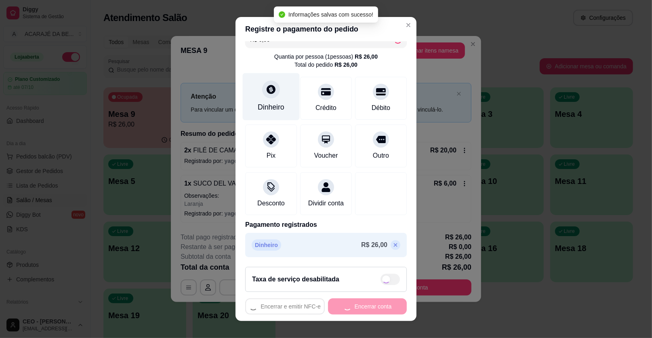
type input "R$ 26,00"
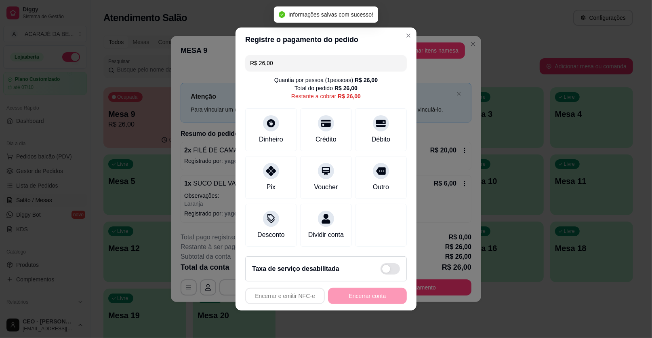
click at [263, 108] on div "R$ 26,00 Quantia por pessoa ( 1 pessoas) R$ 26,00 Total do pedido R$ 26,00 Rest…" at bounding box center [325, 151] width 181 height 198
click at [269, 120] on icon at bounding box center [271, 120] width 10 height 10
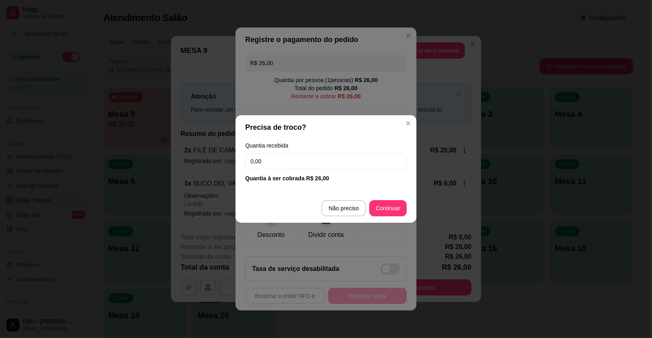
click at [283, 164] on input "0,00" at bounding box center [326, 161] width 162 height 16
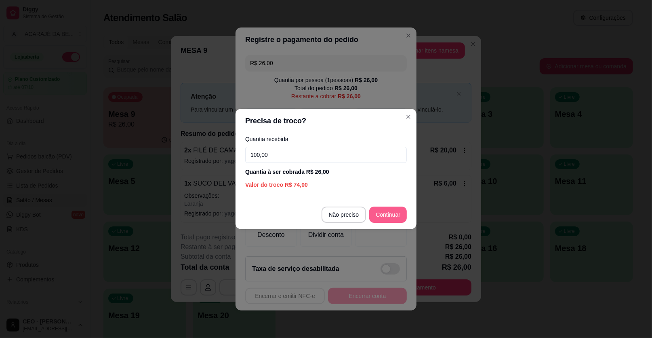
type input "100,00"
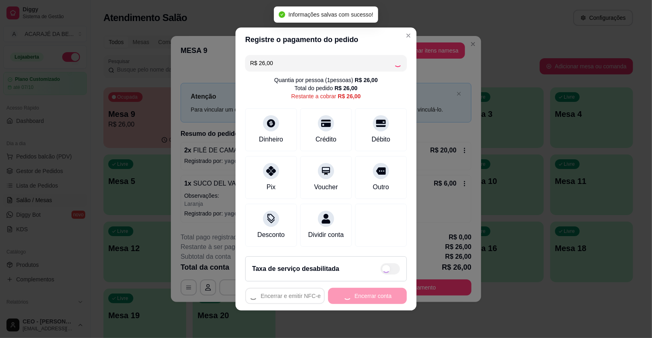
type input "R$ 0,00"
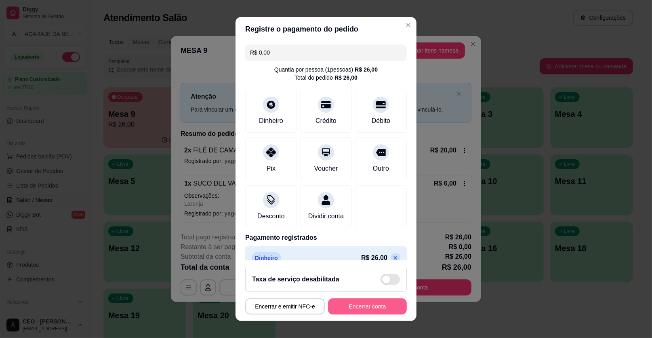
click at [367, 301] on button "Encerrar conta" at bounding box center [367, 306] width 79 height 16
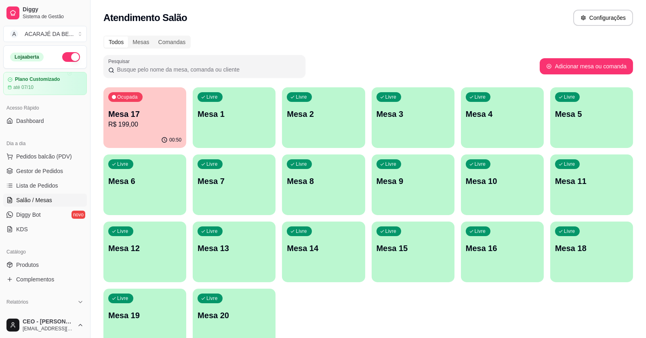
click at [142, 119] on p "Mesa 17" at bounding box center [144, 113] width 73 height 11
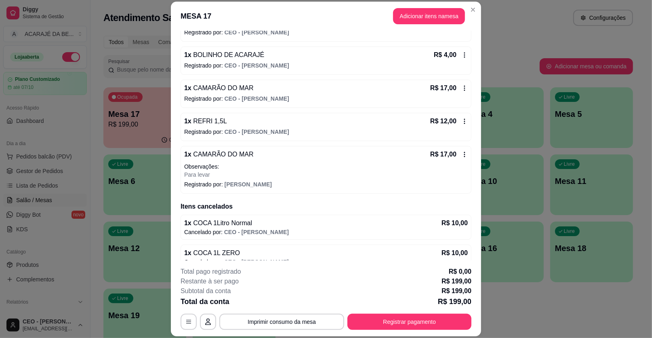
scroll to position [204, 0]
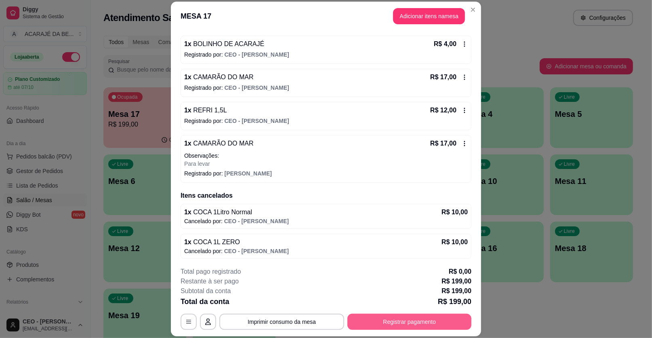
click at [373, 315] on button "Registrar pagamento" at bounding box center [409, 321] width 124 height 16
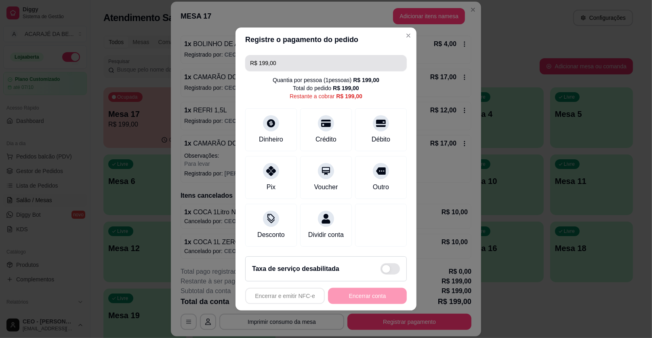
click at [303, 61] on input "R$ 199,00" at bounding box center [326, 63] width 152 height 16
click at [281, 59] on input "R$ 0,01" at bounding box center [326, 63] width 152 height 16
click at [272, 64] on input "R$ 0,01" at bounding box center [326, 63] width 152 height 16
click at [269, 65] on input "R$ 0,01" at bounding box center [326, 63] width 152 height 16
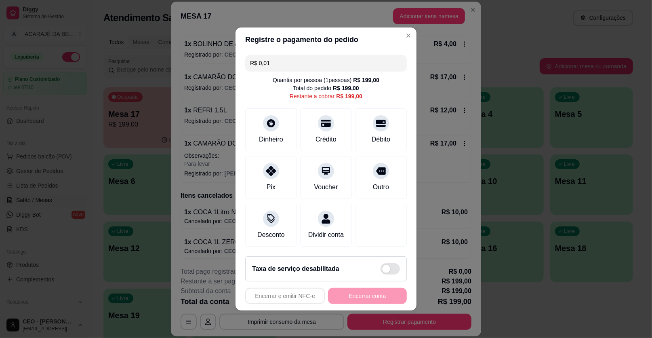
click at [269, 63] on input "R$ 0,01" at bounding box center [326, 63] width 152 height 16
type input "R$ 0,00"
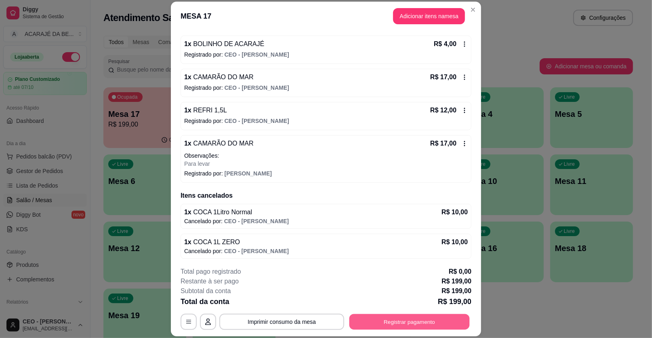
click at [389, 323] on button "Registrar pagamento" at bounding box center [409, 321] width 120 height 16
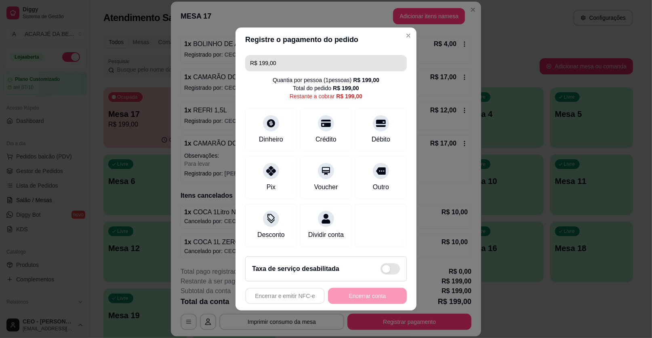
click at [333, 67] on input "R$ 199,00" at bounding box center [326, 63] width 152 height 16
type input "R$ 0,00"
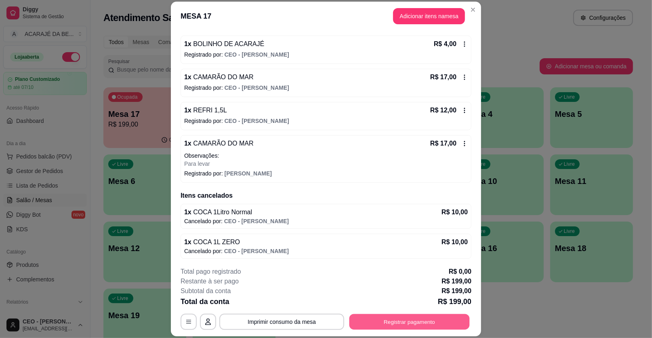
click at [374, 328] on button "Registrar pagamento" at bounding box center [409, 321] width 120 height 16
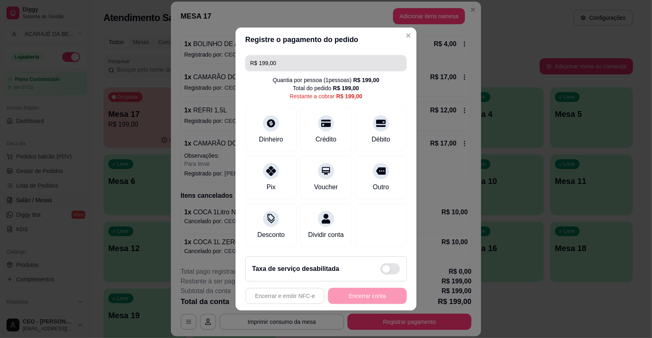
click at [308, 66] on input "R$ 199,00" at bounding box center [326, 63] width 152 height 16
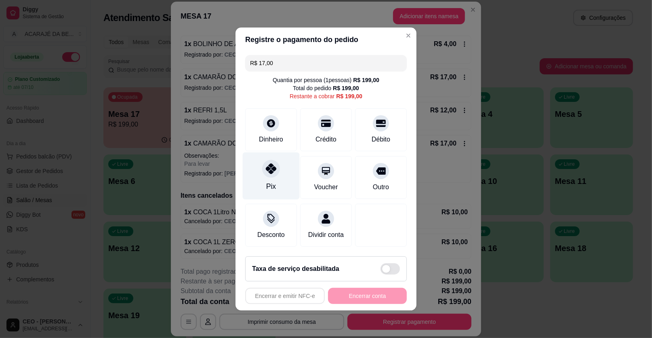
click at [281, 184] on div "Pix" at bounding box center [271, 175] width 57 height 47
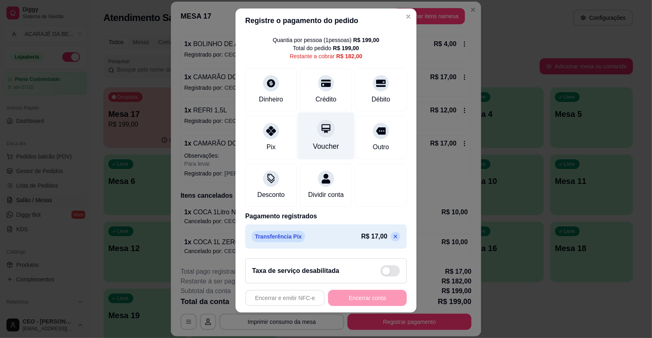
scroll to position [0, 0]
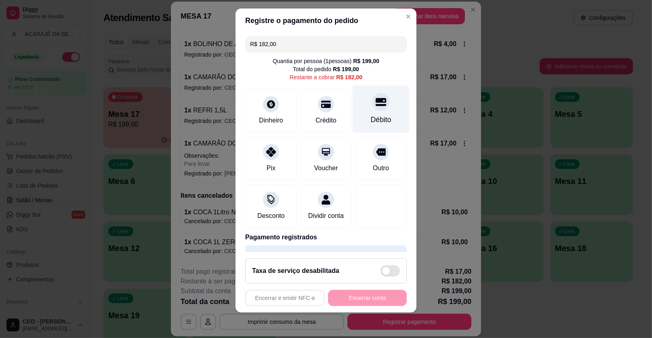
click at [371, 114] on div "Débito" at bounding box center [381, 119] width 21 height 10
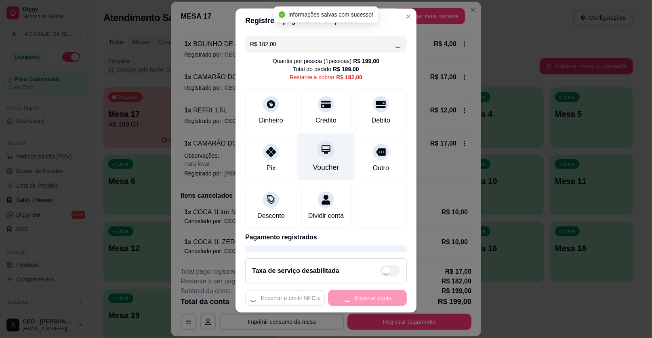
type input "R$ 0,00"
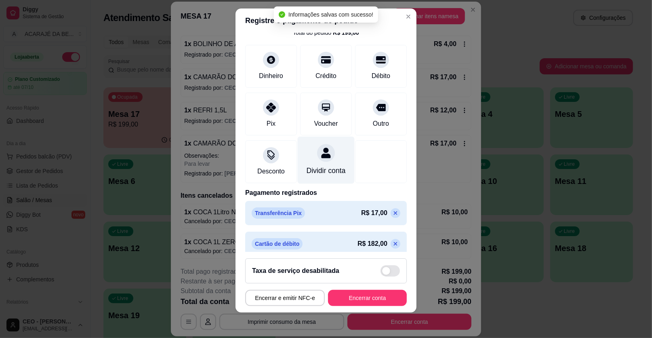
scroll to position [52, 0]
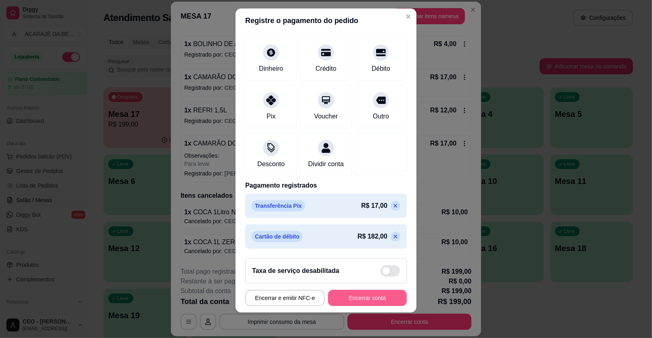
click at [382, 297] on button "Encerrar conta" at bounding box center [367, 298] width 79 height 16
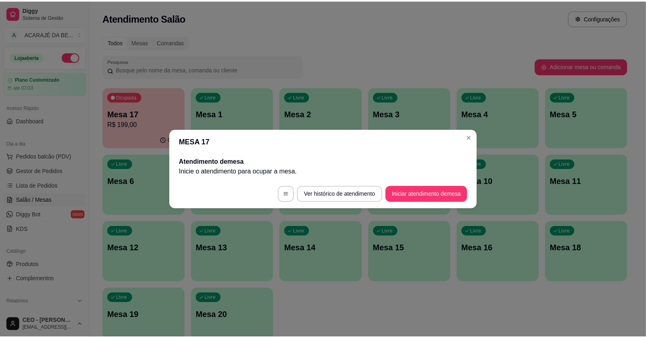
scroll to position [0, 0]
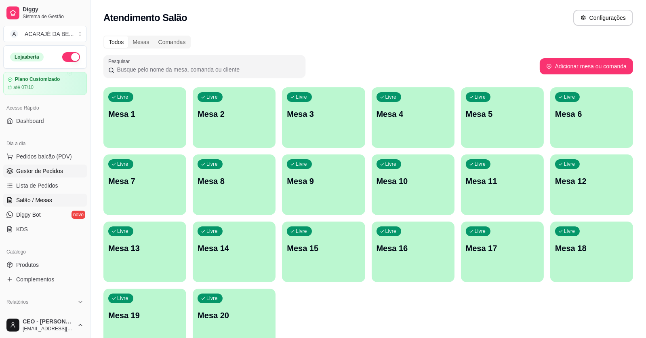
click at [29, 170] on span "Gestor de Pedidos" at bounding box center [39, 171] width 47 height 8
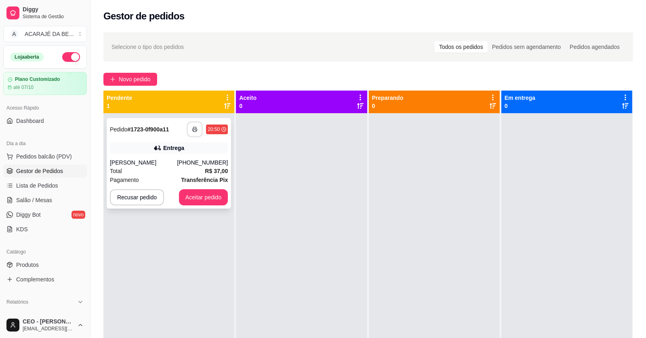
click at [197, 129] on button "button" at bounding box center [195, 130] width 16 height 16
click at [208, 165] on div "(73) 98868-3235" at bounding box center [202, 162] width 51 height 8
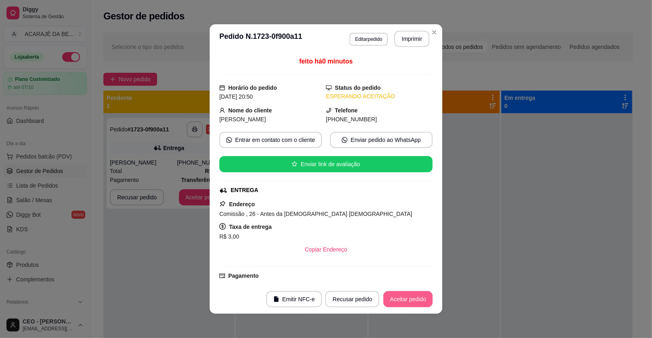
click at [412, 299] on button "Aceitar pedido" at bounding box center [407, 299] width 49 height 16
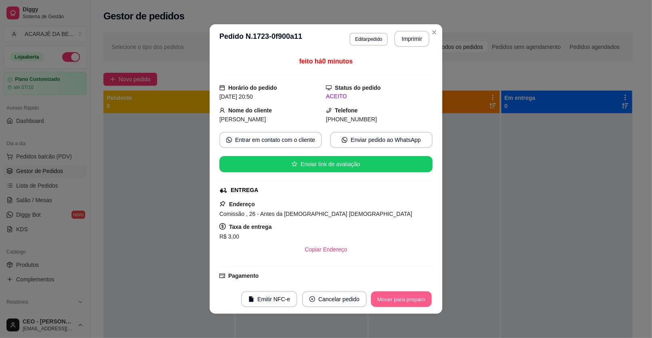
click at [416, 300] on button "Mover para preparo" at bounding box center [401, 299] width 61 height 16
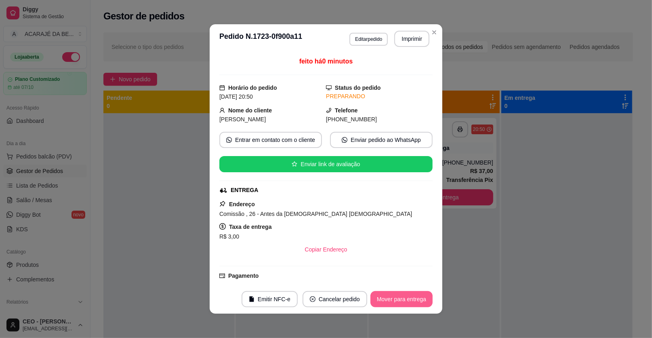
click at [412, 300] on button "Mover para entrega" at bounding box center [401, 299] width 62 height 16
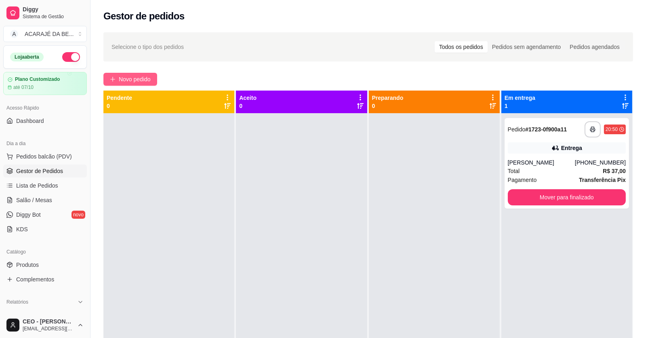
click at [134, 77] on span "Novo pedido" at bounding box center [135, 79] width 32 height 9
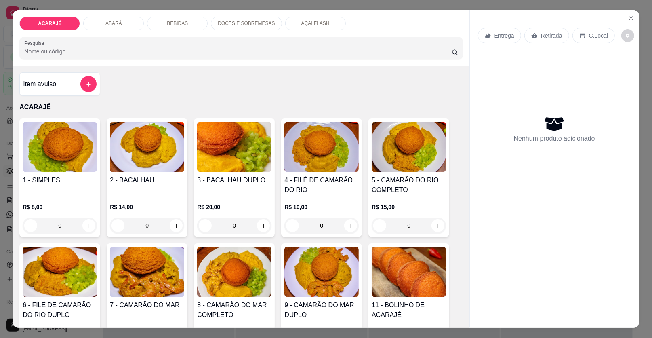
scroll to position [40, 0]
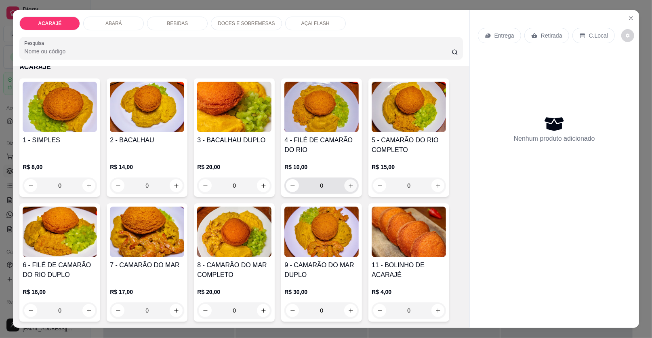
click at [348, 188] on button "increase-product-quantity" at bounding box center [350, 185] width 13 height 13
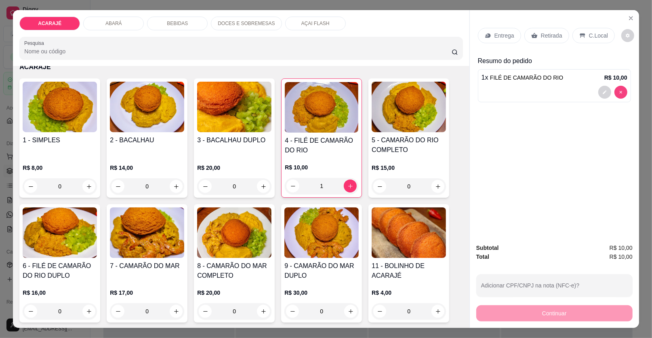
type input "0"
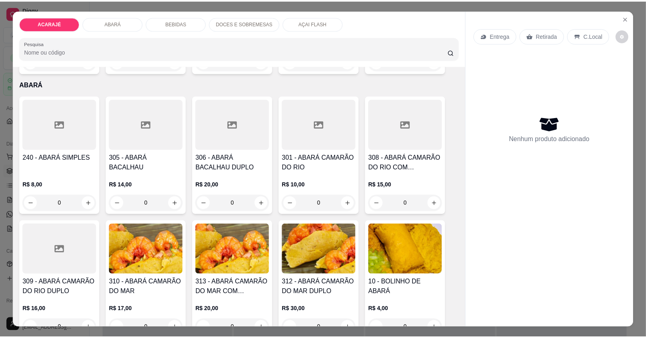
scroll to position [201, 0]
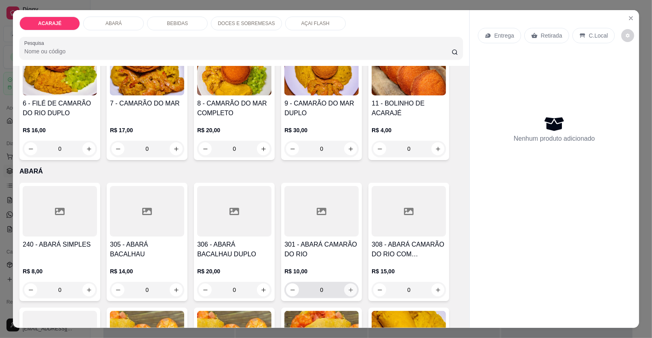
click at [350, 290] on icon "increase-product-quantity" at bounding box center [351, 290] width 6 height 6
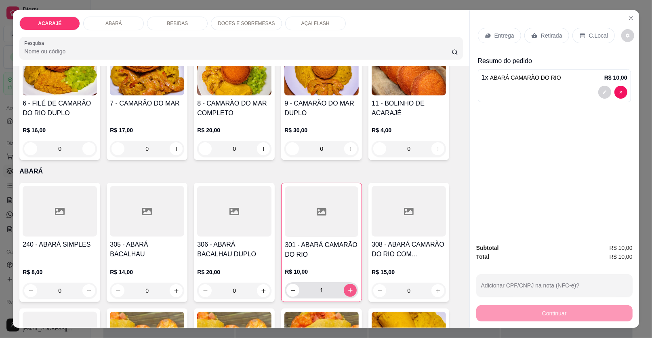
type input "1"
click at [535, 32] on div "Retirada" at bounding box center [546, 35] width 45 height 15
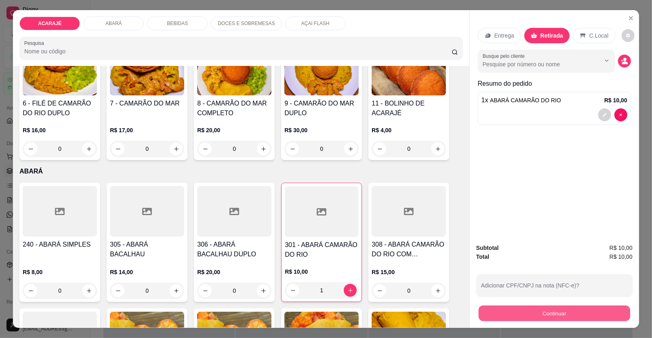
click at [555, 311] on button "Continuar" at bounding box center [553, 313] width 151 height 16
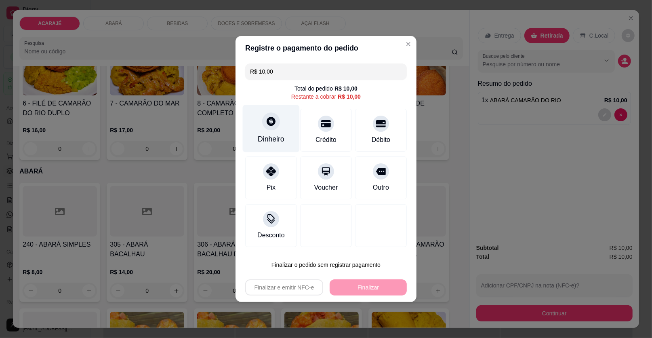
click at [269, 140] on div "Dinheiro" at bounding box center [271, 139] width 27 height 10
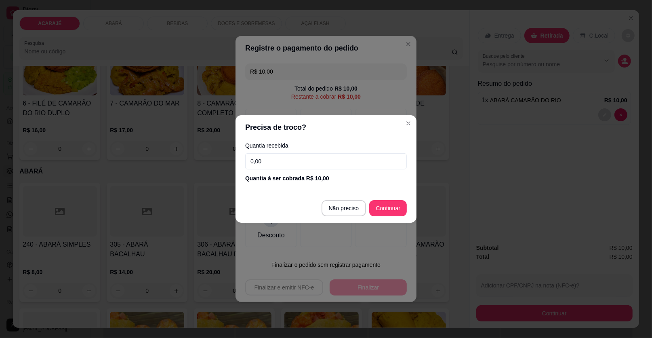
click at [287, 160] on input "0,00" at bounding box center [326, 161] width 162 height 16
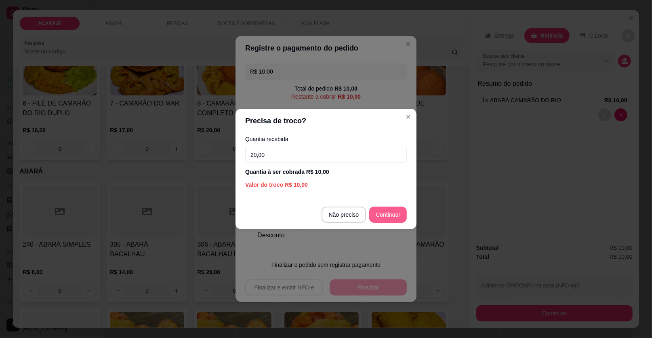
type input "20,00"
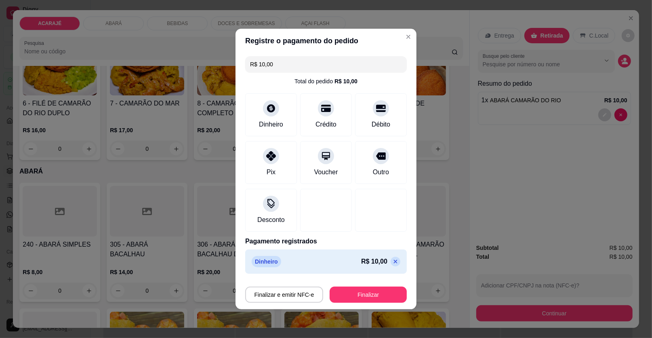
type input "R$ 0,00"
click at [360, 292] on button "Finalizar" at bounding box center [368, 295] width 75 height 16
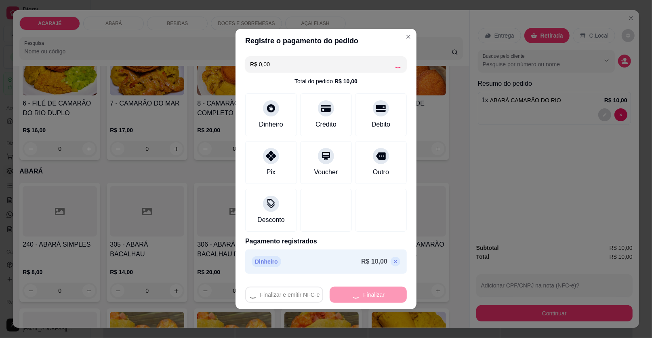
type input "0"
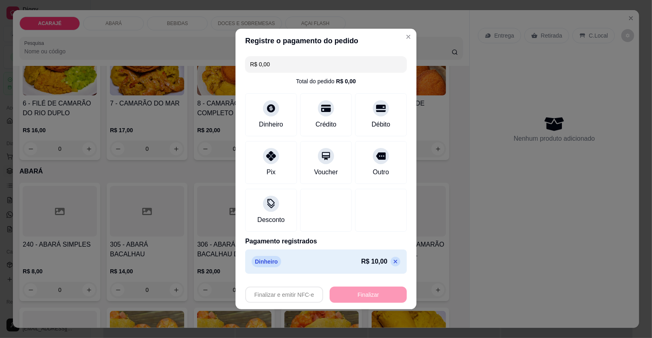
type input "-R$ 10,00"
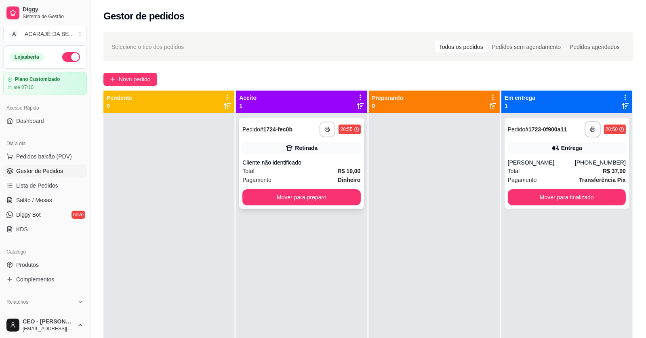
click at [325, 129] on icon "button" at bounding box center [328, 129] width 6 height 6
click at [343, 197] on button "Mover para preparo" at bounding box center [301, 197] width 118 height 16
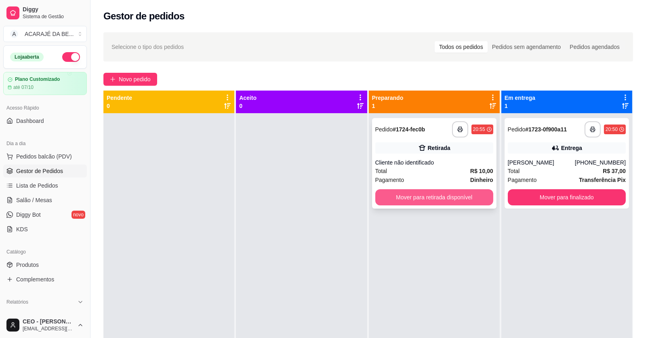
click at [394, 193] on button "Mover para retirada disponível" at bounding box center [434, 197] width 118 height 16
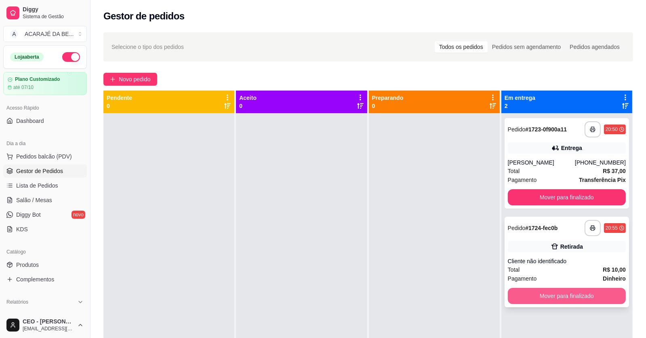
click at [521, 292] on button "Mover para finalizado" at bounding box center [567, 296] width 118 height 16
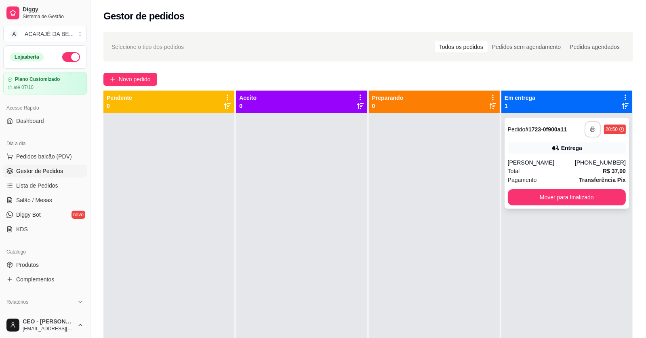
click at [590, 130] on icon "button" at bounding box center [592, 129] width 5 height 2
click at [537, 195] on button "Mover para finalizado" at bounding box center [566, 197] width 114 height 16
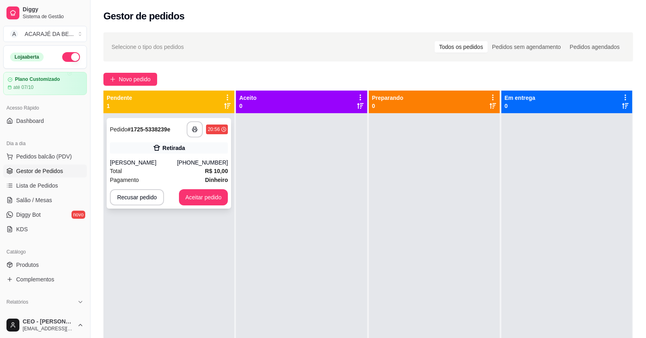
click at [190, 177] on div "Pagamento Dinheiro" at bounding box center [169, 179] width 118 height 9
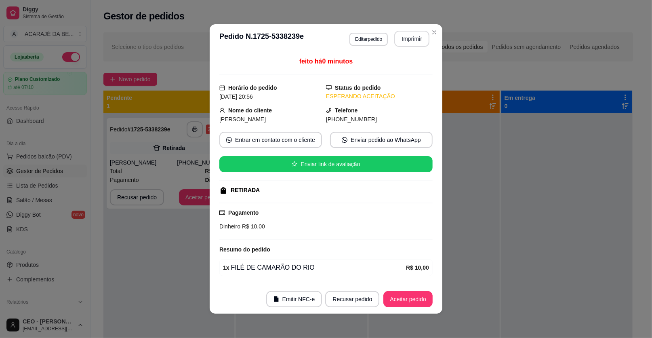
click at [419, 37] on button "Imprimir" at bounding box center [411, 39] width 35 height 16
click at [409, 301] on button "Aceitar pedido" at bounding box center [407, 299] width 49 height 16
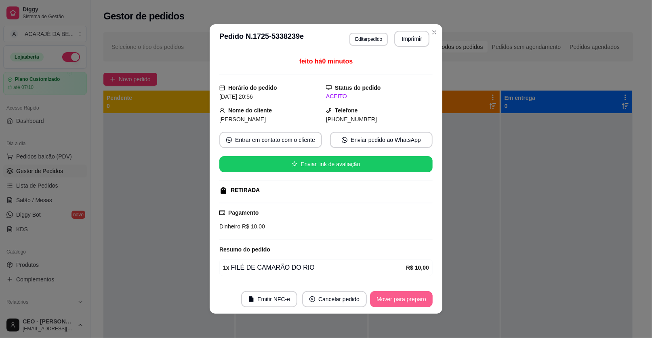
click at [410, 301] on button "Mover para preparo" at bounding box center [401, 299] width 63 height 16
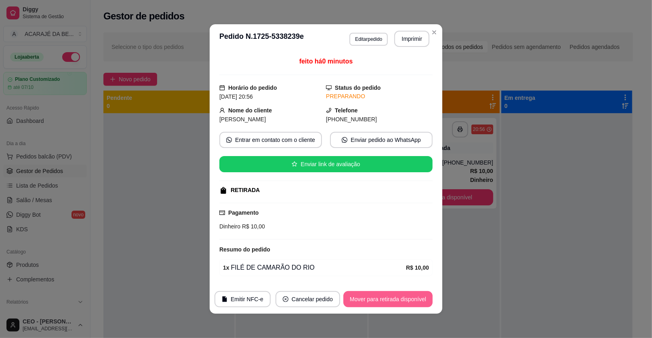
click at [410, 301] on button "Mover para retirada disponível" at bounding box center [387, 299] width 89 height 16
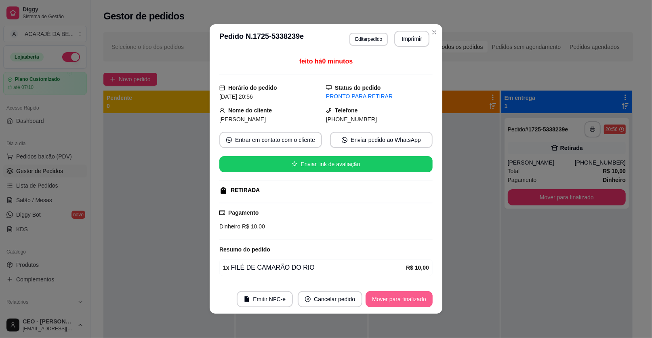
click at [411, 301] on button "Mover para finalizado" at bounding box center [398, 299] width 67 height 16
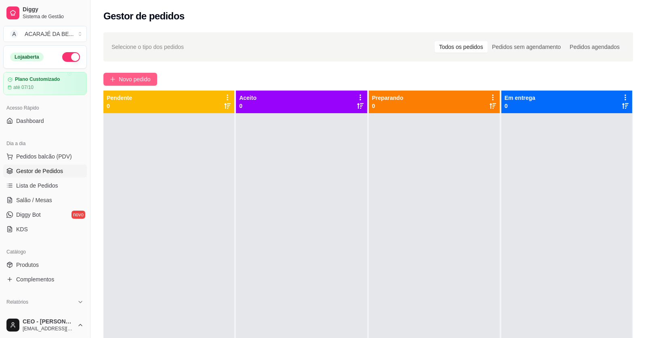
click at [153, 74] on button "Novo pedido" at bounding box center [130, 79] width 54 height 13
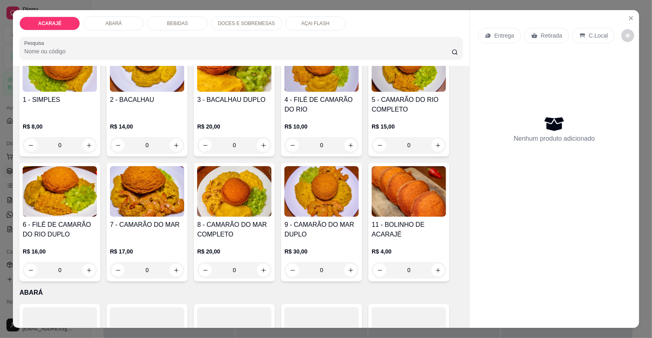
scroll to position [201, 0]
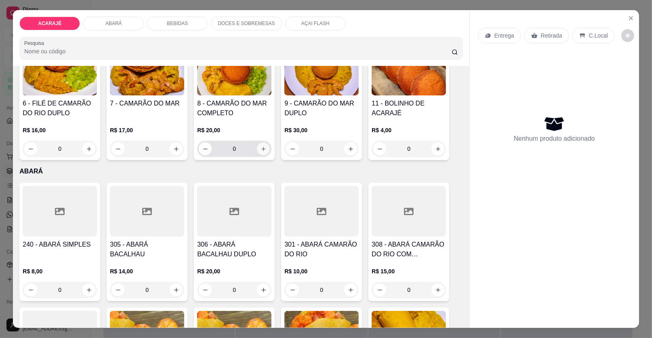
click at [261, 148] on icon "increase-product-quantity" at bounding box center [263, 149] width 4 height 4
type input "1"
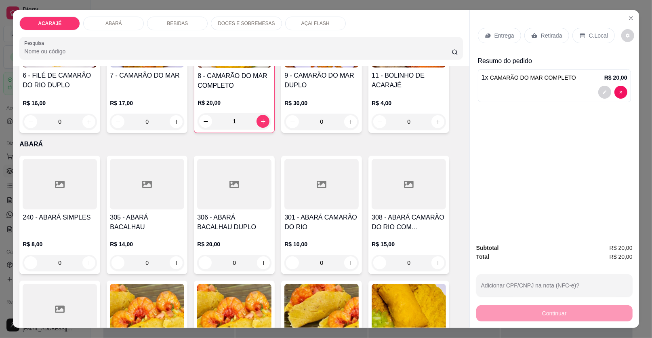
scroll to position [242, 0]
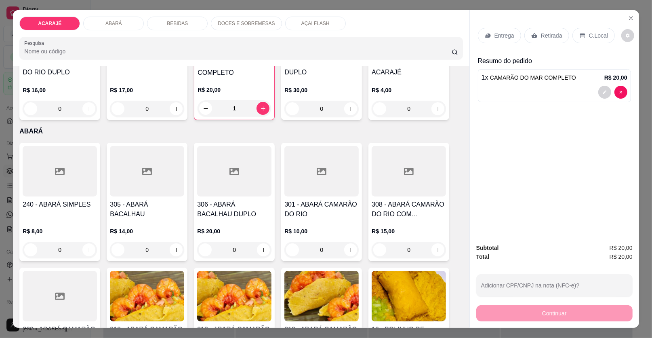
click at [494, 35] on p "Entrega" at bounding box center [504, 35] width 20 height 8
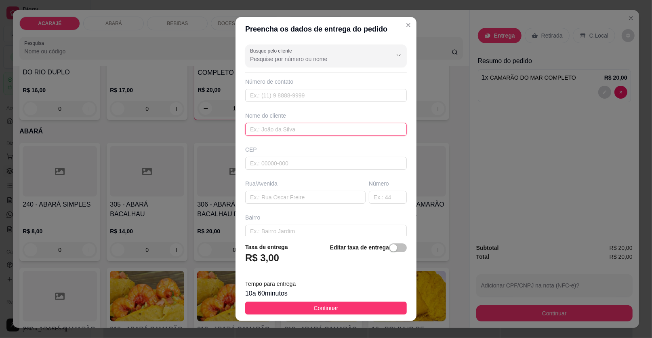
click at [359, 131] on input "text" at bounding box center [326, 129] width 162 height 13
click at [357, 133] on input "text" at bounding box center [326, 129] width 162 height 13
type input "carolina"
click at [281, 197] on input "text" at bounding box center [305, 197] width 120 height 13
paste input "Frente à farmácia de Abraão encima da casa do tempero"
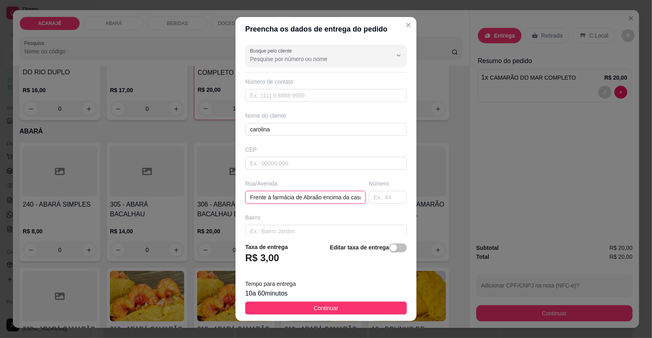
scroll to position [0, 39]
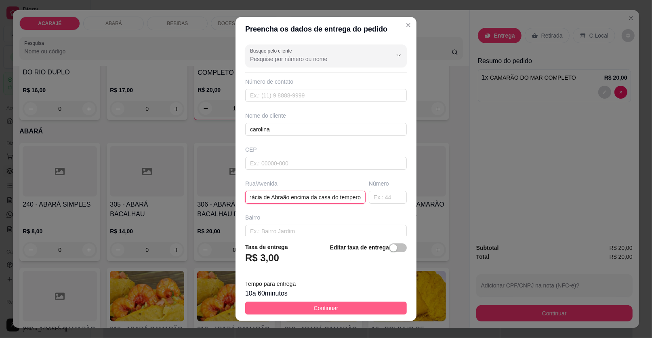
type input "Frente à farmácia de Abraão encima da casa do tempero"
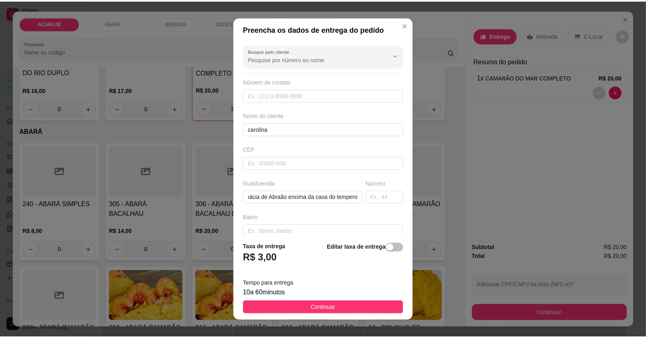
scroll to position [0, 0]
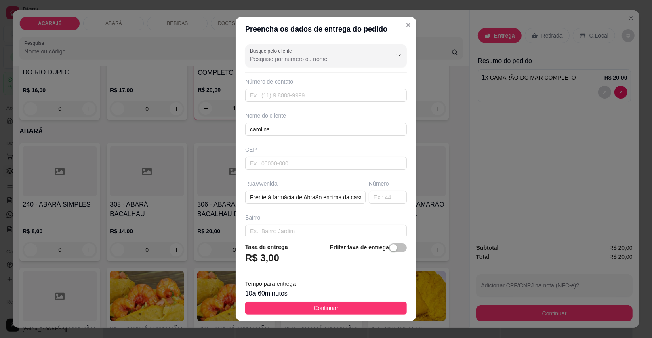
drag, startPoint x: 296, startPoint y: 310, endPoint x: 307, endPoint y: 308, distance: 11.2
click at [300, 310] on button "Continuar" at bounding box center [326, 307] width 162 height 13
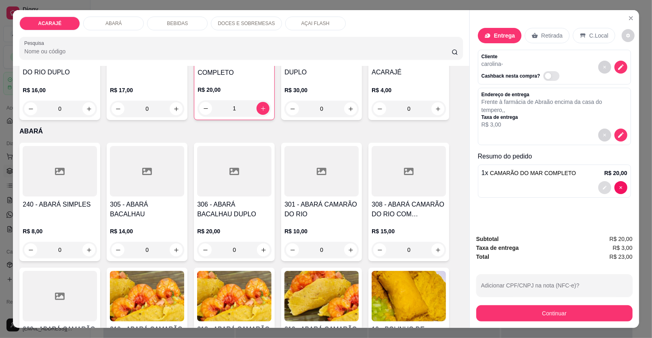
click at [602, 185] on icon "decrease-product-quantity" at bounding box center [604, 187] width 5 height 5
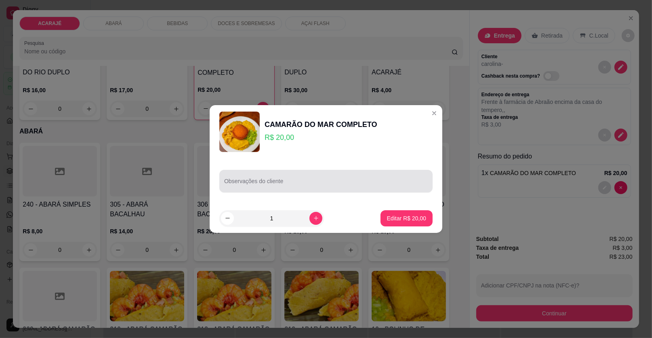
click at [306, 179] on div at bounding box center [326, 181] width 204 height 16
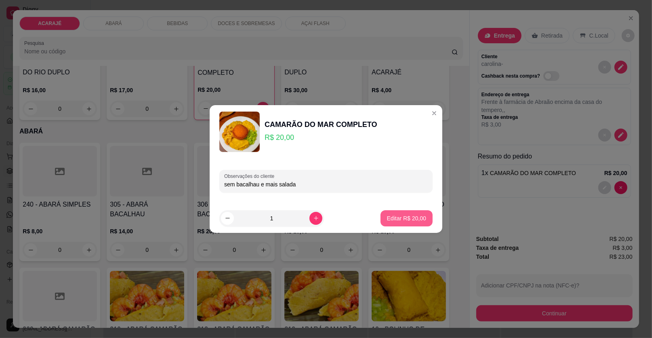
type input "sem bacalhau e mais salada"
click at [399, 220] on p "Editar R$ 20,00" at bounding box center [406, 218] width 39 height 8
type input "0"
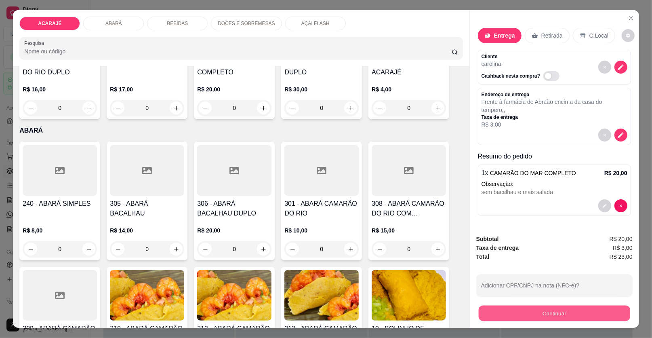
click at [564, 312] on button "Continuar" at bounding box center [553, 313] width 151 height 16
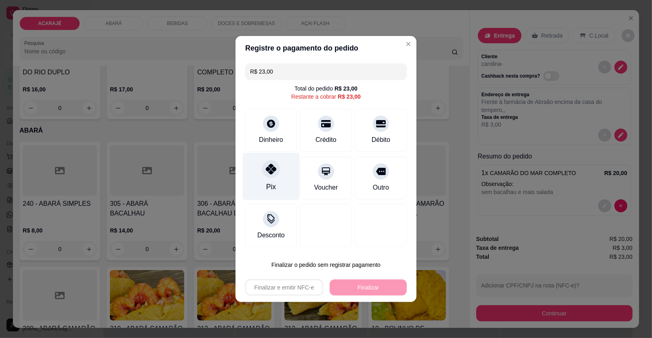
click at [269, 180] on div "Pix" at bounding box center [271, 176] width 57 height 47
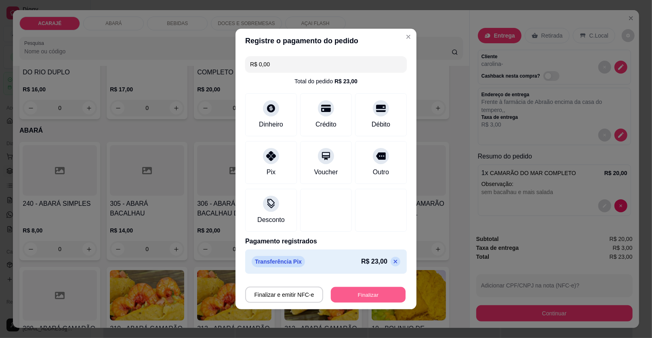
click at [392, 291] on button "Finalizar" at bounding box center [368, 295] width 75 height 16
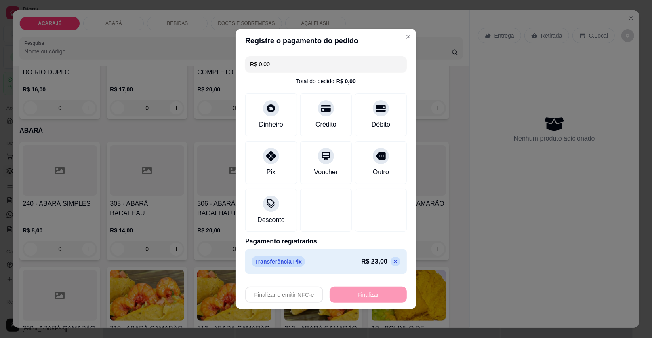
type input "-R$ 23,00"
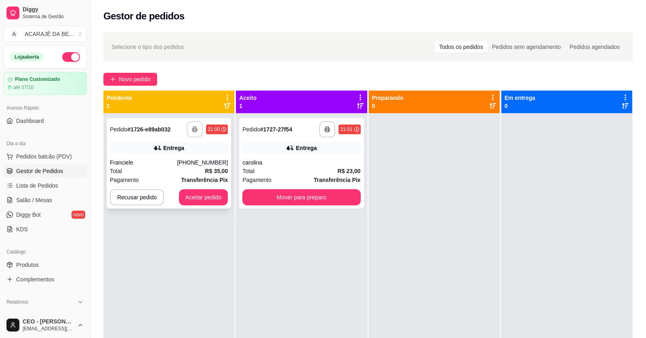
click at [189, 128] on button "button" at bounding box center [195, 129] width 16 height 16
click at [327, 127] on icon "button" at bounding box center [327, 129] width 6 height 6
click at [209, 199] on button "Aceitar pedido" at bounding box center [203, 197] width 49 height 16
click at [210, 197] on button "Aceitar pedido" at bounding box center [203, 197] width 49 height 16
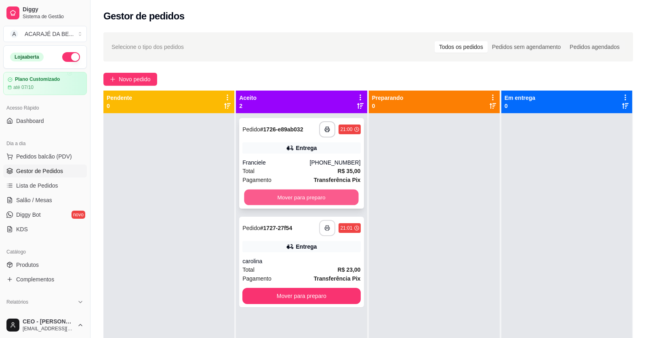
click at [288, 197] on button "Mover para preparo" at bounding box center [301, 197] width 114 height 16
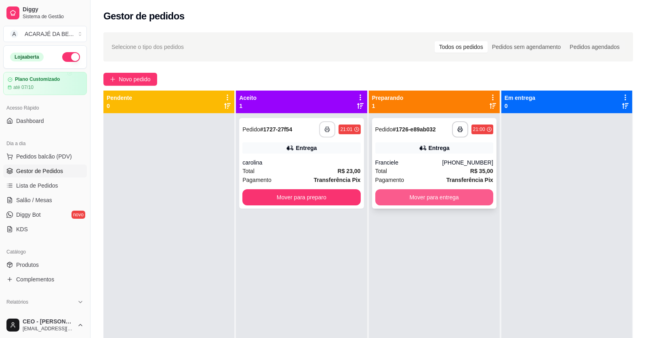
click at [442, 191] on button "Mover para entrega" at bounding box center [434, 197] width 118 height 16
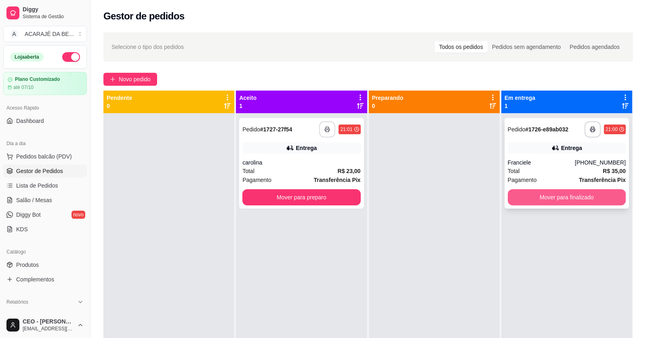
click at [541, 195] on button "Mover para finalizado" at bounding box center [567, 197] width 118 height 16
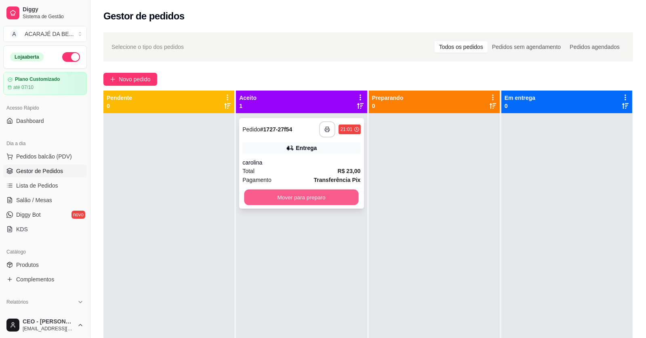
click at [314, 195] on button "Mover para preparo" at bounding box center [301, 197] width 114 height 16
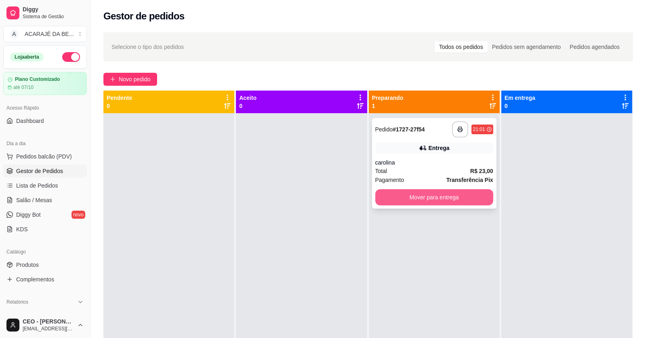
click at [403, 191] on button "Mover para entrega" at bounding box center [434, 197] width 118 height 16
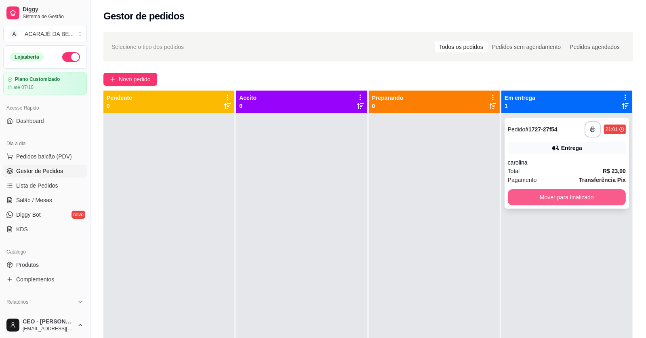
click at [543, 197] on button "Mover para finalizado" at bounding box center [567, 197] width 118 height 16
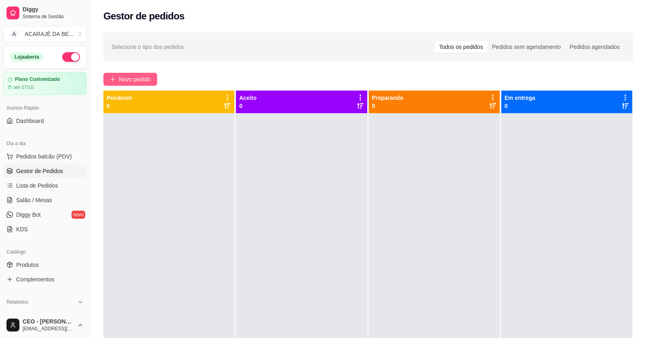
click at [153, 76] on button "Novo pedido" at bounding box center [130, 79] width 54 height 13
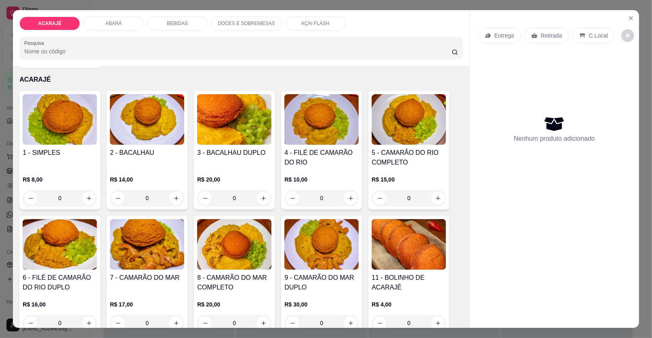
scroll to position [201, 0]
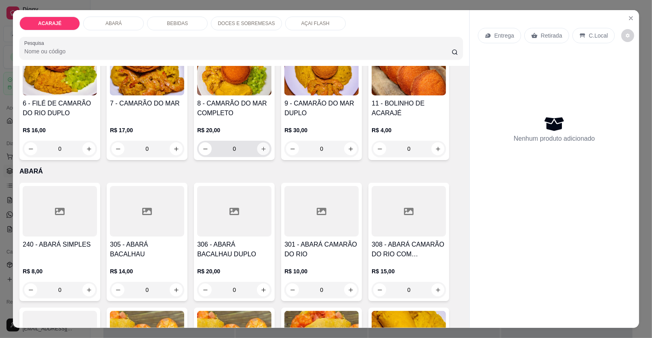
click at [257, 146] on button "increase-product-quantity" at bounding box center [263, 149] width 13 height 13
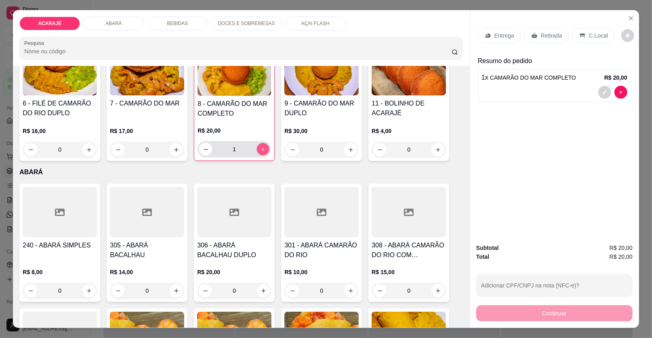
click at [260, 146] on icon "increase-product-quantity" at bounding box center [263, 149] width 6 height 6
type input "2"
click at [437, 145] on button "increase-product-quantity" at bounding box center [438, 149] width 13 height 13
type input "1"
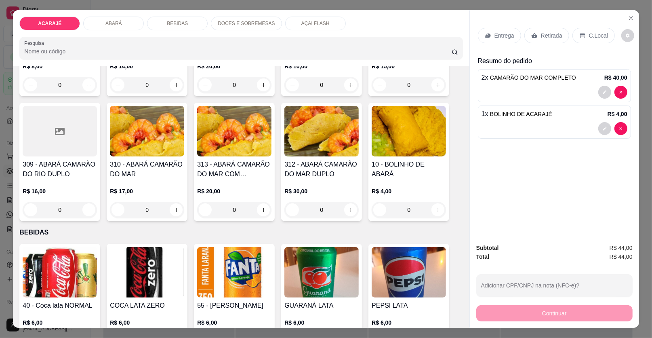
scroll to position [485, 0]
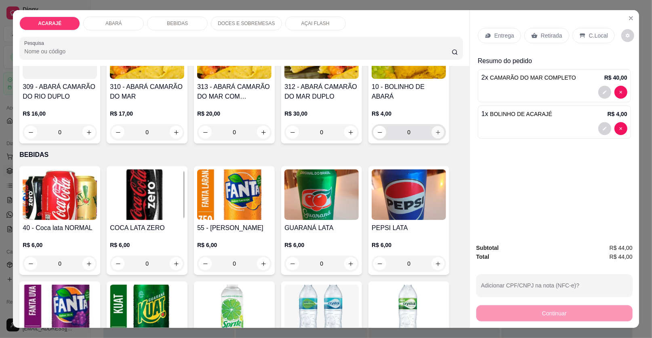
click at [432, 134] on button "increase-product-quantity" at bounding box center [438, 132] width 13 height 13
type input "1"
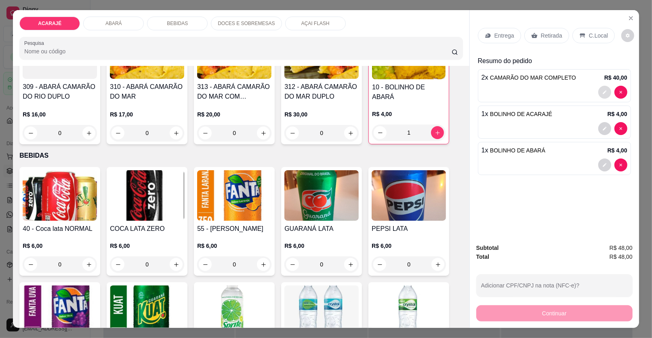
click at [602, 90] on icon "decrease-product-quantity" at bounding box center [604, 92] width 5 height 5
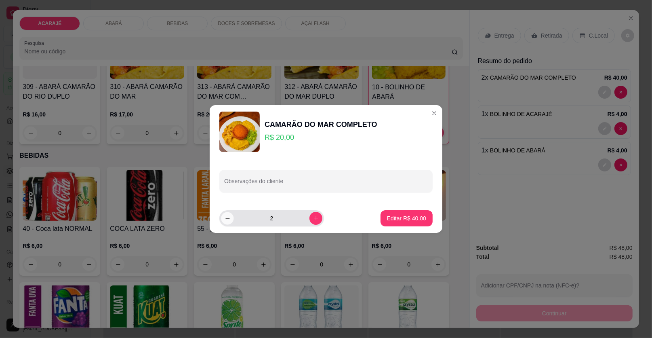
click at [228, 212] on button "decrease-product-quantity" at bounding box center [227, 218] width 13 height 13
click at [227, 218] on icon "decrease-product-quantity" at bounding box center [228, 218] width 6 height 6
type input "1"
click at [382, 221] on button "Editar R$ 20,00" at bounding box center [406, 218] width 50 height 16
type input "1"
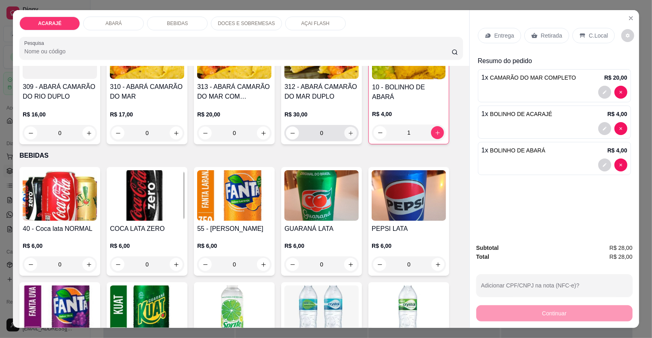
click at [346, 134] on button "increase-product-quantity" at bounding box center [350, 133] width 13 height 13
type input "1"
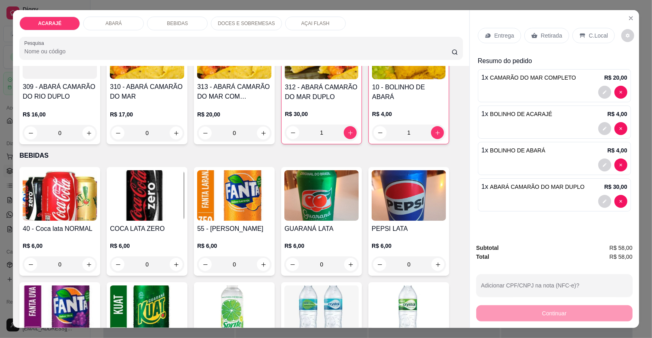
click at [541, 32] on p "Retirada" at bounding box center [551, 35] width 21 height 8
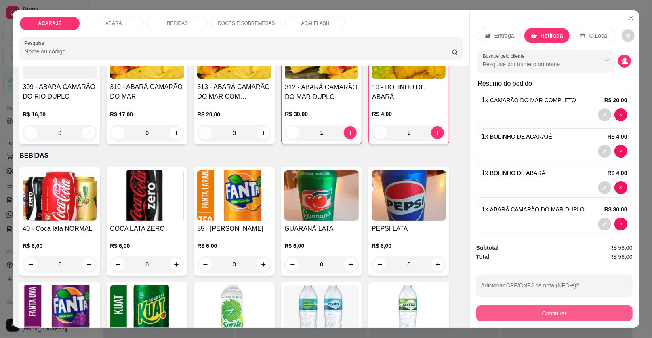
click at [583, 313] on button "Continuar" at bounding box center [554, 313] width 156 height 16
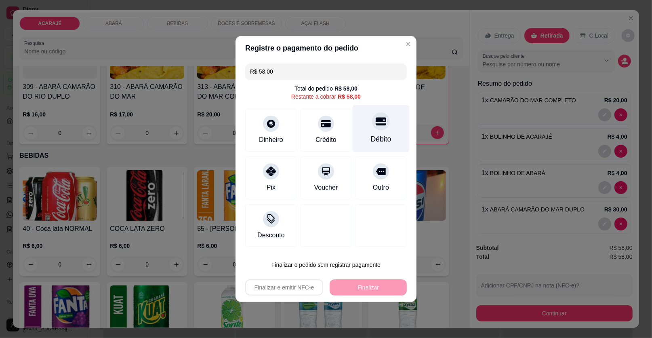
click at [376, 132] on div "Débito" at bounding box center [381, 128] width 57 height 47
type input "R$ 0,00"
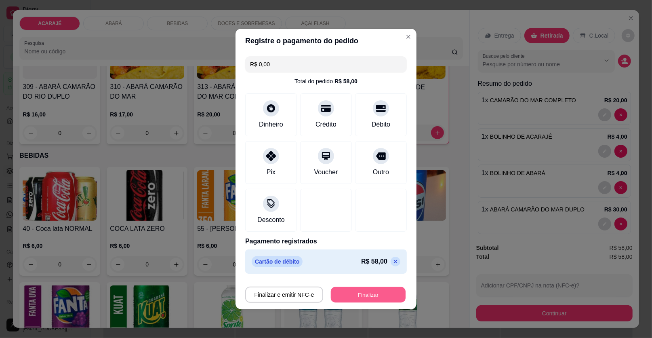
click at [374, 293] on button "Finalizar" at bounding box center [368, 295] width 75 height 16
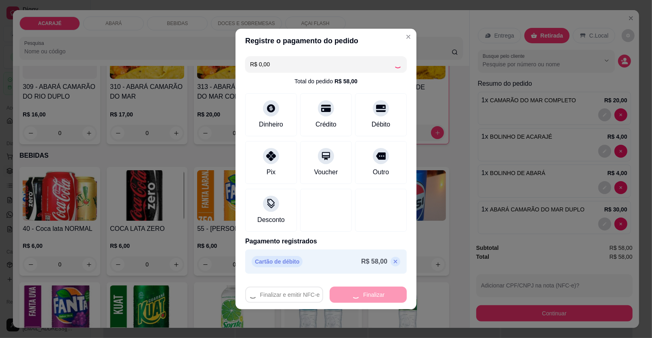
type input "0"
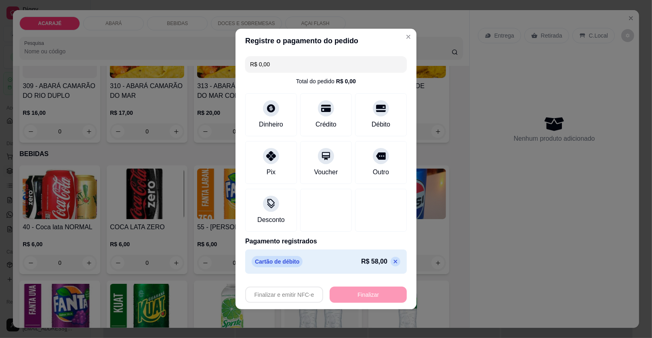
type input "-R$ 58,00"
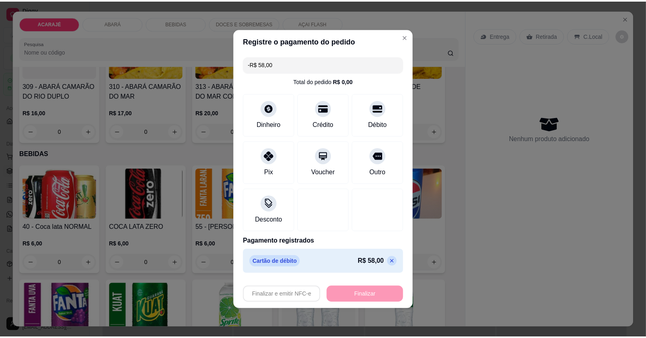
scroll to position [484, 0]
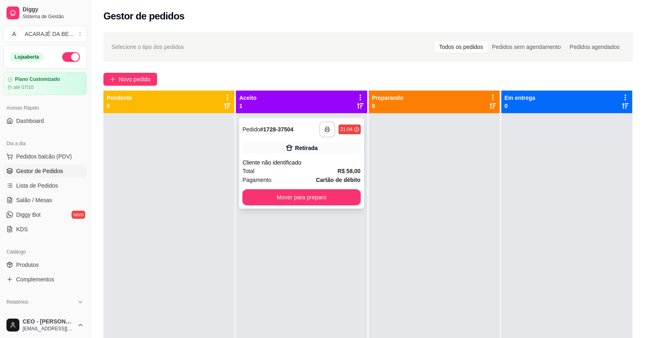
click at [319, 129] on button "button" at bounding box center [327, 129] width 16 height 16
click at [307, 195] on button "Mover para preparo" at bounding box center [301, 197] width 118 height 16
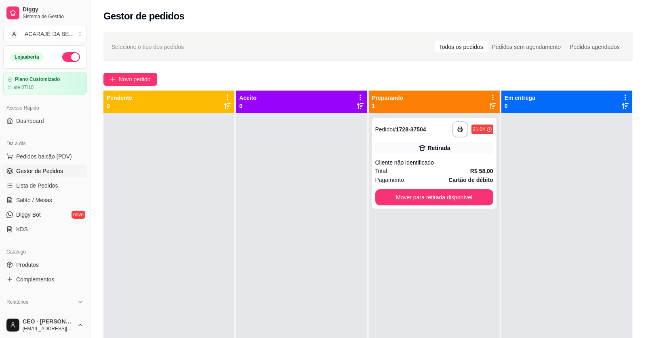
click at [309, 194] on div at bounding box center [301, 282] width 131 height 338
click at [399, 191] on button "Mover para retirada disponível" at bounding box center [434, 197] width 118 height 16
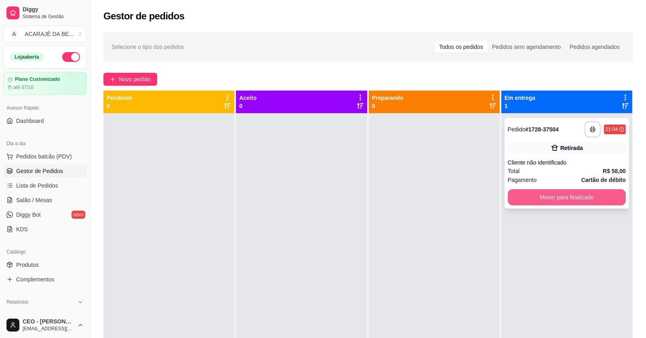
click at [526, 197] on button "Mover para finalizado" at bounding box center [567, 197] width 118 height 16
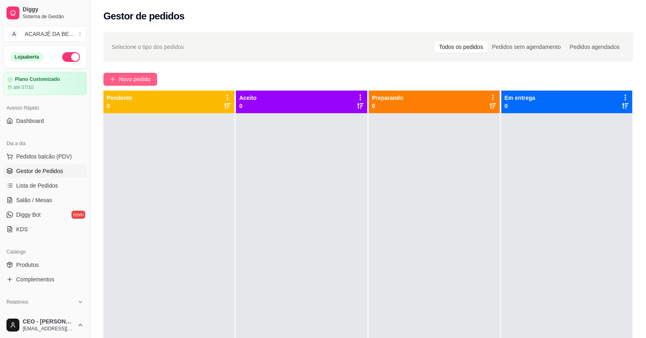
click at [120, 73] on button "Novo pedido" at bounding box center [130, 79] width 54 height 13
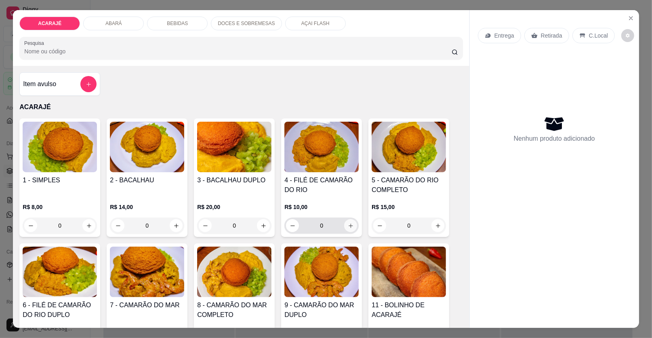
click at [348, 222] on icon "increase-product-quantity" at bounding box center [351, 225] width 6 height 6
type input "1"
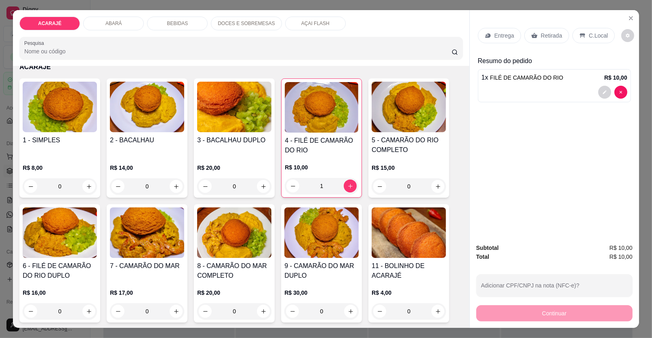
scroll to position [80, 0]
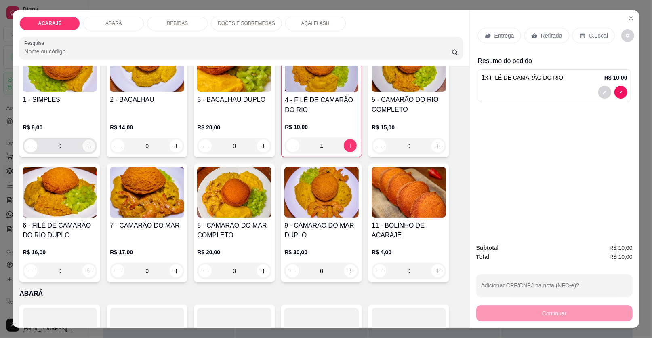
click at [89, 142] on button "increase-product-quantity" at bounding box center [89, 146] width 13 height 13
type input "1"
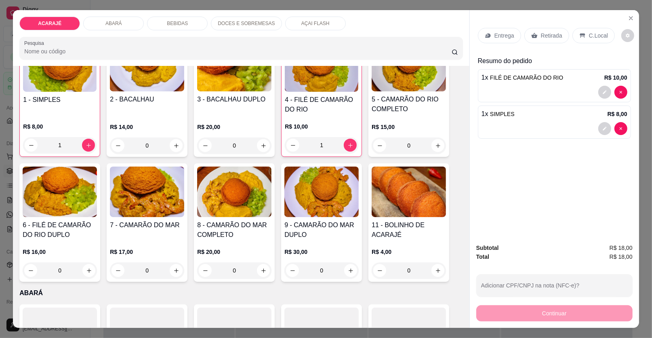
click at [550, 34] on p "Retirada" at bounding box center [551, 35] width 21 height 8
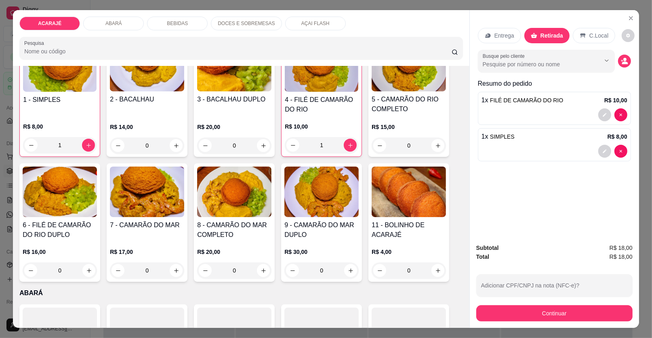
click at [583, 302] on div "Subtotal R$ 18,00 Total R$ 18,00 Adicionar CPF/CNPJ na nota (NFC-e)? Continuar" at bounding box center [554, 282] width 156 height 78
click at [614, 313] on button "Continuar" at bounding box center [554, 313] width 156 height 16
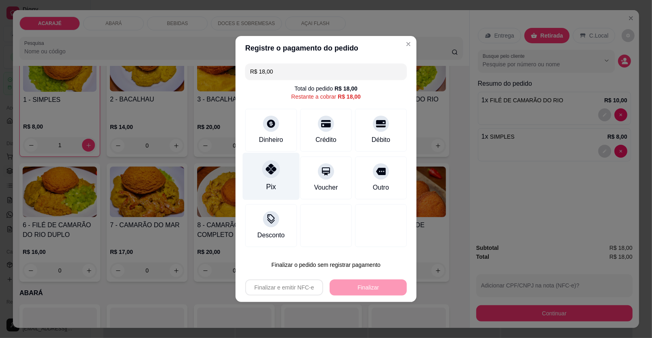
click at [271, 174] on div at bounding box center [271, 169] width 18 height 18
type input "R$ 0,00"
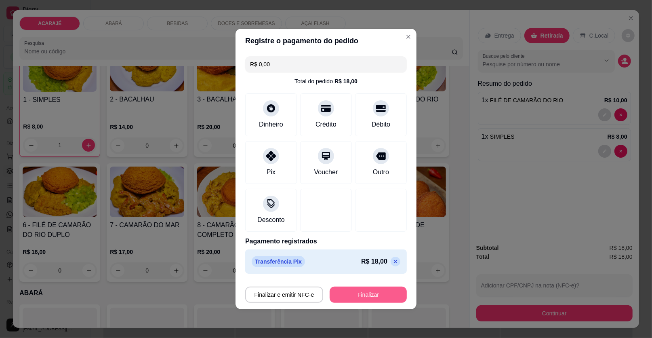
click at [360, 296] on button "Finalizar" at bounding box center [367, 294] width 77 height 16
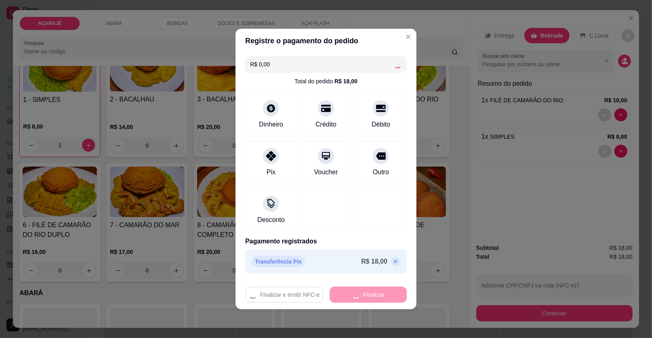
type input "0"
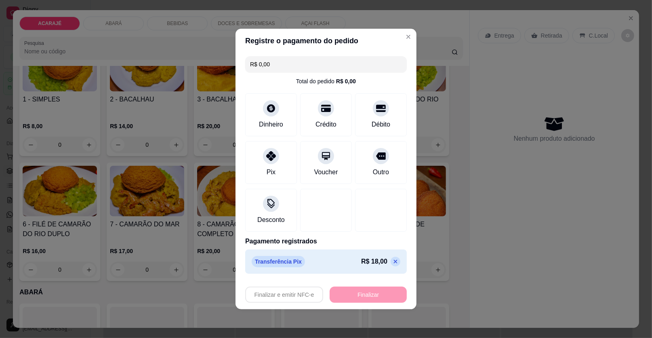
type input "-R$ 18,00"
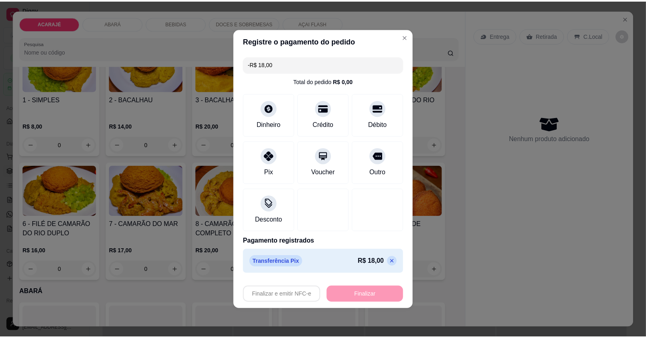
scroll to position [80, 0]
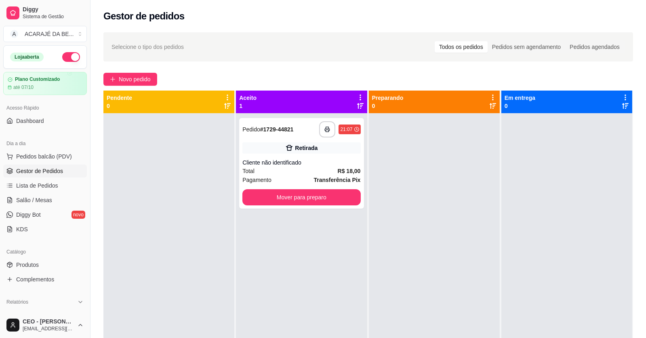
drag, startPoint x: 91, startPoint y: 61, endPoint x: 164, endPoint y: 115, distance: 90.5
click at [149, 105] on div "**********" at bounding box center [323, 230] width 646 height 461
click at [322, 125] on button "button" at bounding box center [327, 129] width 16 height 16
click at [329, 162] on div "Cliente não identificado" at bounding box center [301, 162] width 118 height 8
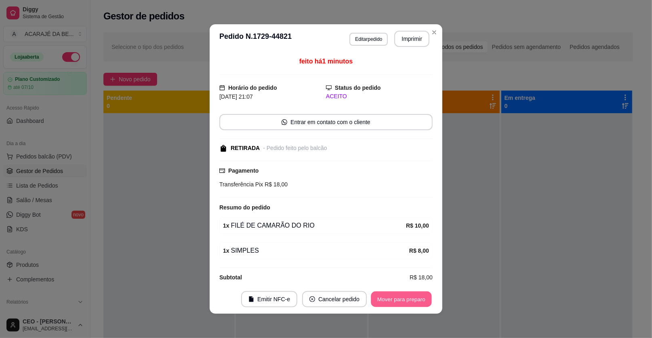
click at [398, 299] on button "Mover para preparo" at bounding box center [401, 299] width 61 height 16
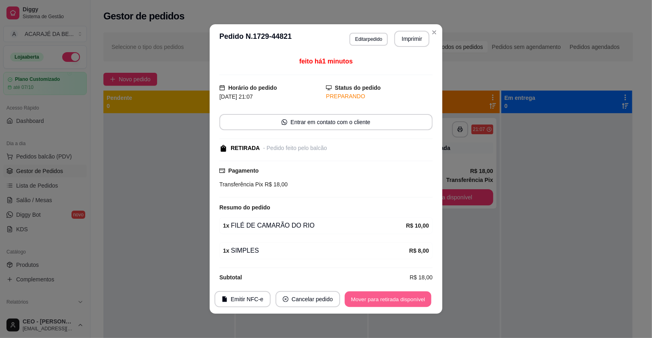
click at [397, 294] on button "Mover para retirada disponível" at bounding box center [387, 299] width 86 height 16
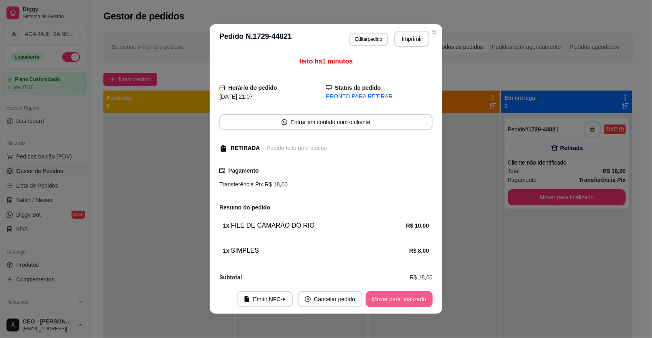
click at [399, 298] on button "Mover para finalizado" at bounding box center [398, 299] width 67 height 16
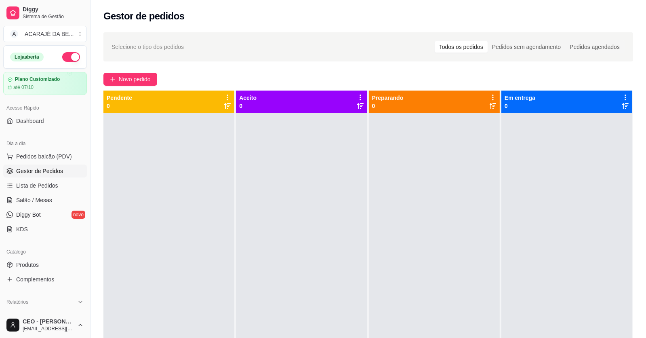
click at [380, 224] on div at bounding box center [434, 282] width 131 height 338
click at [134, 78] on span "Novo pedido" at bounding box center [135, 79] width 32 height 9
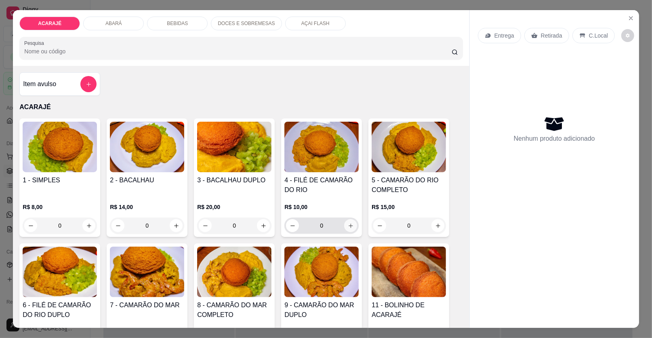
click at [348, 223] on icon "increase-product-quantity" at bounding box center [351, 225] width 6 height 6
type input "1"
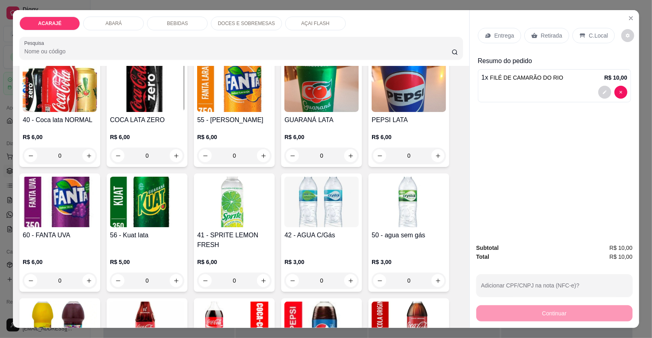
scroll to position [605, 0]
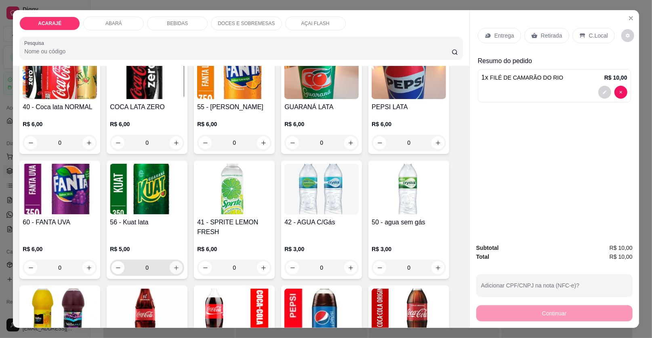
click at [173, 265] on icon "increase-product-quantity" at bounding box center [176, 267] width 6 height 6
type input "1"
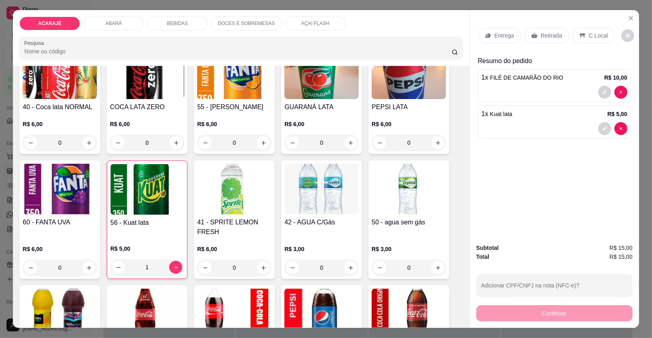
click at [534, 36] on div "Retirada" at bounding box center [546, 35] width 45 height 15
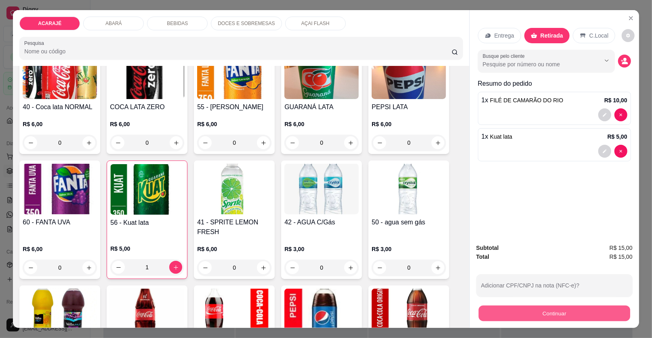
click at [574, 307] on button "Continuar" at bounding box center [553, 313] width 151 height 16
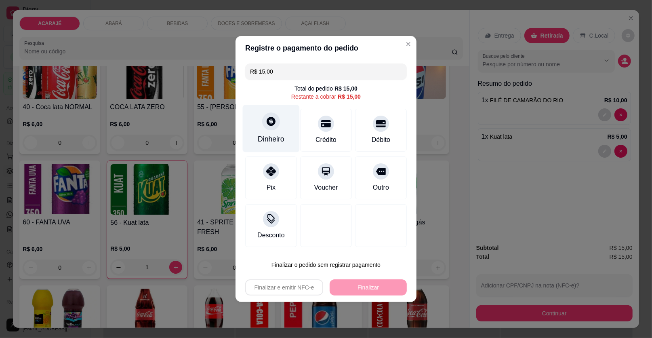
click at [277, 123] on div at bounding box center [271, 121] width 18 height 18
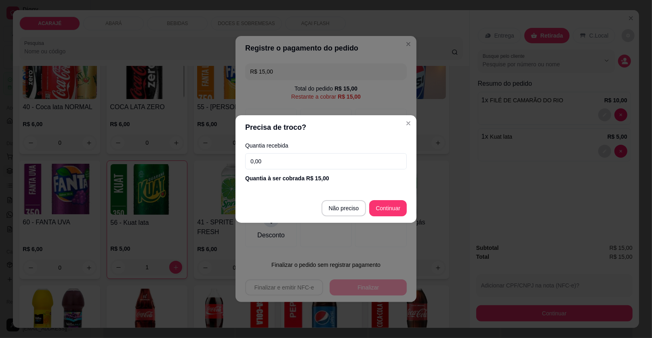
click at [288, 154] on input "0,00" at bounding box center [326, 161] width 162 height 16
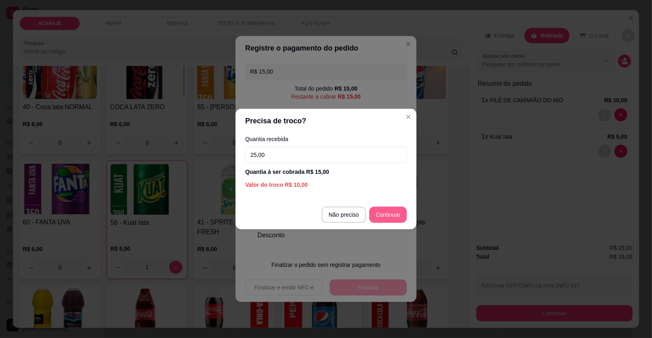
type input "25,00"
type input "R$ 0,00"
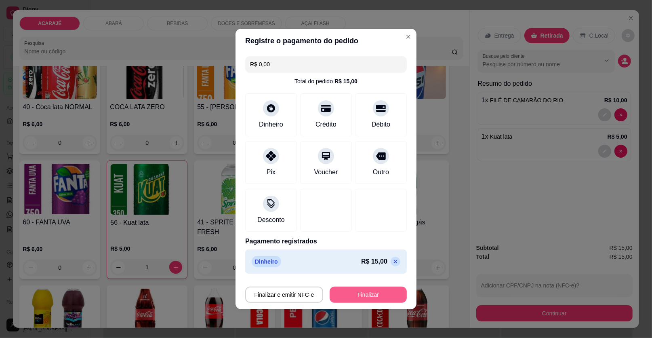
click at [382, 293] on button "Finalizar" at bounding box center [367, 294] width 77 height 16
type input "0"
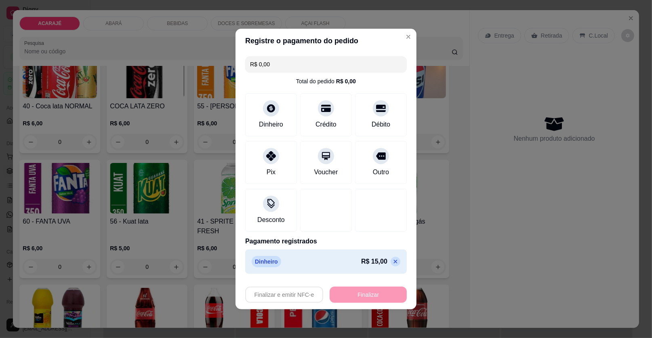
type input "-R$ 15,00"
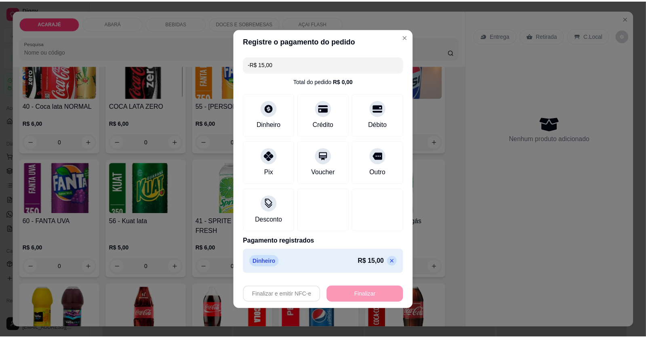
scroll to position [605, 0]
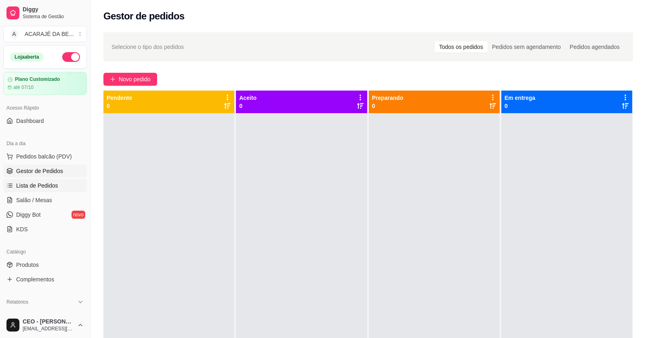
click at [46, 185] on span "Lista de Pedidos" at bounding box center [37, 185] width 42 height 8
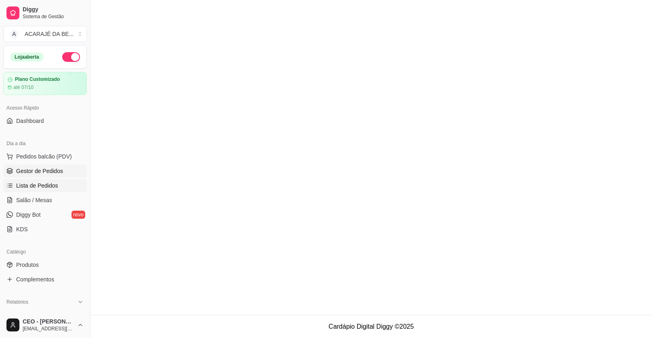
click at [51, 169] on span "Gestor de Pedidos" at bounding box center [39, 171] width 47 height 8
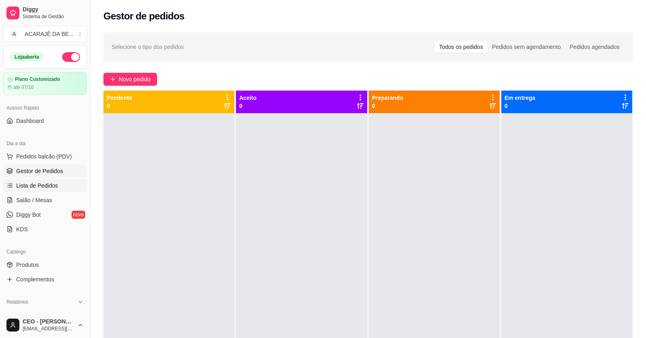
click at [65, 181] on link "Lista de Pedidos" at bounding box center [45, 185] width 84 height 13
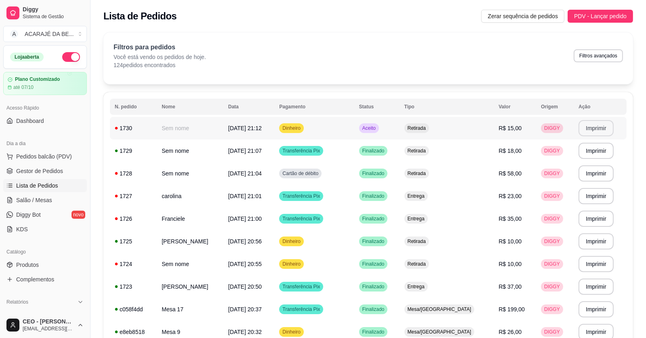
click at [594, 130] on button "Imprimir" at bounding box center [595, 128] width 35 height 16
click at [54, 174] on span "Gestor de Pedidos" at bounding box center [39, 171] width 47 height 8
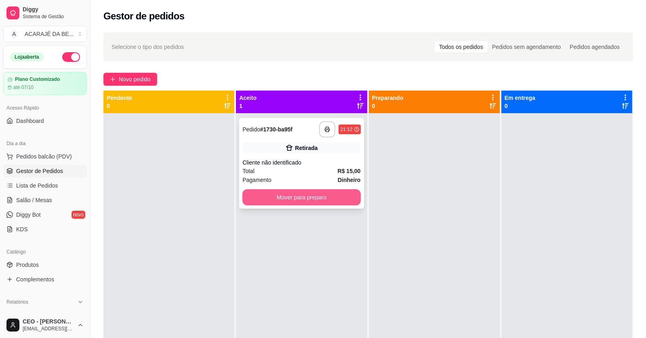
click at [279, 195] on button "Mover para preparo" at bounding box center [301, 197] width 118 height 16
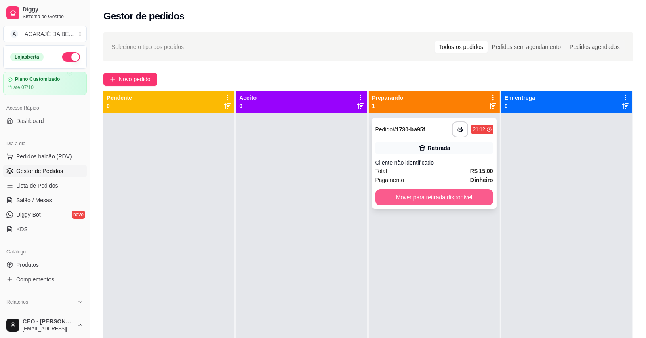
click at [417, 204] on button "Mover para retirada disponível" at bounding box center [434, 197] width 118 height 16
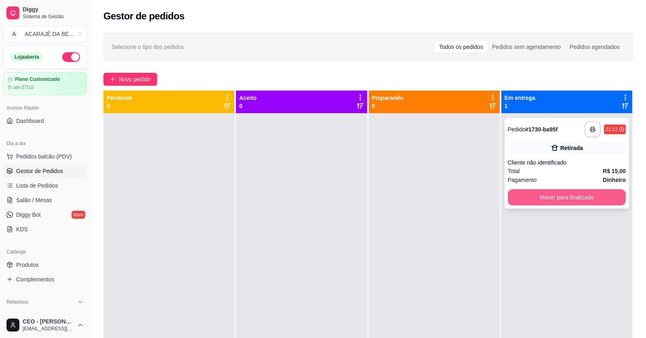
click at [582, 199] on button "Mover para finalizado" at bounding box center [567, 197] width 118 height 16
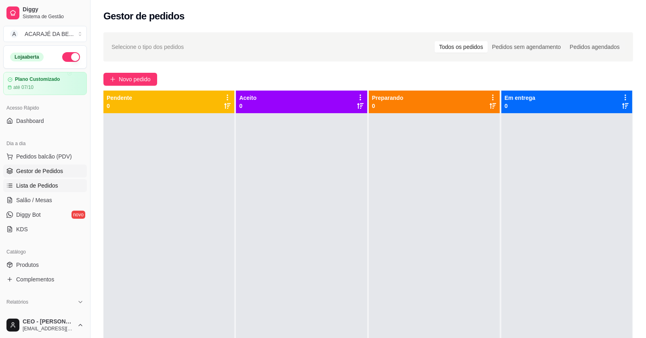
click at [64, 182] on link "Lista de Pedidos" at bounding box center [45, 185] width 84 height 13
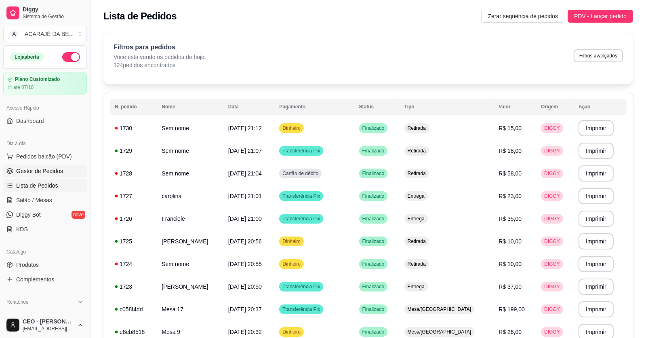
click at [34, 173] on span "Gestor de Pedidos" at bounding box center [39, 171] width 47 height 8
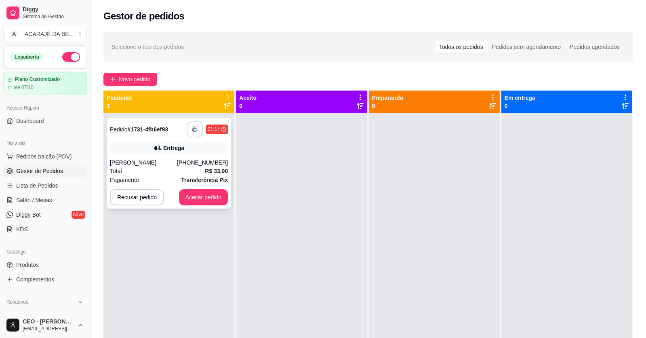
click at [188, 126] on button "button" at bounding box center [195, 129] width 16 height 16
click at [204, 201] on button "Aceitar pedido" at bounding box center [204, 197] width 48 height 16
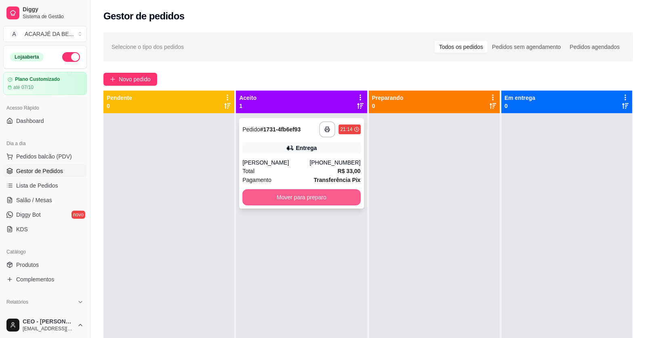
click at [304, 191] on button "Mover para preparo" at bounding box center [301, 197] width 118 height 16
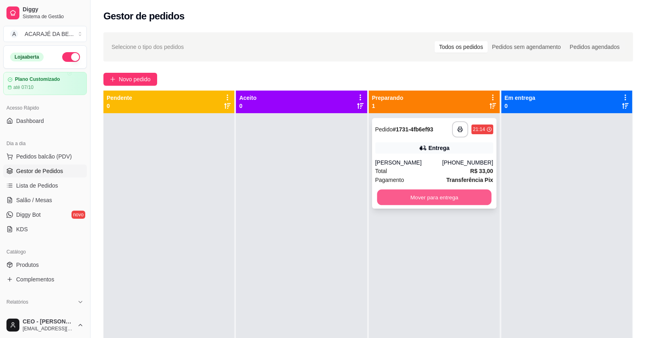
click at [390, 198] on button "Mover para entrega" at bounding box center [434, 197] width 114 height 16
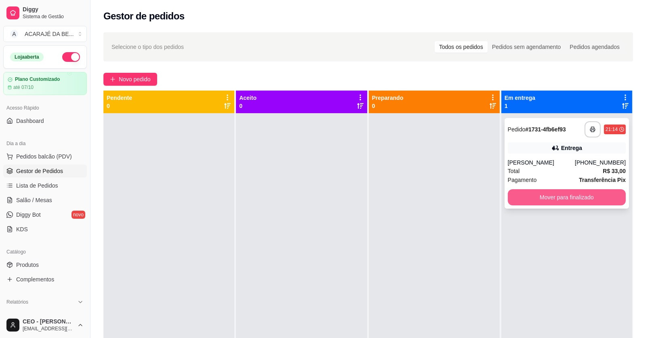
click at [540, 197] on button "Mover para finalizado" at bounding box center [567, 197] width 118 height 16
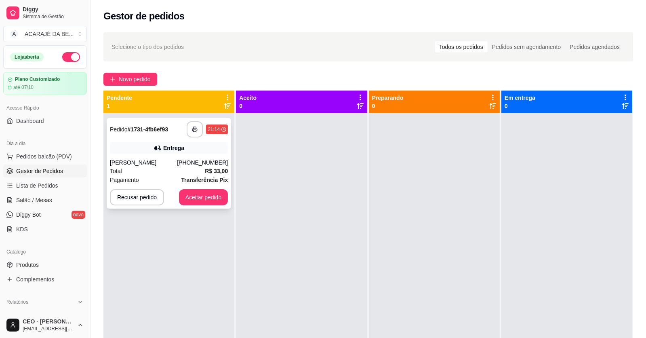
click at [204, 176] on strong "Transferência Pix" at bounding box center [204, 179] width 47 height 6
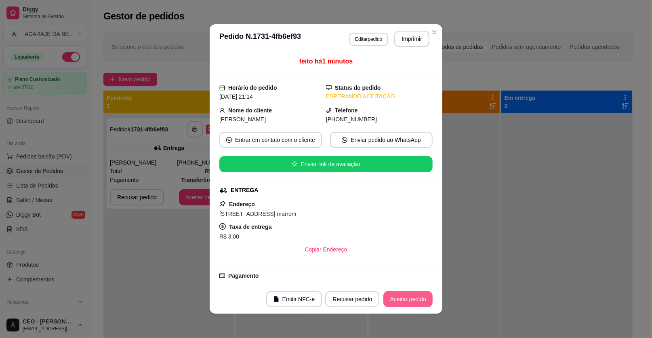
click at [410, 297] on button "Aceitar pedido" at bounding box center [407, 299] width 49 height 16
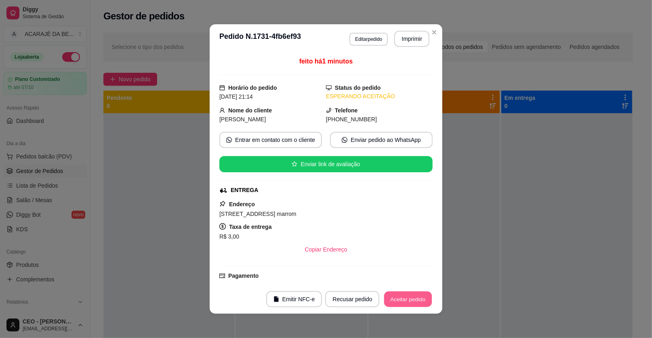
click at [410, 297] on button "Aceitar pedido" at bounding box center [408, 299] width 48 height 16
click at [410, 297] on button "Mover para preparo" at bounding box center [401, 299] width 61 height 16
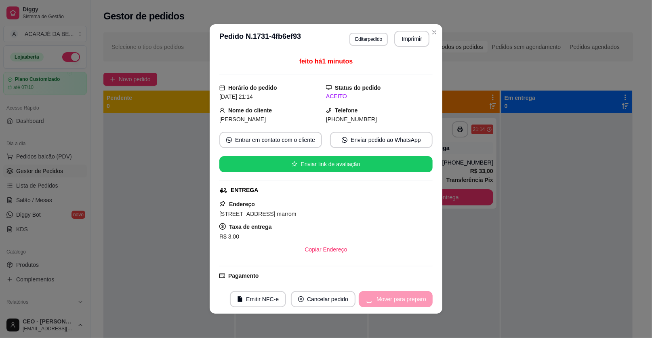
click at [410, 297] on div "Mover para preparo" at bounding box center [396, 299] width 74 height 16
click at [418, 295] on button "Mover para entrega" at bounding box center [401, 299] width 61 height 16
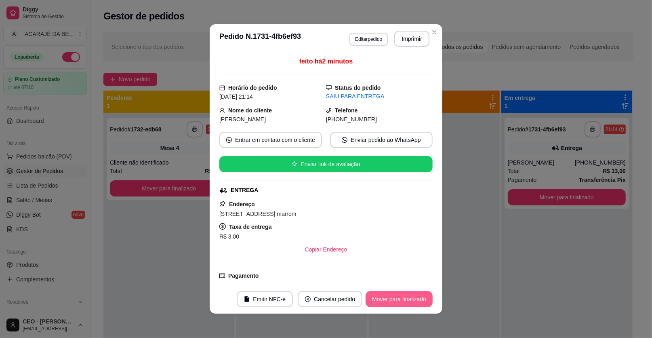
click at [395, 297] on button "Mover para finalizado" at bounding box center [398, 299] width 67 height 16
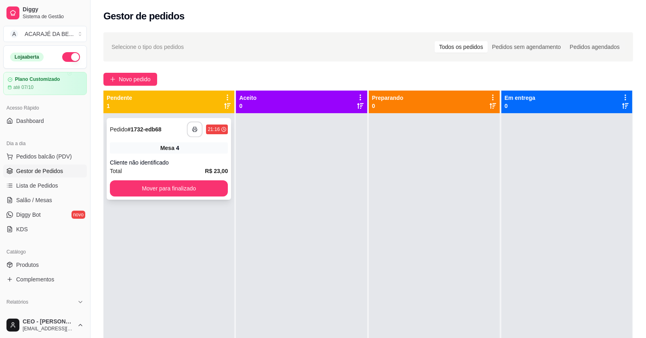
click at [196, 129] on icon "button" at bounding box center [195, 129] width 4 height 2
click at [166, 185] on button "Mover para finalizado" at bounding box center [169, 188] width 118 height 16
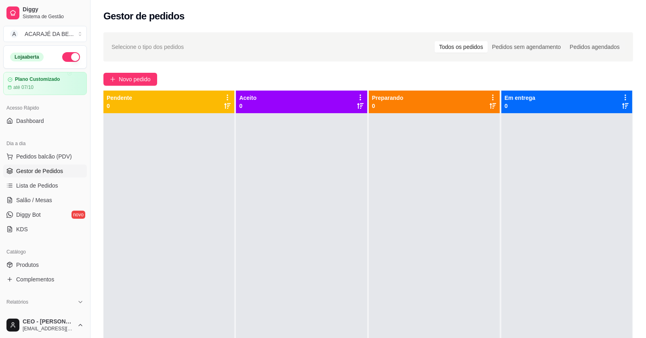
click at [166, 185] on div at bounding box center [168, 282] width 131 height 338
click at [76, 151] on button "Pedidos balcão (PDV)" at bounding box center [45, 156] width 84 height 13
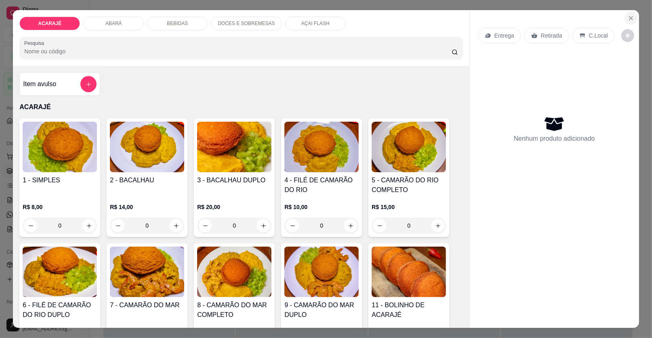
click at [629, 17] on icon "Close" at bounding box center [630, 18] width 3 height 3
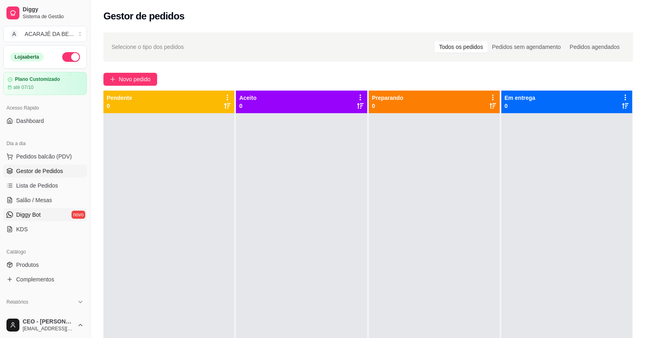
click at [45, 212] on link "Diggy Bot novo" at bounding box center [45, 214] width 84 height 13
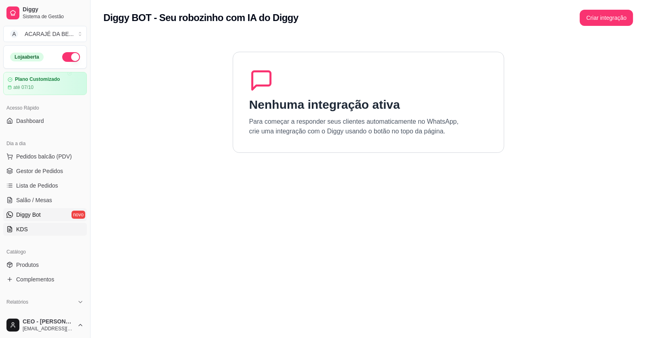
click at [41, 224] on link "KDS" at bounding box center [45, 228] width 84 height 13
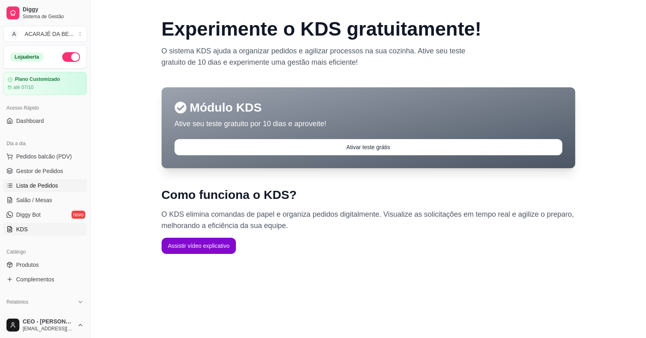
click at [77, 181] on link "Lista de Pedidos" at bounding box center [45, 185] width 84 height 13
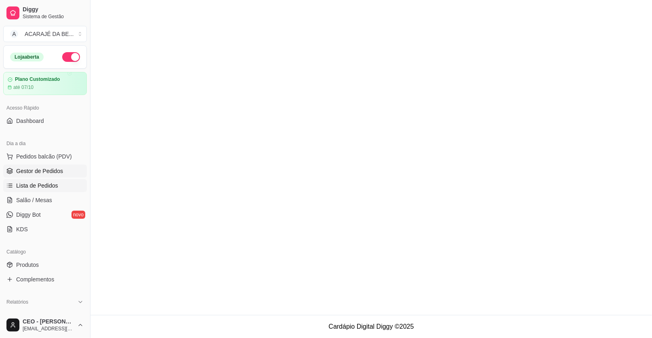
click at [66, 164] on link "Gestor de Pedidos" at bounding box center [45, 170] width 84 height 13
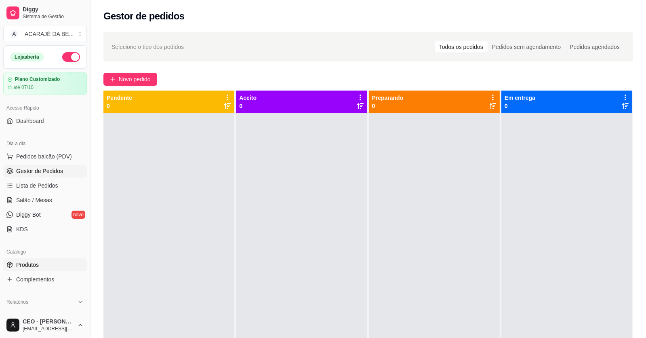
click at [38, 263] on span "Produtos" at bounding box center [27, 264] width 23 height 8
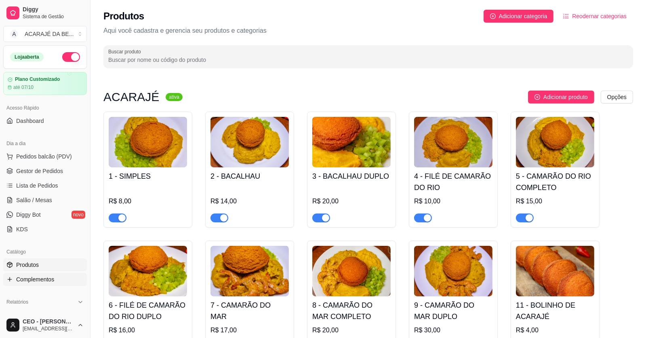
click at [40, 278] on span "Complementos" at bounding box center [35, 279] width 38 height 8
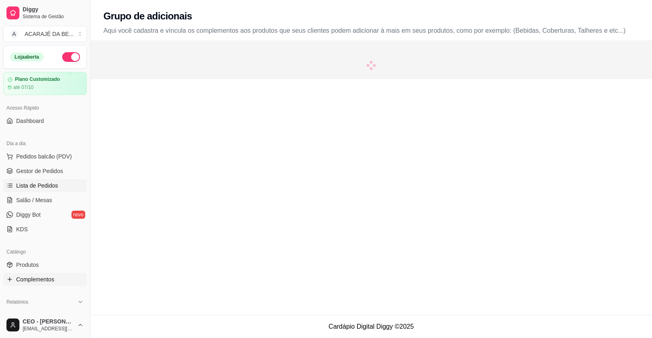
click at [27, 184] on span "Lista de Pedidos" at bounding box center [37, 185] width 42 height 8
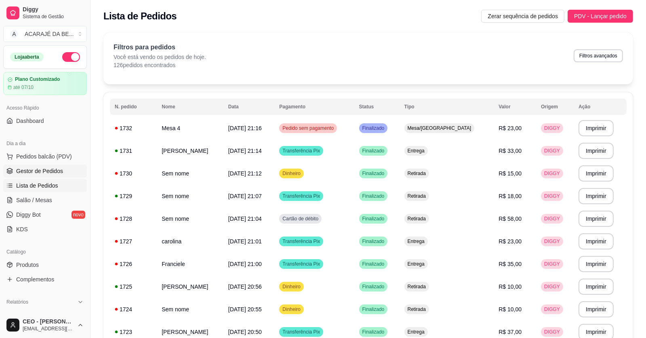
click at [55, 168] on span "Gestor de Pedidos" at bounding box center [39, 171] width 47 height 8
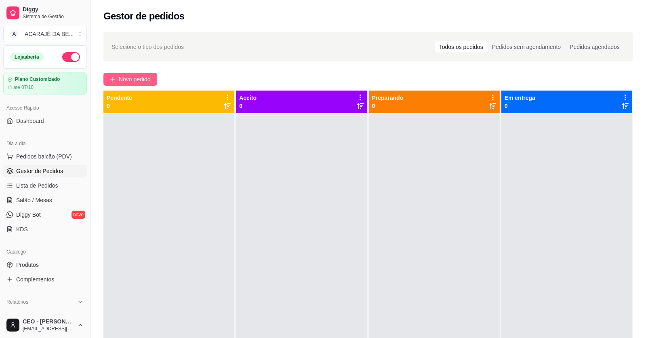
click at [136, 78] on span "Novo pedido" at bounding box center [135, 79] width 32 height 9
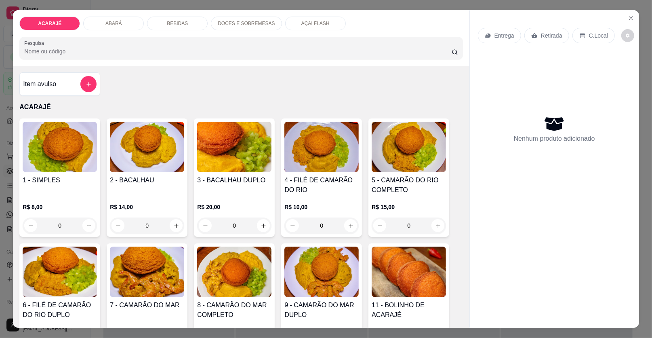
scroll to position [161, 0]
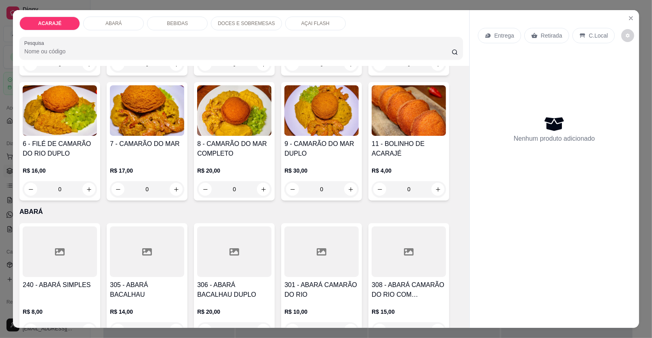
click at [68, 116] on img at bounding box center [60, 110] width 74 height 50
click at [167, 136] on div "7 - CAMARÃO DO MAR R$ 17,00 0" at bounding box center [147, 141] width 81 height 118
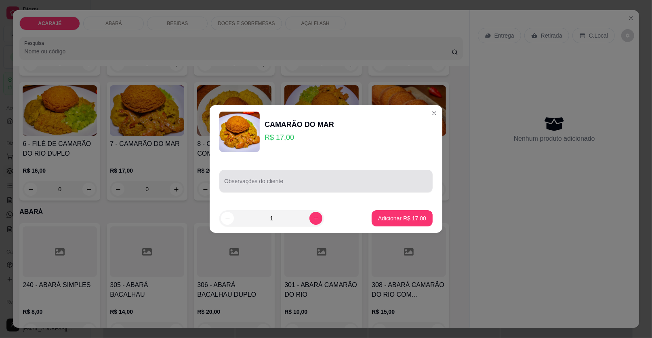
click at [238, 179] on div at bounding box center [326, 181] width 204 height 16
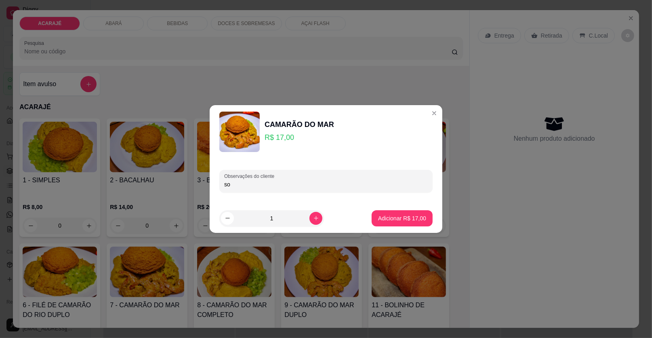
scroll to position [161, 0]
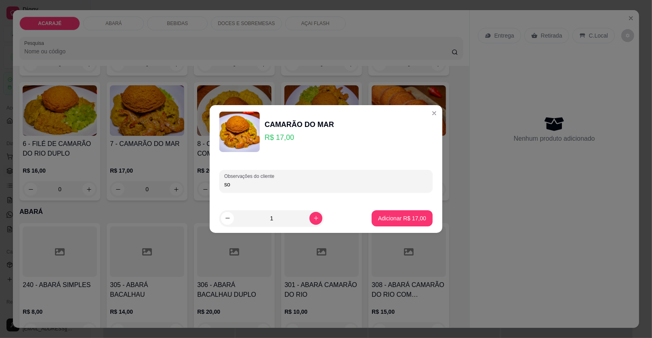
type input "s"
type input "So vatapa e camarão ,no papellllll"
click at [400, 219] on p "Adicionar R$ 17,00" at bounding box center [402, 218] width 47 height 8
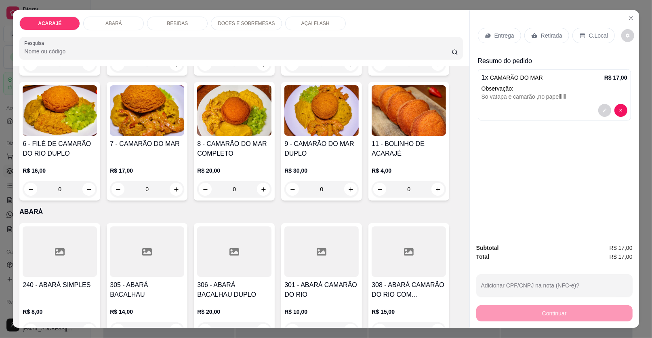
click at [499, 37] on p "Entrega" at bounding box center [504, 35] width 20 height 8
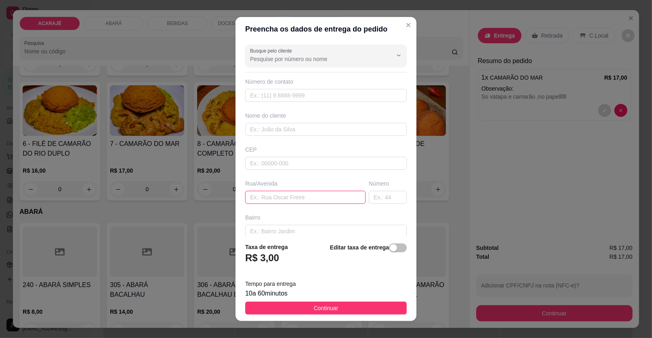
paste input "Casa de [PERSON_NAME]"
type input "Casa de [PERSON_NAME]"
click at [278, 131] on input "text" at bounding box center [326, 129] width 162 height 13
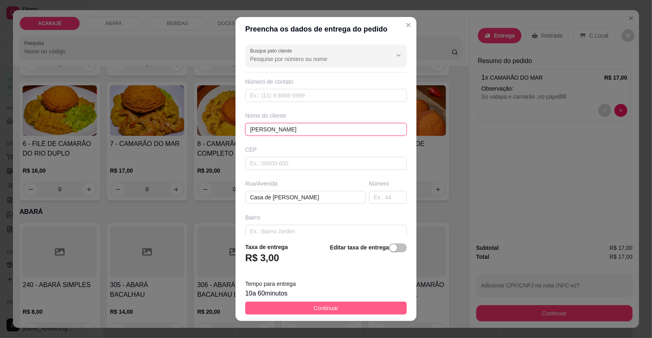
type input "[PERSON_NAME]"
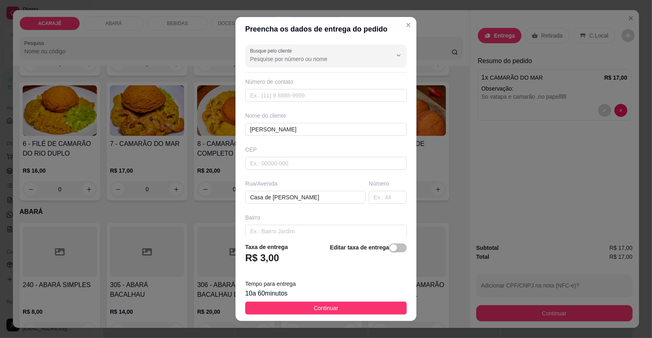
drag, startPoint x: 289, startPoint y: 305, endPoint x: 278, endPoint y: 292, distance: 16.6
click at [287, 304] on button "Continuar" at bounding box center [326, 307] width 162 height 13
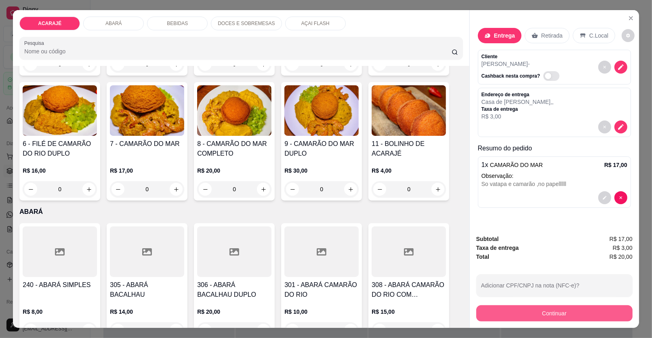
click at [505, 316] on button "Continuar" at bounding box center [554, 313] width 156 height 16
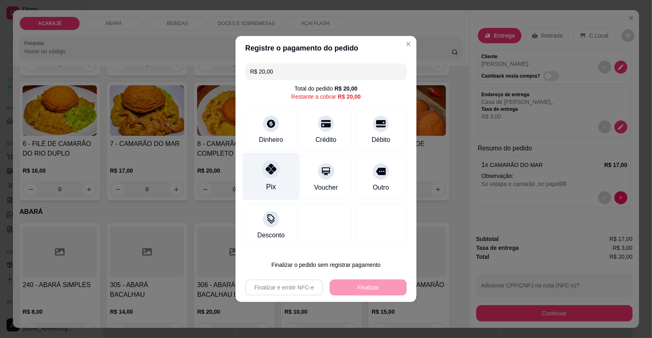
click at [266, 175] on div at bounding box center [271, 169] width 18 height 18
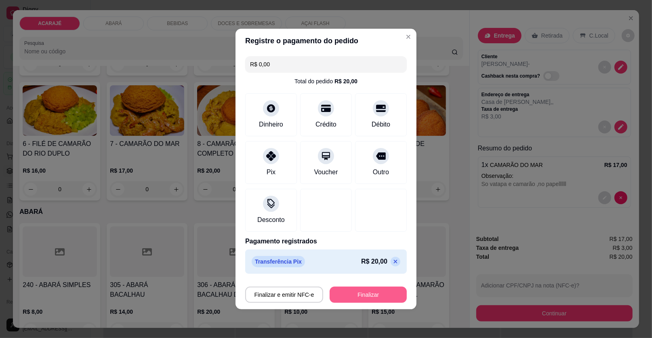
click at [366, 292] on button "Finalizar" at bounding box center [367, 294] width 77 height 16
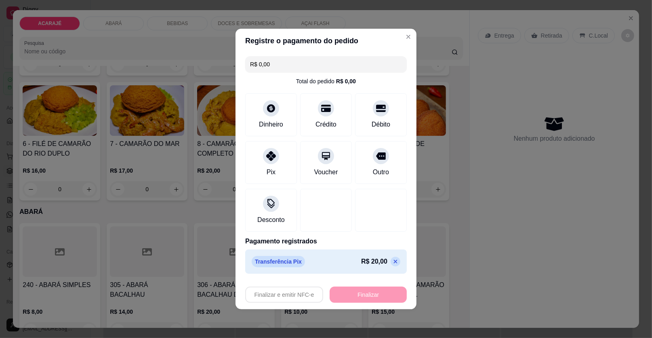
type input "-R$ 20,00"
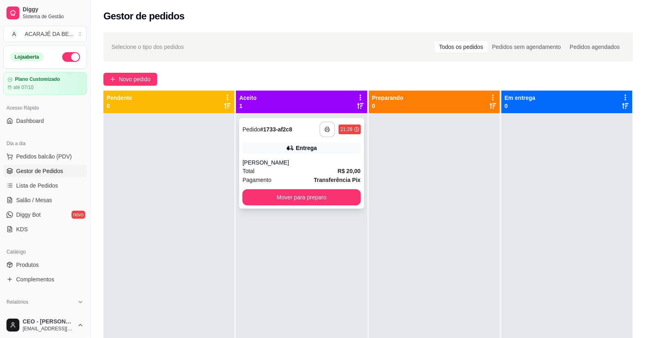
click at [329, 125] on button "button" at bounding box center [327, 130] width 16 height 16
click at [344, 193] on button "Mover para preparo" at bounding box center [301, 197] width 114 height 16
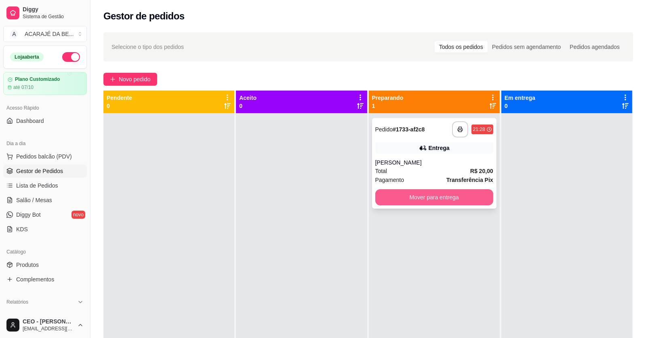
click at [393, 197] on button "Mover para entrega" at bounding box center [434, 197] width 118 height 16
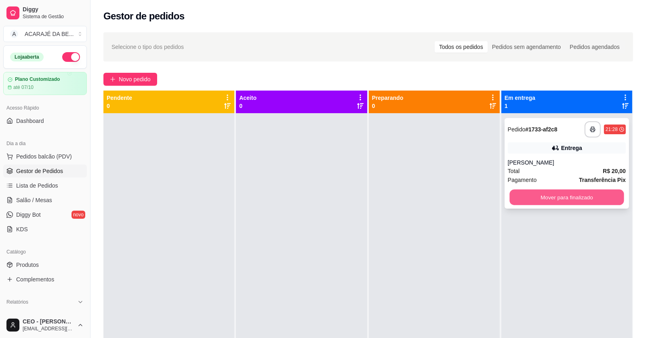
click at [552, 193] on button "Mover para finalizado" at bounding box center [566, 197] width 114 height 16
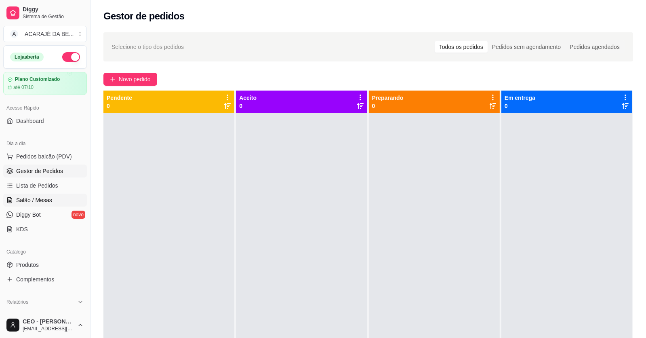
click at [46, 196] on span "Salão / Mesas" at bounding box center [34, 200] width 36 height 8
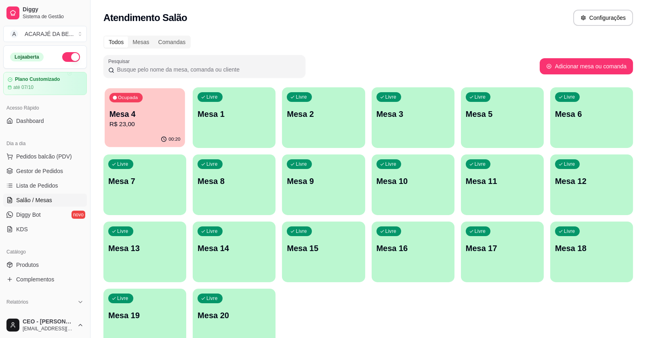
click at [110, 129] on div "Ocupada Mesa 4 R$ 23,00" at bounding box center [145, 110] width 80 height 44
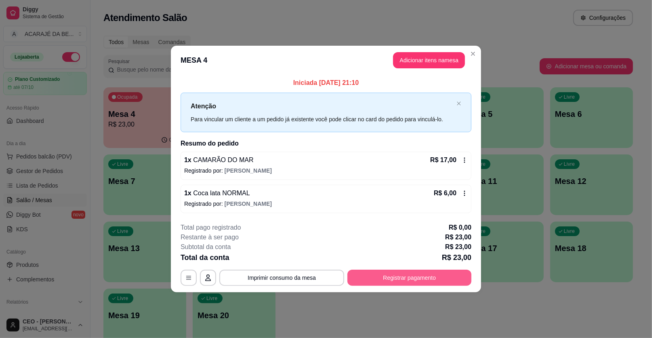
click at [393, 273] on button "Registrar pagamento" at bounding box center [409, 277] width 124 height 16
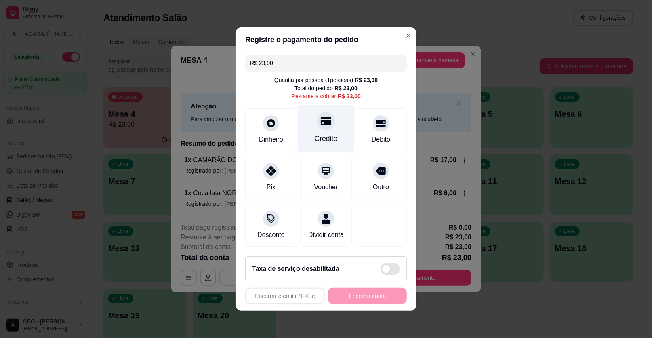
click at [334, 125] on div "Crédito" at bounding box center [326, 128] width 57 height 47
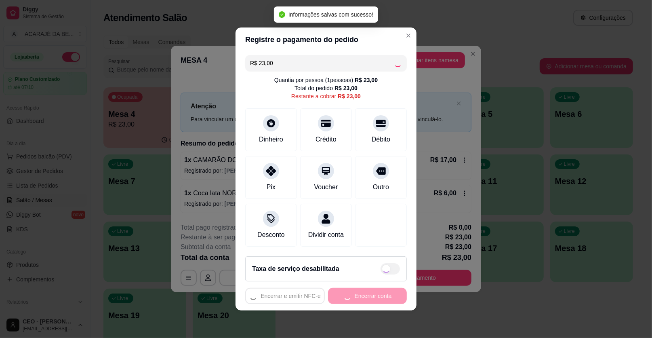
type input "R$ 0,00"
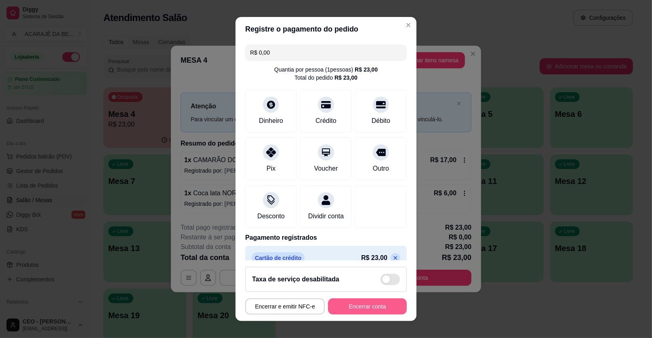
click at [350, 308] on button "Encerrar conta" at bounding box center [367, 306] width 79 height 16
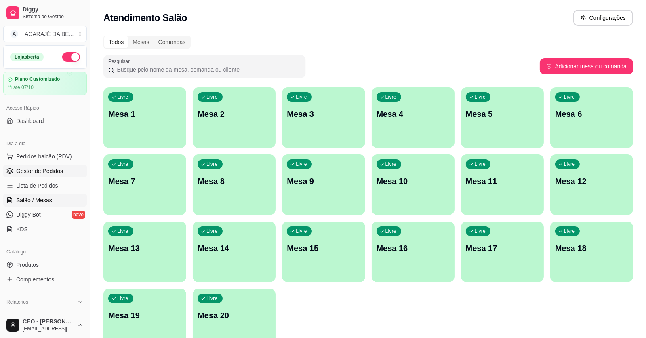
click at [65, 168] on link "Gestor de Pedidos" at bounding box center [45, 170] width 84 height 13
click at [23, 167] on span "Gestor de Pedidos" at bounding box center [39, 171] width 47 height 8
click at [24, 167] on span "Gestor de Pedidos" at bounding box center [39, 171] width 47 height 8
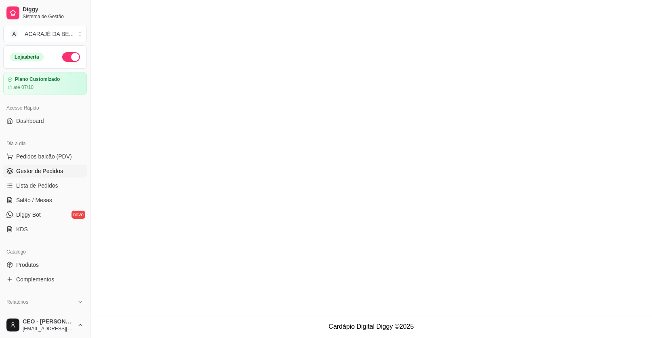
click at [46, 172] on span "Gestor de Pedidos" at bounding box center [39, 171] width 47 height 8
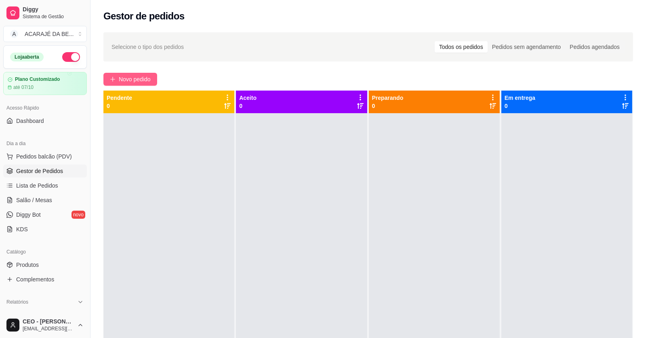
click at [146, 77] on span "Novo pedido" at bounding box center [135, 79] width 32 height 9
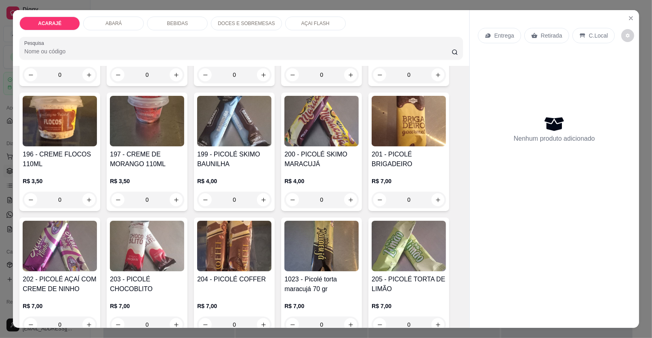
scroll to position [1494, 0]
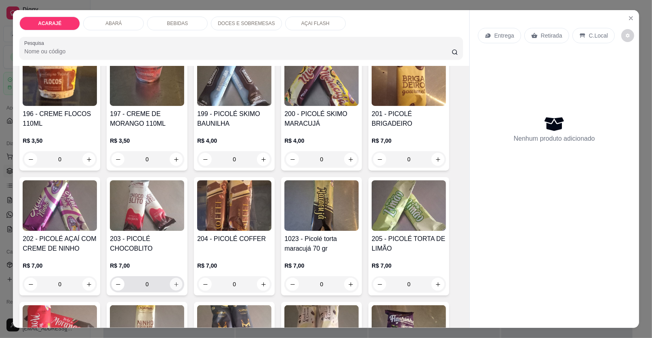
click at [177, 278] on button "increase-product-quantity" at bounding box center [176, 284] width 13 height 13
type input "1"
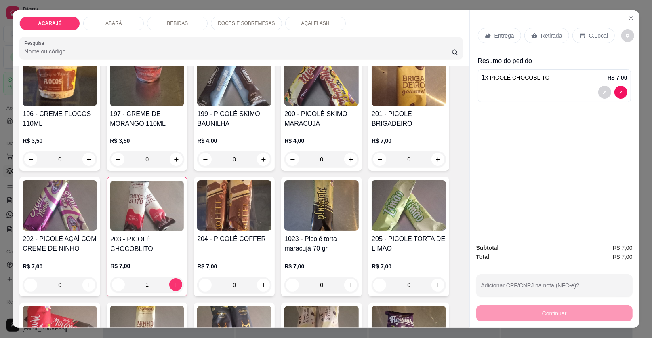
scroll to position [1534, 0]
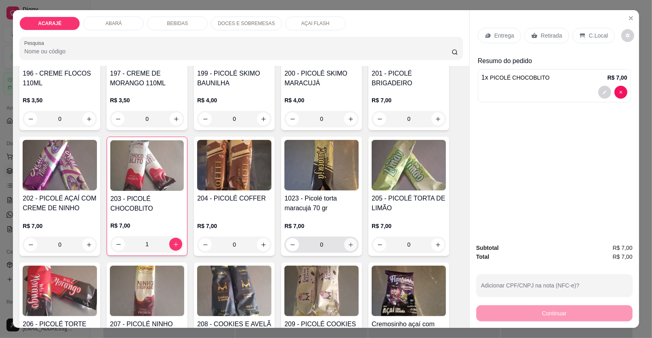
click at [350, 238] on button "increase-product-quantity" at bounding box center [350, 244] width 13 height 13
type input "1"
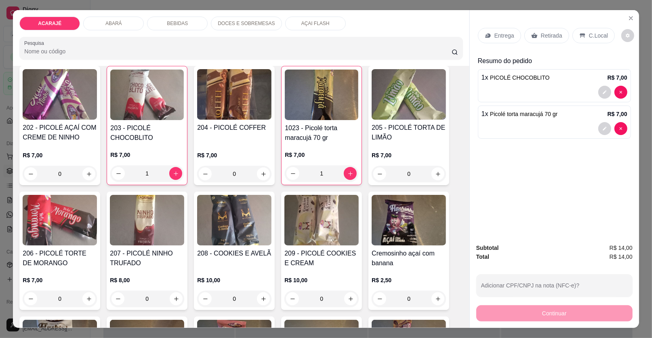
scroll to position [1615, 0]
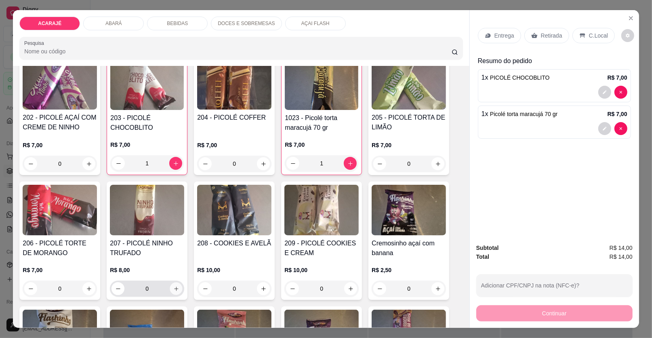
click at [173, 285] on icon "increase-product-quantity" at bounding box center [176, 288] width 6 height 6
type input "1"
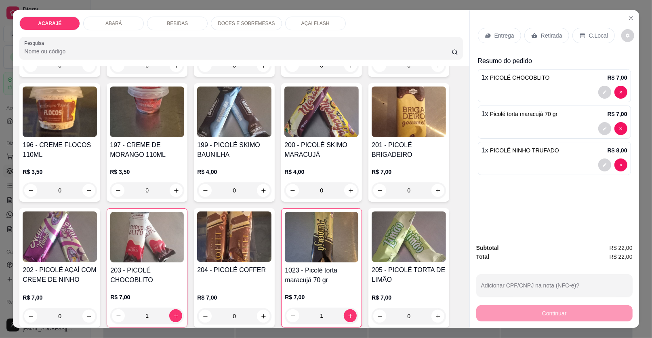
scroll to position [1466, 0]
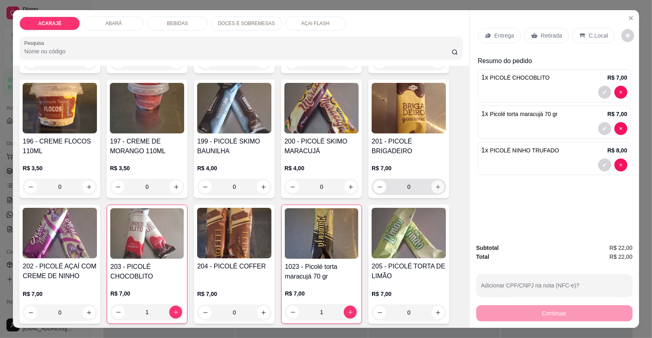
click at [431, 180] on button "increase-product-quantity" at bounding box center [437, 186] width 13 height 13
type input "1"
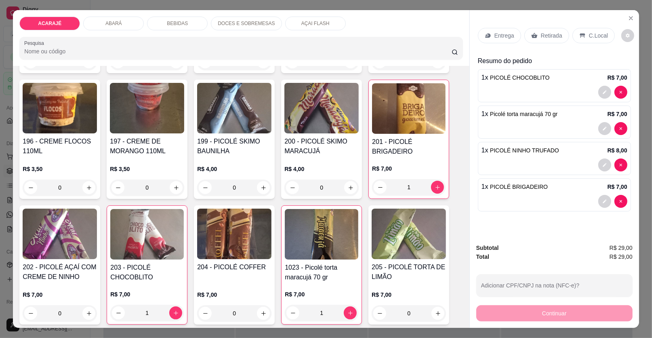
click at [498, 36] on p "Entrega" at bounding box center [504, 35] width 20 height 8
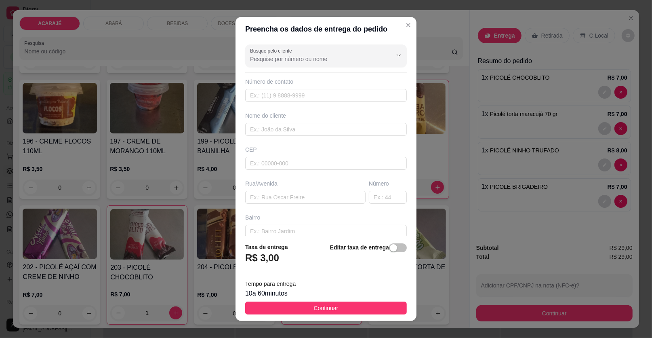
click at [325, 120] on div "Nome do cliente" at bounding box center [325, 123] width 165 height 24
click at [294, 123] on input "text" at bounding box center [326, 129] width 162 height 13
type input "thamara"
click at [261, 229] on input "text" at bounding box center [326, 231] width 162 height 13
click at [262, 197] on input "text" at bounding box center [305, 197] width 120 height 13
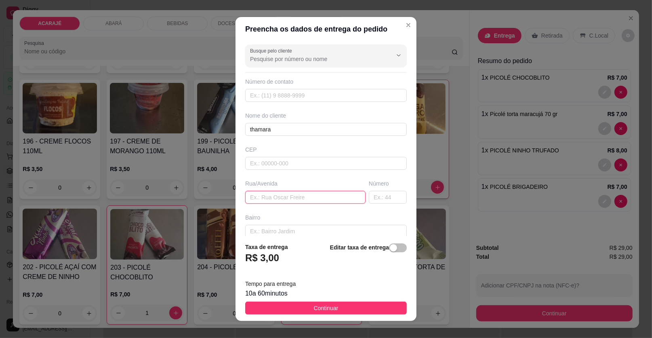
paste input "[STREET_ADDRESS][PERSON_NAME]. [GEOGRAPHIC_DATA]."
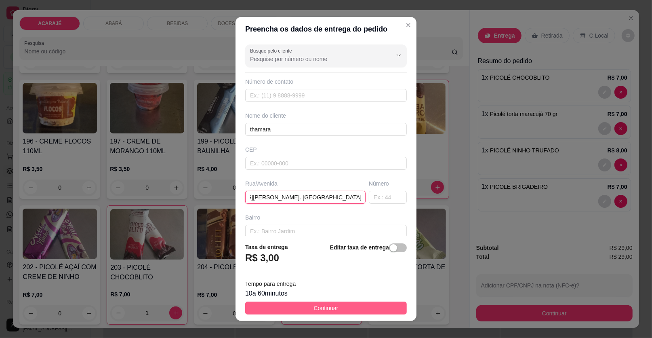
type input "[STREET_ADDRESS][PERSON_NAME]. [GEOGRAPHIC_DATA]."
click at [324, 307] on span "Continuar" at bounding box center [326, 307] width 25 height 9
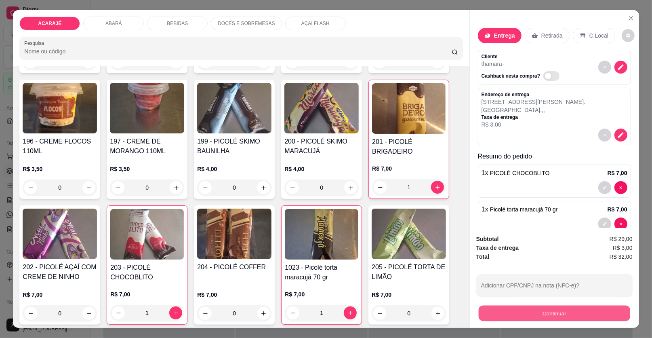
click at [542, 316] on button "Continuar" at bounding box center [553, 313] width 151 height 16
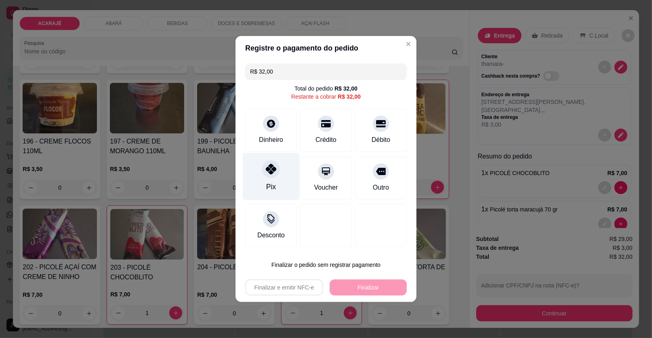
click at [268, 169] on icon at bounding box center [271, 169] width 10 height 10
type input "R$ 0,00"
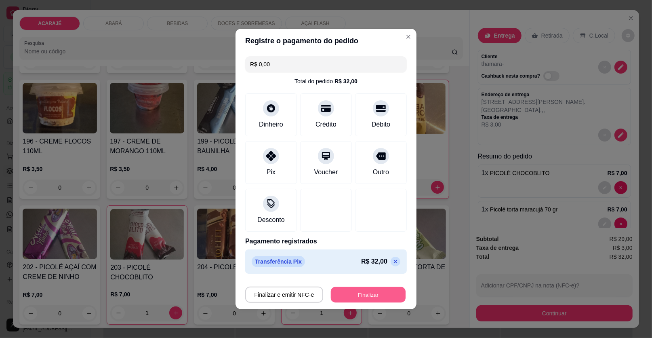
click at [378, 292] on button "Finalizar" at bounding box center [368, 295] width 75 height 16
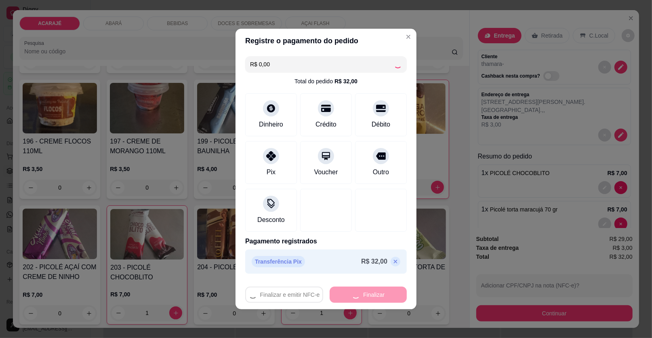
type input "0"
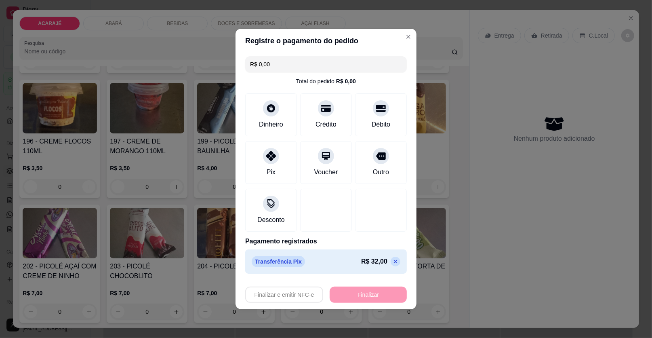
type input "-R$ 32,00"
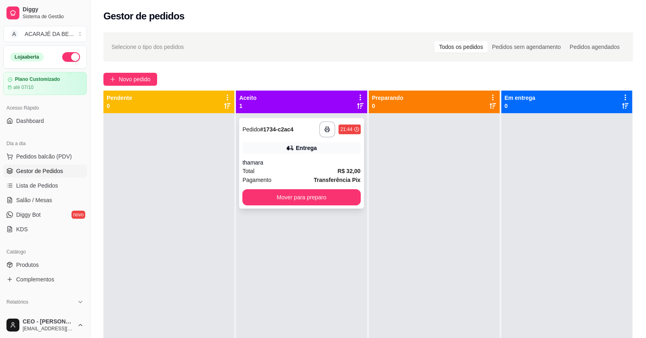
click at [346, 160] on div "thamara" at bounding box center [301, 162] width 118 height 8
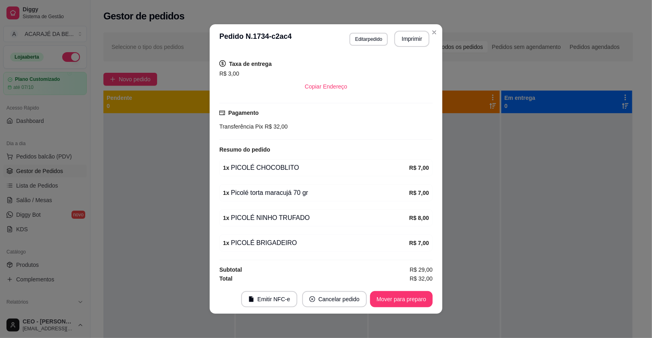
scroll to position [2, 0]
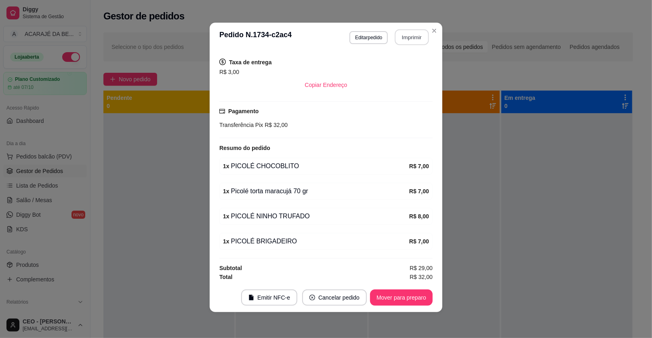
click at [416, 32] on button "Imprimir" at bounding box center [412, 37] width 34 height 16
click at [407, 295] on button "Mover para preparo" at bounding box center [401, 297] width 63 height 16
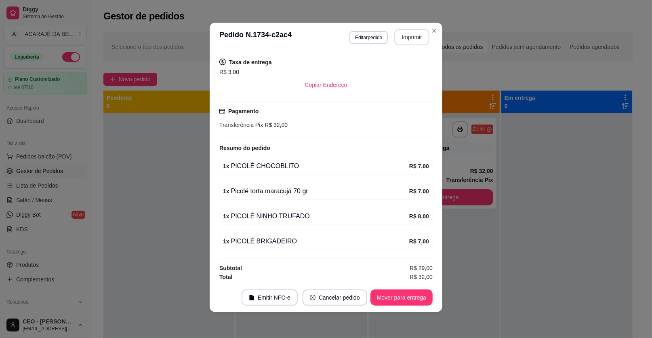
click at [414, 34] on button "Imprimir" at bounding box center [411, 37] width 35 height 16
click at [378, 297] on button "Mover para entrega" at bounding box center [401, 297] width 62 height 16
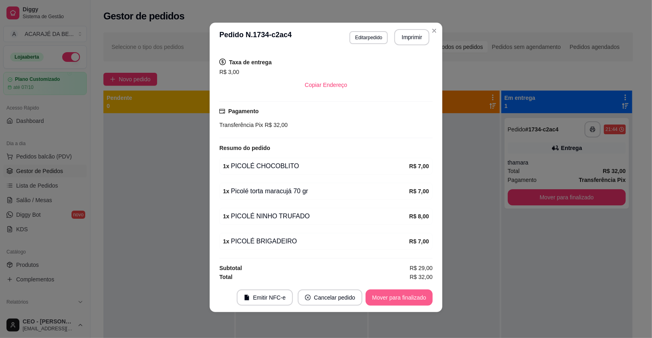
click at [378, 296] on button "Mover para finalizado" at bounding box center [398, 297] width 67 height 16
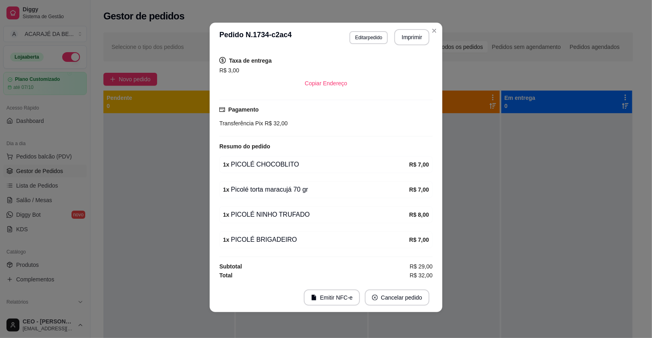
scroll to position [104, 0]
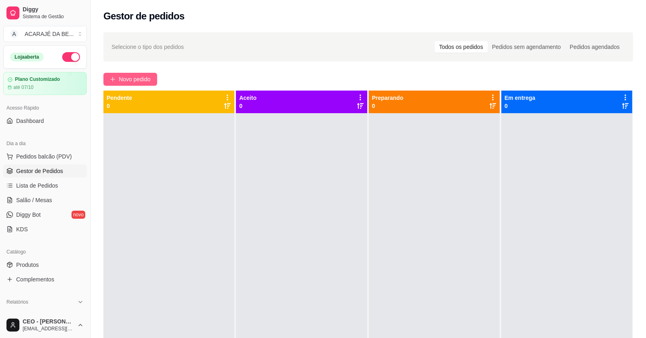
click at [125, 77] on span "Novo pedido" at bounding box center [135, 79] width 32 height 9
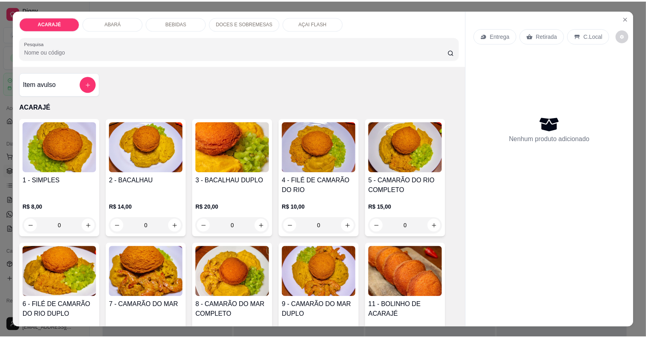
scroll to position [80, 0]
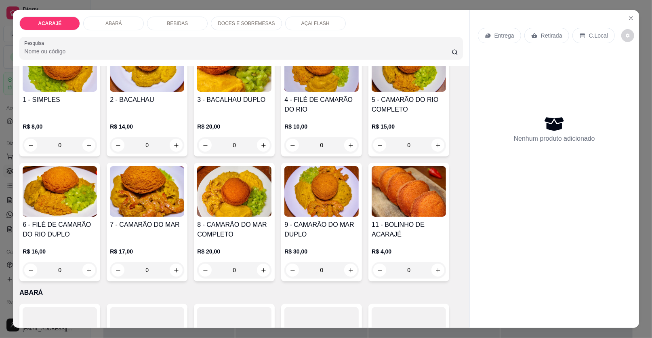
click at [144, 201] on img at bounding box center [147, 191] width 74 height 50
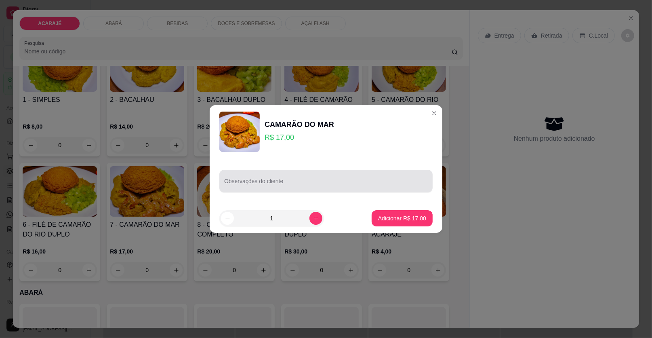
click at [240, 176] on div at bounding box center [326, 181] width 204 height 16
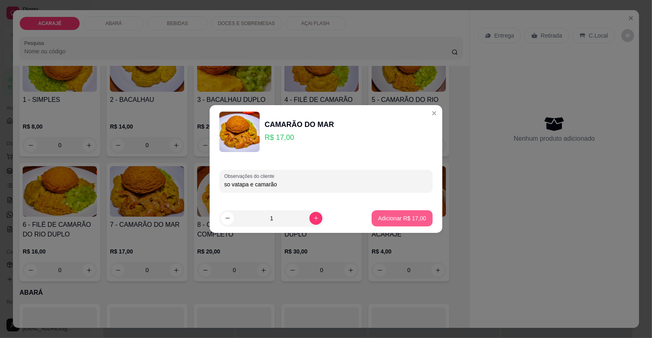
type input "so vatapa e camarão"
click at [374, 219] on button "Adicionar R$ 17,00" at bounding box center [401, 218] width 61 height 16
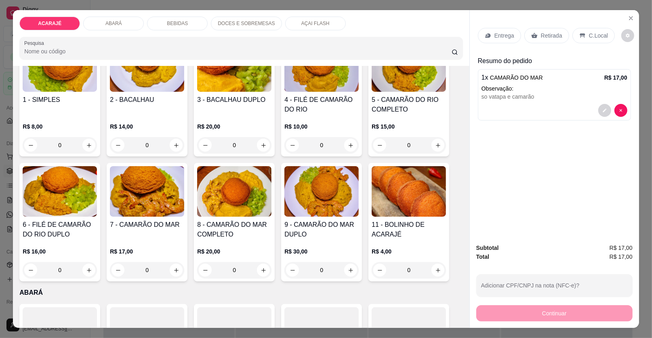
drag, startPoint x: 552, startPoint y: 39, endPoint x: 557, endPoint y: 38, distance: 5.0
click at [554, 38] on p "Retirada" at bounding box center [551, 35] width 21 height 8
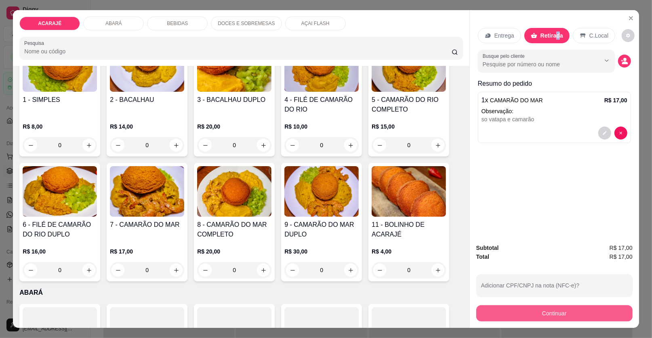
click at [591, 312] on button "Continuar" at bounding box center [554, 313] width 156 height 16
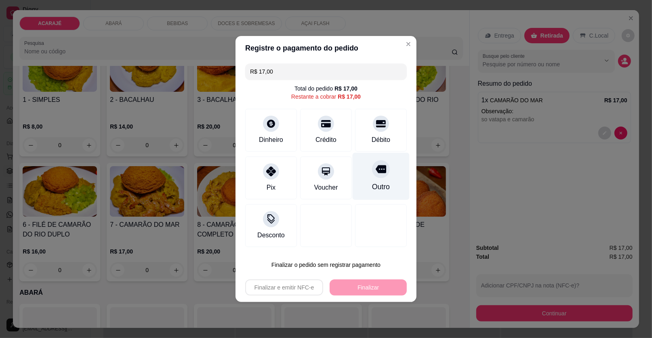
click at [381, 170] on div at bounding box center [381, 169] width 18 height 18
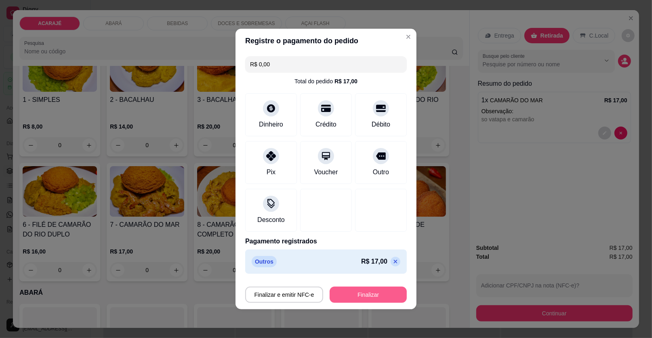
click at [358, 293] on button "Finalizar" at bounding box center [367, 294] width 77 height 16
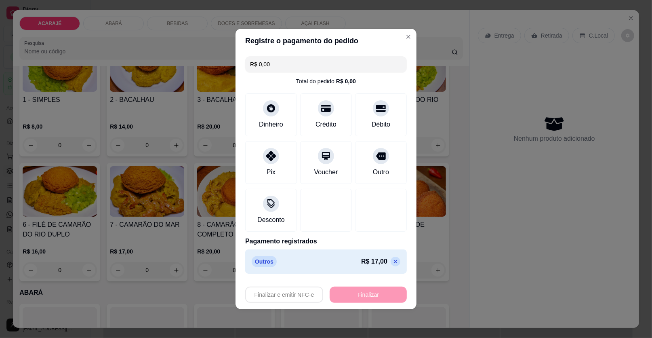
type input "-R$ 17,00"
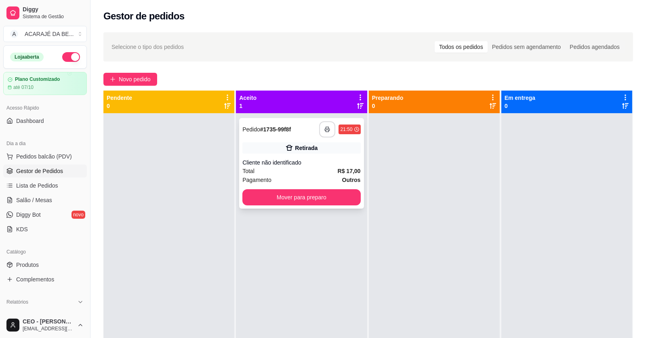
click at [320, 125] on button "button" at bounding box center [327, 129] width 16 height 16
click at [332, 190] on button "Mover para preparo" at bounding box center [301, 197] width 114 height 16
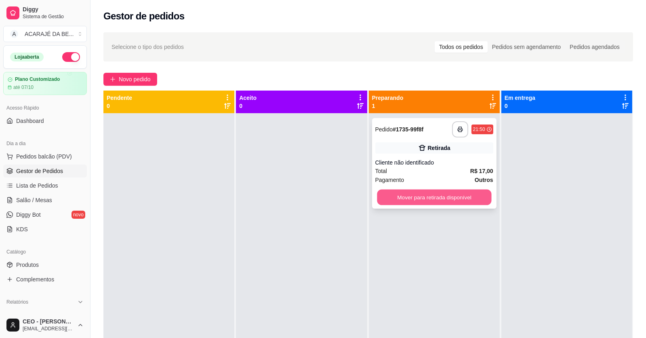
click at [390, 195] on button "Mover para retirada disponível" at bounding box center [434, 197] width 114 height 16
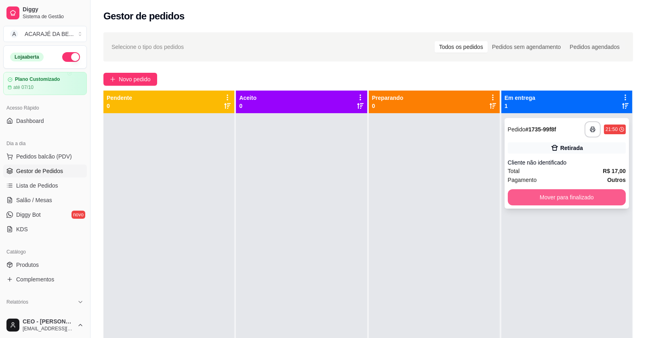
click at [531, 193] on button "Mover para finalizado" at bounding box center [567, 197] width 118 height 16
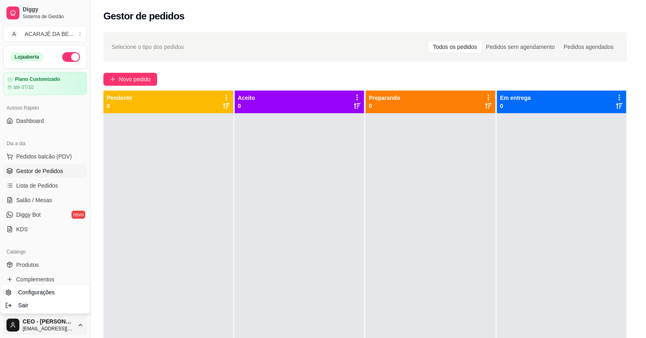
click at [80, 325] on html "Diggy Sistema de Gestão A ACARAJÉ DA BE ... Loja aberta Plano Customizado até 0…" at bounding box center [323, 169] width 646 height 338
click at [132, 77] on html "Diggy Sistema de Gestão A ACARAJÉ DA BE ... Loja aberta Plano Customizado até 0…" at bounding box center [326, 169] width 652 height 338
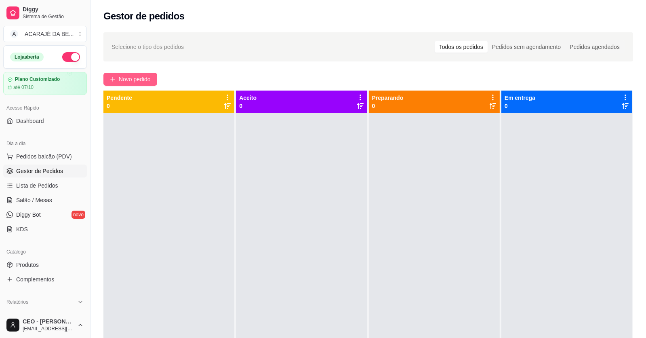
click at [124, 76] on span "Novo pedido" at bounding box center [135, 79] width 32 height 9
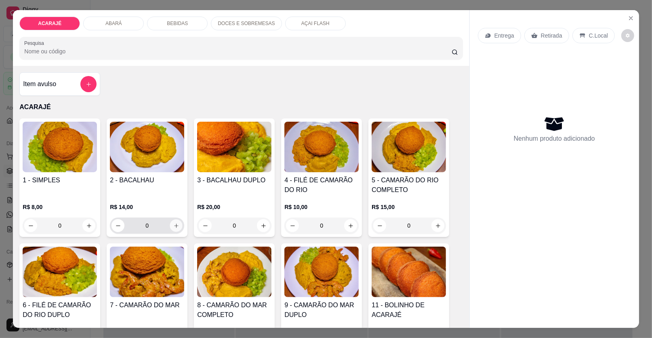
click at [173, 227] on icon "increase-product-quantity" at bounding box center [176, 225] width 6 height 6
type input "1"
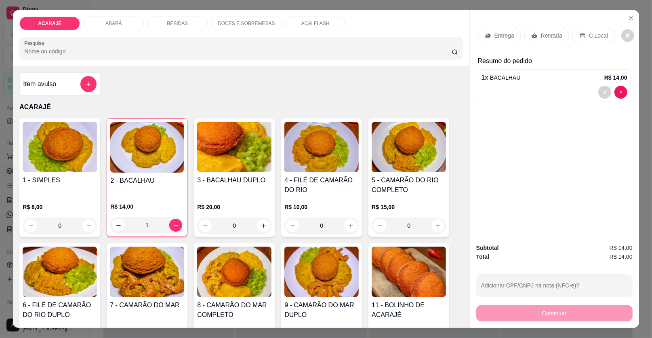
click at [490, 29] on div "Entrega" at bounding box center [499, 35] width 43 height 15
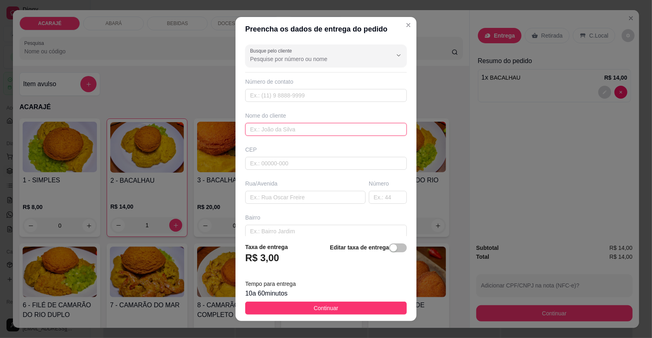
click at [296, 129] on input "text" at bounding box center [326, 129] width 162 height 13
type input "cleandro"
click at [307, 192] on input "text" at bounding box center [305, 197] width 120 height 13
paste input "[GEOGRAPHIC_DATA] Número 879"
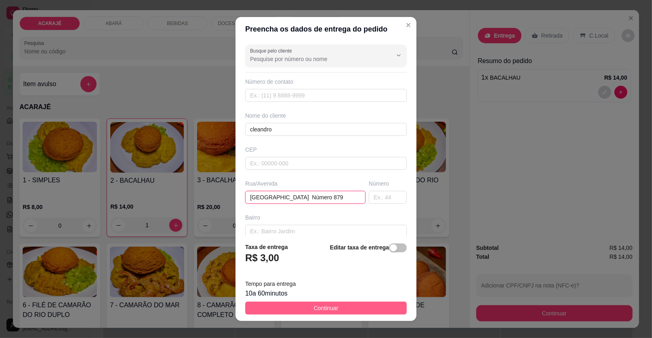
type input "[GEOGRAPHIC_DATA] Número 879"
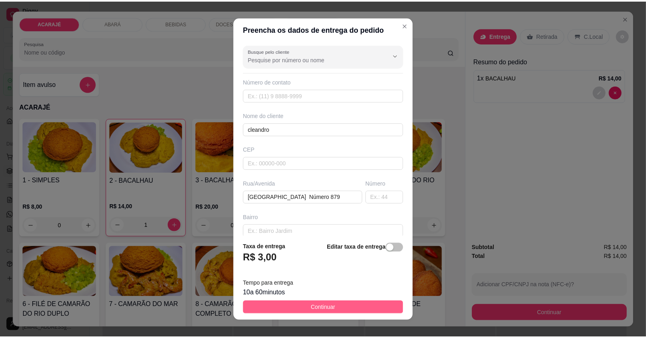
scroll to position [0, 0]
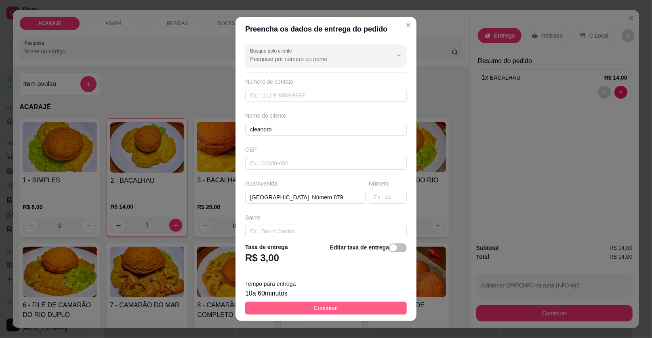
click at [314, 304] on span "Continuar" at bounding box center [326, 307] width 25 height 9
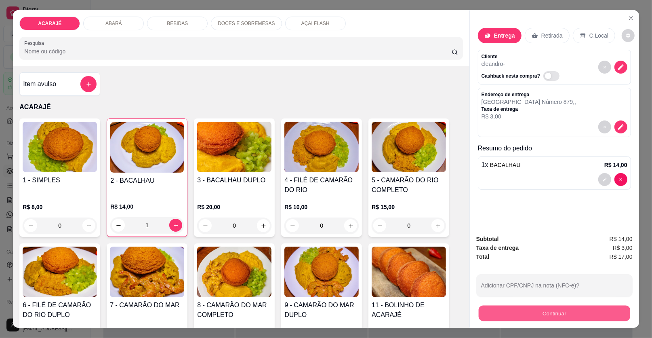
click at [531, 312] on button "Continuar" at bounding box center [553, 313] width 151 height 16
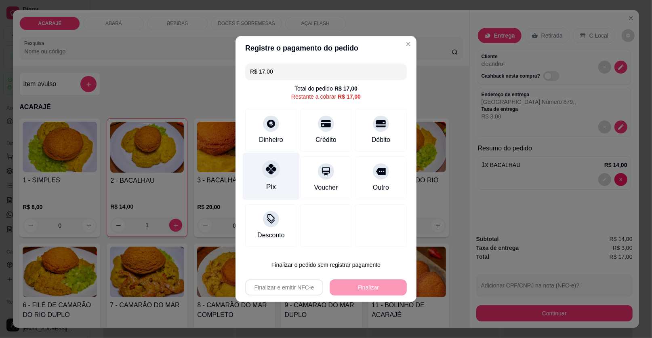
click at [262, 179] on div "Pix" at bounding box center [271, 176] width 57 height 47
type input "R$ 0,00"
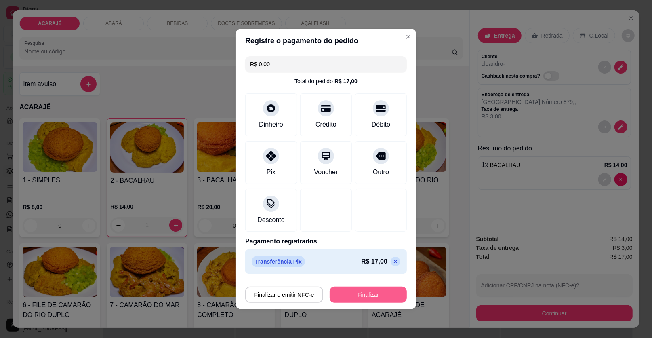
click at [363, 294] on button "Finalizar" at bounding box center [367, 294] width 77 height 16
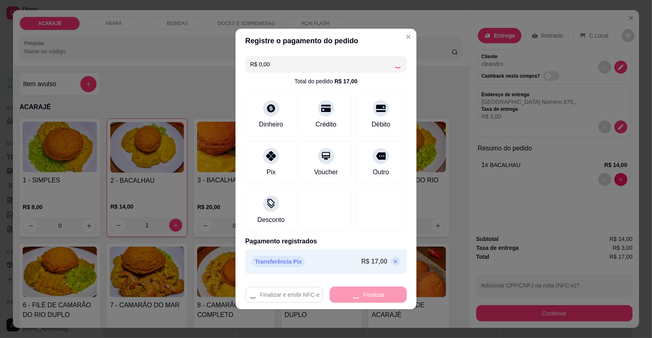
type input "0"
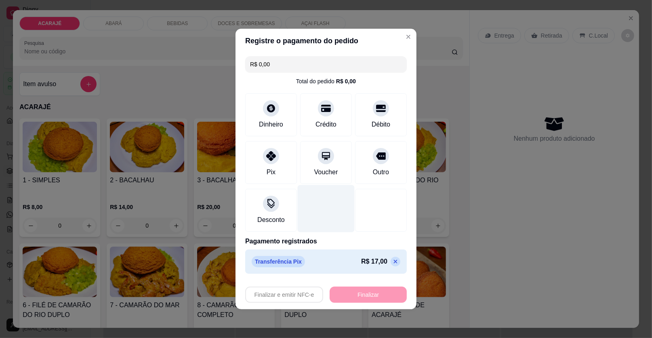
type input "-R$ 17,00"
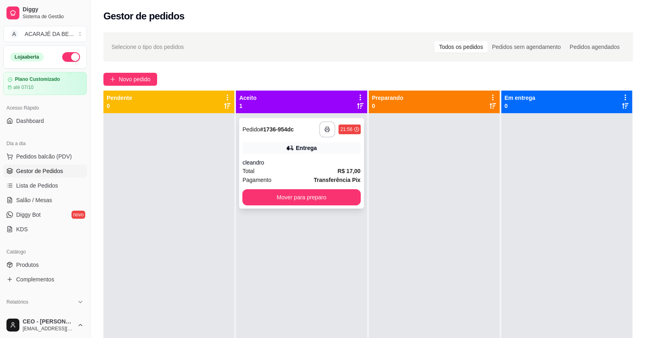
click at [324, 121] on button "button" at bounding box center [327, 129] width 16 height 16
click at [291, 193] on button "Mover para preparo" at bounding box center [301, 197] width 114 height 16
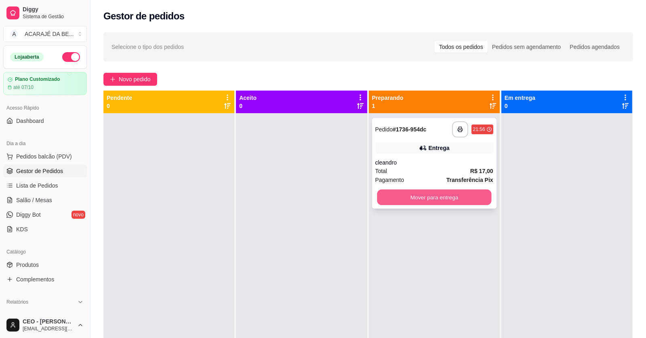
click at [394, 197] on button "Mover para entrega" at bounding box center [434, 197] width 114 height 16
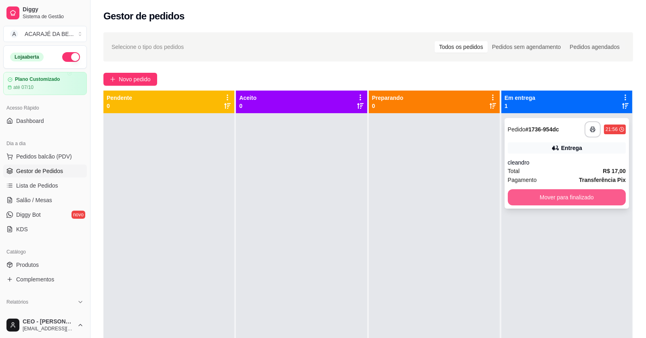
click at [529, 195] on button "Mover para finalizado" at bounding box center [567, 197] width 118 height 16
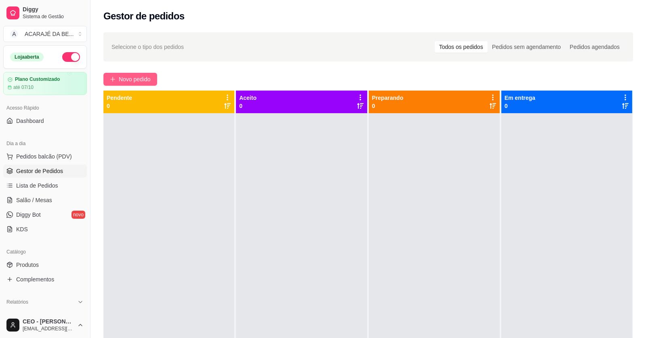
click at [139, 78] on span "Novo pedido" at bounding box center [135, 79] width 32 height 9
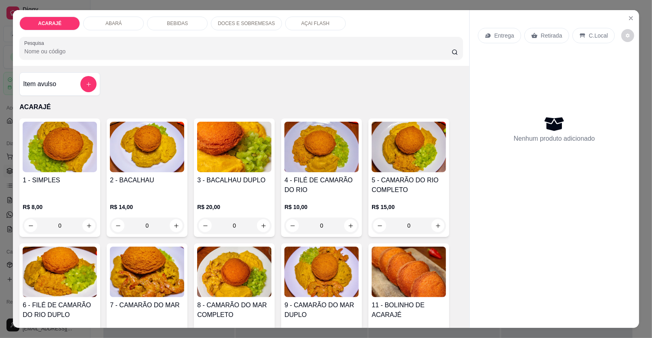
scroll to position [40, 0]
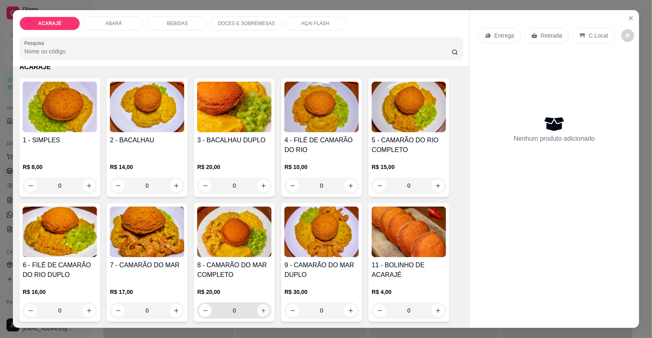
click at [262, 310] on icon "increase-product-quantity" at bounding box center [263, 310] width 6 height 6
type input "1"
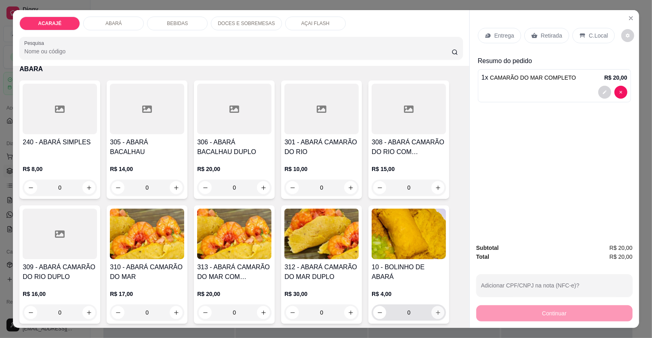
scroll to position [363, 0]
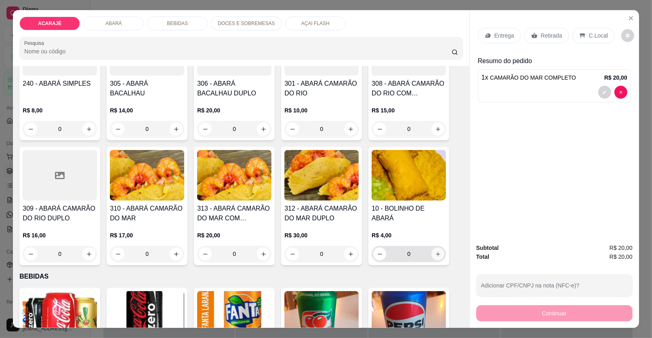
click at [436, 252] on icon "increase-product-quantity" at bounding box center [438, 254] width 4 height 4
type input "1"
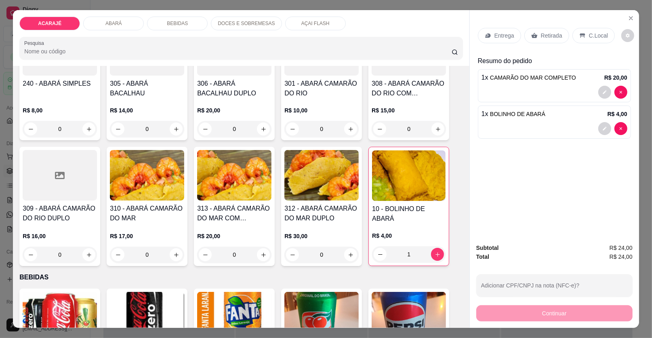
click at [589, 31] on p "C.Local" at bounding box center [598, 35] width 19 height 8
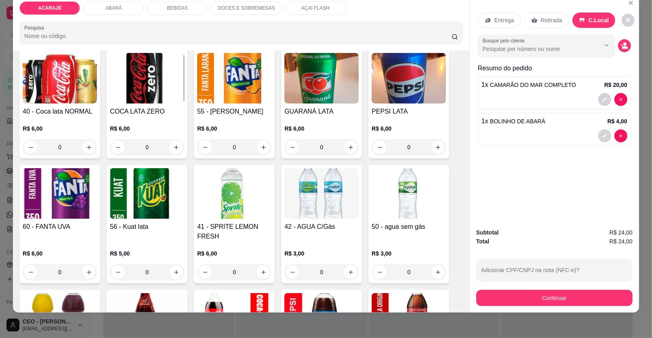
scroll to position [605, 0]
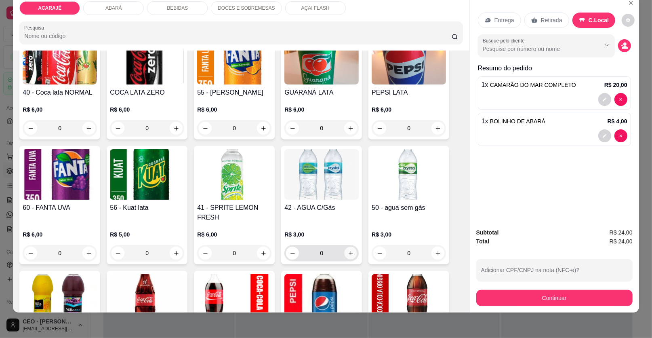
click at [348, 250] on icon "increase-product-quantity" at bounding box center [351, 253] width 6 height 6
type input "1"
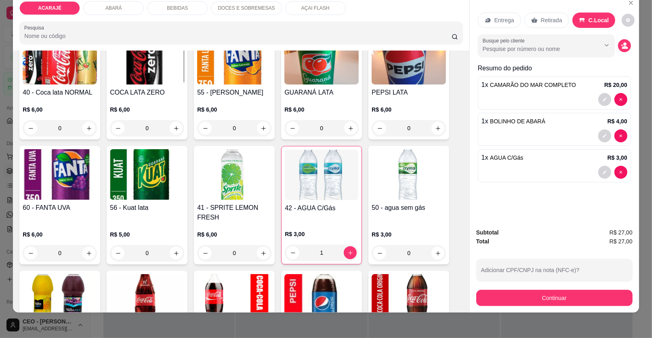
click at [541, 18] on p "Retirada" at bounding box center [551, 20] width 21 height 8
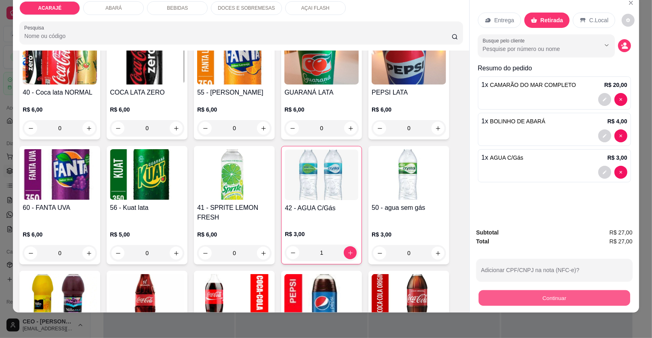
click at [506, 294] on button "Continuar" at bounding box center [553, 298] width 151 height 16
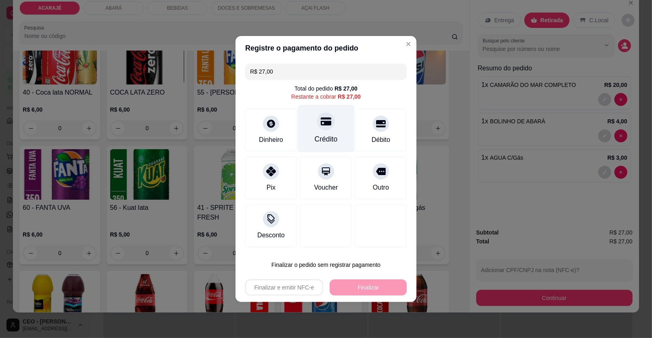
click at [330, 121] on div at bounding box center [326, 121] width 18 height 18
type input "R$ 0,00"
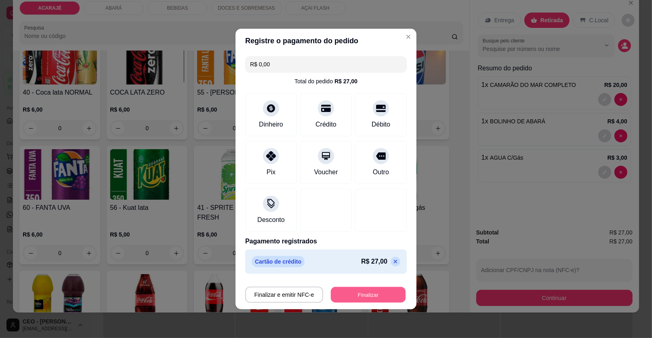
click at [369, 289] on button "Finalizar" at bounding box center [368, 295] width 75 height 16
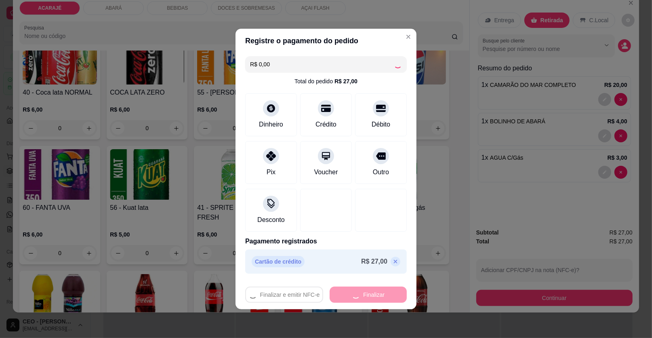
type input "0"
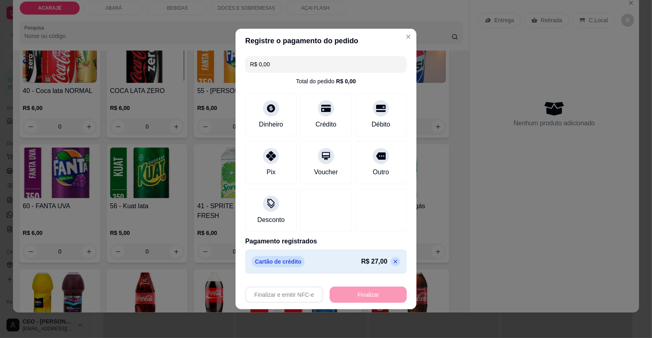
type input "-R$ 27,00"
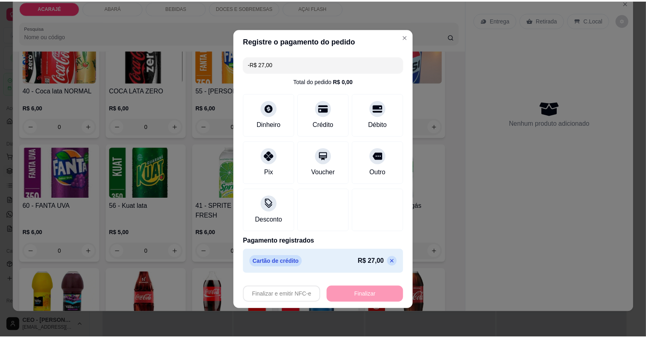
scroll to position [605, 0]
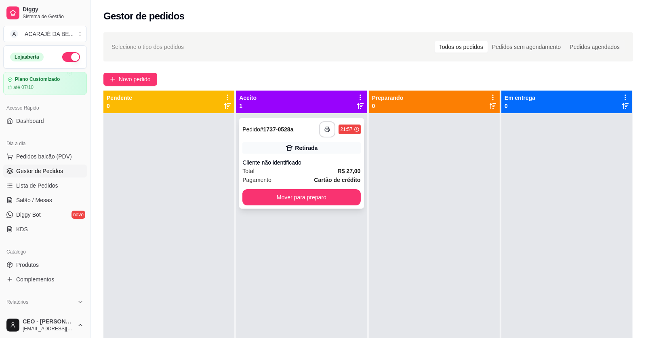
click at [321, 127] on button "button" at bounding box center [327, 129] width 16 height 16
click at [338, 170] on strong "R$ 27,00" at bounding box center [349, 171] width 23 height 6
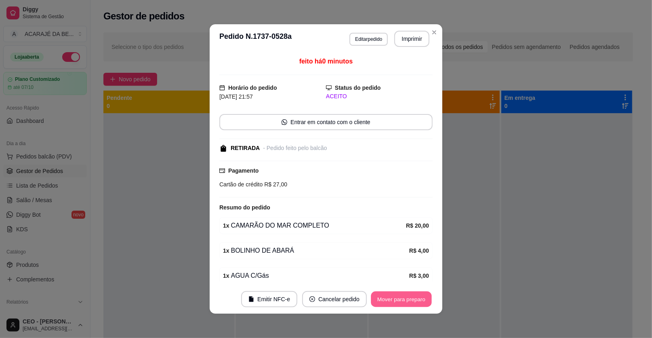
click at [411, 305] on button "Mover para preparo" at bounding box center [401, 299] width 61 height 16
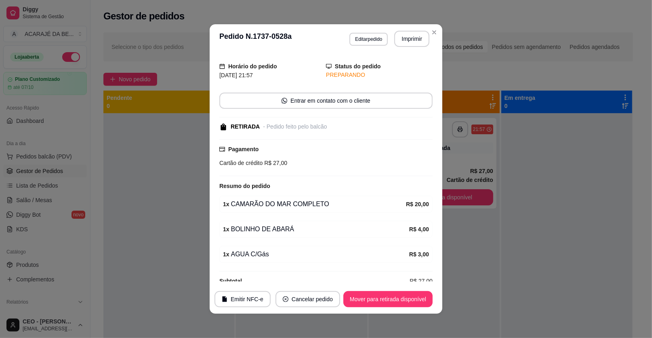
scroll to position [33, 0]
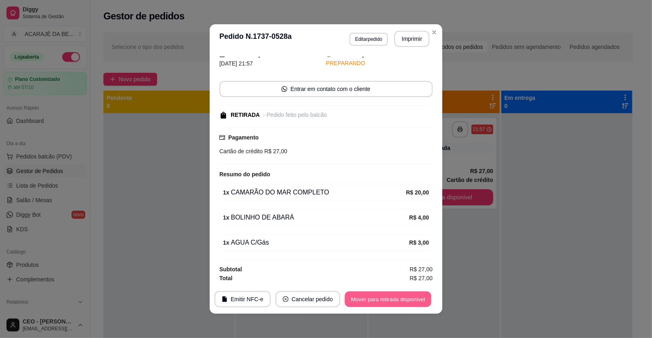
click at [414, 303] on button "Mover para retirada disponível" at bounding box center [387, 299] width 86 height 16
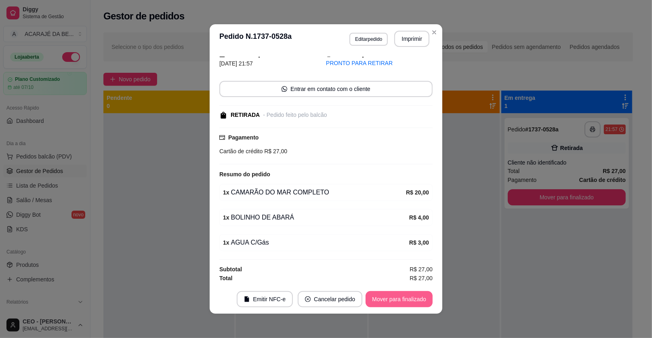
click at [418, 301] on button "Mover para finalizado" at bounding box center [398, 299] width 67 height 16
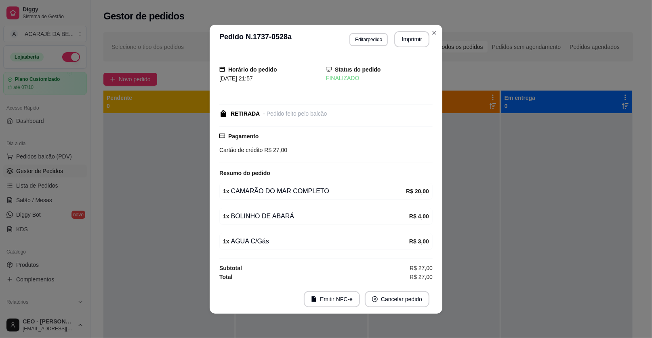
scroll to position [0, 0]
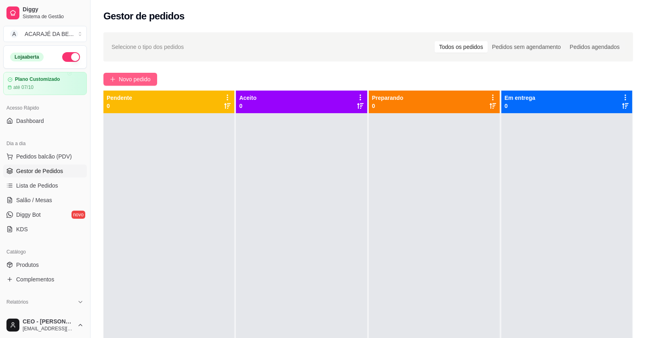
click at [120, 81] on span "Novo pedido" at bounding box center [135, 79] width 32 height 9
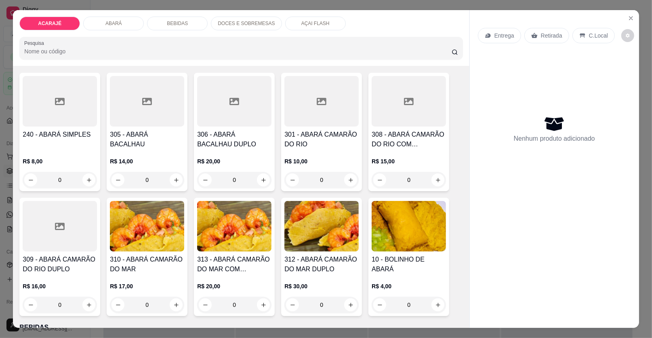
scroll to position [282, 0]
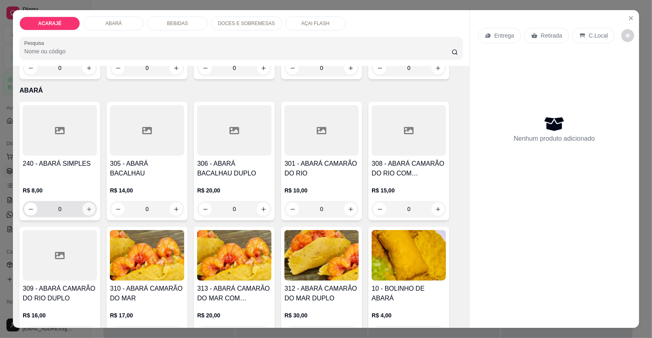
click at [85, 212] on button "increase-product-quantity" at bounding box center [88, 208] width 13 height 13
type input "1"
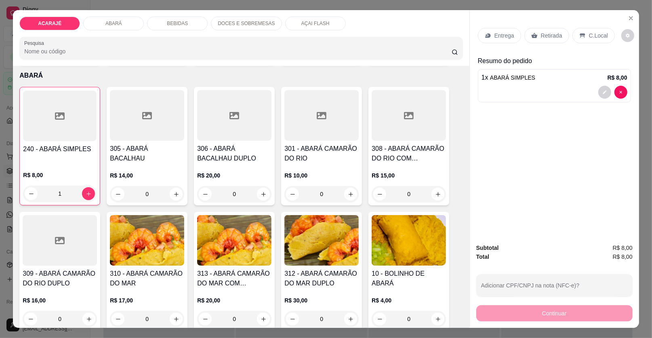
scroll to position [363, 0]
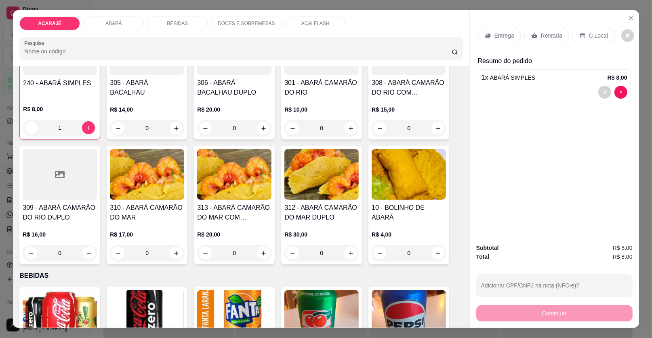
click at [486, 38] on icon at bounding box center [488, 35] width 6 height 6
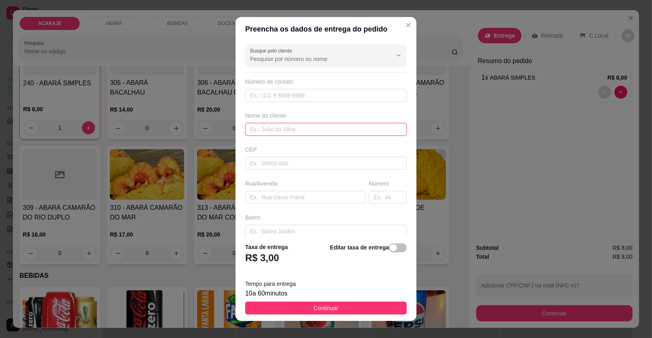
click at [295, 126] on input "text" at bounding box center [326, 129] width 162 height 13
type input "weliton"
click at [329, 199] on input "text" at bounding box center [305, 197] width 120 height 13
paste input "camamuzinho abaixo do posto médico"
type input "camamuzinho abaixo do posto médico"
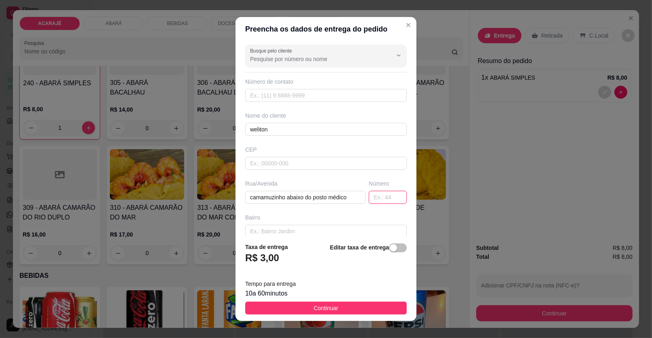
drag, startPoint x: 380, startPoint y: 193, endPoint x: 376, endPoint y: 194, distance: 4.6
click at [380, 193] on input "text" at bounding box center [388, 197] width 38 height 13
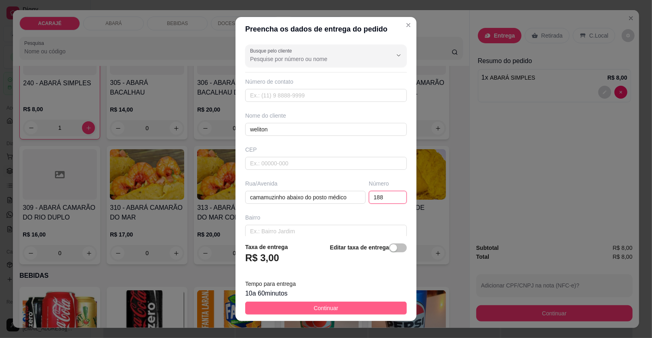
type input "188"
click at [329, 310] on span "Continuar" at bounding box center [326, 307] width 25 height 9
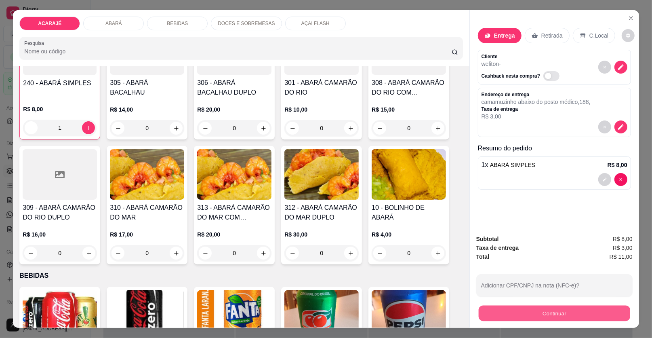
click at [544, 311] on button "Continuar" at bounding box center [553, 313] width 151 height 16
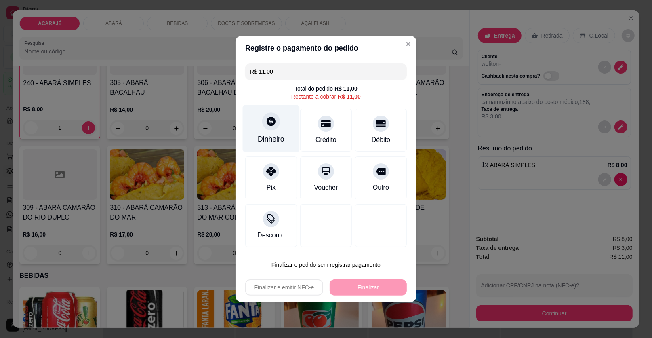
click at [282, 133] on div "Dinheiro" at bounding box center [271, 128] width 57 height 47
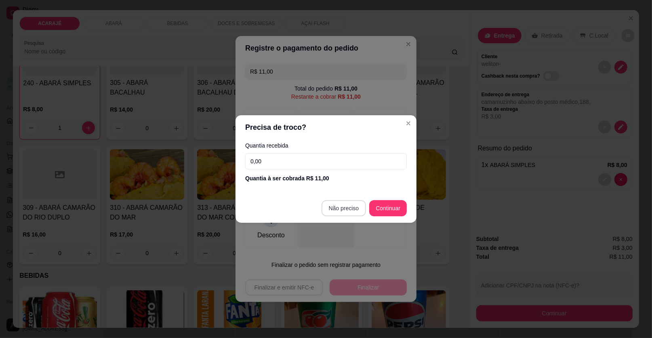
type input "R$ 0,00"
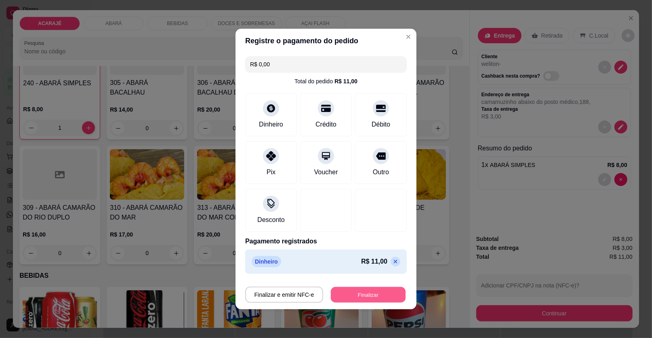
click at [379, 293] on button "Finalizar" at bounding box center [368, 295] width 75 height 16
type input "0"
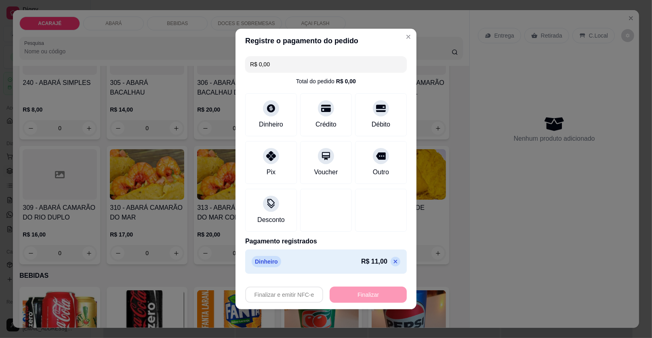
type input "-R$ 11,00"
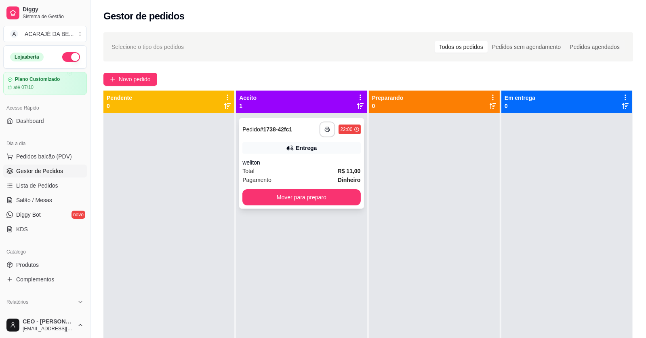
click at [327, 123] on button "button" at bounding box center [327, 130] width 16 height 16
click at [357, 190] on div "Mover para preparo" at bounding box center [301, 197] width 118 height 16
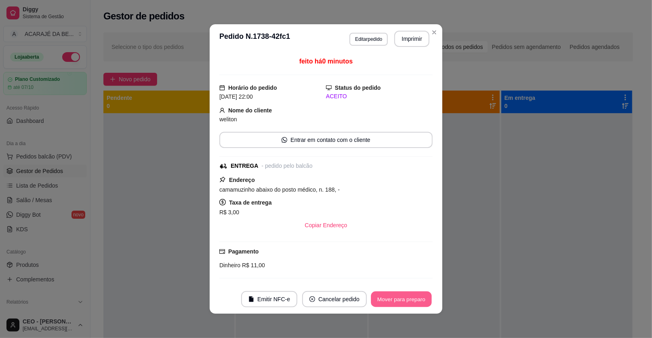
click at [418, 295] on button "Mover para preparo" at bounding box center [401, 299] width 61 height 16
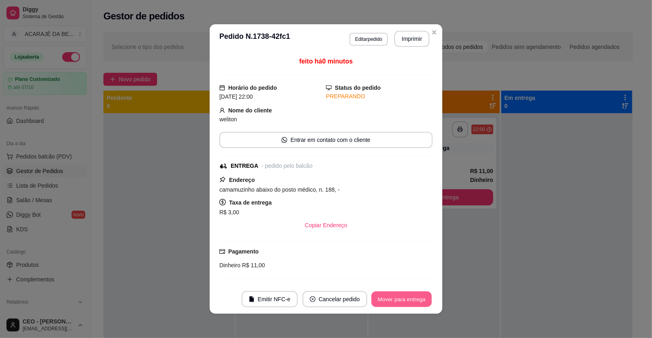
click at [418, 295] on button "Mover para entrega" at bounding box center [401, 299] width 61 height 16
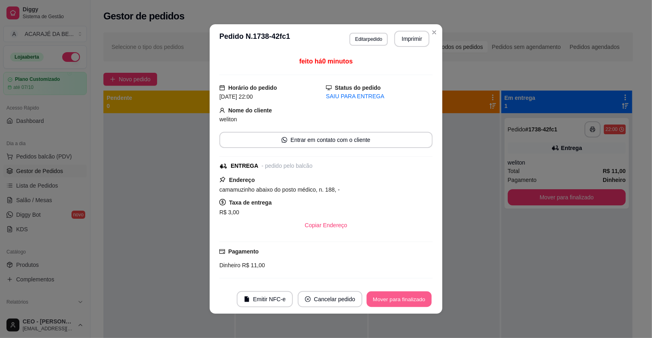
click at [416, 298] on button "Mover para finalizado" at bounding box center [399, 299] width 65 height 16
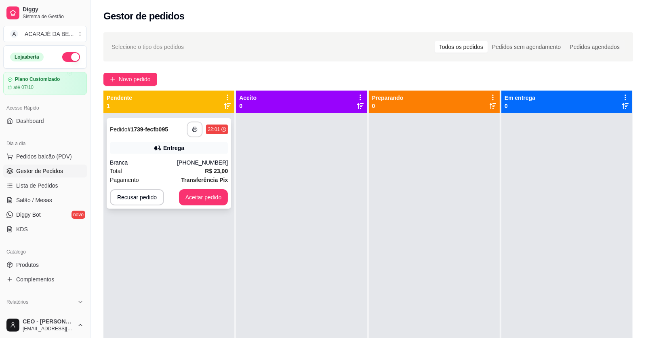
click at [198, 129] on button "button" at bounding box center [195, 130] width 16 height 16
click at [201, 197] on button "Aceitar pedido" at bounding box center [203, 197] width 49 height 16
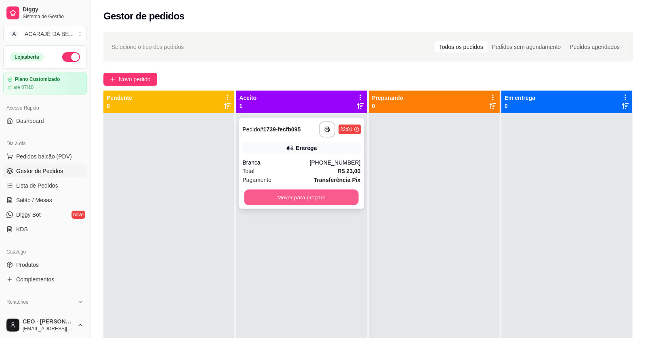
click at [339, 201] on button "Mover para preparo" at bounding box center [301, 197] width 114 height 16
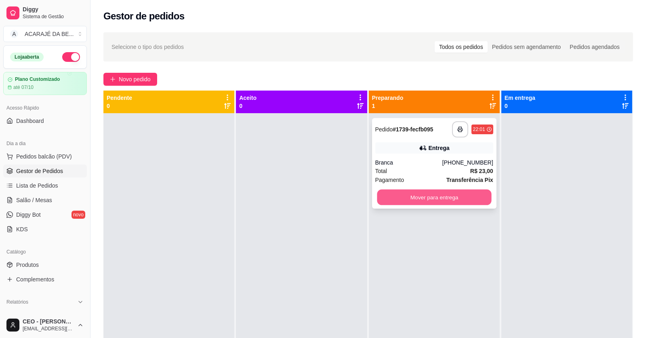
click at [410, 195] on button "Mover para entrega" at bounding box center [434, 197] width 114 height 16
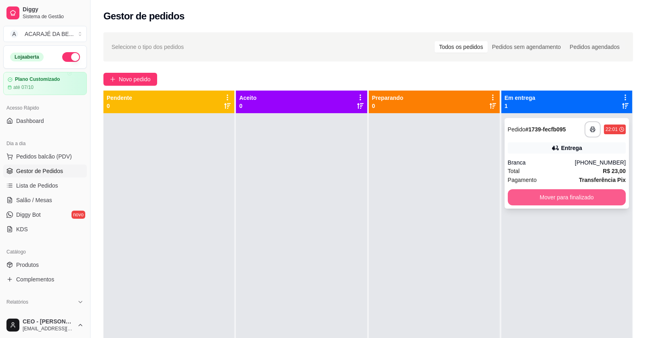
click at [529, 199] on button "Mover para finalizado" at bounding box center [567, 197] width 118 height 16
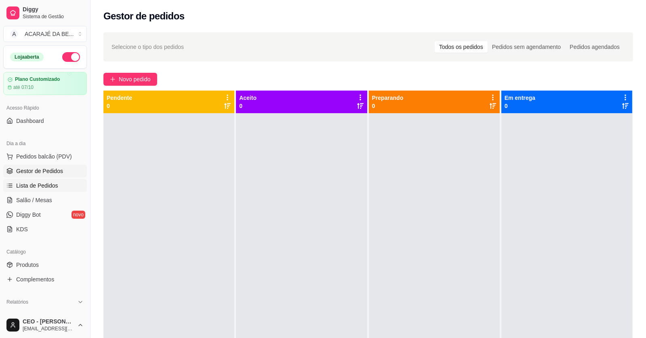
click at [45, 186] on span "Lista de Pedidos" at bounding box center [37, 185] width 42 height 8
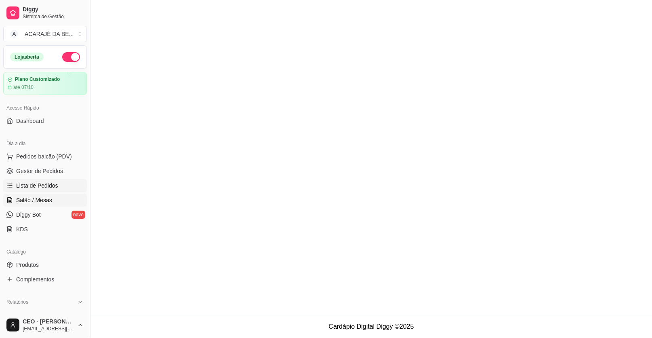
click at [45, 199] on span "Salão / Mesas" at bounding box center [34, 200] width 36 height 8
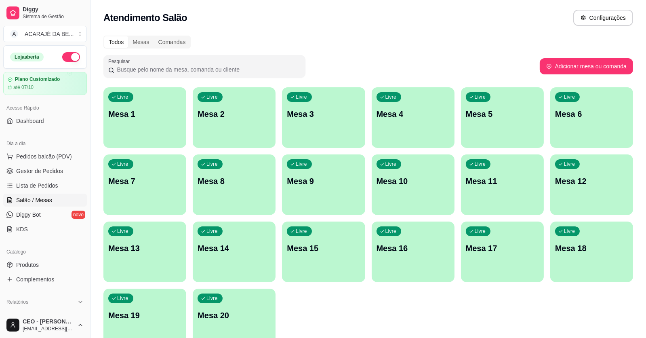
click at [353, 136] on div "Livre Mesa 3" at bounding box center [323, 112] width 83 height 51
click at [411, 104] on div "Livre Mesa 4" at bounding box center [412, 112] width 83 height 51
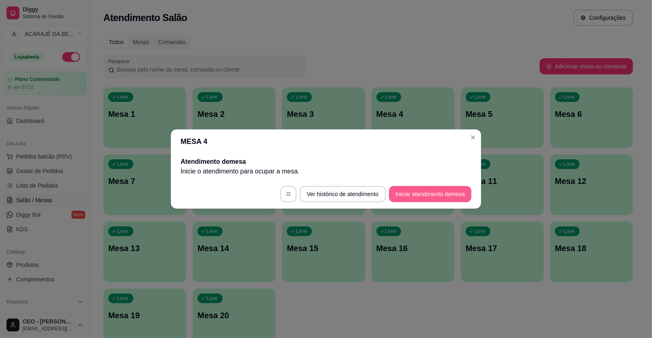
click at [440, 193] on button "Iniciar atendimento de mesa" at bounding box center [430, 194] width 82 height 16
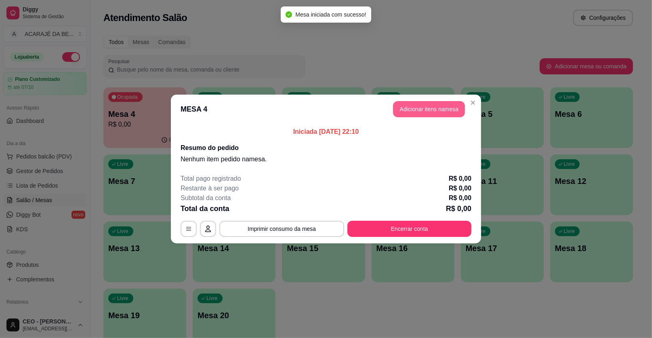
click at [422, 105] on button "Adicionar itens na mesa" at bounding box center [429, 109] width 72 height 16
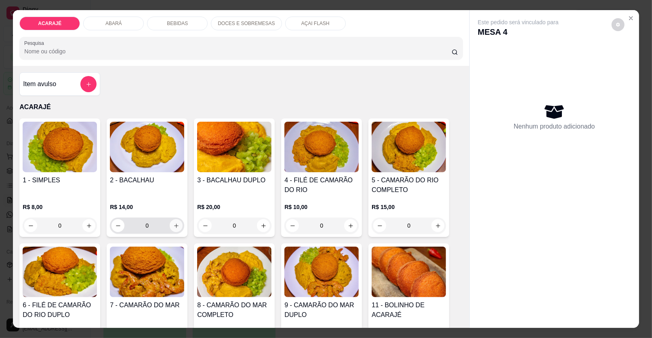
click at [175, 223] on icon "increase-product-quantity" at bounding box center [176, 225] width 6 height 6
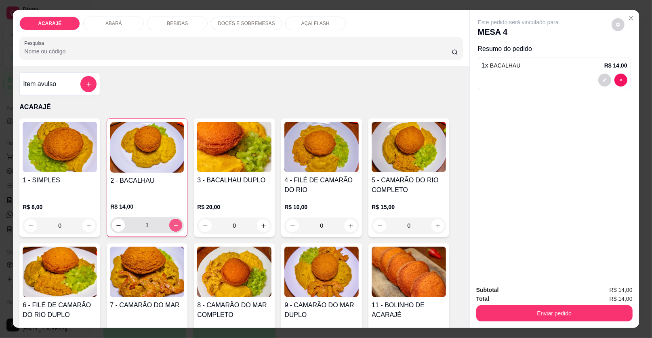
click at [176, 222] on button "increase-product-quantity" at bounding box center [175, 224] width 13 height 13
type input "2"
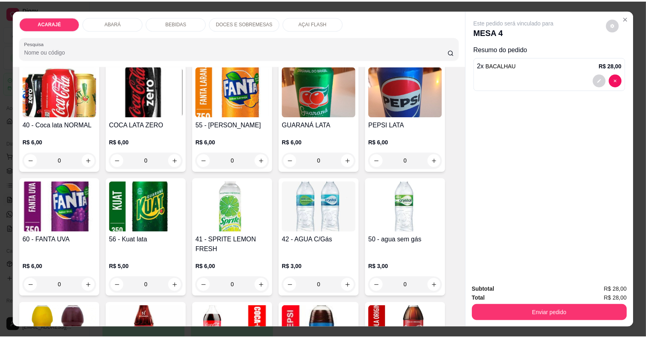
scroll to position [605, 0]
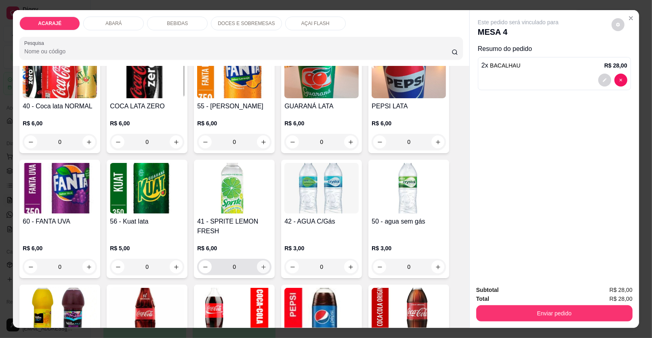
click at [262, 264] on icon "increase-product-quantity" at bounding box center [263, 267] width 6 height 6
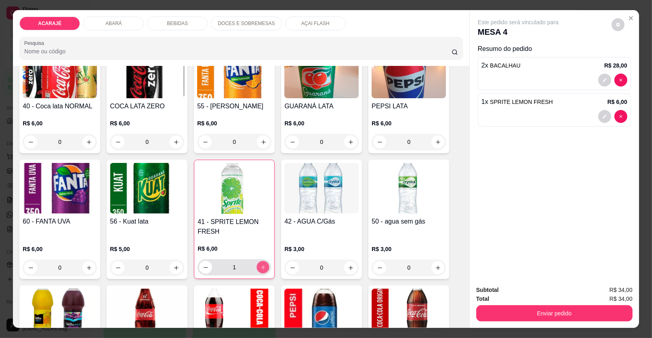
click at [262, 264] on icon "increase-product-quantity" at bounding box center [263, 267] width 6 height 6
type input "2"
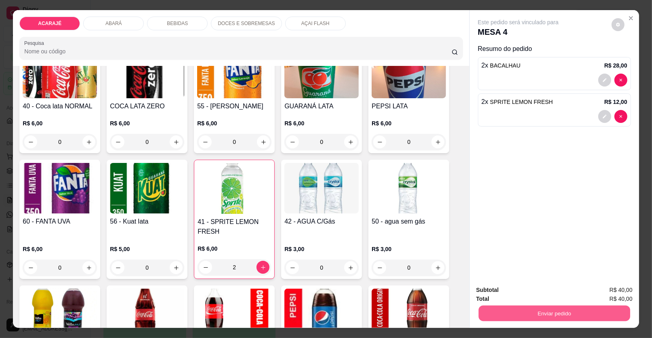
click at [508, 316] on button "Enviar pedido" at bounding box center [553, 313] width 151 height 16
click at [608, 293] on button "Enviar pedido" at bounding box center [611, 292] width 44 height 15
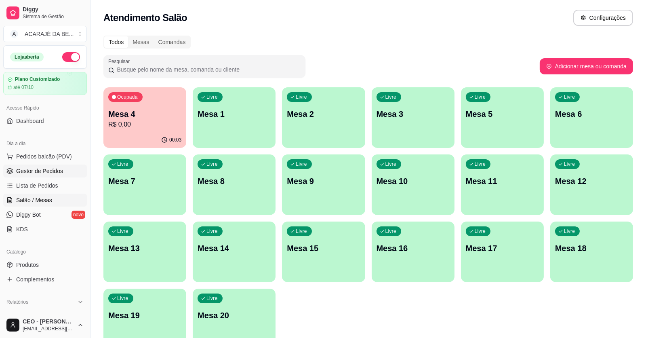
click at [19, 169] on span "Gestor de Pedidos" at bounding box center [39, 171] width 47 height 8
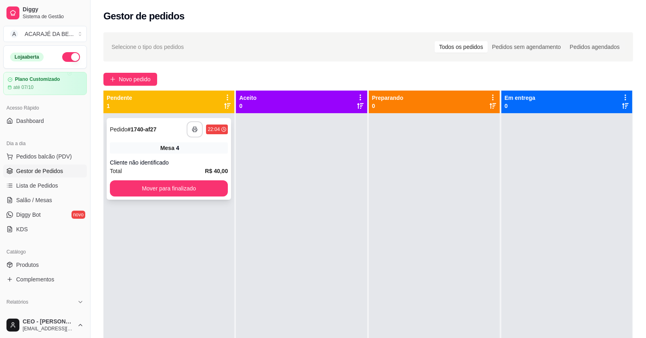
click at [195, 130] on rect "button" at bounding box center [194, 131] width 3 height 2
click at [188, 185] on button "Mover para finalizado" at bounding box center [169, 188] width 118 height 16
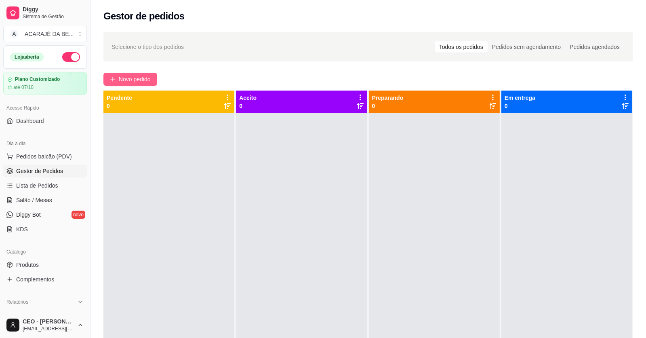
click at [126, 78] on span "Novo pedido" at bounding box center [135, 79] width 32 height 9
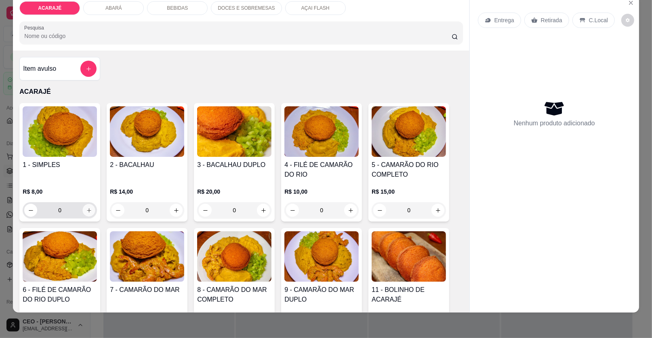
click at [85, 205] on button "increase-product-quantity" at bounding box center [89, 210] width 13 height 13
type input "1"
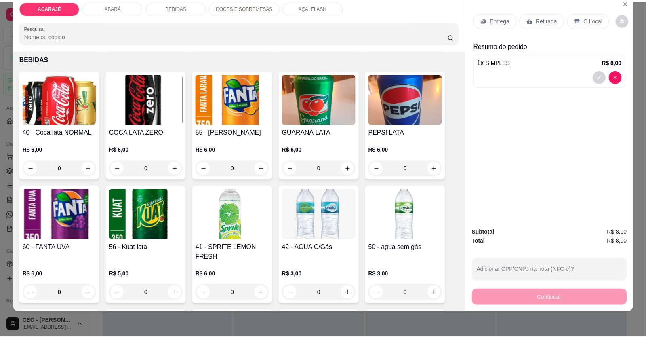
scroll to position [565, 0]
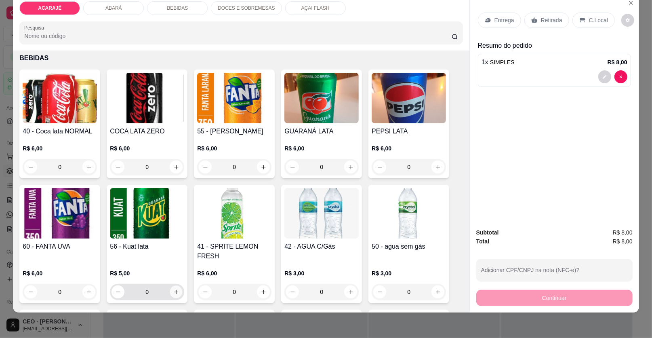
click at [173, 291] on icon "increase-product-quantity" at bounding box center [176, 292] width 6 height 6
type input "1"
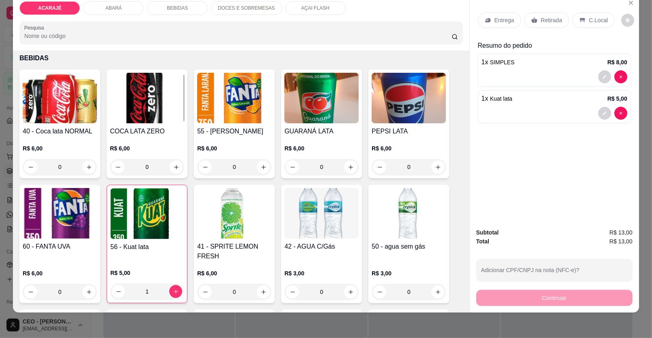
click at [545, 13] on div "Retirada" at bounding box center [546, 20] width 45 height 15
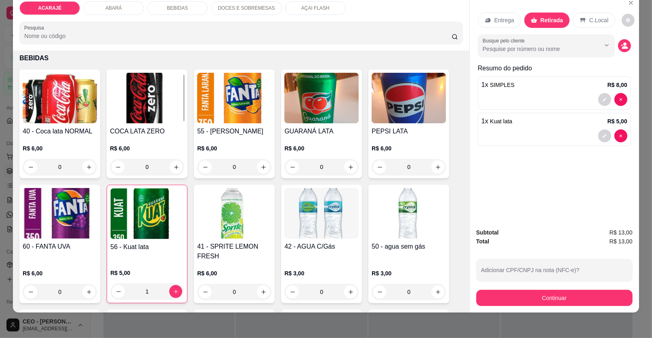
click at [555, 288] on div "Continuar" at bounding box center [554, 297] width 156 height 18
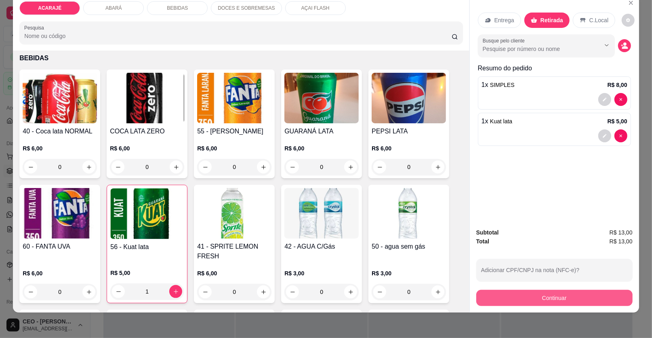
click at [554, 300] on button "Continuar" at bounding box center [554, 298] width 156 height 16
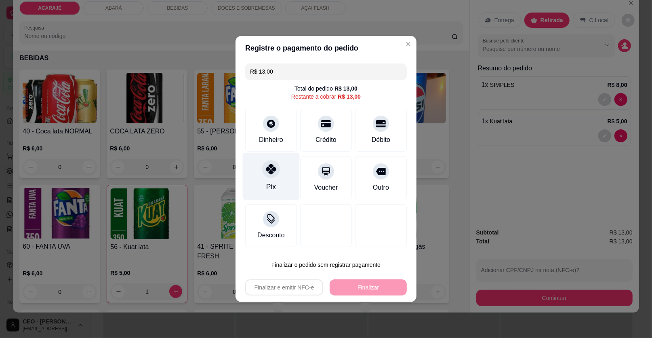
click at [282, 180] on div "Pix" at bounding box center [271, 176] width 57 height 47
type input "R$ 0,00"
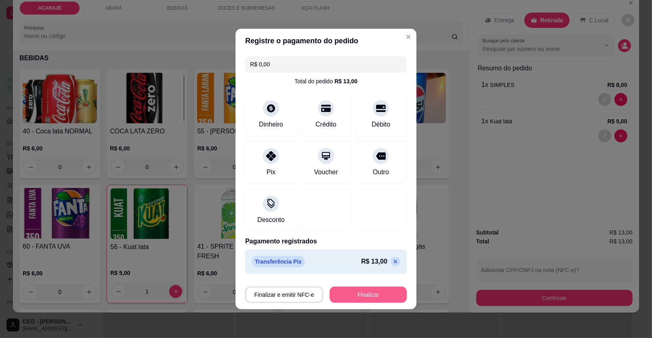
click at [355, 293] on button "Finalizar" at bounding box center [367, 294] width 77 height 16
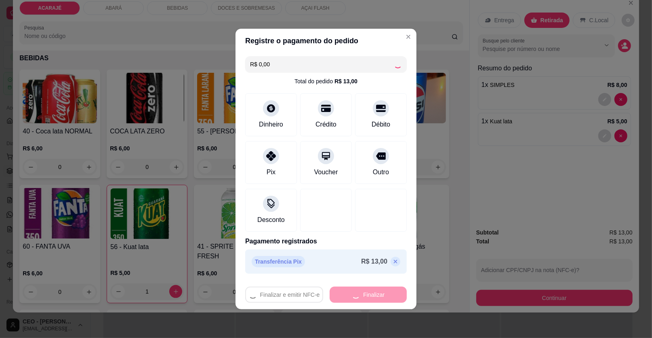
type input "0"
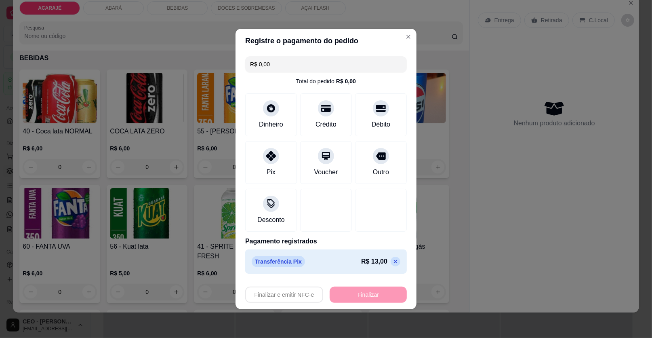
type input "-R$ 13,00"
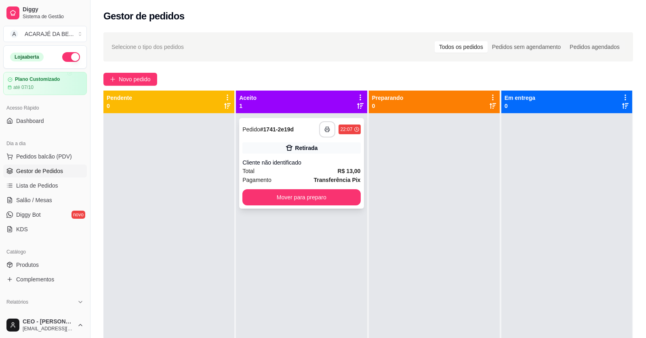
click at [323, 123] on button "button" at bounding box center [327, 129] width 16 height 16
click at [348, 197] on button "Mover para preparo" at bounding box center [301, 197] width 114 height 16
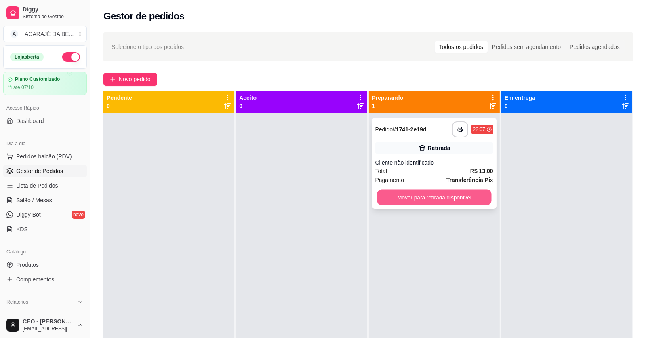
click at [424, 190] on button "Mover para retirada disponível" at bounding box center [434, 197] width 114 height 16
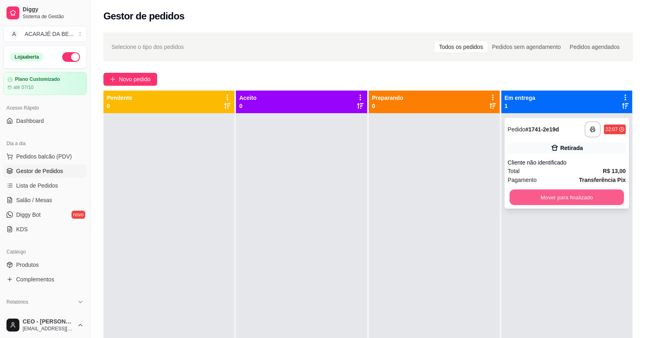
click at [523, 195] on button "Mover para finalizado" at bounding box center [566, 197] width 114 height 16
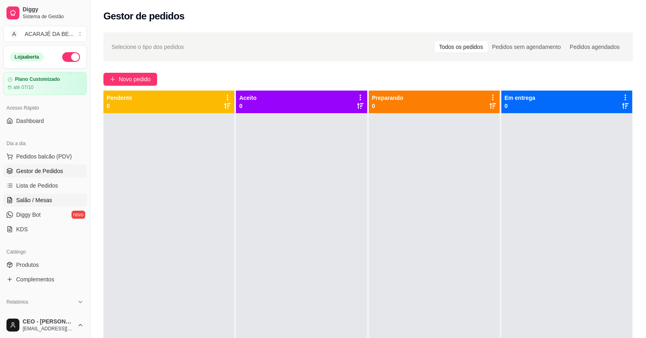
click at [57, 195] on link "Salão / Mesas" at bounding box center [45, 199] width 84 height 13
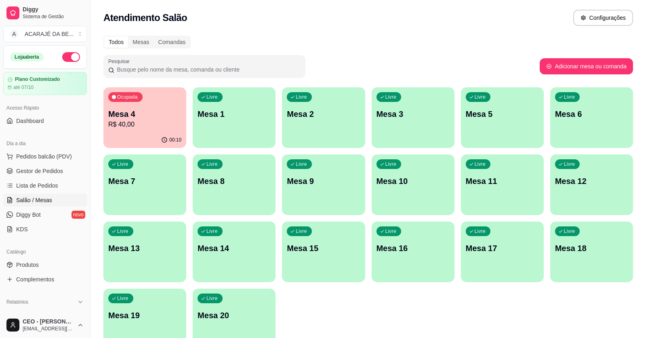
click at [155, 120] on p "R$ 40,00" at bounding box center [144, 125] width 73 height 10
click at [147, 103] on div "Ocupada Mesa 4 R$ 40,00" at bounding box center [144, 109] width 83 height 45
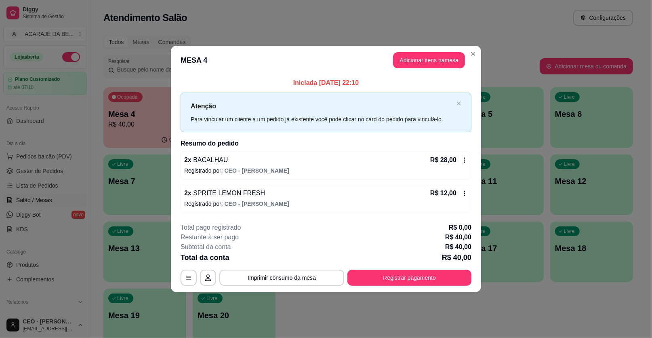
click at [462, 190] on icon at bounding box center [464, 193] width 6 height 6
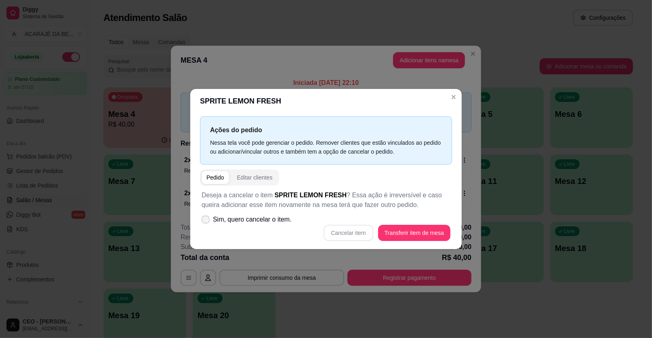
click at [209, 215] on label "Sim, quero cancelar o item." at bounding box center [246, 219] width 97 height 16
click at [206, 221] on input "Sim, quero cancelar o item." at bounding box center [203, 223] width 5 height 5
checkbox input "true"
click at [350, 236] on button "Cancelar item" at bounding box center [347, 233] width 49 height 16
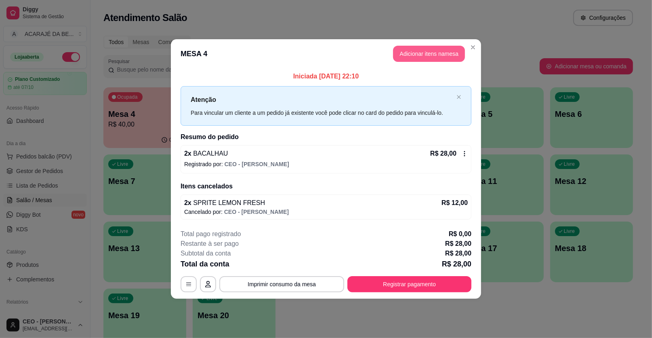
click at [418, 53] on button "Adicionar itens na mesa" at bounding box center [429, 54] width 72 height 16
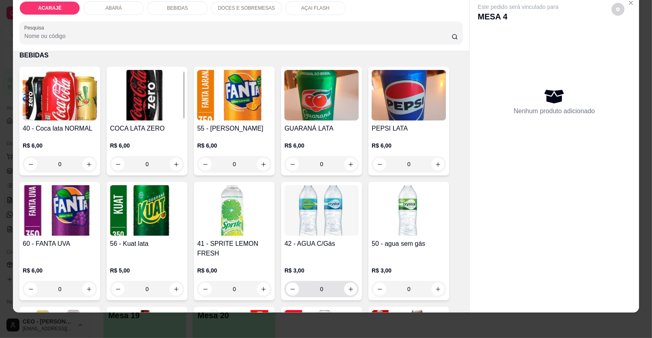
scroll to position [605, 0]
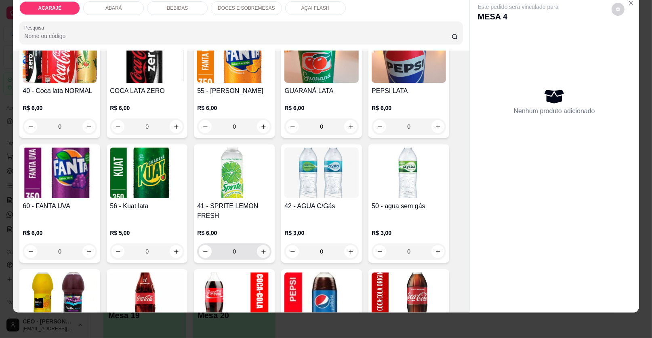
click at [260, 250] on icon "increase-product-quantity" at bounding box center [263, 251] width 6 height 6
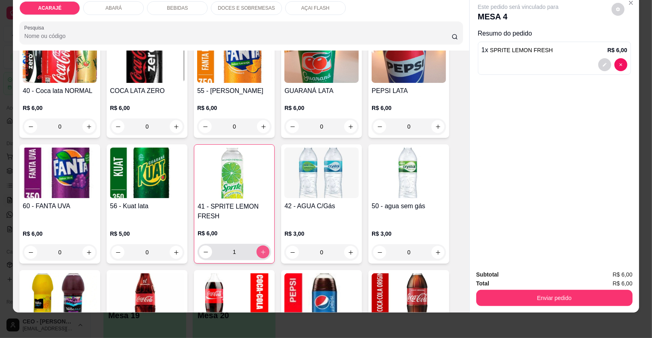
type input "1"
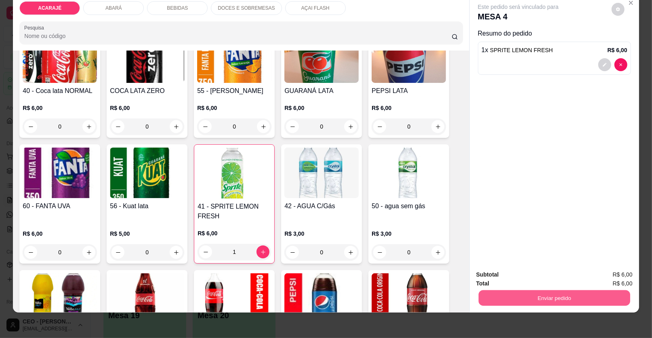
click at [527, 297] on button "Enviar pedido" at bounding box center [553, 298] width 151 height 16
click at [614, 273] on button "Enviar pedido" at bounding box center [611, 277] width 46 height 15
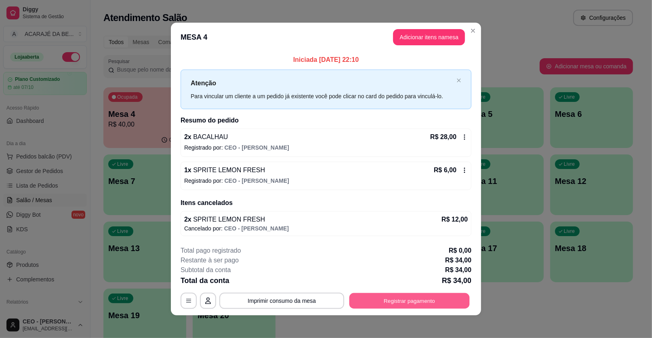
click at [449, 294] on button "Registrar pagamento" at bounding box center [409, 300] width 120 height 16
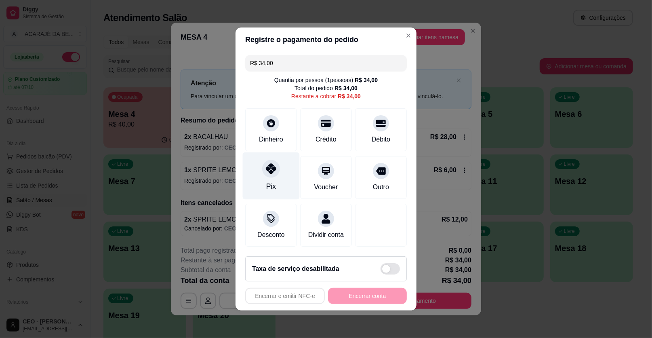
click at [271, 182] on div "Pix" at bounding box center [271, 186] width 10 height 10
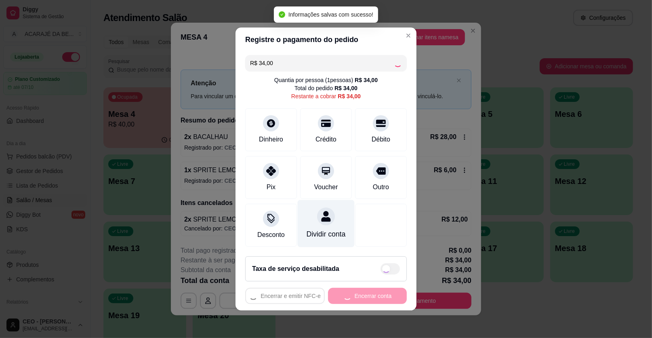
type input "R$ 0,00"
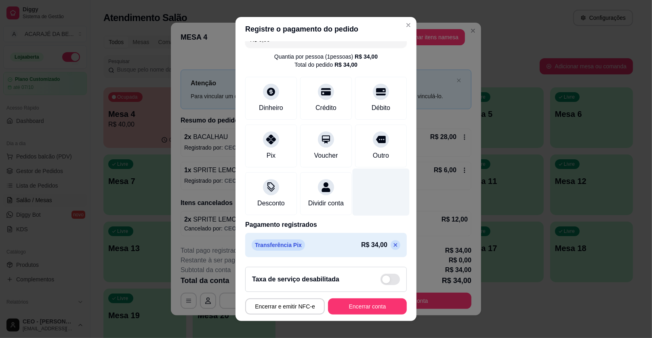
scroll to position [21, 0]
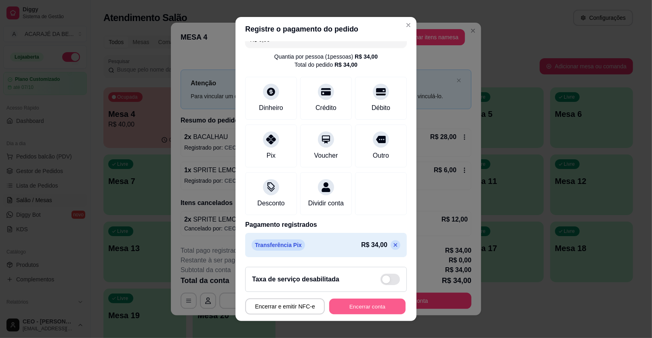
click at [372, 304] on button "Encerrar conta" at bounding box center [367, 306] width 76 height 16
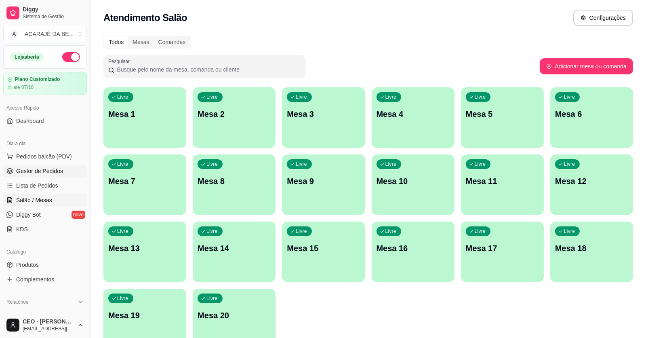
click at [38, 174] on span "Gestor de Pedidos" at bounding box center [39, 171] width 47 height 8
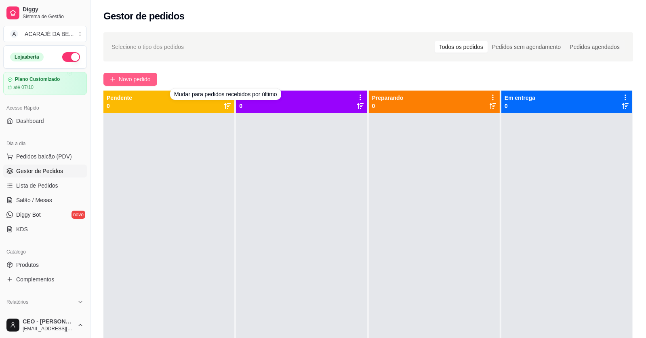
click at [132, 78] on span "Novo pedido" at bounding box center [135, 79] width 32 height 9
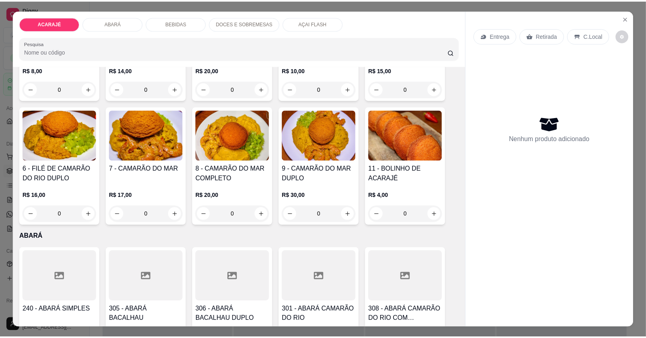
scroll to position [161, 0]
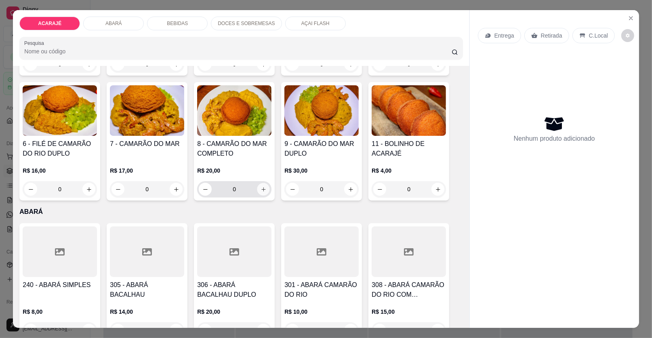
click at [259, 192] on button "increase-product-quantity" at bounding box center [263, 189] width 13 height 13
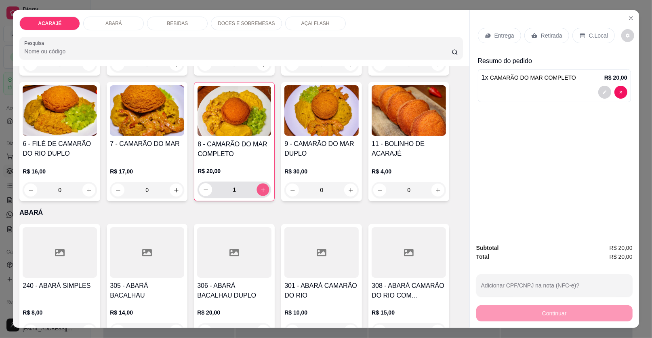
click at [259, 191] on button "increase-product-quantity" at bounding box center [263, 189] width 13 height 13
type input "2"
click at [548, 34] on p "Retirada" at bounding box center [551, 35] width 21 height 8
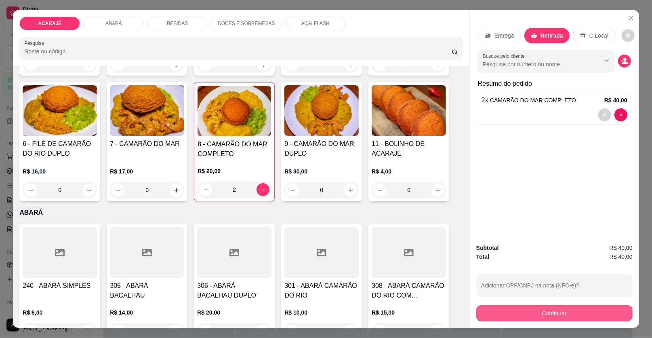
click at [535, 309] on button "Continuar" at bounding box center [554, 313] width 156 height 16
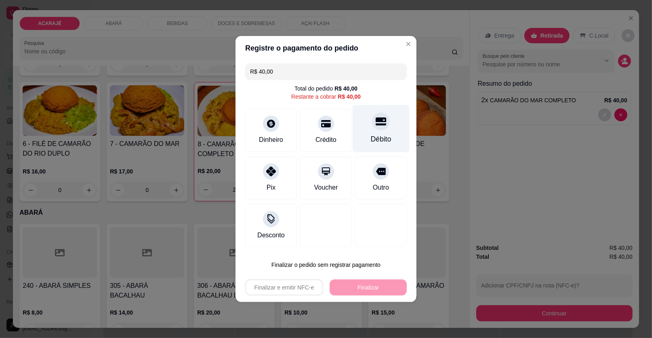
click at [382, 131] on div "Débito" at bounding box center [381, 128] width 57 height 47
type input "R$ 0,00"
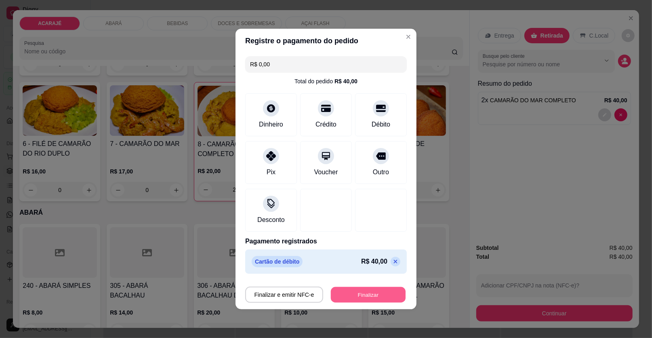
click at [395, 295] on button "Finalizar" at bounding box center [368, 295] width 75 height 16
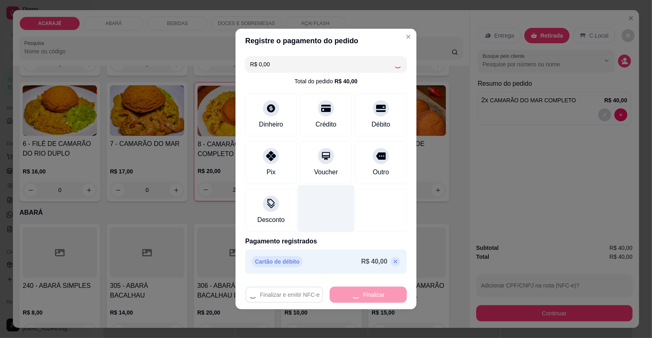
type input "0"
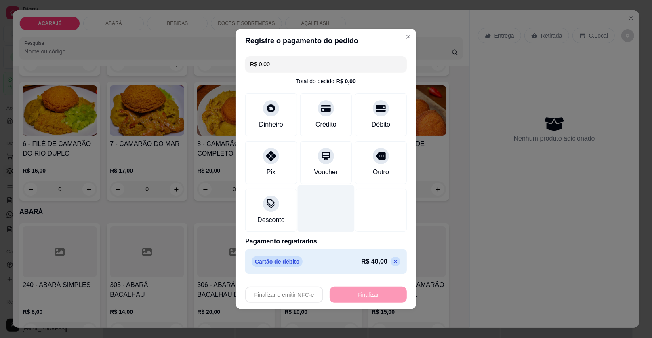
type input "-R$ 40,00"
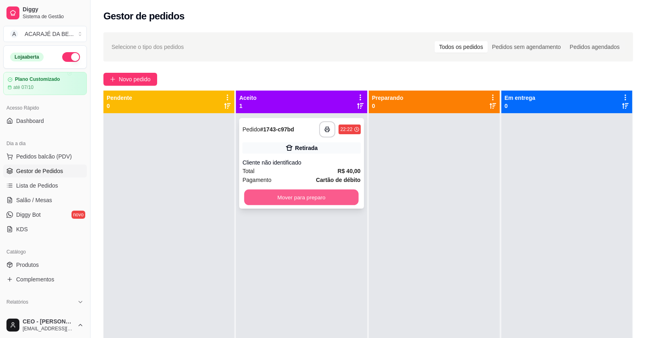
click at [325, 199] on button "Mover para preparo" at bounding box center [301, 197] width 114 height 16
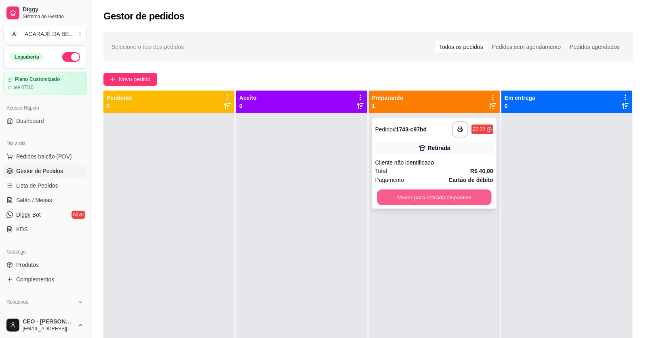
click at [399, 200] on button "Mover para retirada disponível" at bounding box center [434, 197] width 114 height 16
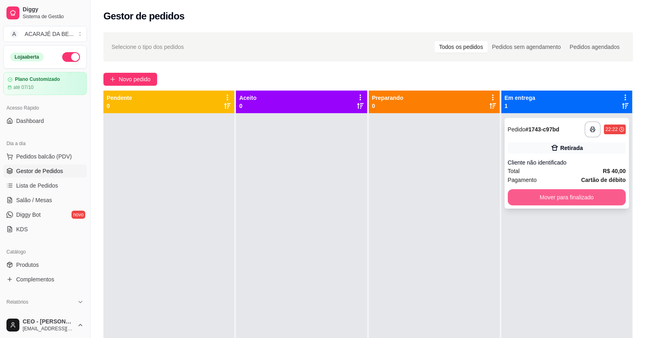
click at [565, 198] on button "Mover para finalizado" at bounding box center [567, 197] width 118 height 16
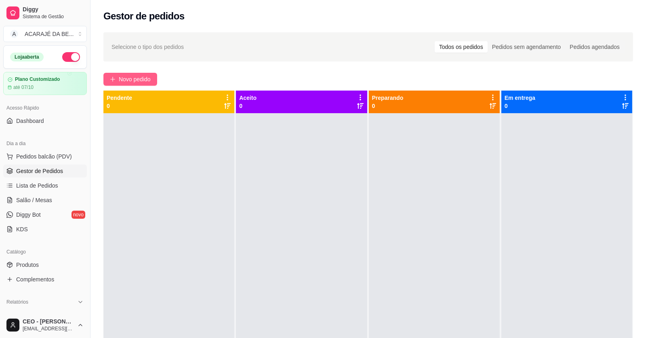
click at [151, 78] on span "Novo pedido" at bounding box center [135, 79] width 32 height 9
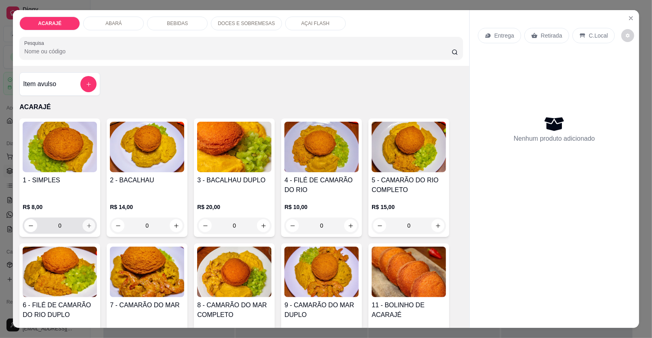
click at [88, 227] on icon "increase-product-quantity" at bounding box center [89, 225] width 6 height 6
click at [88, 227] on button "increase-product-quantity" at bounding box center [89, 225] width 13 height 13
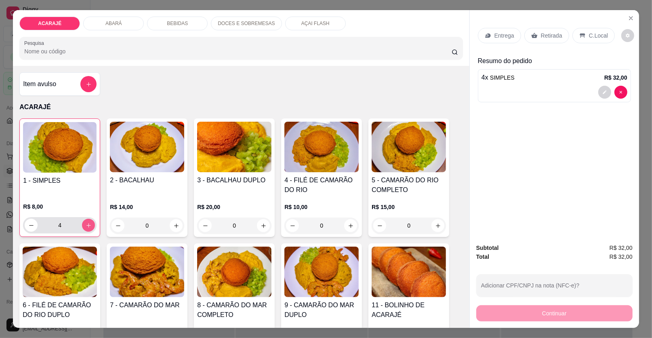
click at [88, 227] on button "increase-product-quantity" at bounding box center [88, 224] width 13 height 13
click at [25, 225] on button "decrease-product-quantity" at bounding box center [31, 225] width 13 height 13
type input "5"
click at [487, 35] on icon at bounding box center [487, 36] width 5 height 4
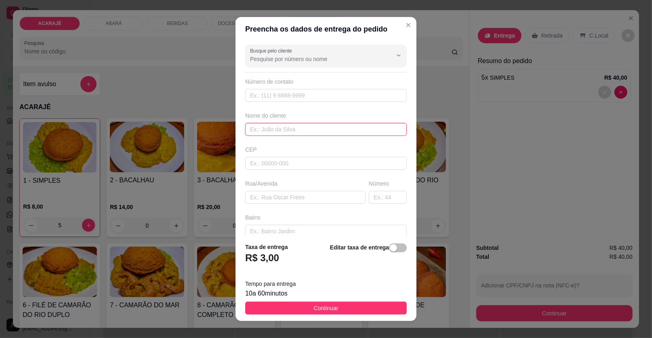
click at [262, 126] on input "text" at bounding box center [326, 129] width 162 height 13
type input "crislane"
click at [292, 196] on input "text" at bounding box center [305, 197] width 120 height 13
paste input "Pontalzinho 1"
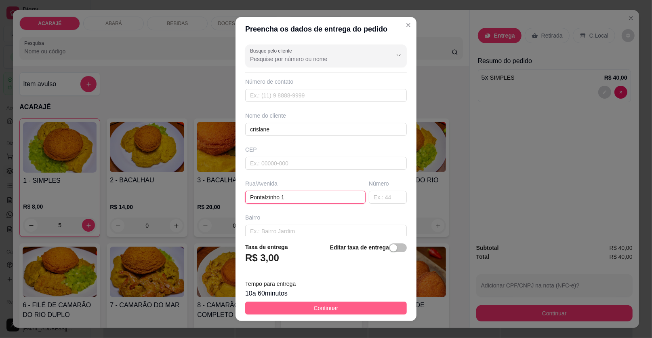
type input "Pontalzinho 1"
click at [314, 307] on span "Continuar" at bounding box center [326, 307] width 25 height 9
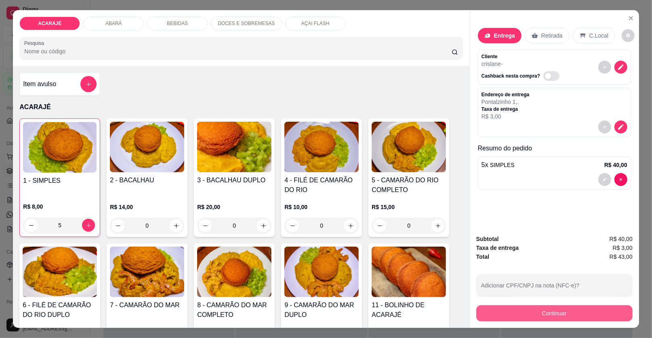
click at [526, 310] on button "Continuar" at bounding box center [554, 313] width 156 height 16
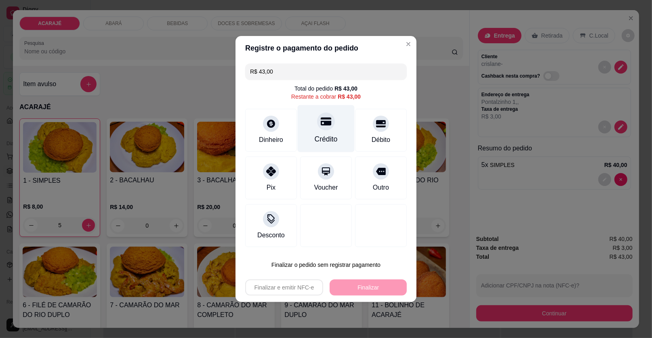
drag, startPoint x: 317, startPoint y: 132, endPoint x: 320, endPoint y: 136, distance: 4.6
click at [318, 132] on div "Crédito" at bounding box center [326, 128] width 57 height 47
type input "R$ 0,00"
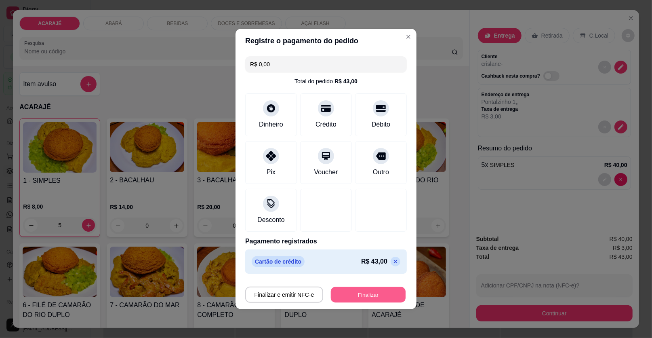
click at [377, 294] on button "Finalizar" at bounding box center [368, 295] width 75 height 16
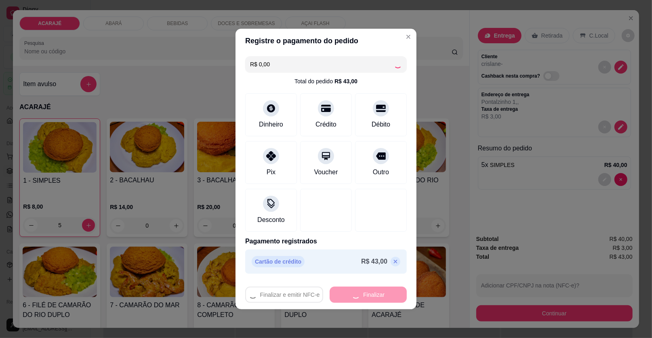
type input "0"
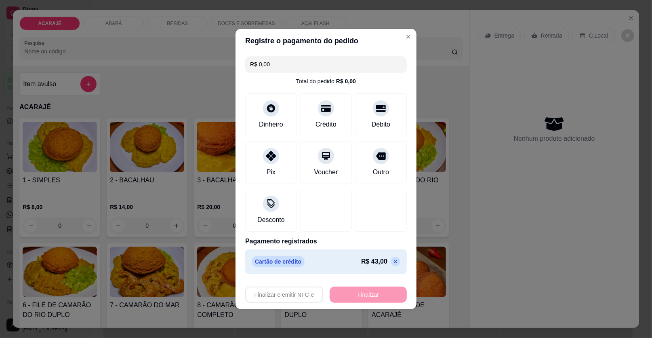
type input "-R$ 43,00"
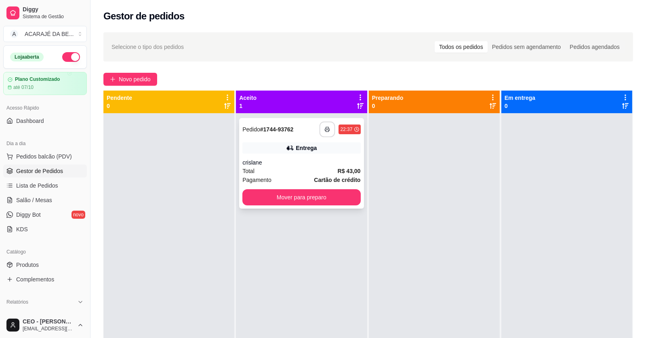
click at [327, 133] on button "button" at bounding box center [327, 130] width 16 height 16
click at [323, 195] on button "Mover para preparo" at bounding box center [301, 197] width 118 height 16
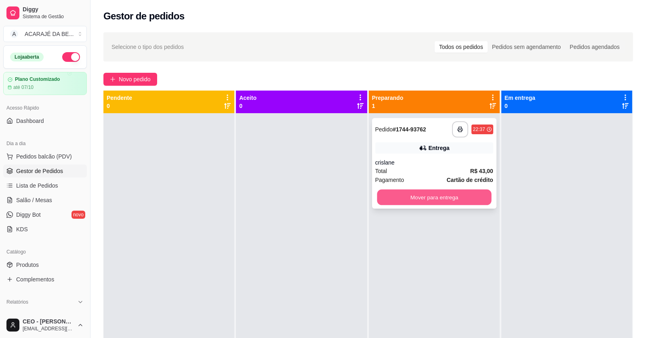
click at [377, 194] on button "Mover para entrega" at bounding box center [434, 197] width 114 height 16
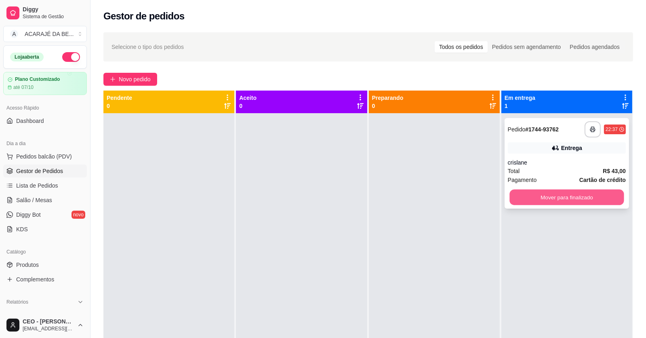
click at [509, 195] on button "Mover para finalizado" at bounding box center [566, 197] width 114 height 16
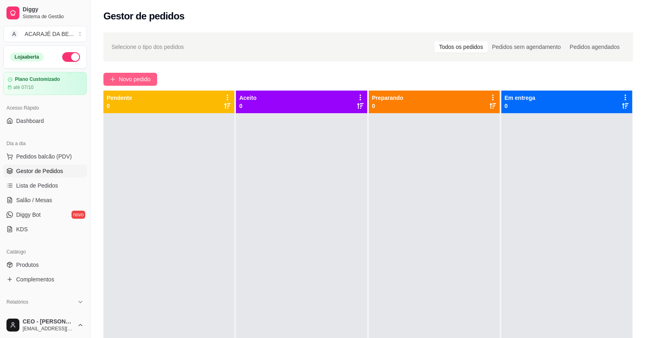
click at [150, 73] on button "Novo pedido" at bounding box center [130, 79] width 54 height 13
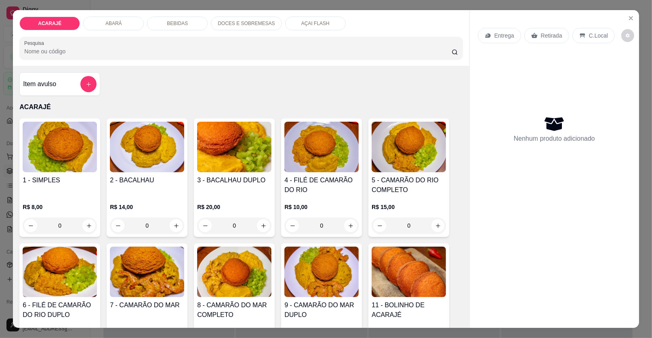
scroll to position [40, 0]
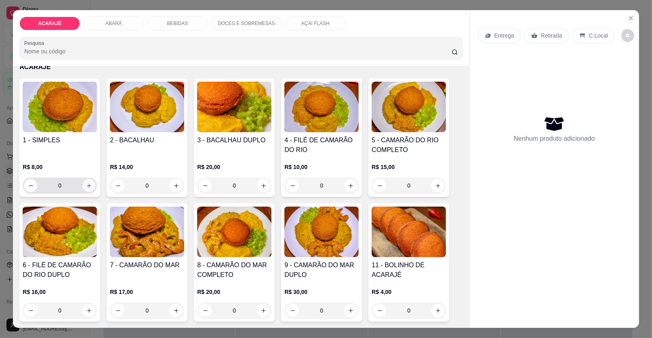
click at [87, 183] on icon "increase-product-quantity" at bounding box center [89, 186] width 6 height 6
type input "1"
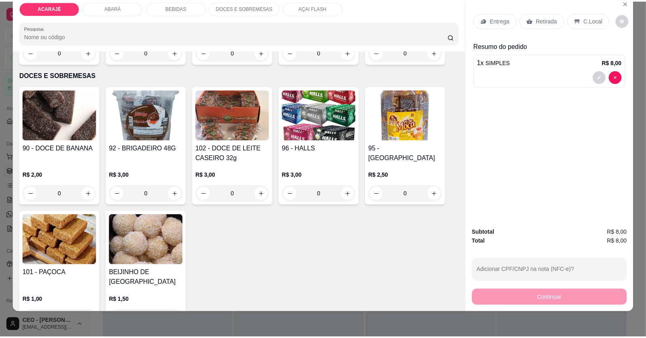
scroll to position [1009, 0]
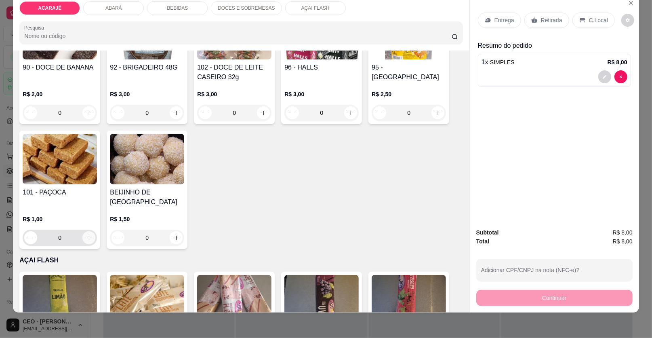
click at [88, 235] on icon "increase-product-quantity" at bounding box center [89, 238] width 6 height 6
click at [89, 231] on button "increase-product-quantity" at bounding box center [88, 237] width 13 height 13
type input "2"
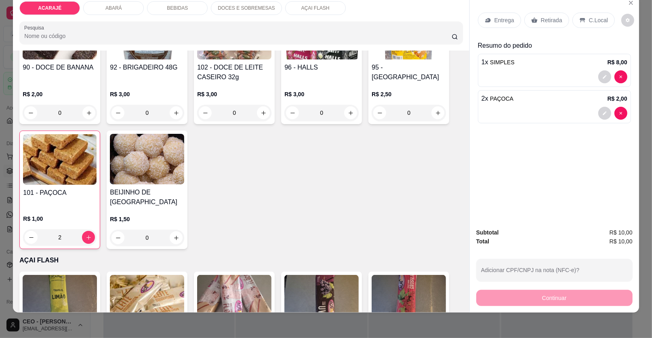
click at [541, 18] on p "Retirada" at bounding box center [551, 20] width 21 height 8
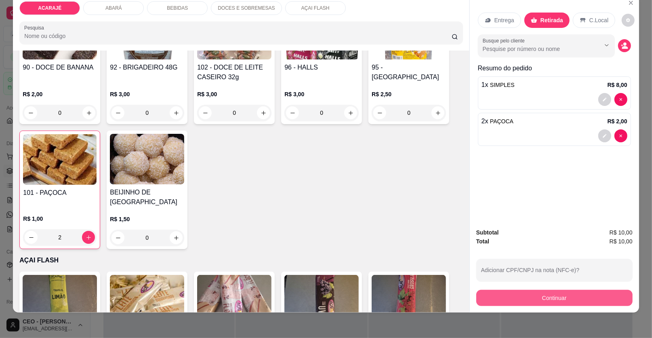
click at [525, 296] on button "Continuar" at bounding box center [554, 298] width 156 height 16
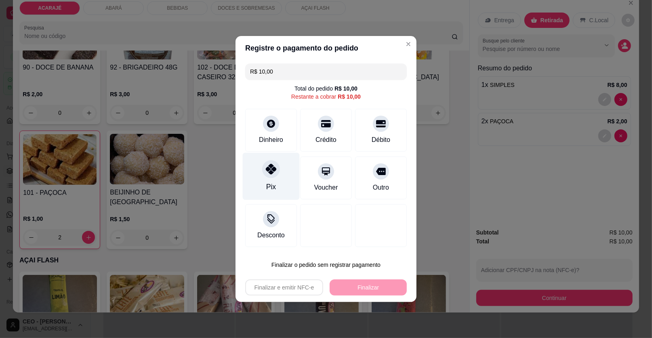
click at [281, 168] on div "Pix" at bounding box center [271, 176] width 57 height 47
type input "R$ 0,00"
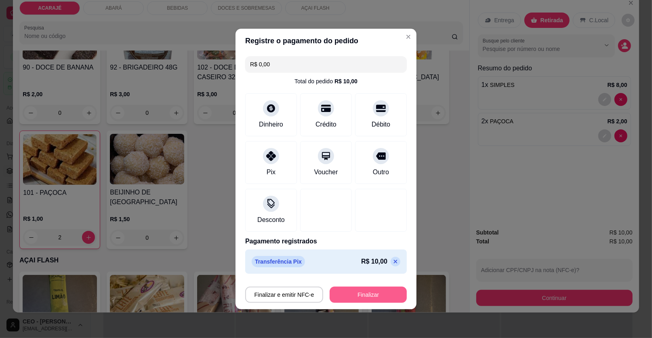
click at [375, 295] on button "Finalizar" at bounding box center [367, 294] width 77 height 16
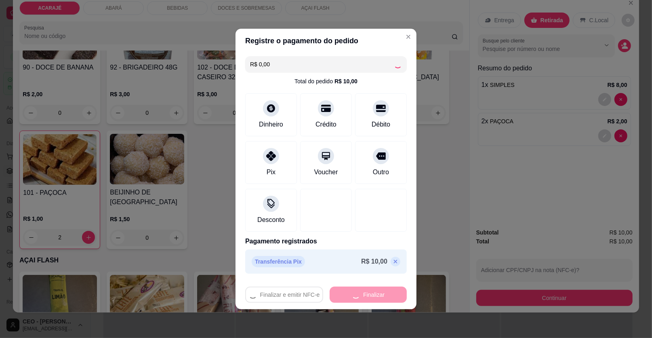
type input "0"
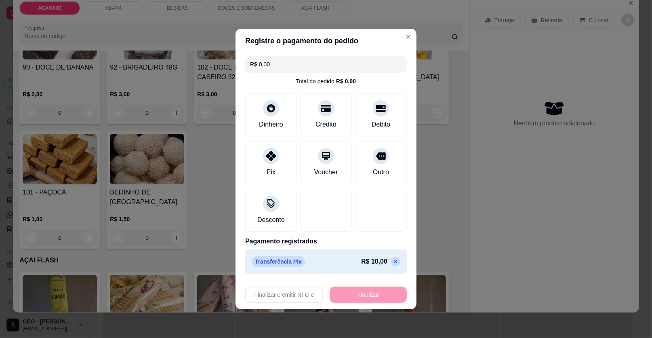
type input "-R$ 10,00"
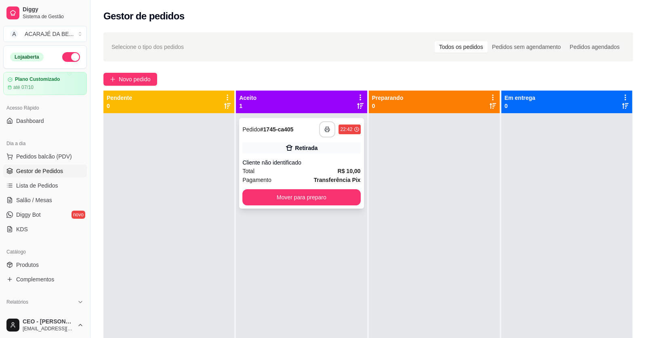
click at [326, 127] on polyline "button" at bounding box center [327, 128] width 3 height 2
click at [331, 165] on div "Cliente não identificado" at bounding box center [301, 162] width 118 height 8
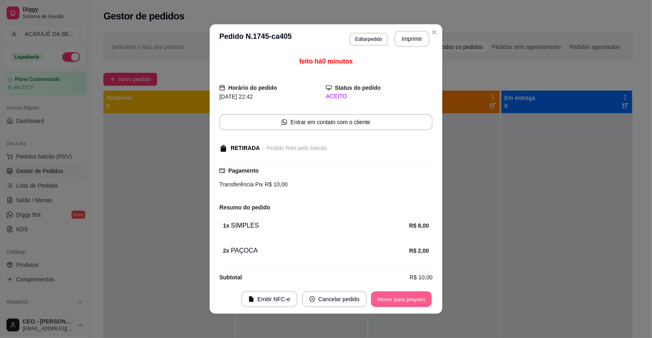
click at [387, 297] on button "Mover para preparo" at bounding box center [401, 299] width 61 height 16
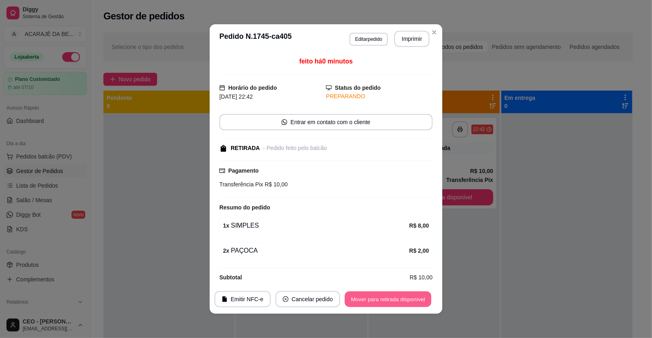
click at [390, 298] on button "Mover para retirada disponível" at bounding box center [387, 299] width 86 height 16
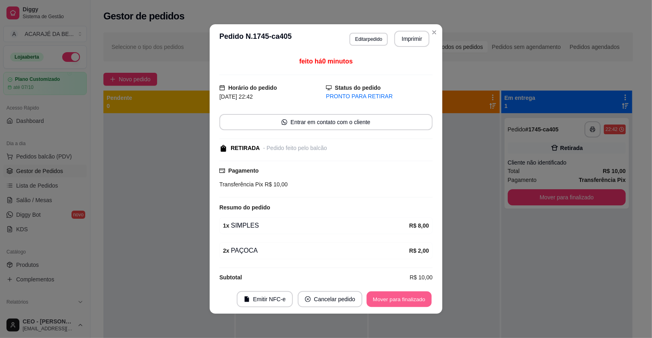
click at [391, 298] on button "Mover para finalizado" at bounding box center [399, 299] width 65 height 16
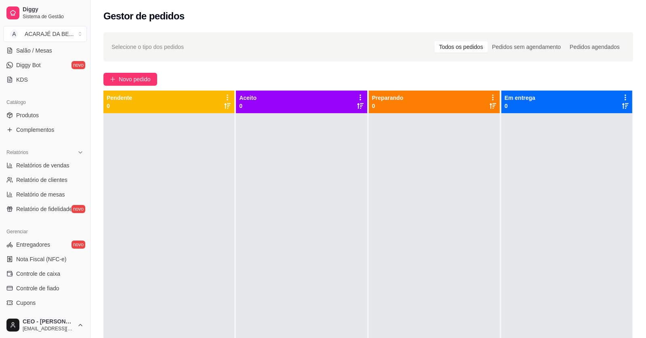
scroll to position [161, 0]
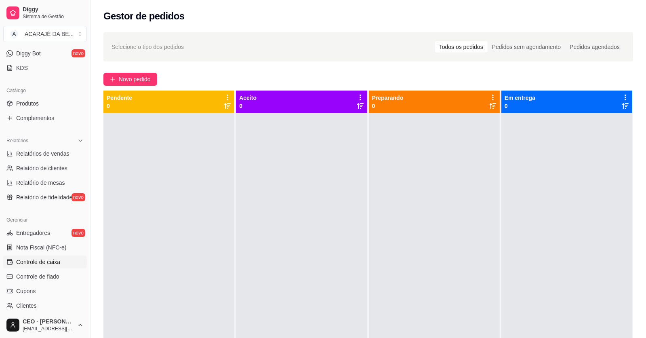
click at [48, 264] on span "Controle de caixa" at bounding box center [38, 262] width 44 height 8
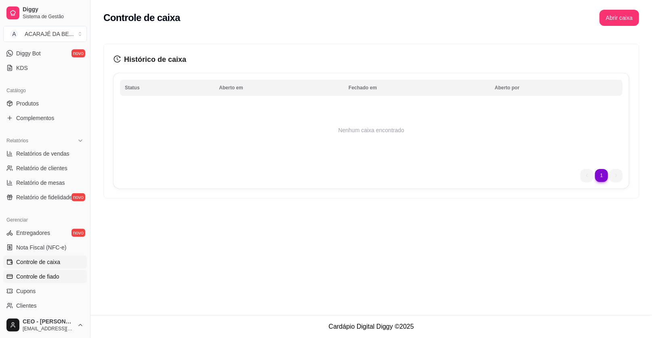
click at [32, 274] on span "Controle de fiado" at bounding box center [37, 276] width 43 height 8
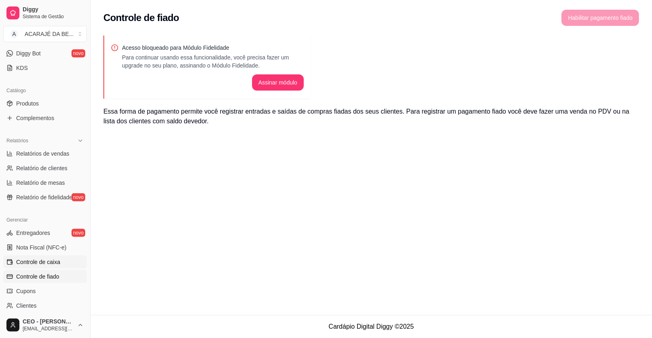
click at [36, 263] on span "Controle de caixa" at bounding box center [38, 262] width 44 height 8
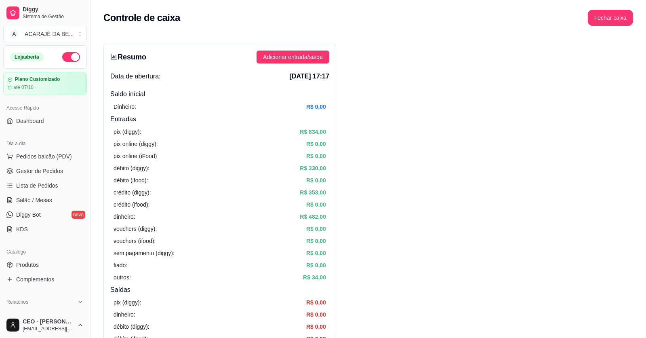
click at [36, 163] on ul "Pedidos balcão (PDV) Gestor de Pedidos Lista de Pedidos Salão / Mesas Diggy Bot…" at bounding box center [45, 193] width 84 height 86
click at [34, 168] on span "Gestor de Pedidos" at bounding box center [39, 171] width 47 height 8
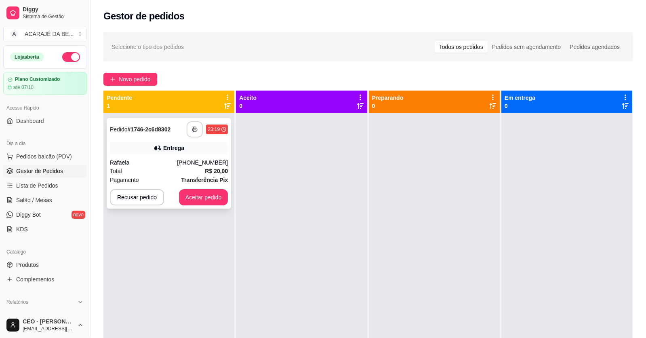
click at [190, 129] on button "button" at bounding box center [195, 129] width 16 height 16
click at [193, 194] on button "Aceitar pedido" at bounding box center [204, 197] width 48 height 16
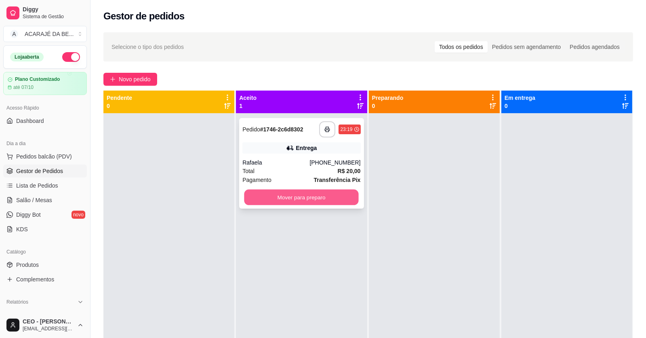
click at [303, 195] on button "Mover para preparo" at bounding box center [301, 197] width 114 height 16
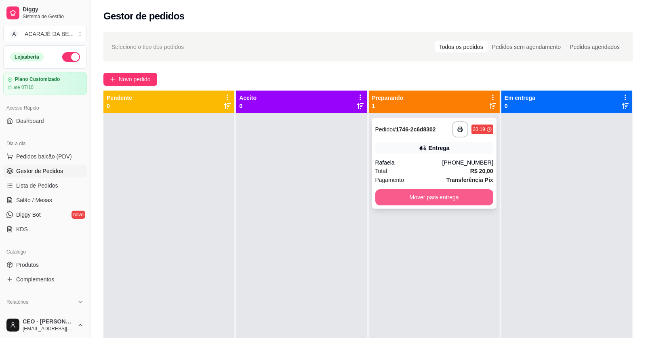
click at [441, 196] on button "Mover para entrega" at bounding box center [434, 197] width 118 height 16
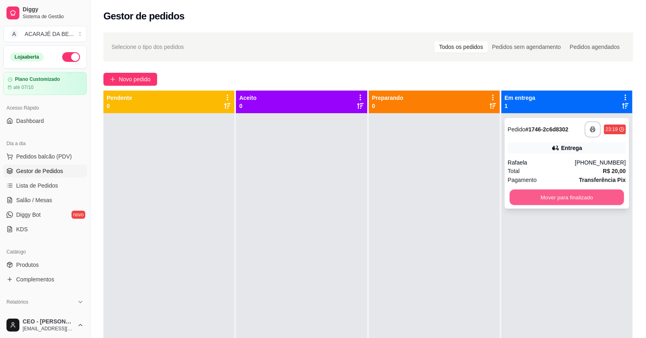
click at [587, 197] on button "Mover para finalizado" at bounding box center [566, 197] width 114 height 16
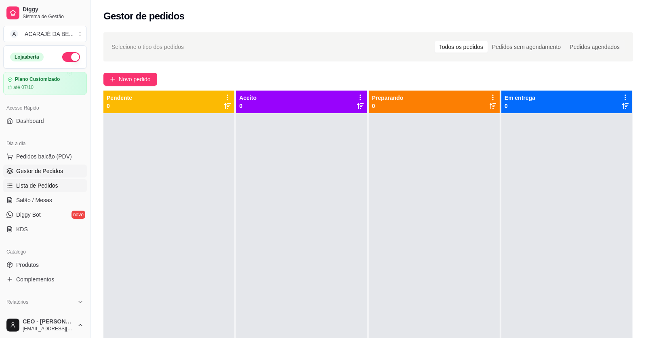
click at [44, 191] on link "Lista de Pedidos" at bounding box center [45, 185] width 84 height 13
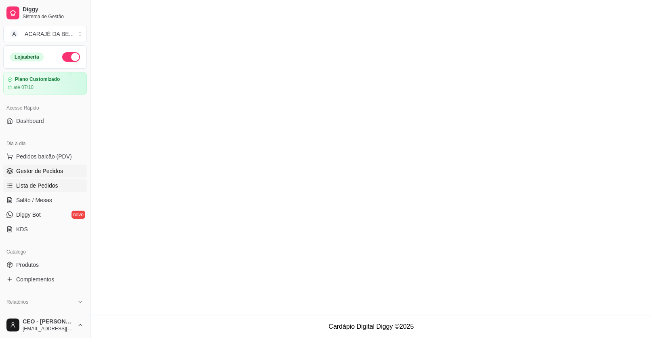
click at [36, 171] on span "Gestor de Pedidos" at bounding box center [39, 171] width 47 height 8
click at [34, 168] on span "Gestor de Pedidos" at bounding box center [39, 171] width 47 height 8
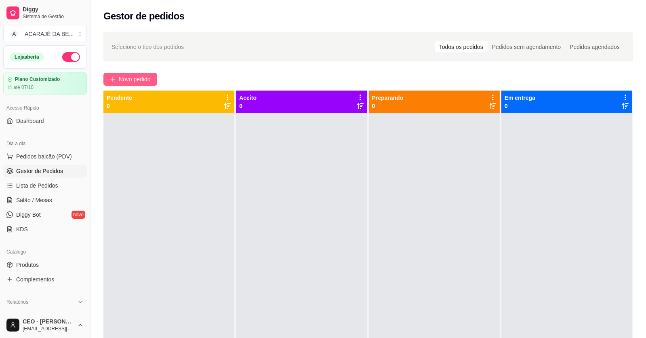
click at [143, 79] on span "Novo pedido" at bounding box center [135, 79] width 32 height 9
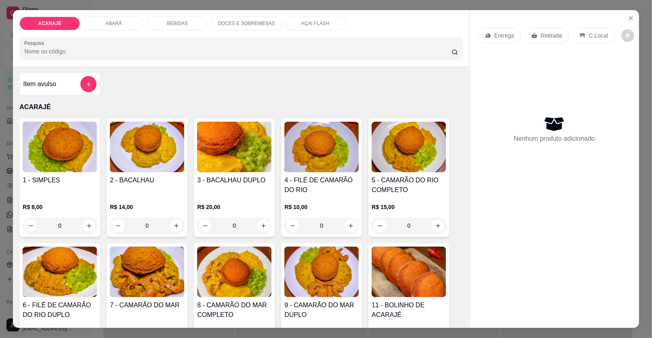
click at [66, 223] on input "0" at bounding box center [59, 225] width 45 height 16
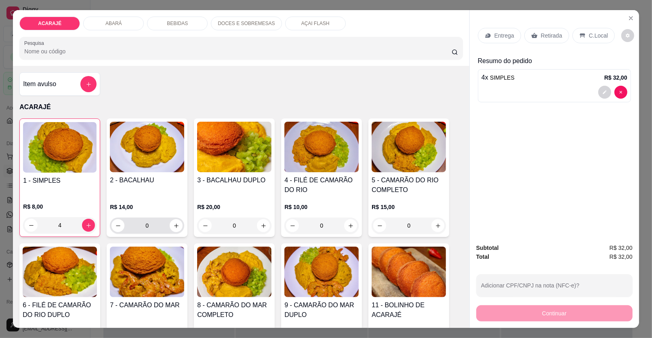
type input "4"
click at [151, 223] on input "0" at bounding box center [146, 225] width 45 height 16
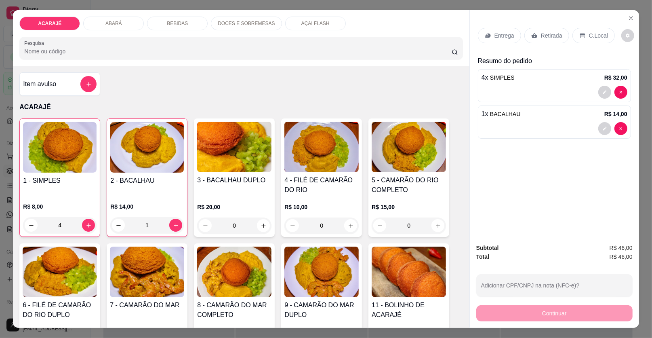
type input "1"
click at [503, 36] on p "Entrega" at bounding box center [504, 35] width 20 height 8
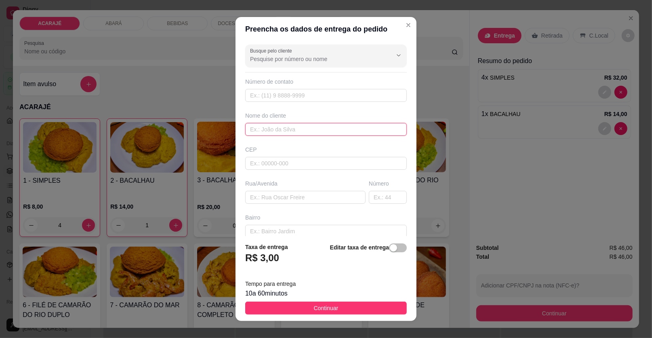
click at [285, 126] on input "text" at bounding box center [326, 129] width 162 height 13
paste input "[STREET_ADDRESS] na frente da oficina tarantelas"
type input "[STREET_ADDRESS] na frente da oficina tarantelas"
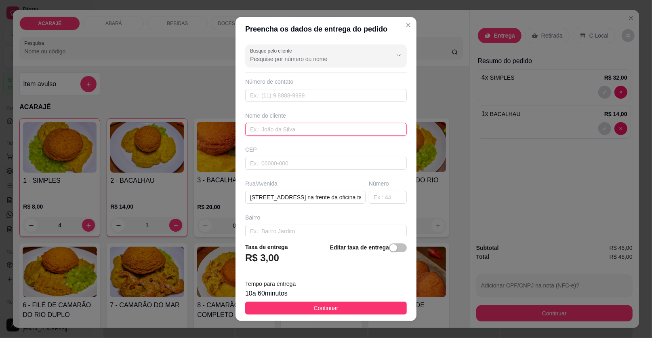
click at [274, 129] on input "text" at bounding box center [326, 129] width 162 height 13
type input "etelvina"
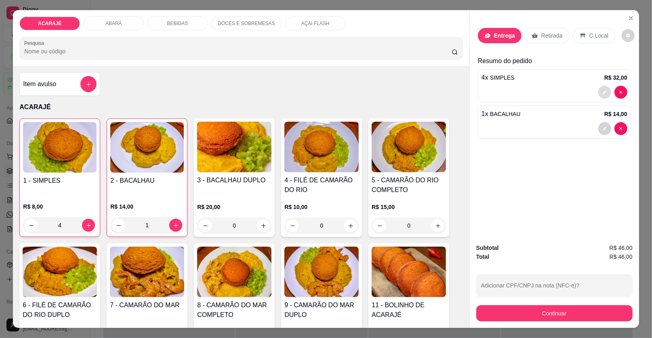
click at [604, 93] on button "decrease-product-quantity" at bounding box center [604, 92] width 13 height 13
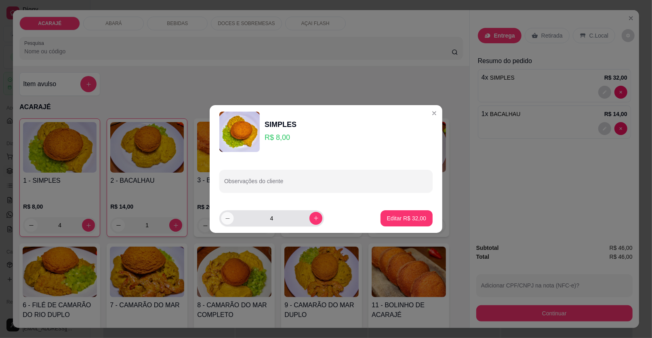
click at [229, 220] on button "decrease-product-quantity" at bounding box center [227, 218] width 13 height 13
type input "2"
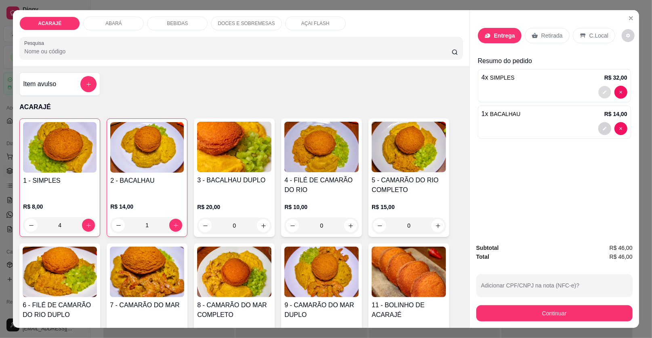
click at [602, 90] on icon "decrease-product-quantity" at bounding box center [604, 92] width 5 height 5
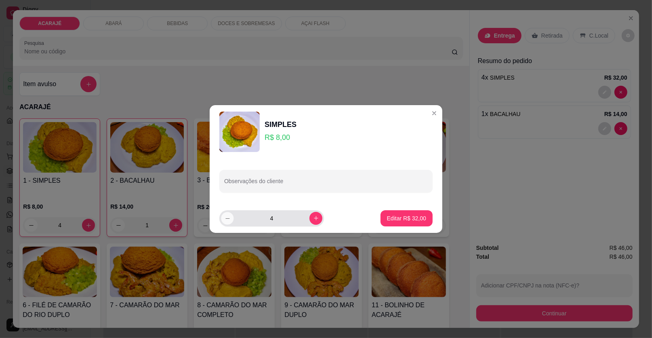
click at [229, 215] on icon "decrease-product-quantity" at bounding box center [228, 218] width 6 height 6
type input "2"
click at [388, 215] on p "Editar R$ 16,00" at bounding box center [406, 218] width 39 height 8
type input "2"
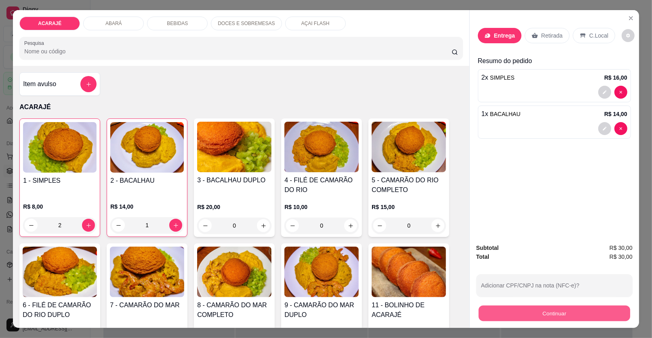
click at [489, 312] on button "Continuar" at bounding box center [553, 313] width 151 height 16
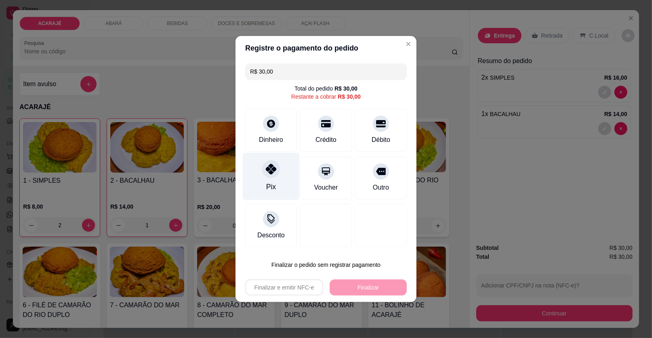
click at [271, 170] on icon at bounding box center [271, 169] width 10 height 10
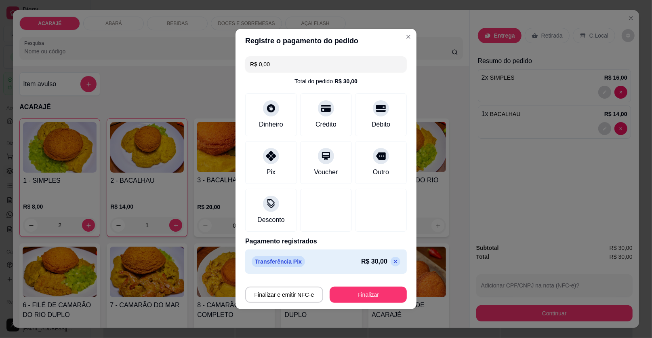
drag, startPoint x: 275, startPoint y: 62, endPoint x: 258, endPoint y: 61, distance: 17.4
click at [258, 61] on input "R$ 0,00" at bounding box center [326, 64] width 152 height 16
click at [285, 181] on div "Pix" at bounding box center [271, 160] width 57 height 47
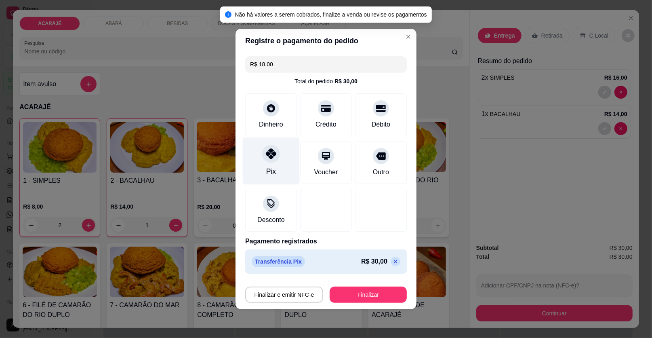
click at [272, 165] on div "Pix" at bounding box center [271, 160] width 57 height 47
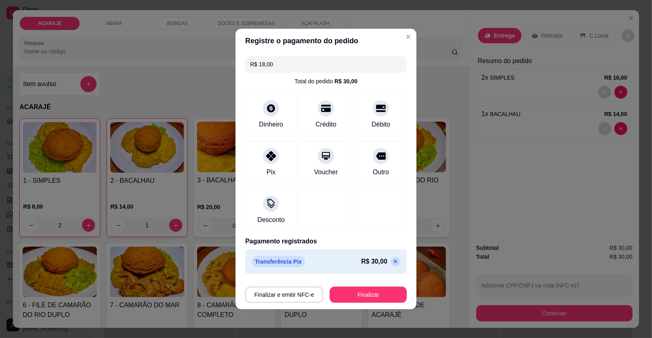
click at [392, 262] on icon at bounding box center [395, 261] width 6 height 6
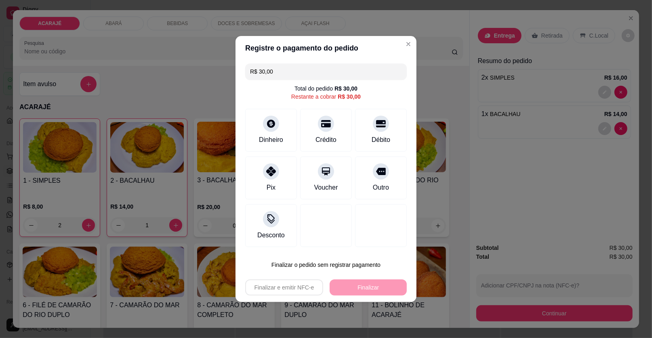
drag, startPoint x: 271, startPoint y: 73, endPoint x: 257, endPoint y: 72, distance: 13.8
click at [257, 72] on input "R$ 30,00" at bounding box center [326, 71] width 152 height 16
click at [271, 184] on div "Pix" at bounding box center [271, 186] width 10 height 10
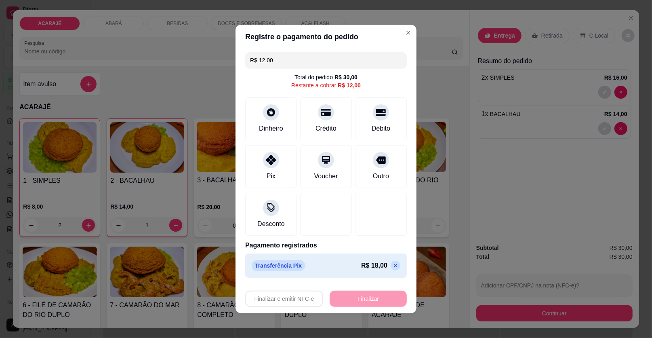
scroll to position [1, 0]
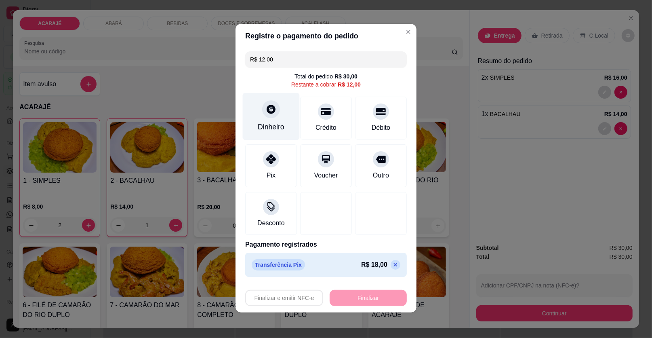
click at [263, 117] on div at bounding box center [271, 109] width 18 height 18
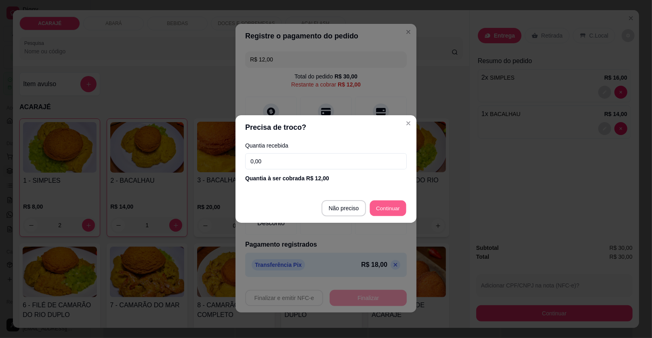
type input "R$ 0,00"
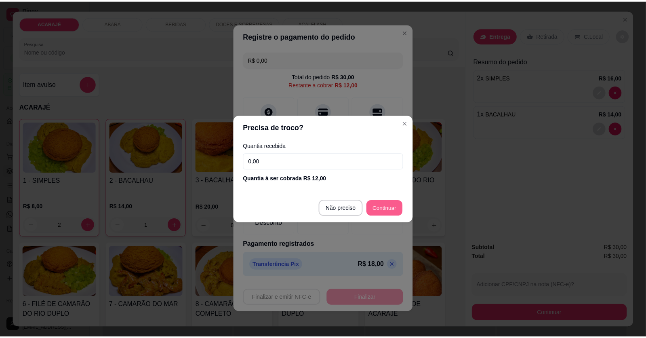
scroll to position [0, 0]
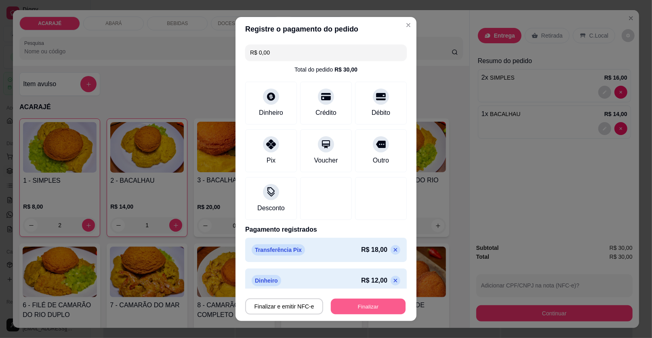
click at [359, 306] on button "Finalizar" at bounding box center [368, 306] width 75 height 16
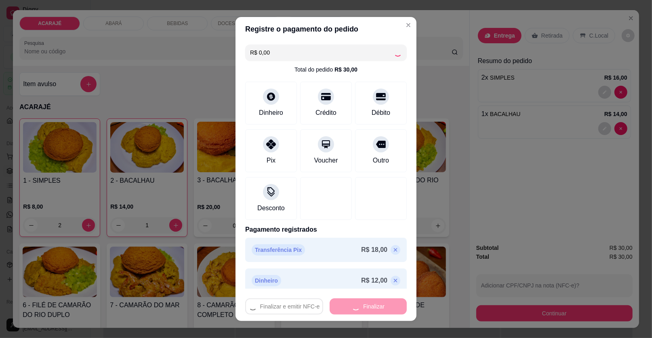
type input "0"
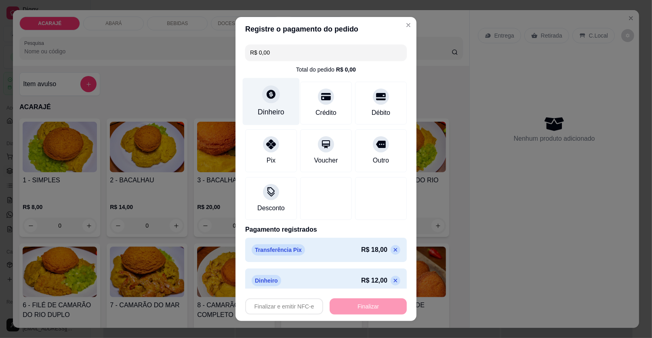
type input "-R$ 30,00"
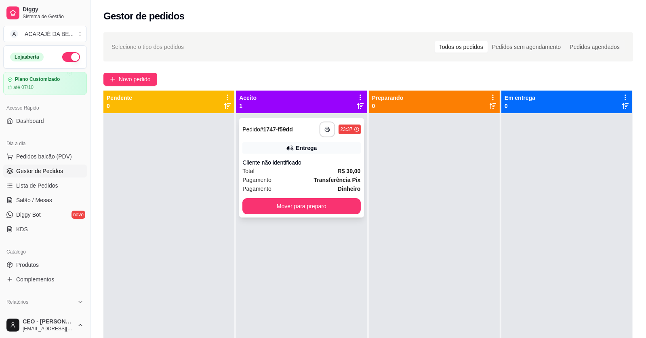
click at [325, 127] on icon "button" at bounding box center [328, 129] width 6 height 6
click at [317, 210] on button "Mover para preparo" at bounding box center [301, 206] width 118 height 16
click at [317, 210] on button "Mover para preparo" at bounding box center [301, 206] width 114 height 16
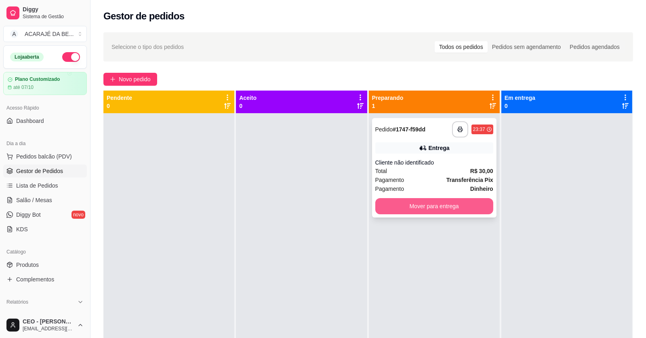
click at [418, 212] on button "Mover para entrega" at bounding box center [434, 206] width 118 height 16
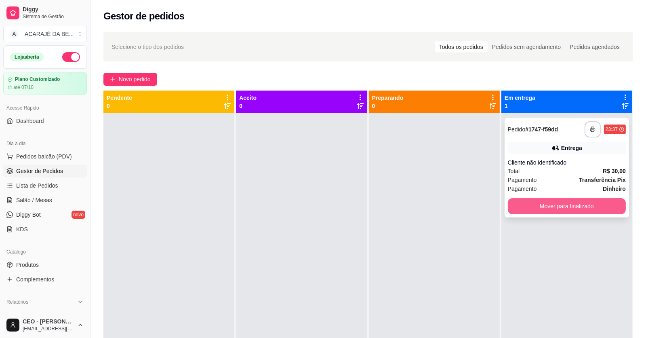
click at [541, 207] on button "Mover para finalizado" at bounding box center [567, 206] width 118 height 16
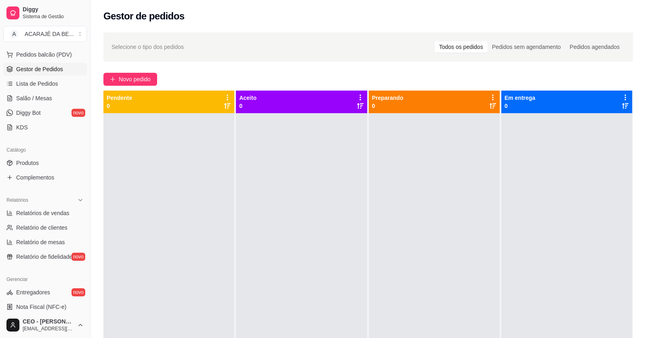
scroll to position [121, 0]
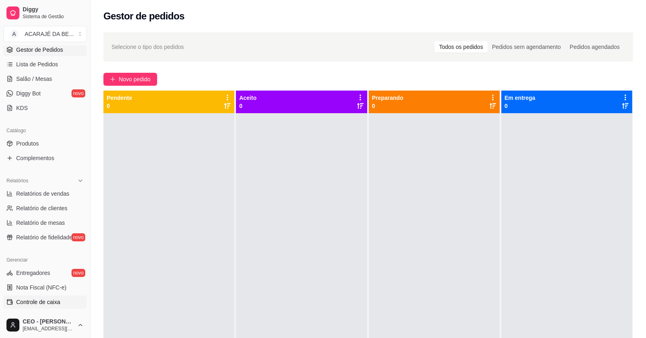
click at [41, 304] on span "Controle de caixa" at bounding box center [38, 302] width 44 height 8
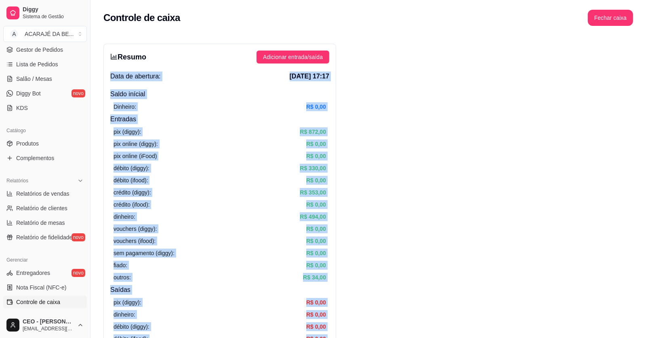
drag, startPoint x: 541, startPoint y: 245, endPoint x: 108, endPoint y: 76, distance: 465.4
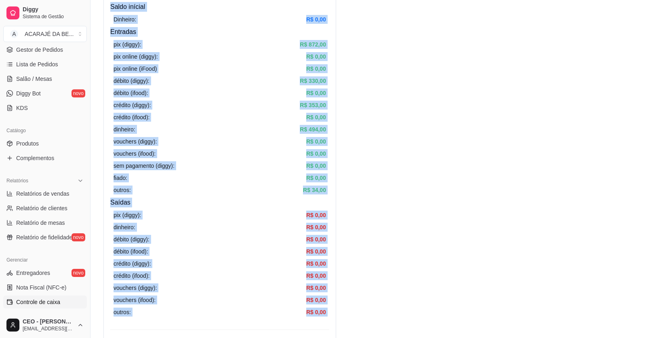
scroll to position [282, 0]
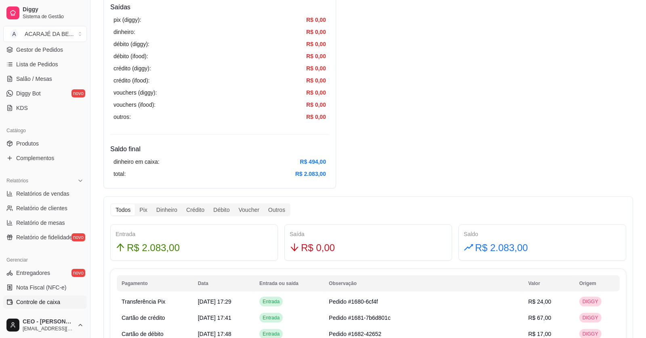
drag, startPoint x: 554, startPoint y: 250, endPoint x: 548, endPoint y: 240, distance: 12.5
click at [549, 248] on div "R$ 2.083,00" at bounding box center [542, 247] width 157 height 15
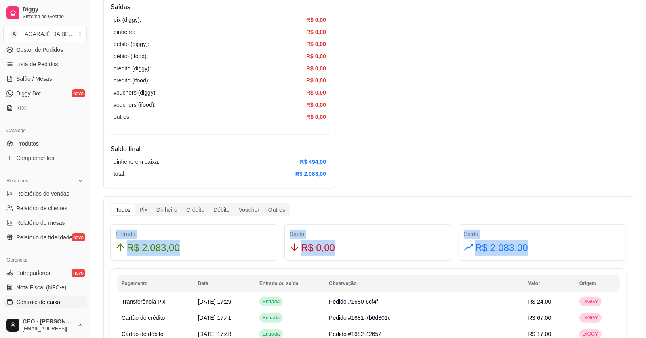
drag, startPoint x: 530, startPoint y: 250, endPoint x: 133, endPoint y: 236, distance: 397.2
click at [108, 236] on div "Entrada R$ 2.083,00 Saída R$ 0,00 Saldo R$ 2.083,00" at bounding box center [368, 242] width 522 height 36
copy div "Entrada R$ 2.083,00 Saída R$ 0,00 Saldo R$ 2.083,00"
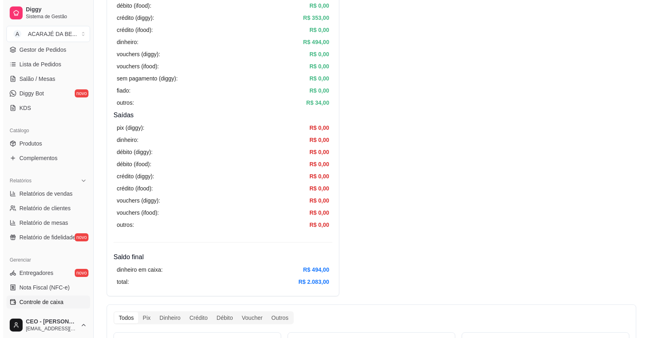
scroll to position [0, 0]
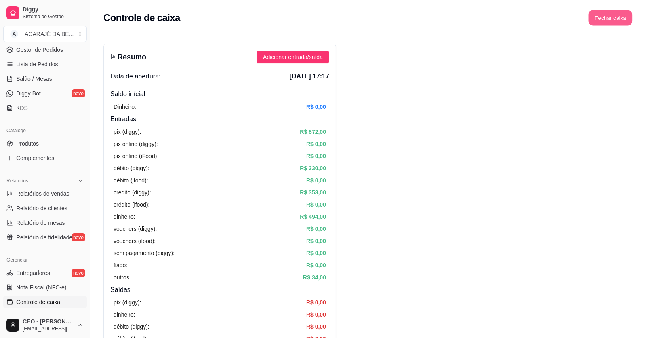
click at [596, 18] on button "Fechar caixa" at bounding box center [610, 18] width 44 height 16
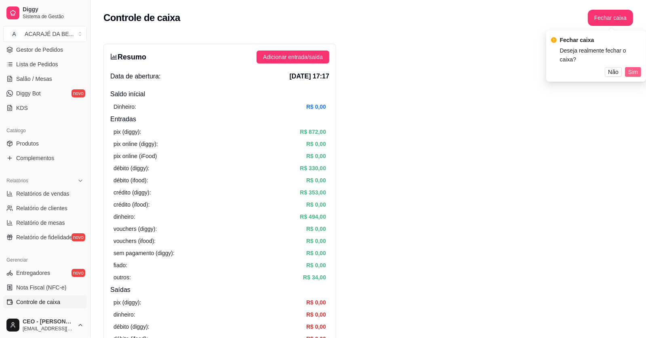
click at [633, 67] on span "Sim" at bounding box center [633, 71] width 10 height 9
